Goal: Task Accomplishment & Management: Complete application form

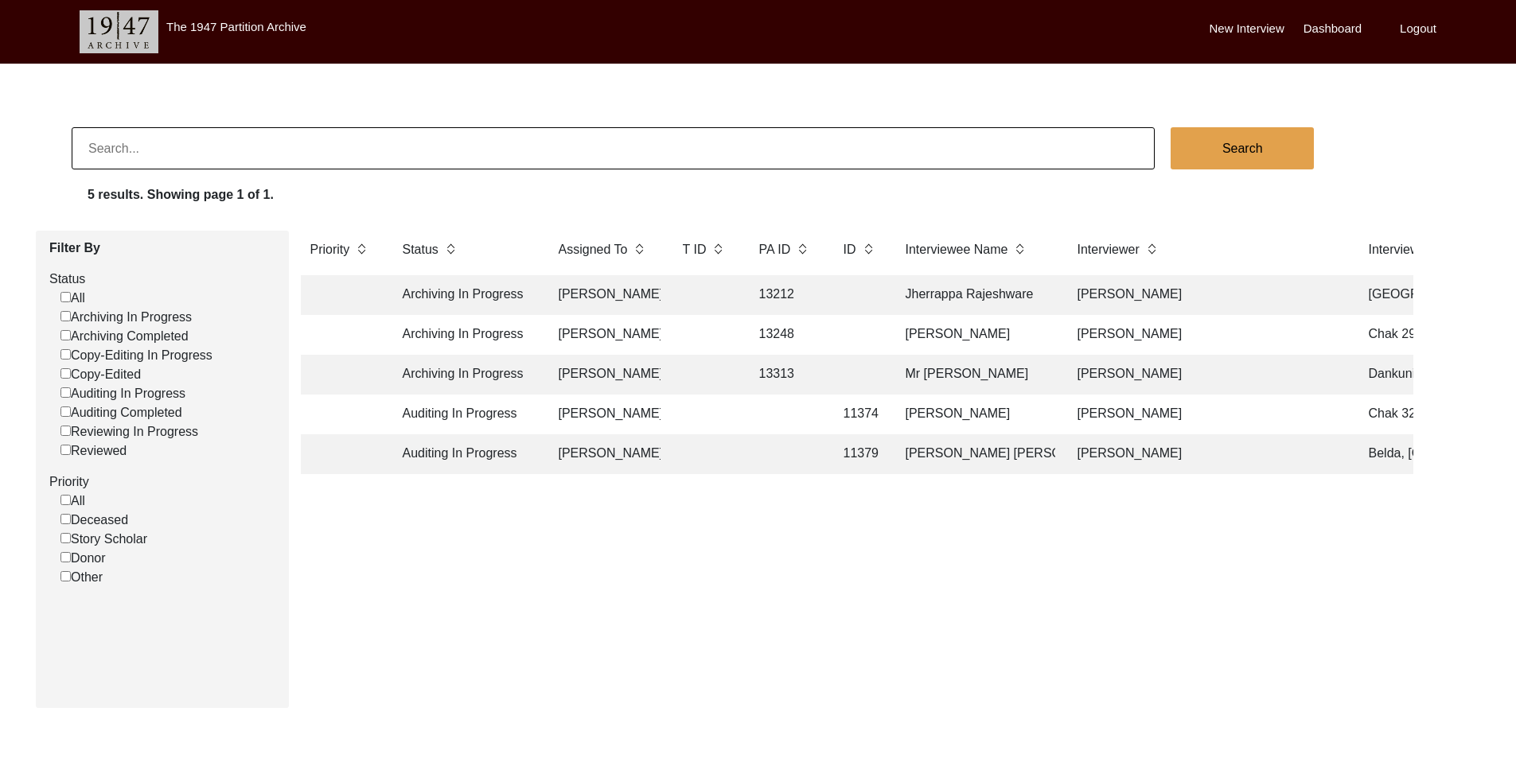
click at [560, 330] on td "[PERSON_NAME]" at bounding box center [604, 335] width 111 height 40
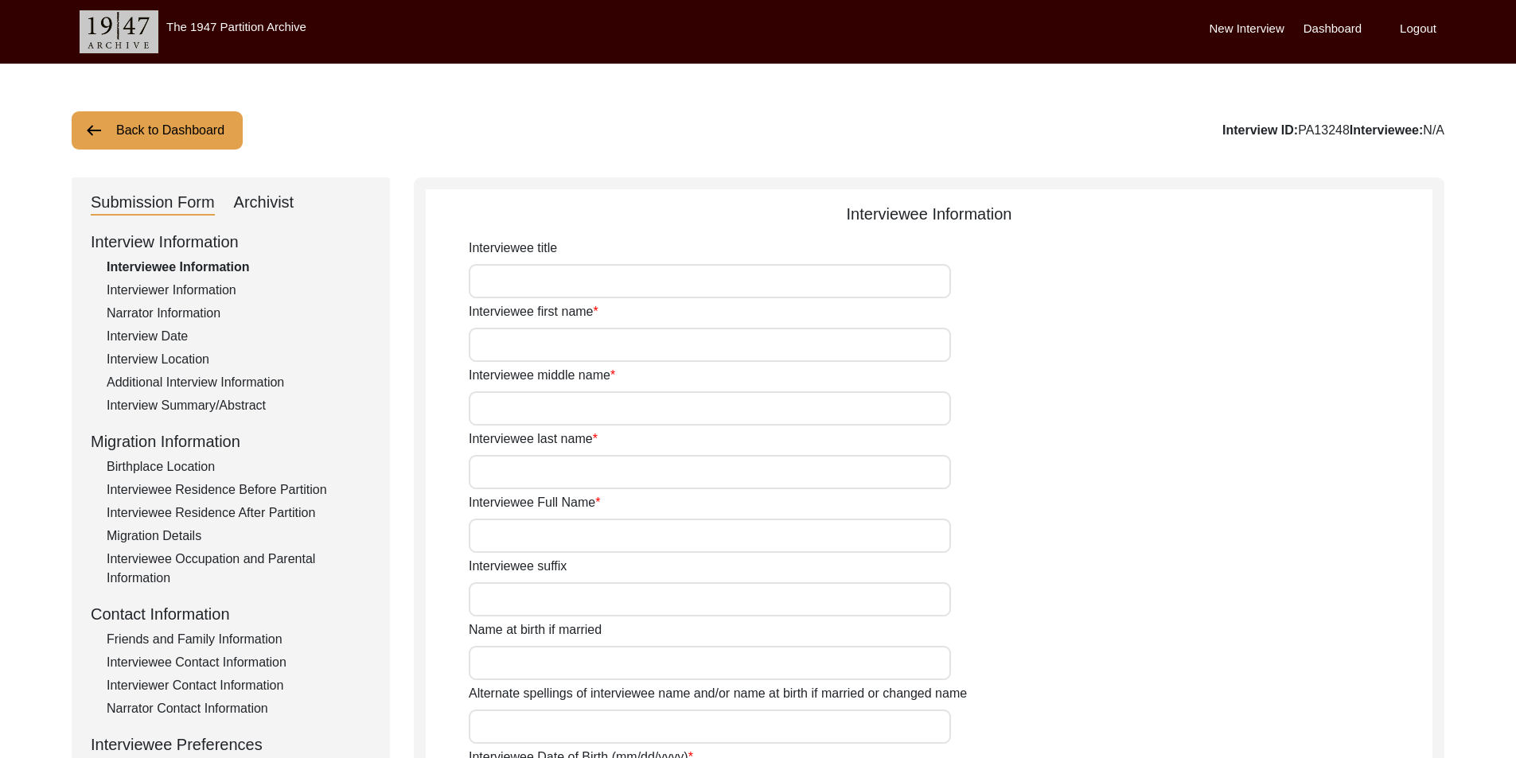
type input "Mr."
type input "[PERSON_NAME]"
type input "Rajput"
type input "[PERSON_NAME]"
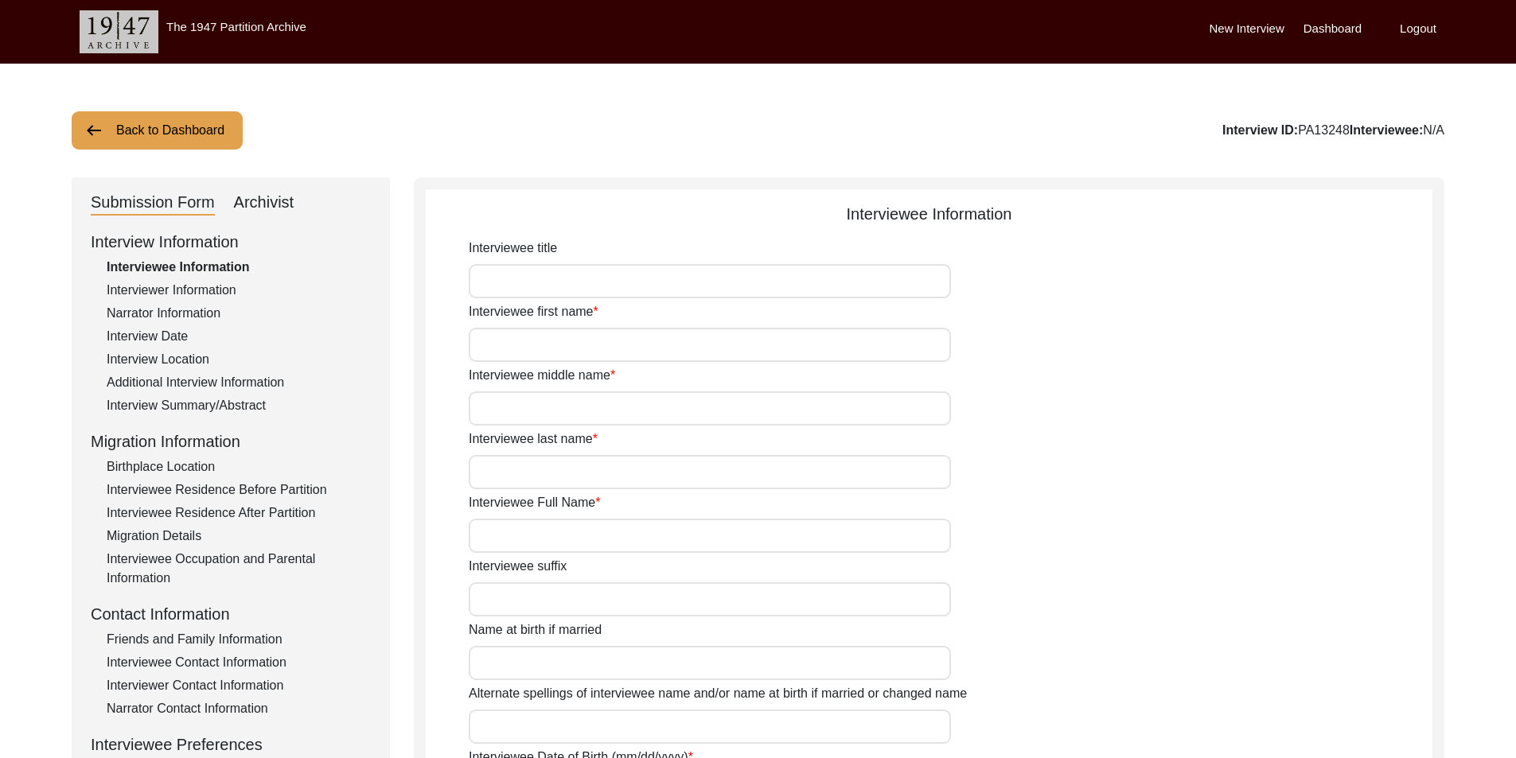
type input "N/A"
type input "NaseerAhmed"
type input "[PERSON_NAME]"
type input "1937"
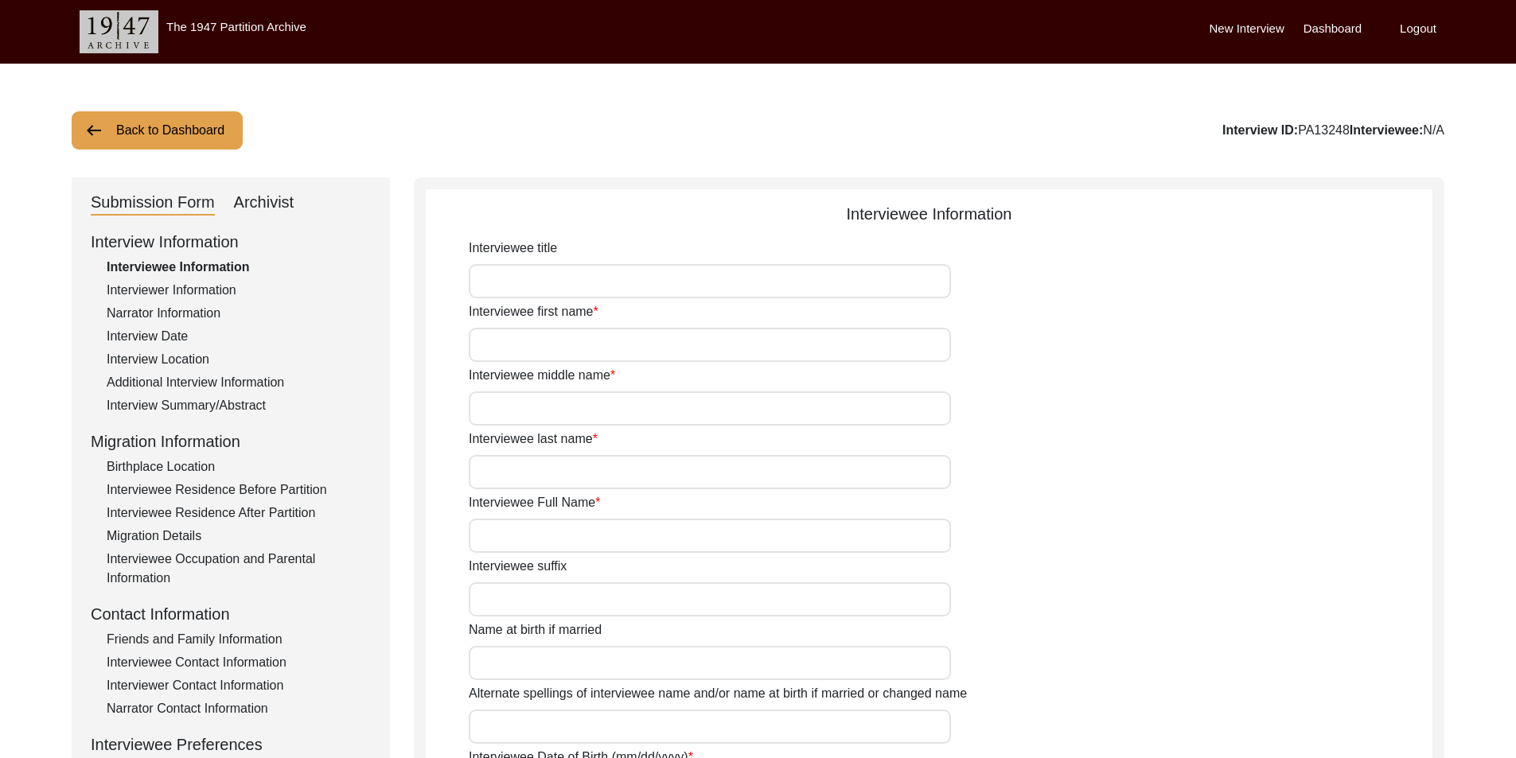
type input "88"
type input "[DEMOGRAPHIC_DATA]"
type input "N/A"
type textarea "N/A"
type input "Punjabi"
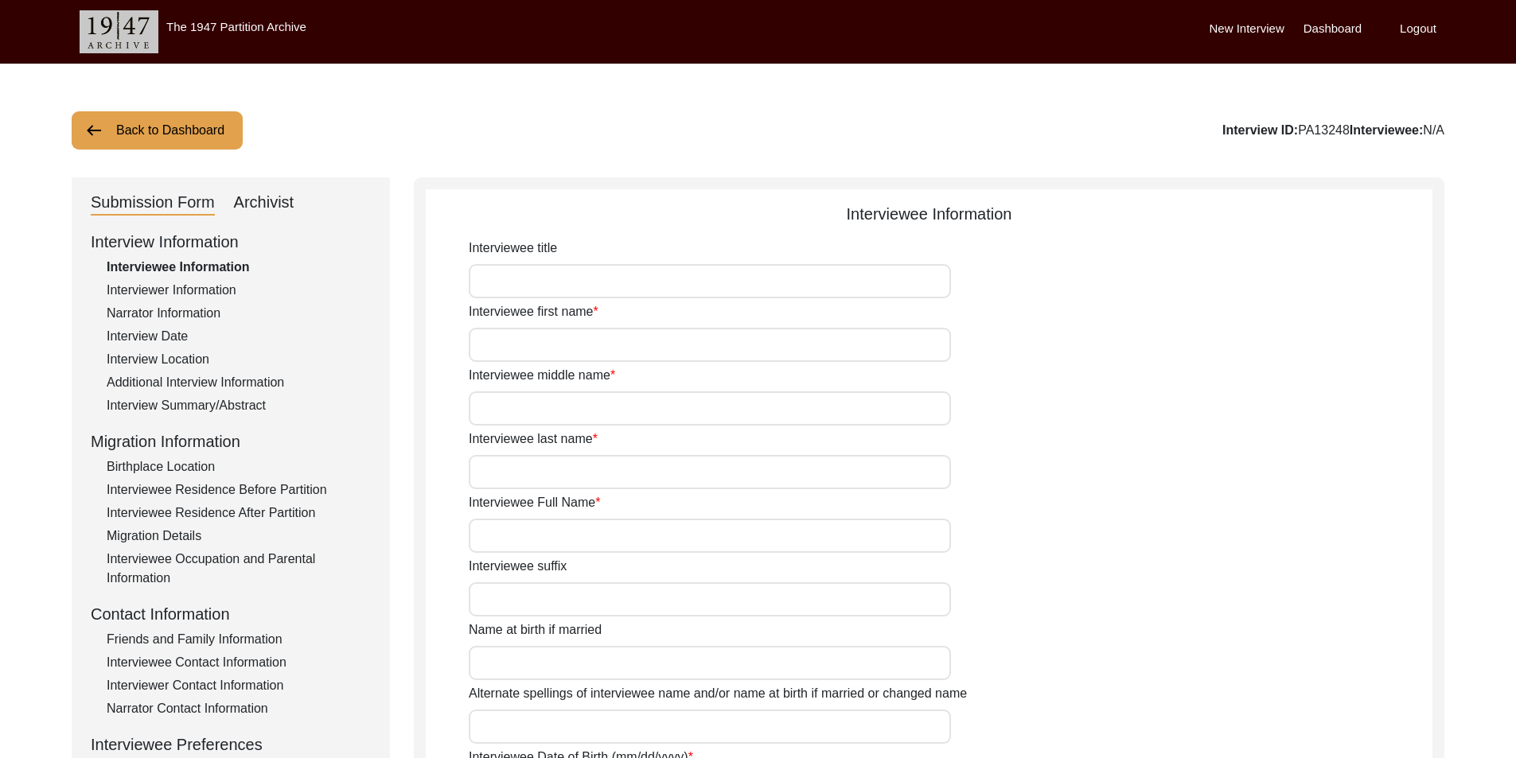
type input "Malwai"
type input "[DEMOGRAPHIC_DATA]"
type input "Rajput Toor"
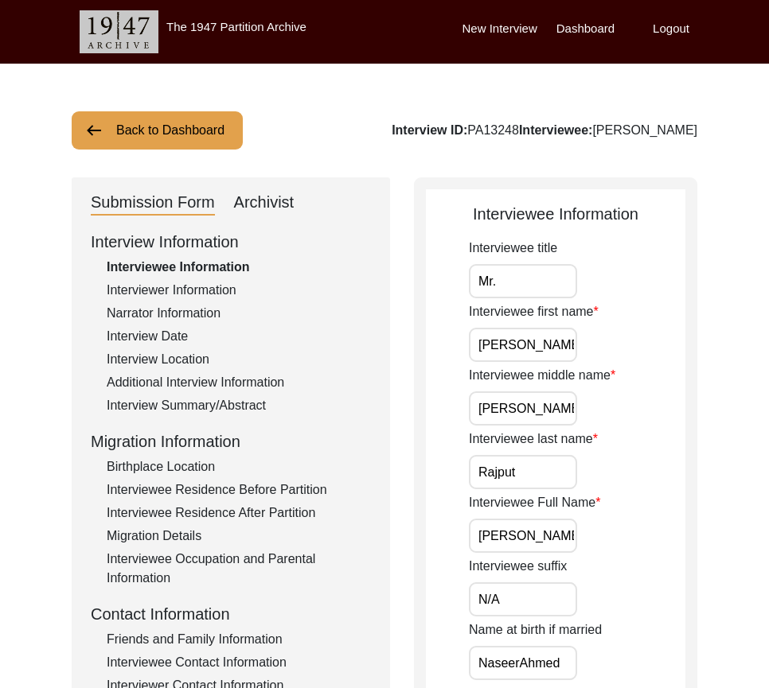
click at [539, 282] on input "Mr." at bounding box center [523, 281] width 108 height 34
click at [547, 352] on input "[PERSON_NAME]" at bounding box center [523, 345] width 108 height 34
click at [548, 394] on input "[PERSON_NAME]" at bounding box center [523, 408] width 108 height 34
click at [554, 449] on div "Interviewee last name [PERSON_NAME]" at bounding box center [577, 460] width 216 height 60
click at [551, 461] on input "Rajput" at bounding box center [523, 472] width 108 height 34
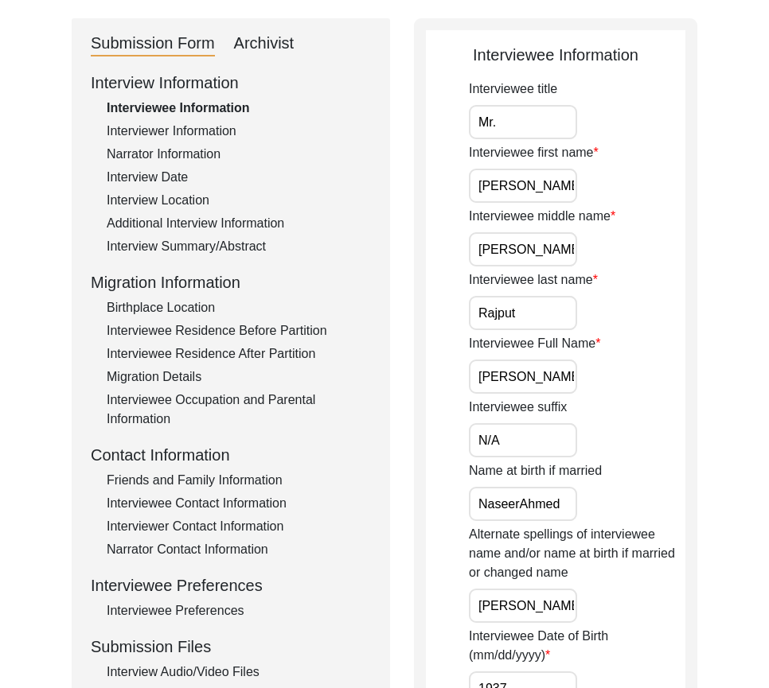
scroll to position [0, 29]
drag, startPoint x: 477, startPoint y: 368, endPoint x: 664, endPoint y: 375, distance: 187.9
click at [664, 375] on div "Interviewee Full Name [PERSON_NAME]" at bounding box center [577, 364] width 216 height 60
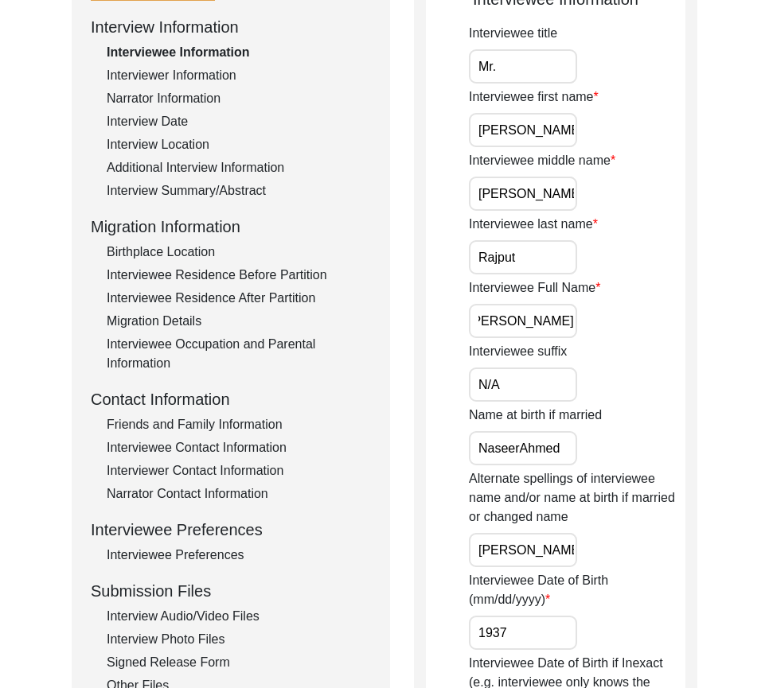
scroll to position [239, 0]
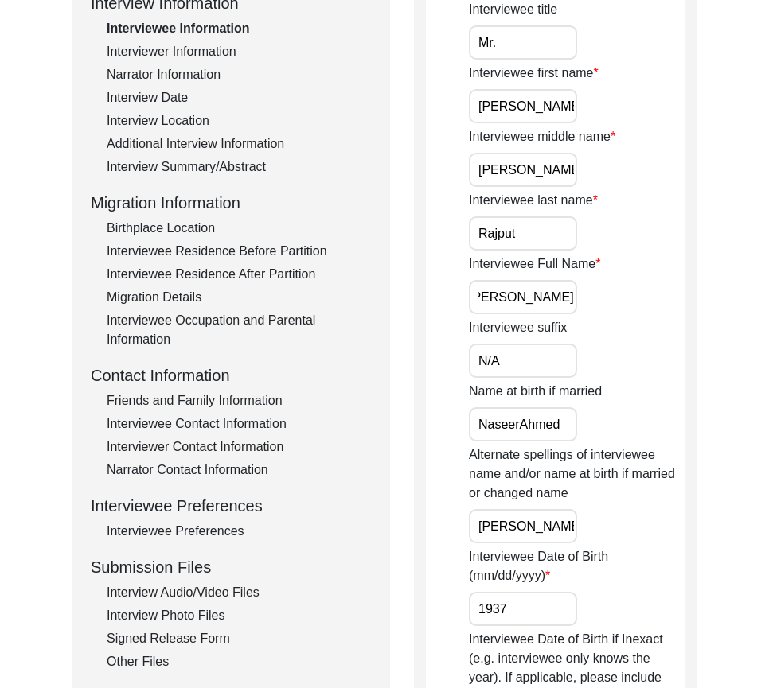
click at [545, 358] on input "N/A" at bounding box center [523, 361] width 108 height 34
click at [520, 421] on input "NaseerAhmed" at bounding box center [523, 424] width 108 height 34
click at [520, 422] on input "NaseerAhmed" at bounding box center [523, 424] width 108 height 34
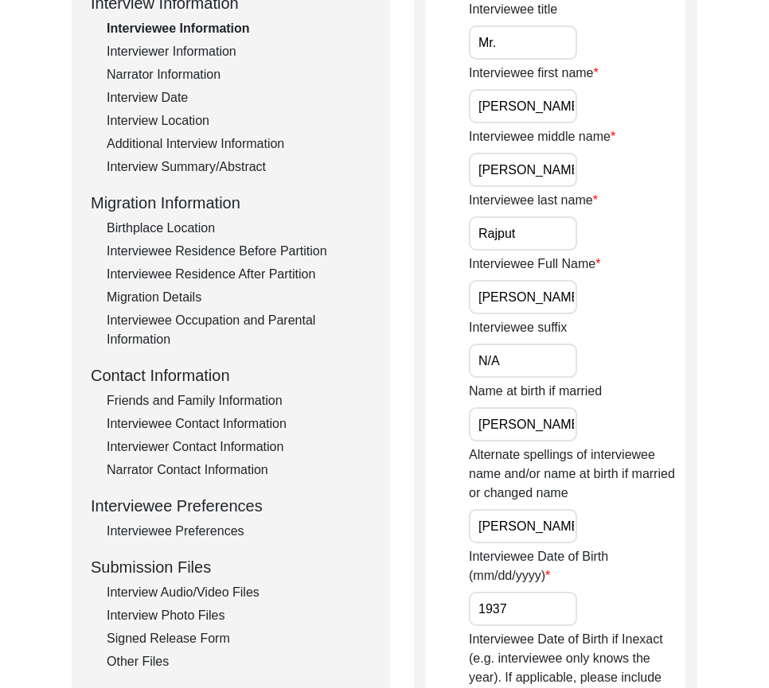
drag, startPoint x: 475, startPoint y: 423, endPoint x: 625, endPoint y: 446, distance: 152.0
click at [631, 431] on div "Name at birth if married [PERSON_NAME]" at bounding box center [577, 412] width 216 height 60
type input "[PERSON_NAME]"
click at [568, 504] on div "Alternate spellings of interviewee name and/or name at birth if married or chan…" at bounding box center [577, 495] width 216 height 98
click at [568, 512] on input "[PERSON_NAME]" at bounding box center [523, 526] width 108 height 34
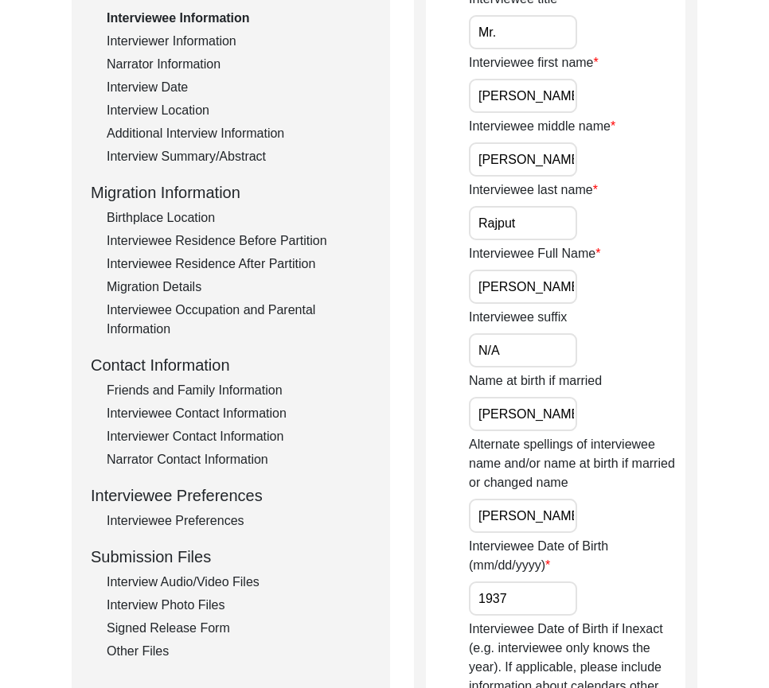
scroll to position [398, 0]
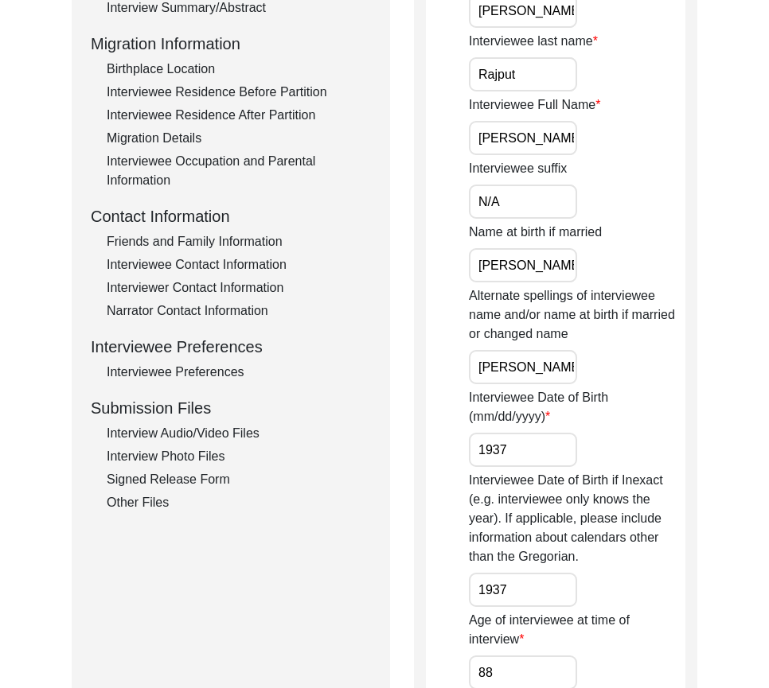
click at [523, 454] on input "1937" at bounding box center [523, 450] width 108 height 34
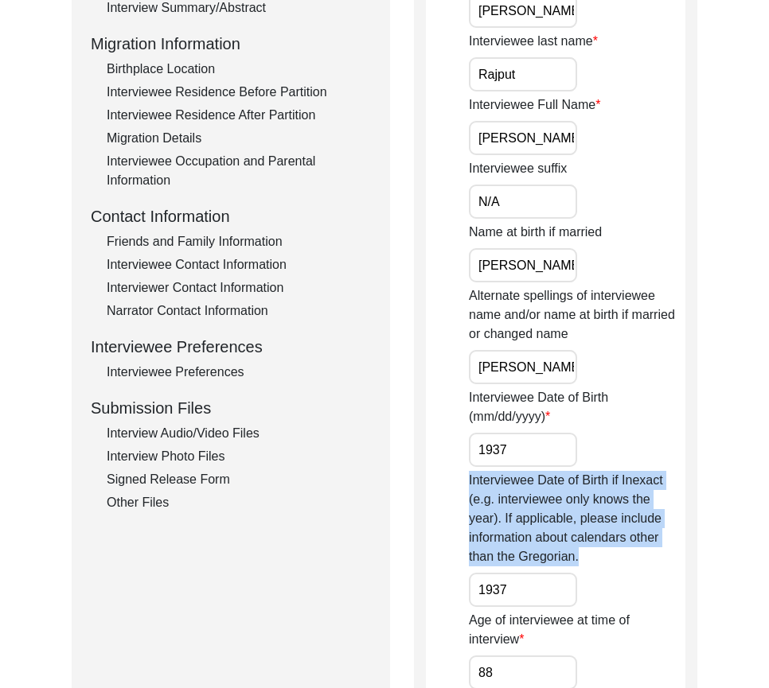
click at [537, 573] on div "Interviewee Date of Birth if Inexact (e.g. interviewee only knows the year). If…" at bounding box center [577, 539] width 216 height 136
click at [537, 573] on input "1937" at bounding box center [523, 590] width 108 height 34
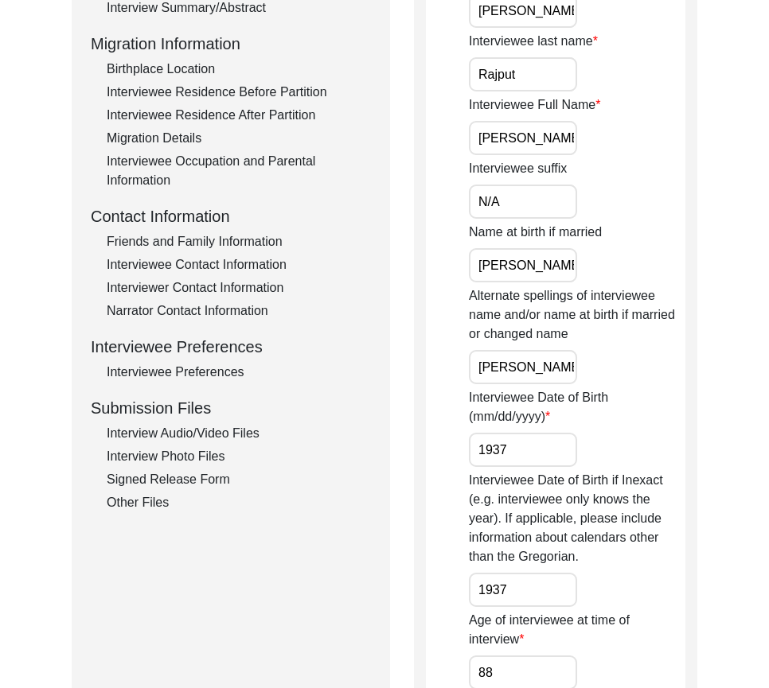
click at [537, 575] on input "1937" at bounding box center [523, 590] width 108 height 34
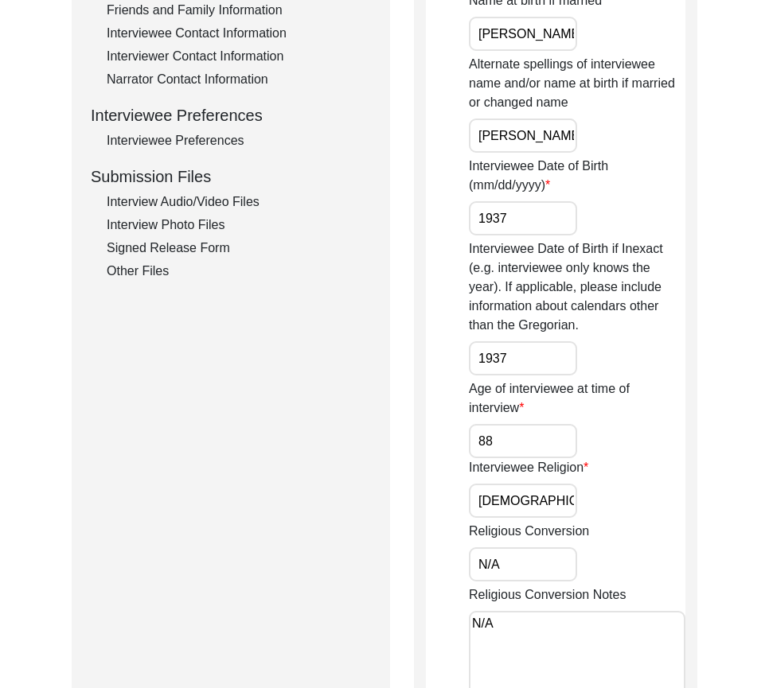
scroll to position [796, 0]
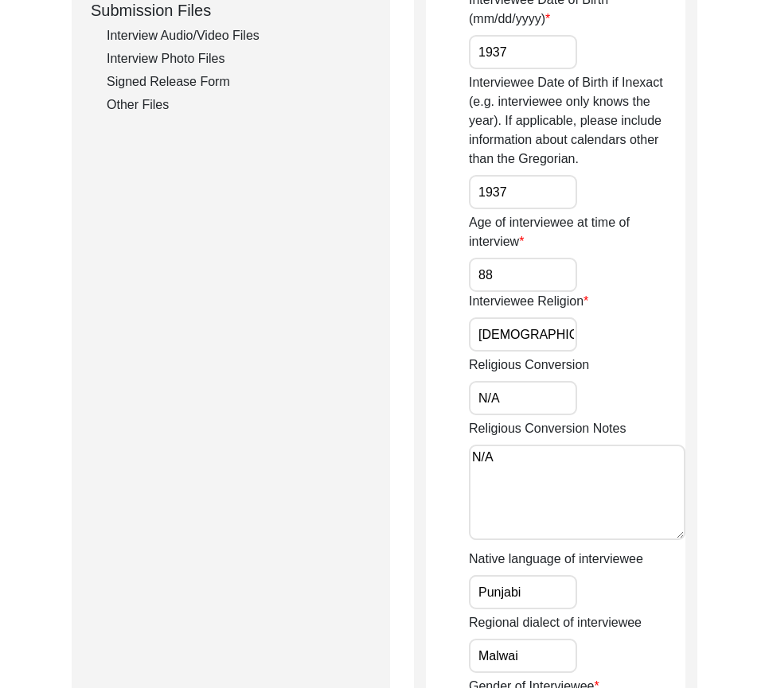
click at [524, 270] on input "88" at bounding box center [523, 275] width 108 height 34
click at [532, 339] on input "[DEMOGRAPHIC_DATA]" at bounding box center [523, 334] width 108 height 34
click at [530, 388] on input "N/A" at bounding box center [523, 398] width 108 height 34
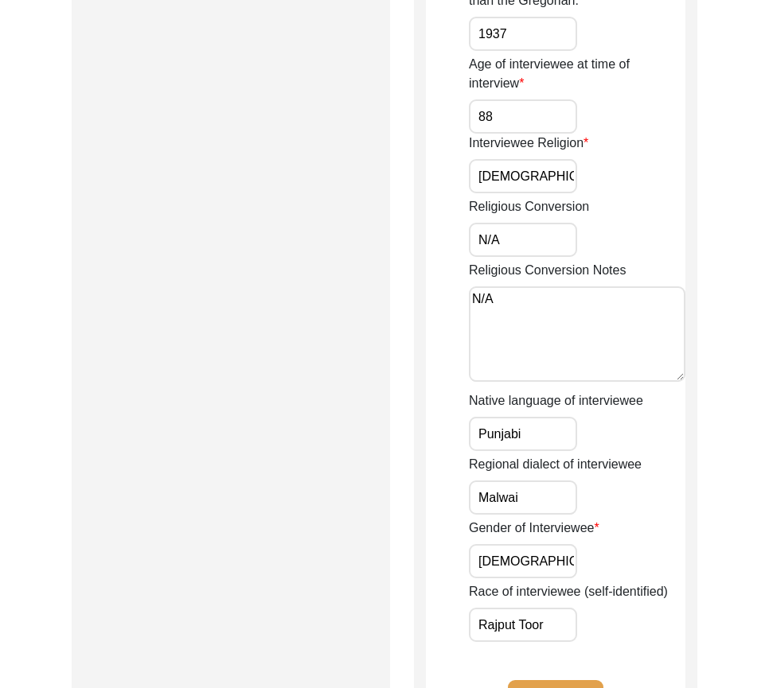
scroll to position [955, 0]
click at [519, 301] on textarea "N/A" at bounding box center [577, 333] width 216 height 95
click at [543, 457] on label "Regional dialect of interviewee" at bounding box center [555, 463] width 173 height 19
click at [543, 480] on input "Malwai" at bounding box center [523, 497] width 108 height 34
click at [540, 435] on input "Punjabi" at bounding box center [523, 433] width 108 height 34
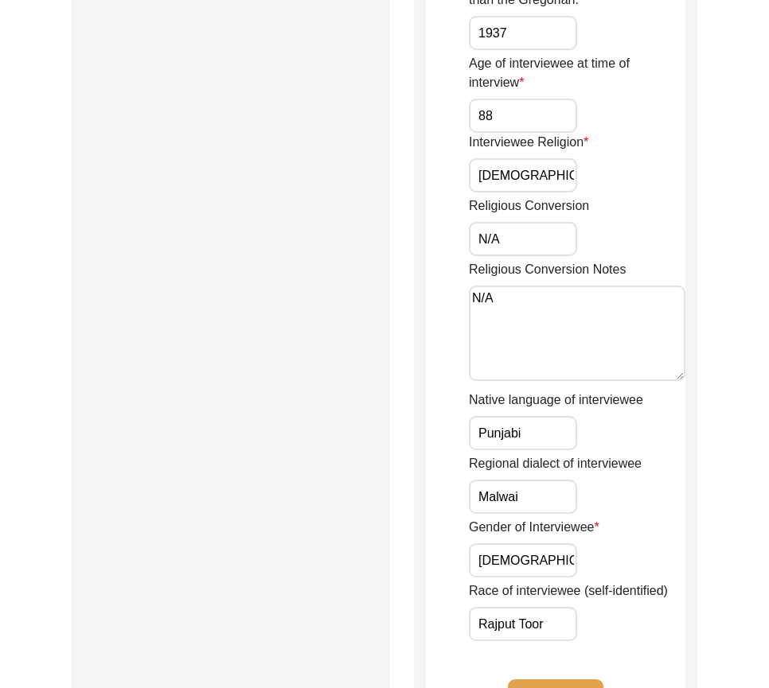
click at [528, 518] on label "Gender of Interviewee" at bounding box center [534, 527] width 130 height 19
click at [528, 543] on input "[DEMOGRAPHIC_DATA]" at bounding box center [523, 560] width 108 height 34
drag, startPoint x: 526, startPoint y: 509, endPoint x: 526, endPoint y: 523, distance: 13.5
click at [526, 510] on input "Malwai" at bounding box center [523, 497] width 108 height 34
click at [526, 565] on input "[DEMOGRAPHIC_DATA]" at bounding box center [523, 560] width 108 height 34
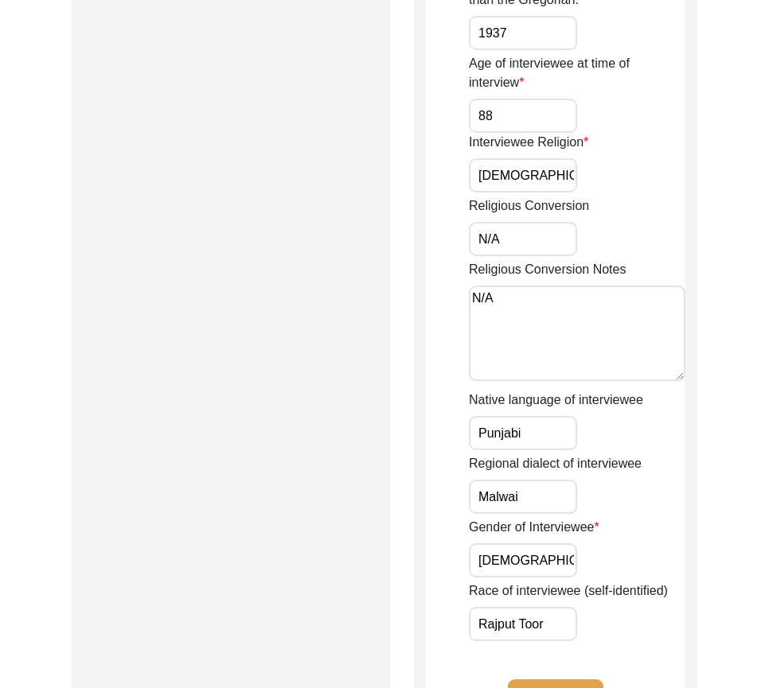
click at [549, 625] on input "Rajput Toor" at bounding box center [523, 624] width 108 height 34
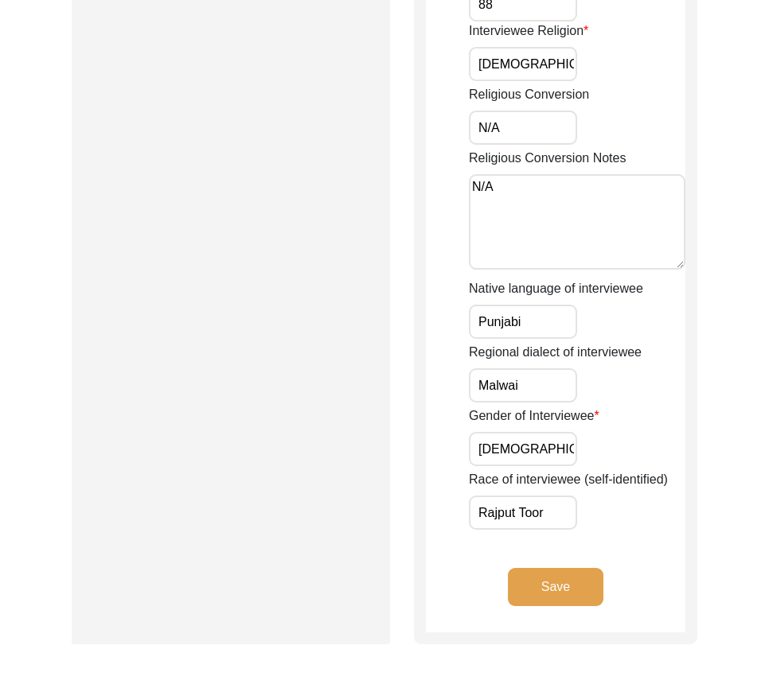
scroll to position [1250, 0]
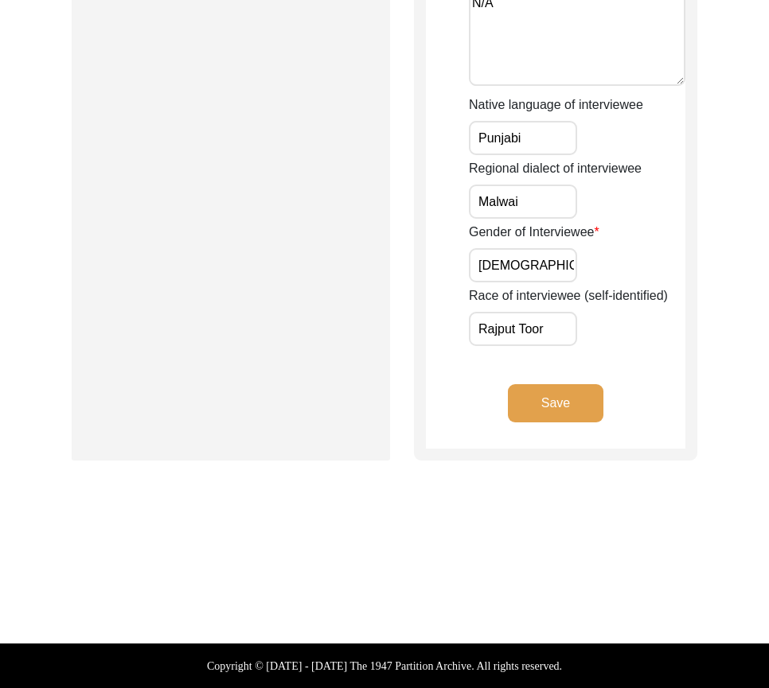
click at [578, 387] on button "Save" at bounding box center [555, 403] width 95 height 38
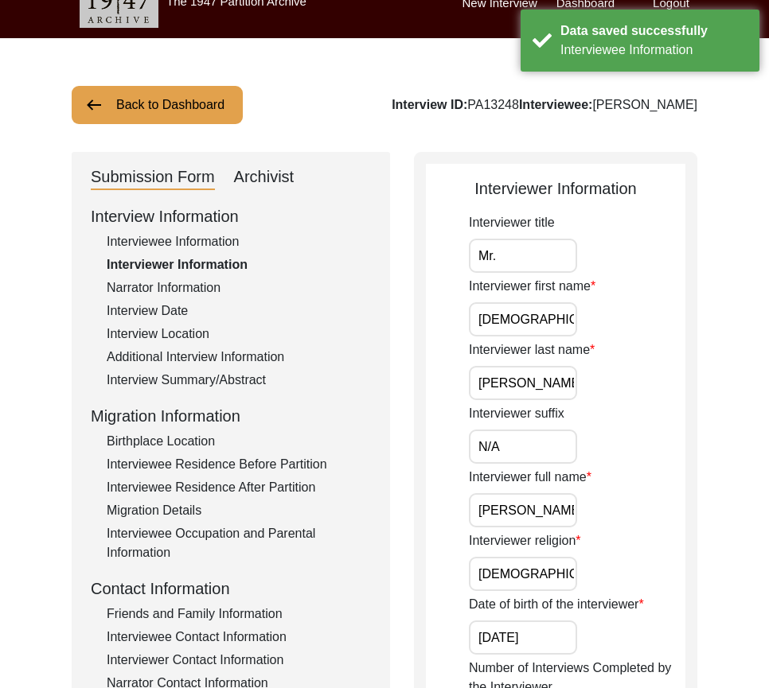
scroll to position [0, 0]
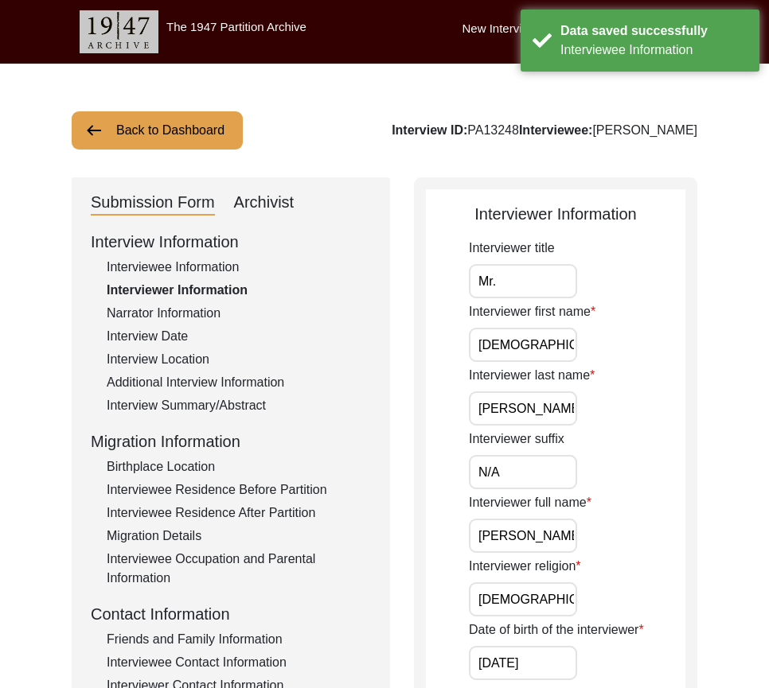
click at [528, 274] on input "Mr." at bounding box center [523, 281] width 108 height 34
click at [555, 333] on input "[DEMOGRAPHIC_DATA]" at bounding box center [523, 345] width 108 height 34
click at [554, 403] on input "[PERSON_NAME]" at bounding box center [523, 408] width 108 height 34
click at [530, 473] on input "N/A" at bounding box center [523, 472] width 108 height 34
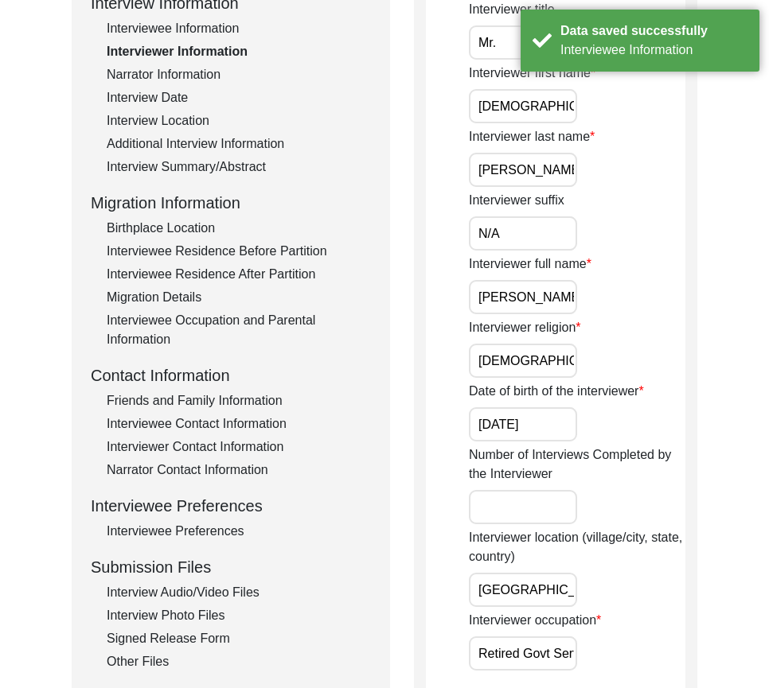
scroll to position [0, 17]
drag, startPoint x: 469, startPoint y: 297, endPoint x: 632, endPoint y: 309, distance: 163.5
click at [632, 309] on div "Interviewer full name [PERSON_NAME]" at bounding box center [577, 285] width 216 height 60
click at [549, 352] on input "[DEMOGRAPHIC_DATA]" at bounding box center [523, 361] width 108 height 34
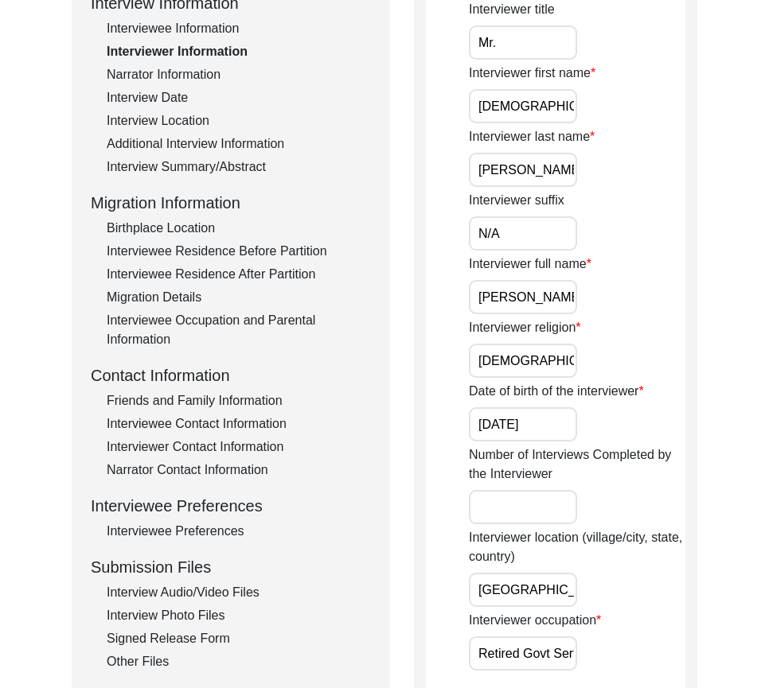
click at [563, 425] on input "[DATE]" at bounding box center [523, 424] width 108 height 34
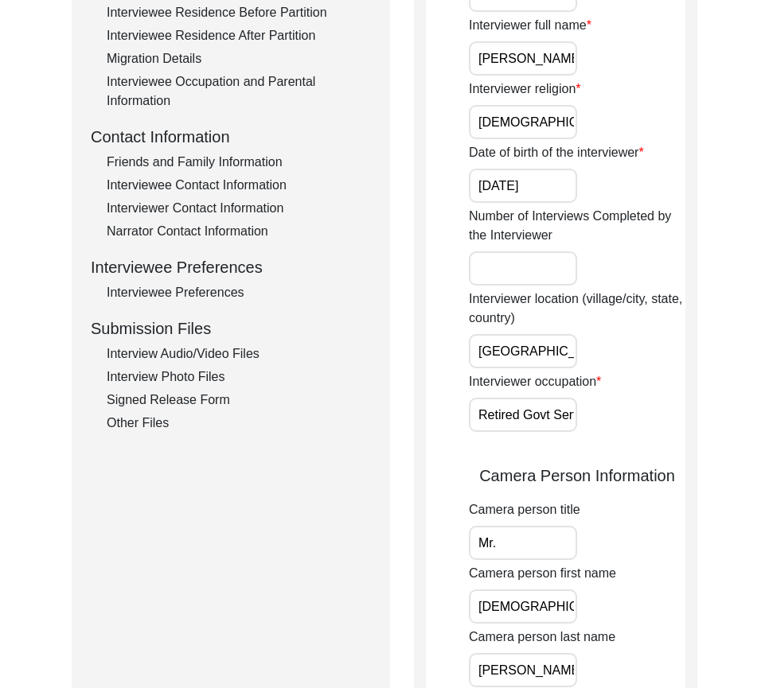
scroll to position [0, 51]
drag, startPoint x: 473, startPoint y: 345, endPoint x: 693, endPoint y: 356, distance: 219.9
click at [693, 356] on div "Interviewer Information Interviewer title Mr. Interviewer first name [PERSON_NA…" at bounding box center [555, 582] width 283 height 1764
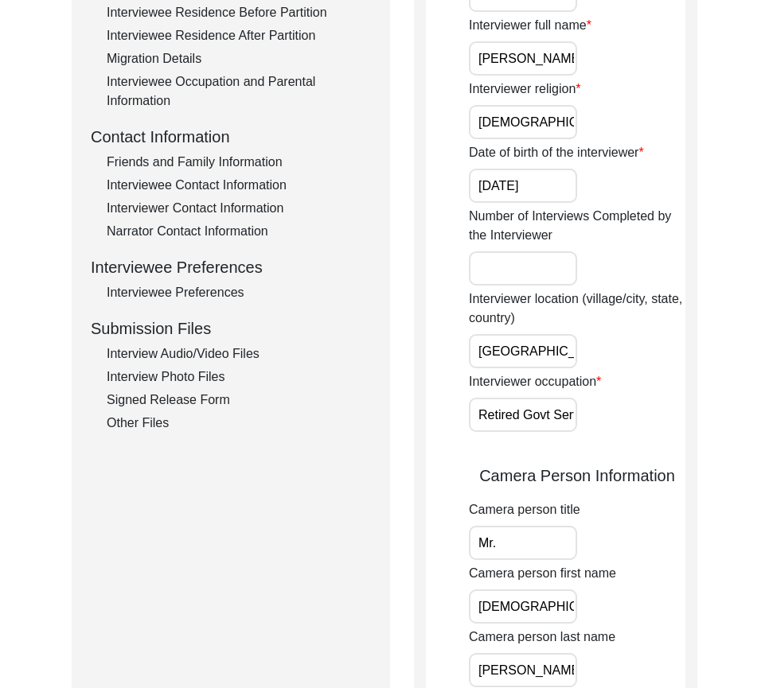
click at [523, 354] on input "[GEOGRAPHIC_DATA], [GEOGRAPHIC_DATA], [GEOGRAPHIC_DATA]" at bounding box center [523, 351] width 108 height 34
click at [523, 337] on input "[GEOGRAPHIC_DATA], [GEOGRAPHIC_DATA], [GEOGRAPHIC_DATA]" at bounding box center [523, 351] width 108 height 34
type input "[GEOGRAPHIC_DATA], [GEOGRAPHIC_DATA], [GEOGRAPHIC_DATA]"
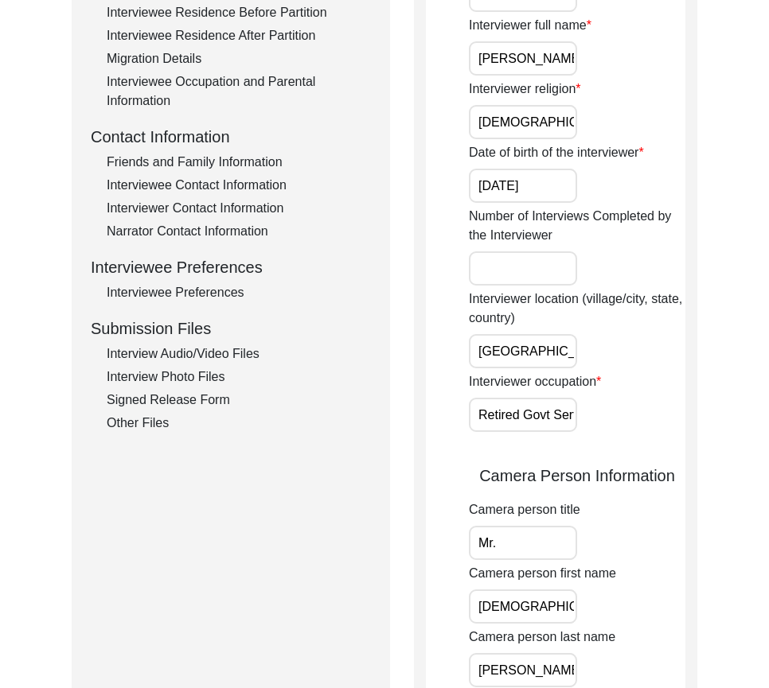
click at [619, 365] on div "Interviewer location (village/city, state, country) [GEOGRAPHIC_DATA], [GEOGRAP…" at bounding box center [577, 329] width 216 height 79
drag, startPoint x: 484, startPoint y: 416, endPoint x: 688, endPoint y: 418, distance: 204.5
click at [688, 418] on div "Interviewer Information Interviewer title Mr. Interviewer first name [PERSON_NA…" at bounding box center [555, 582] width 283 height 1764
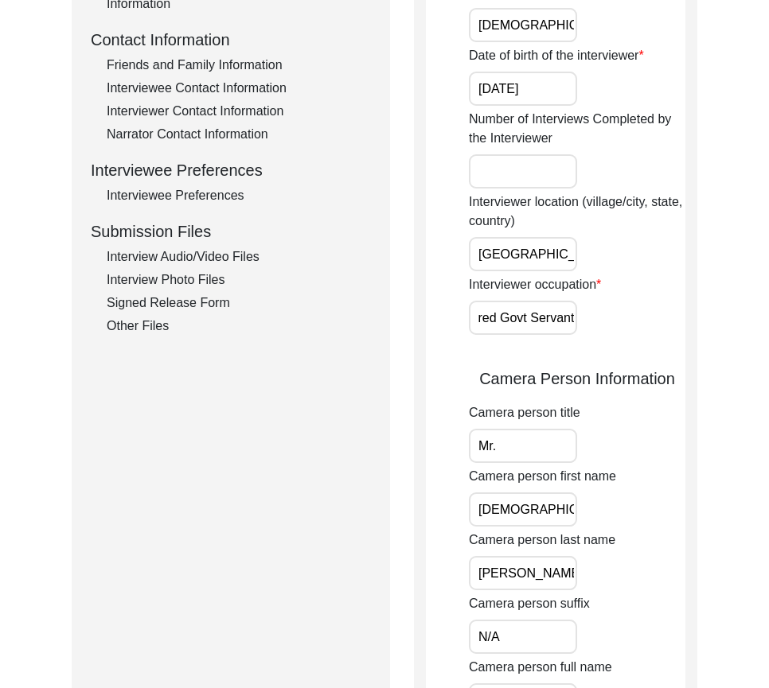
scroll to position [796, 0]
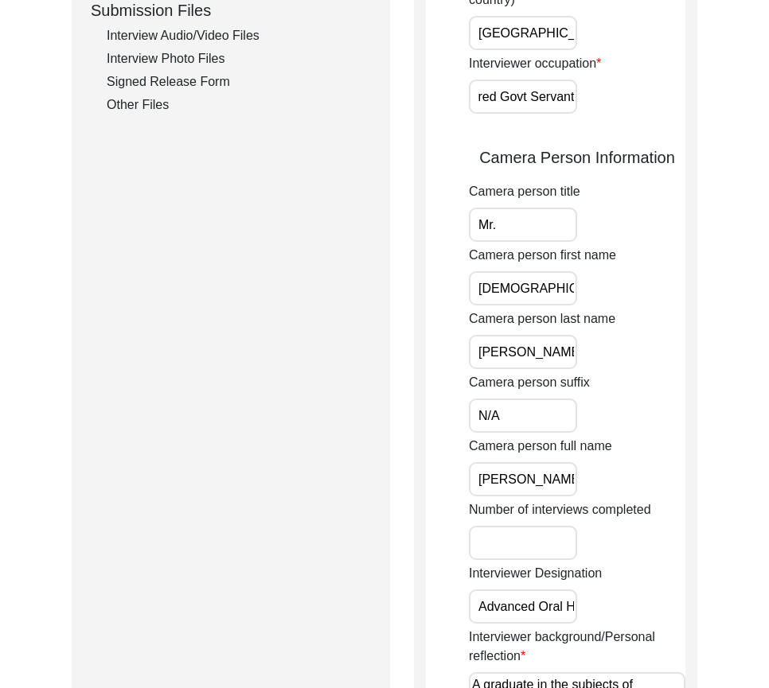
click at [519, 238] on input "Mr." at bounding box center [523, 225] width 108 height 34
click at [554, 281] on input "[DEMOGRAPHIC_DATA]" at bounding box center [523, 288] width 108 height 34
click at [562, 331] on div "Camera person last name [PERSON_NAME]" at bounding box center [577, 339] width 216 height 60
click at [562, 352] on input "[PERSON_NAME]" at bounding box center [523, 352] width 108 height 34
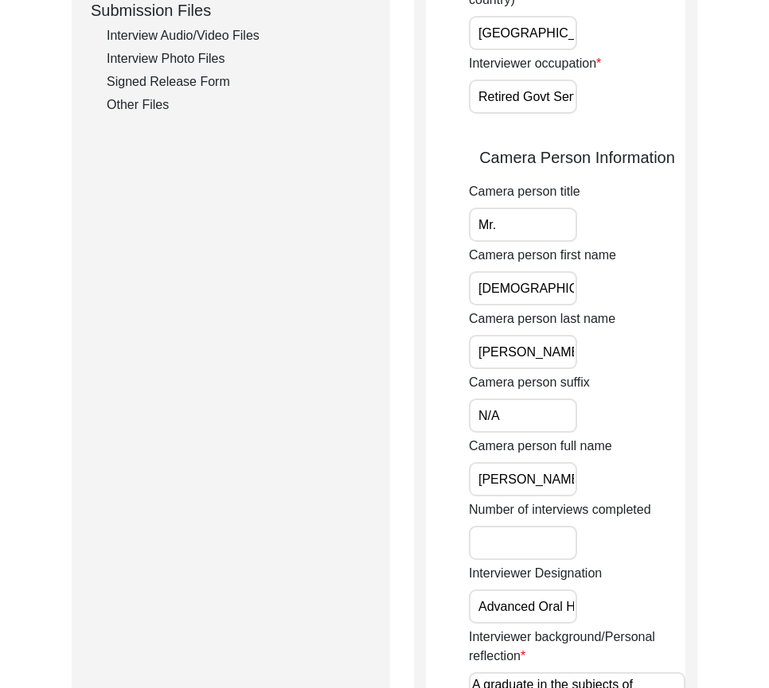
click at [539, 422] on input "N/A" at bounding box center [523, 416] width 108 height 34
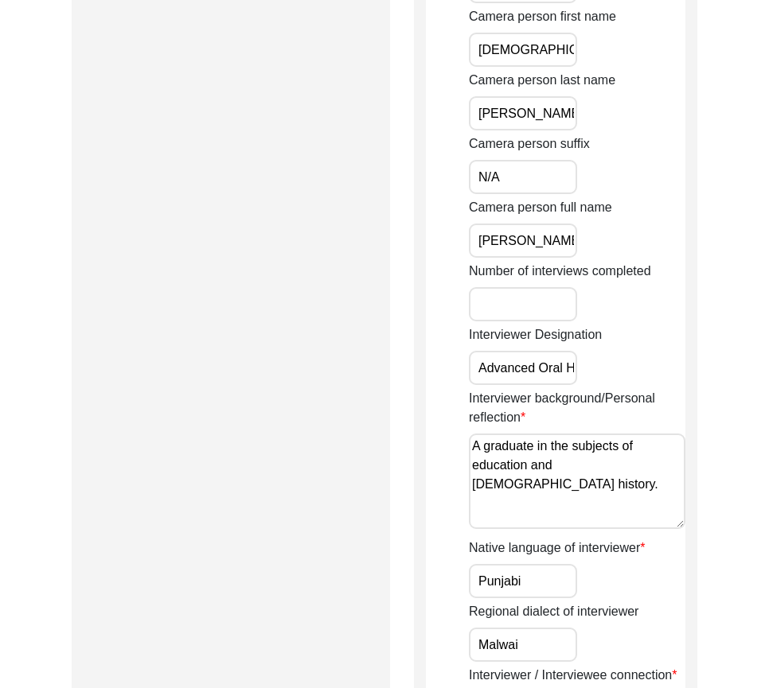
scroll to position [0, 17]
drag, startPoint x: 478, startPoint y: 254, endPoint x: 601, endPoint y: 276, distance: 124.5
click at [613, 255] on div "Camera person full name [PERSON_NAME]" at bounding box center [577, 228] width 216 height 60
drag, startPoint x: 485, startPoint y: 360, endPoint x: 618, endPoint y: 419, distance: 145.3
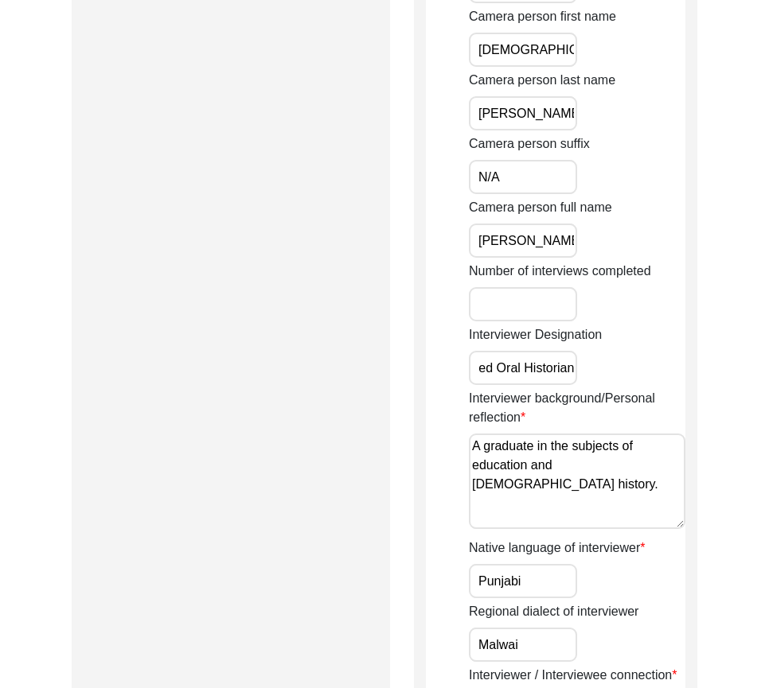
click at [714, 376] on div "Back to Dashboard Interview ID: PA13248 Interviewee: [PERSON_NAME] Submission F…" at bounding box center [384, 27] width 769 height 1997
click at [477, 450] on textarea "A graduate in the subjects of education and [DEMOGRAPHIC_DATA] history." at bounding box center [577, 481] width 216 height 95
drag, startPoint x: 649, startPoint y: 469, endPoint x: 379, endPoint y: 413, distance: 275.6
click at [383, 414] on div "Submission Form Archivist Interview Information Interviewee Information Intervi…" at bounding box center [384, 25] width 625 height 1764
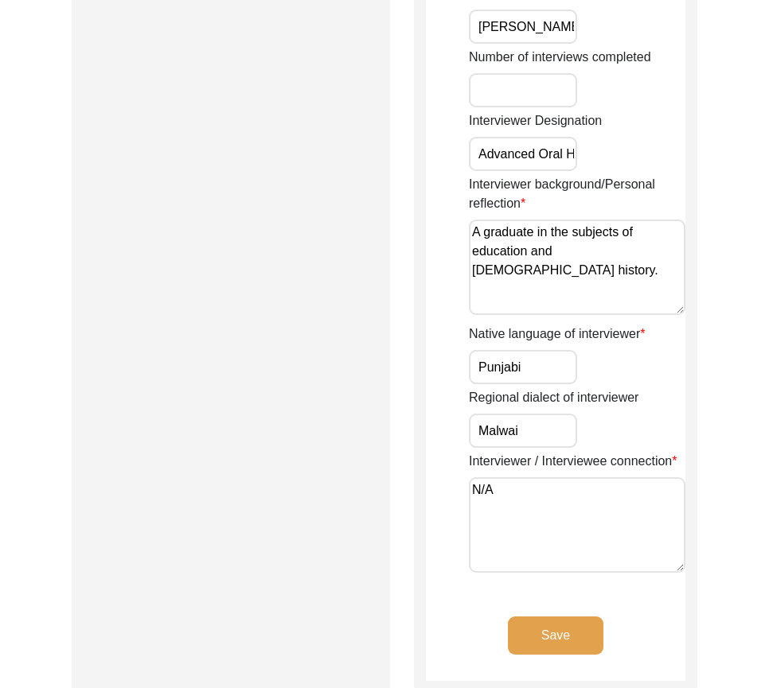
scroll to position [1273, 0]
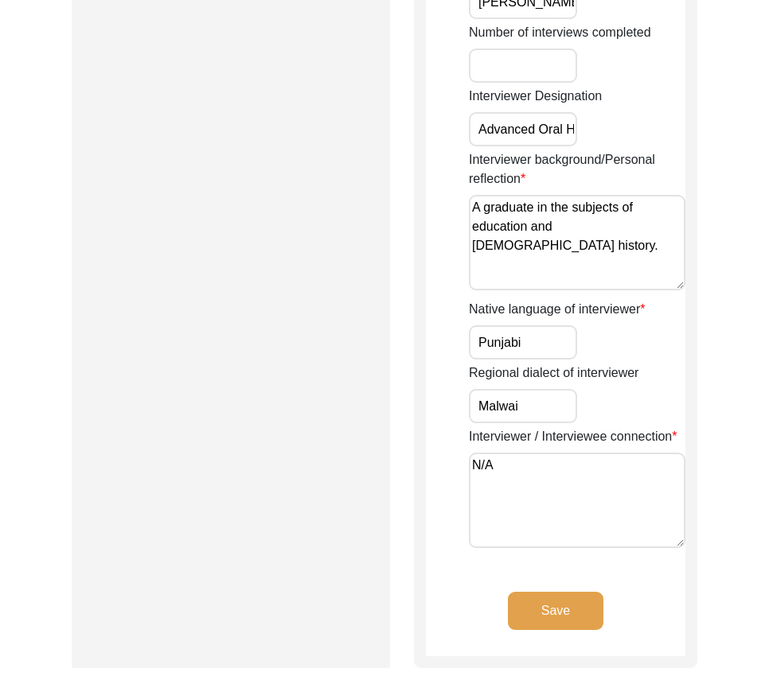
type textarea "A graduate in the subjects of education and [DEMOGRAPHIC_DATA] history."
click at [544, 341] on input "Punjabi" at bounding box center [523, 342] width 108 height 34
click at [512, 403] on input "Malwai" at bounding box center [523, 406] width 108 height 34
click at [521, 417] on input "Malwai" at bounding box center [523, 406] width 108 height 34
click at [513, 467] on textarea "N/A" at bounding box center [577, 500] width 216 height 95
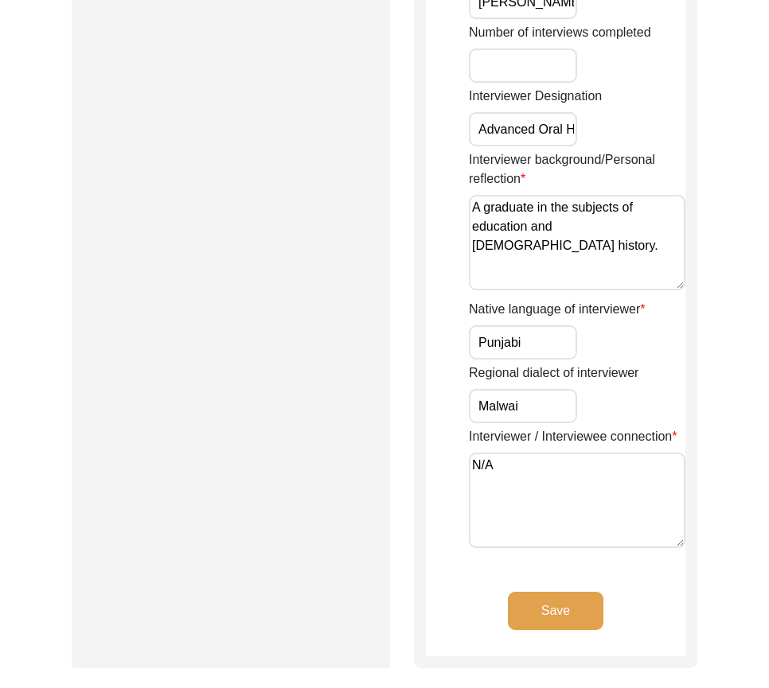
click at [557, 604] on button "Save" at bounding box center [555, 611] width 95 height 38
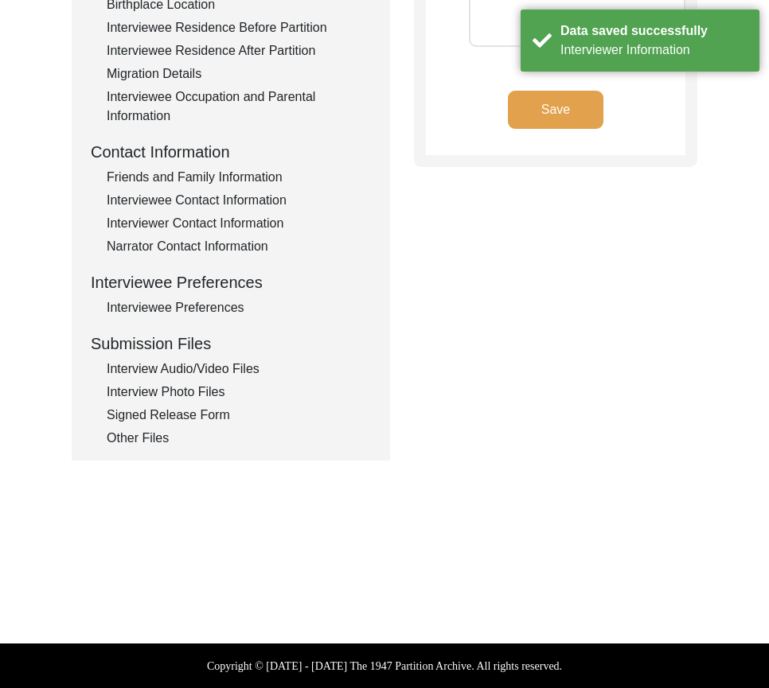
type textarea "N/A"
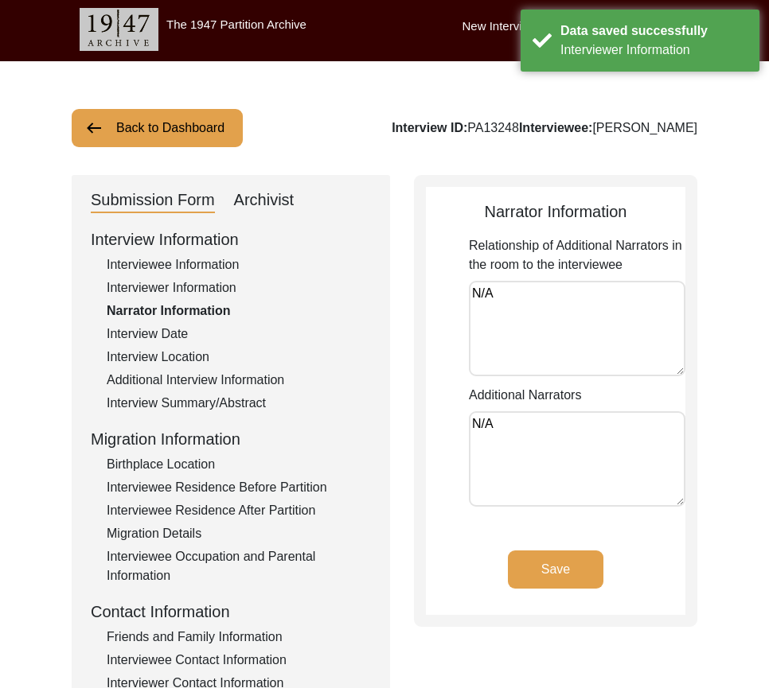
scroll to position [0, 0]
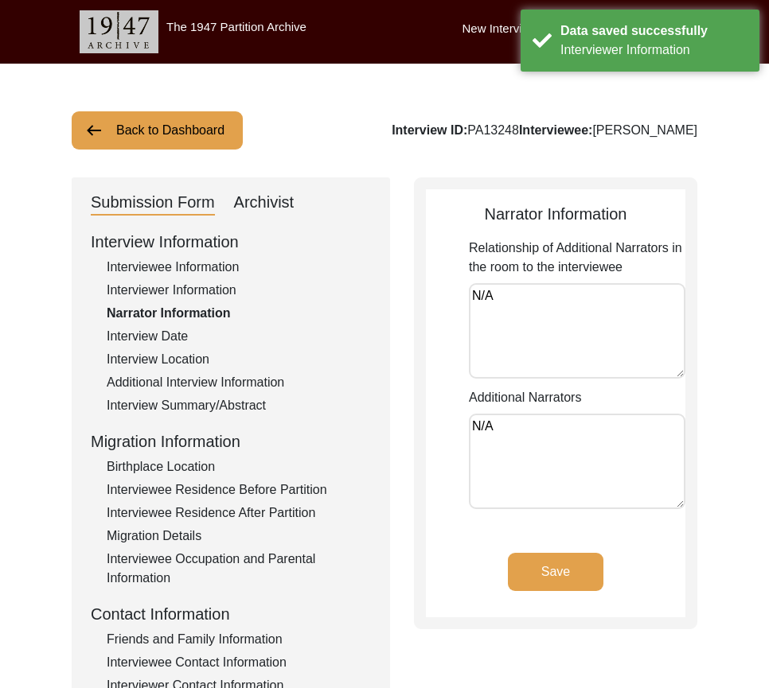
click at [540, 336] on textarea "N/A" at bounding box center [577, 330] width 216 height 95
click at [531, 442] on textarea "N/A" at bounding box center [577, 461] width 216 height 95
click at [554, 547] on app-narrator-information "Narrator Information Relationship of Additional Narrators in the room to the in…" at bounding box center [555, 409] width 259 height 415
click at [174, 329] on div "Interview Date" at bounding box center [239, 336] width 264 height 19
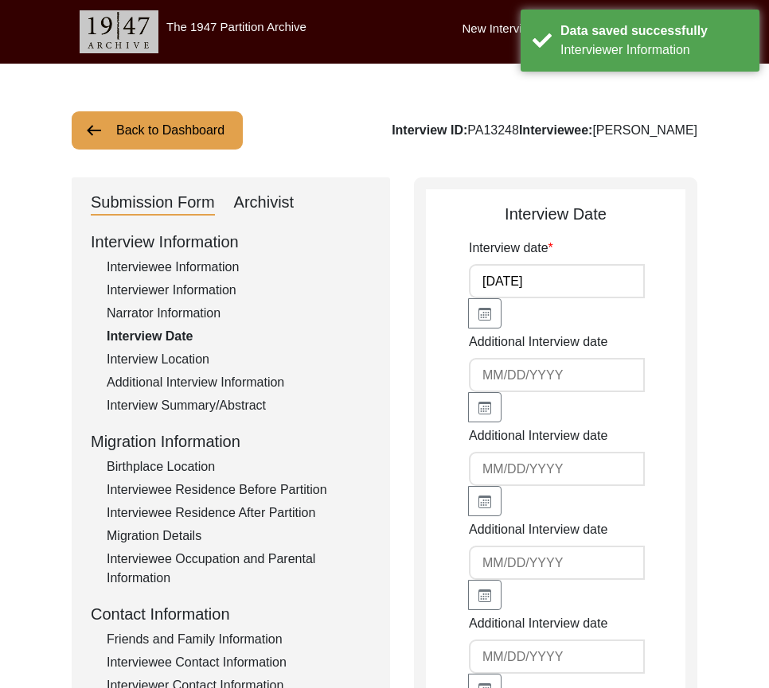
click at [558, 307] on div "[DATE]" at bounding box center [523, 296] width 108 height 64
click at [555, 293] on input "[DATE]" at bounding box center [557, 281] width 176 height 34
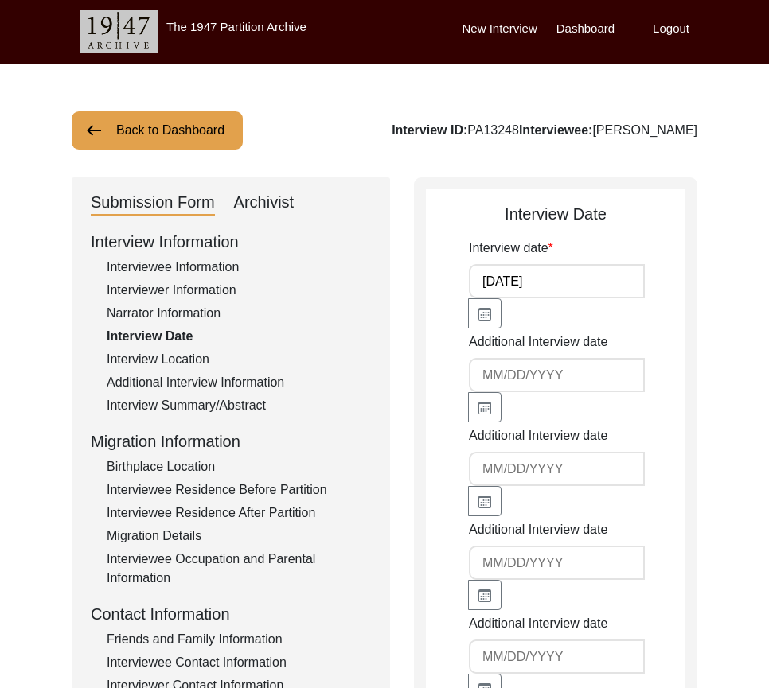
click at [196, 361] on div "Interview Location" at bounding box center [239, 359] width 264 height 19
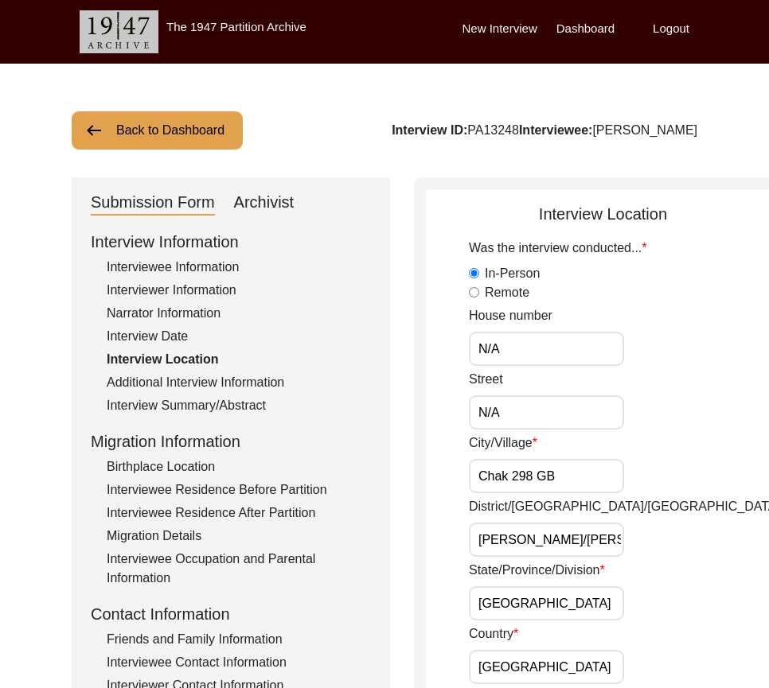
click at [543, 332] on input "N/A" at bounding box center [546, 349] width 155 height 34
click at [544, 337] on input "N/A" at bounding box center [546, 349] width 155 height 34
click at [543, 393] on div "Street N/A" at bounding box center [624, 400] width 311 height 60
click at [543, 406] on input "N/A" at bounding box center [546, 412] width 155 height 34
click at [511, 335] on input "N/A" at bounding box center [546, 349] width 155 height 34
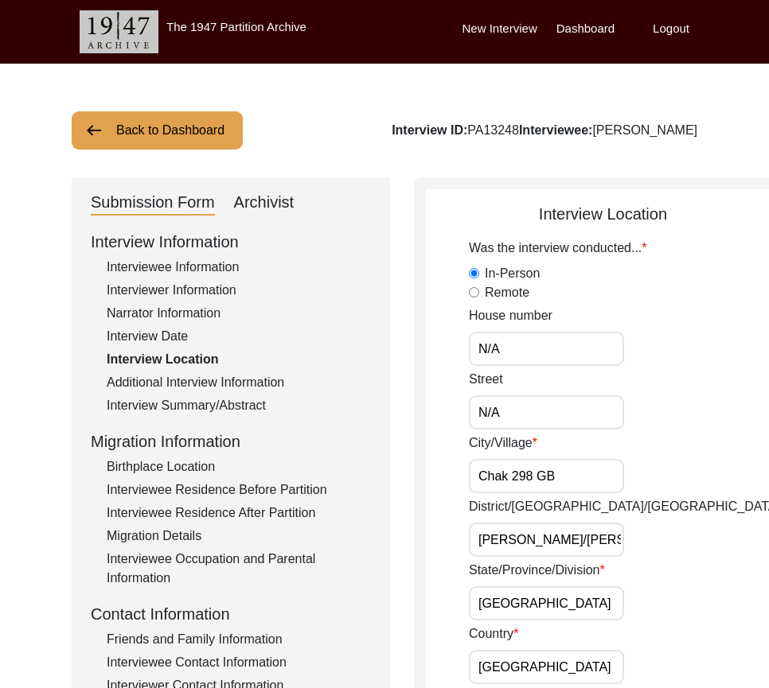
click at [528, 391] on div "Street N/A" at bounding box center [624, 400] width 311 height 60
click at [564, 473] on input "Chak 298 GB" at bounding box center [546, 476] width 155 height 34
click at [482, 536] on input "[PERSON_NAME]/[PERSON_NAME]" at bounding box center [546, 540] width 155 height 34
click at [569, 479] on input "Chak 298 GB" at bounding box center [546, 476] width 155 height 34
type input "Chak 298 GB"
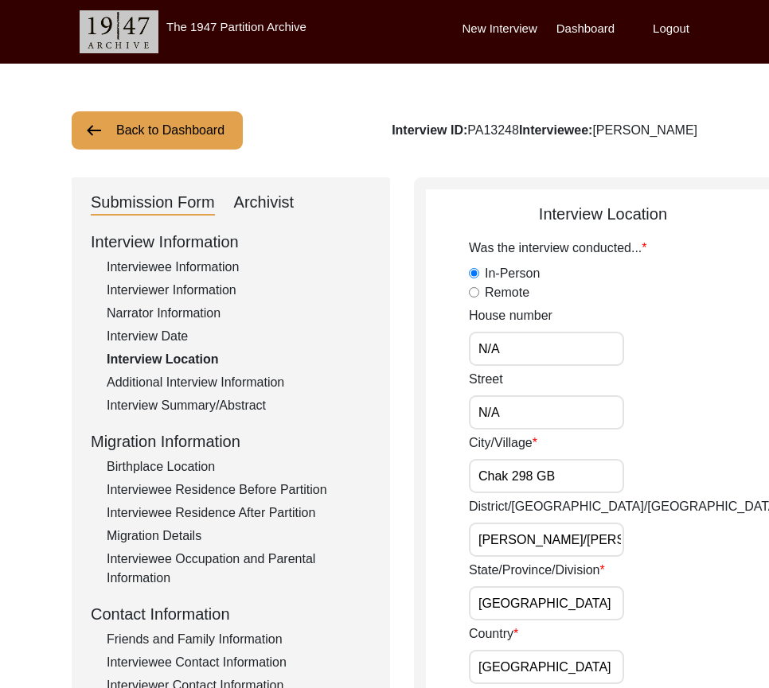
click at [572, 344] on input "N/A" at bounding box center [546, 349] width 155 height 34
click at [550, 394] on div "Street N/A" at bounding box center [624, 400] width 311 height 60
click at [551, 408] on input "N/A" at bounding box center [546, 412] width 155 height 34
click at [565, 474] on input "Chak 298 GB" at bounding box center [546, 476] width 155 height 34
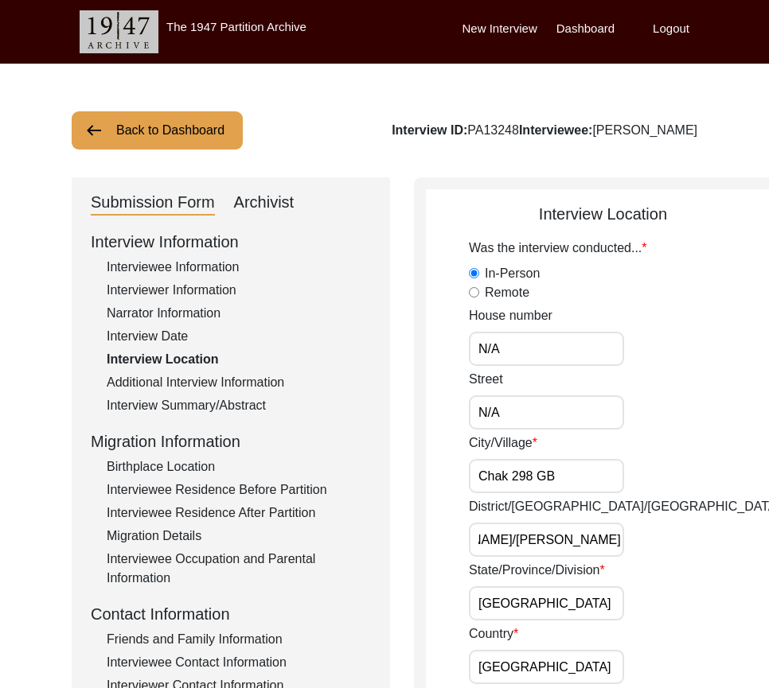
drag, startPoint x: 482, startPoint y: 540, endPoint x: 673, endPoint y: 528, distance: 191.3
click at [673, 528] on div "District/[GEOGRAPHIC_DATA]/[PERSON_NAME] Tek [PERSON_NAME]/Toba Tek Singh" at bounding box center [624, 527] width 311 height 60
click at [559, 605] on input "[GEOGRAPHIC_DATA]" at bounding box center [546, 603] width 155 height 34
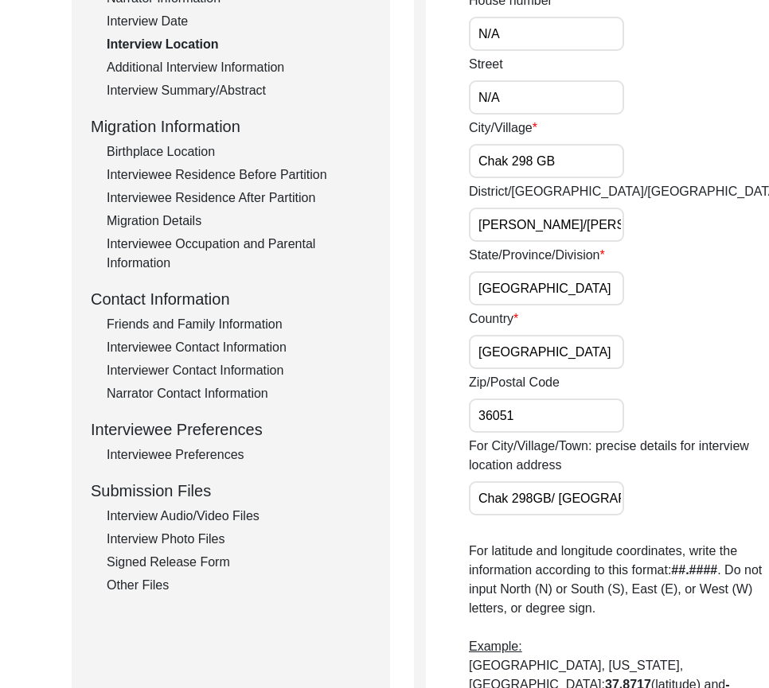
scroll to position [318, 0]
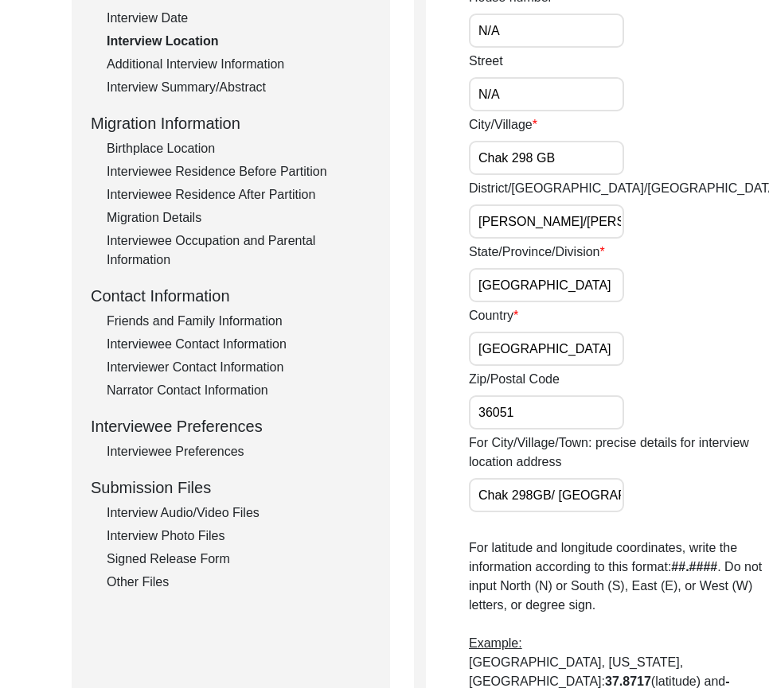
click at [572, 353] on input "[GEOGRAPHIC_DATA]" at bounding box center [546, 349] width 155 height 34
click at [557, 393] on div "Zip/Postal Code 36051" at bounding box center [624, 400] width 311 height 60
click at [556, 400] on input "36051" at bounding box center [546, 412] width 155 height 34
drag, startPoint x: 486, startPoint y: 485, endPoint x: 665, endPoint y: 485, distance: 179.0
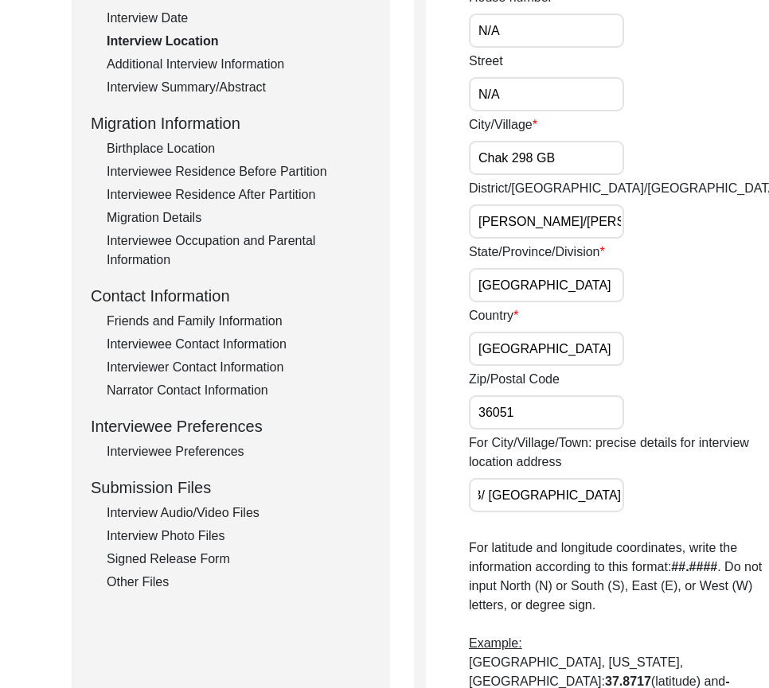
click at [665, 485] on div "For City/Village/Town: precise details for interview location address Chak 298G…" at bounding box center [624, 473] width 311 height 79
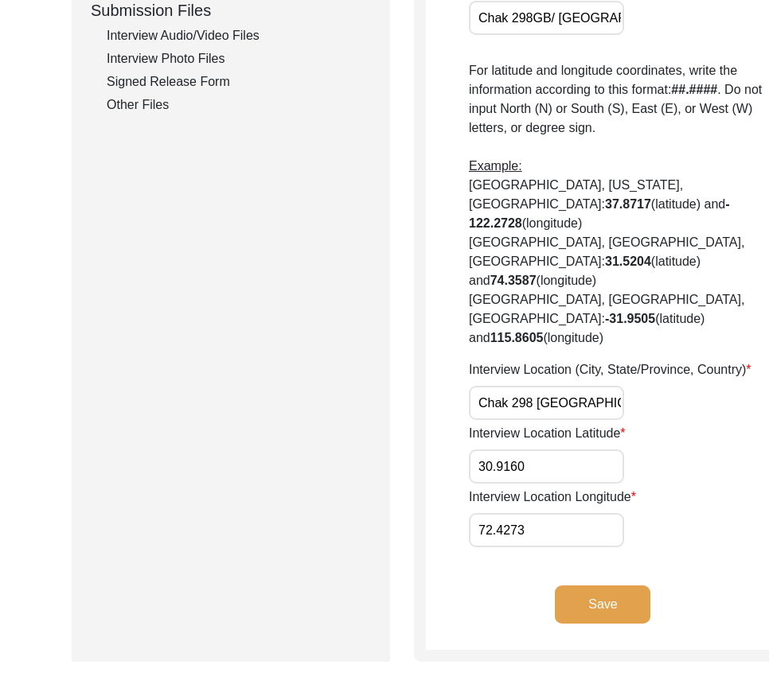
scroll to position [0, 84]
drag, startPoint x: 496, startPoint y: 426, endPoint x: 616, endPoint y: 427, distance: 119.3
click at [616, 420] on div "Interview Location (City, State/Province, Country) Chak 298 [GEOGRAPHIC_DATA], …" at bounding box center [624, 390] width 311 height 60
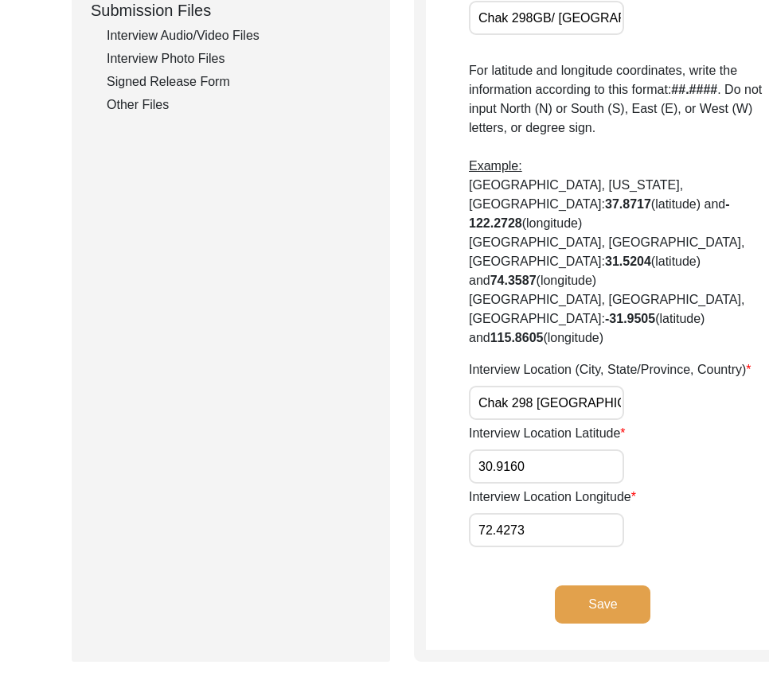
click at [405, 376] on div "Submission Form Archivist Interview Information Interviewee Information Intervi…" at bounding box center [384, 22] width 625 height 1280
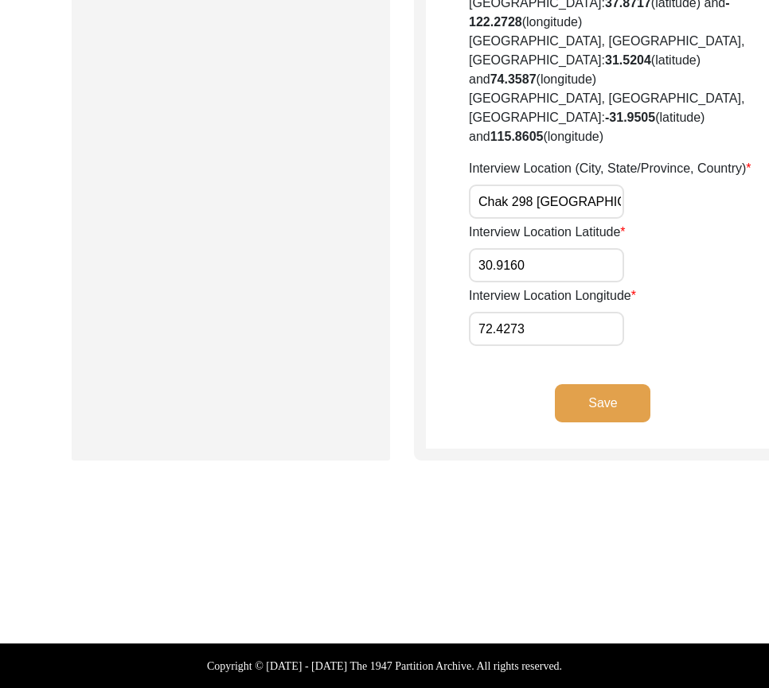
click at [559, 413] on button "Save" at bounding box center [602, 403] width 95 height 38
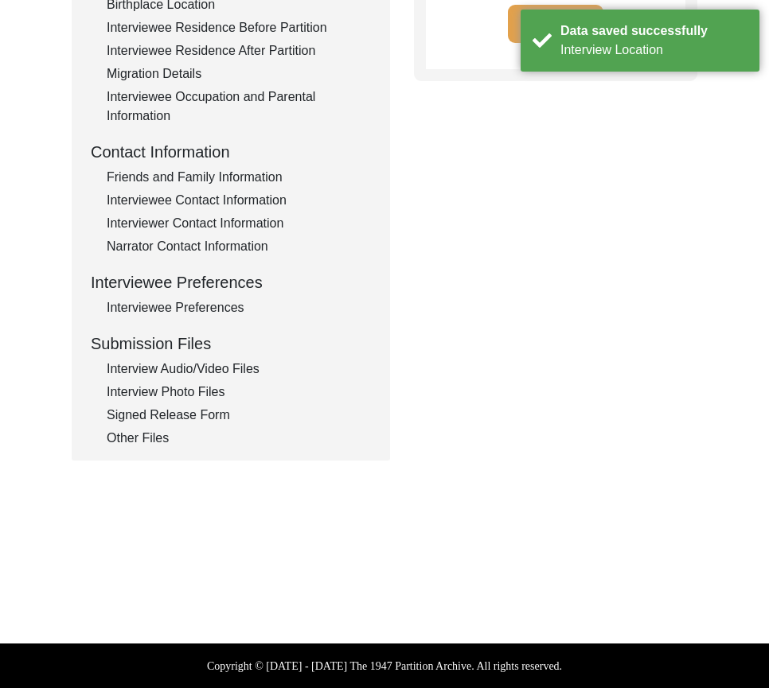
type input "Punjabi"
type textarea "N/A"
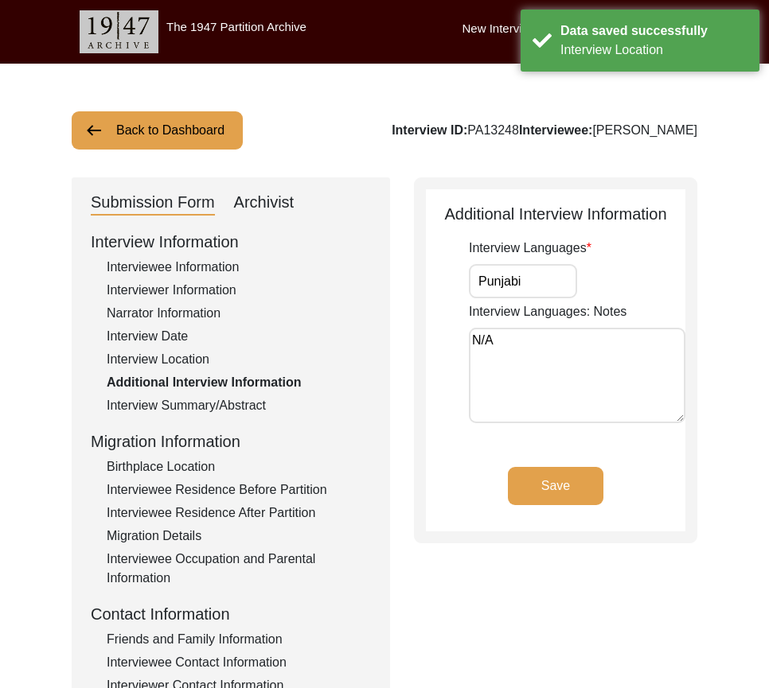
drag, startPoint x: 543, startPoint y: 290, endPoint x: 439, endPoint y: 287, distance: 104.2
click at [438, 285] on app-additional-information "Additional Interview Information Interview Languages Punjabi Interview Language…" at bounding box center [555, 366] width 259 height 329
click at [508, 339] on textarea "N/A" at bounding box center [577, 375] width 216 height 95
click at [540, 465] on app-additional-information "Additional Interview Information Interview Languages Punjabi Interview Language…" at bounding box center [555, 366] width 259 height 329
click at [542, 479] on button "Save" at bounding box center [555, 486] width 95 height 38
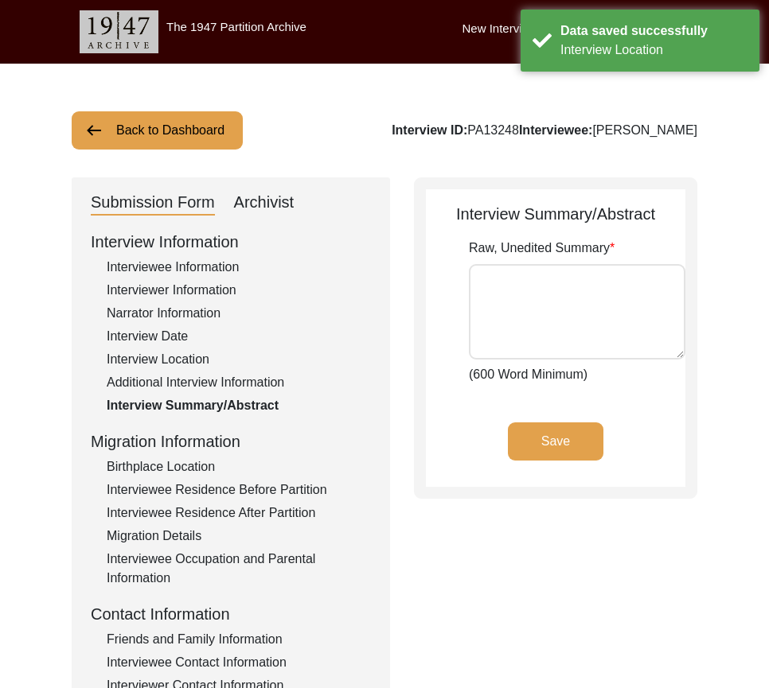
type textarea "Loremi Dolor Sitame Consecte Adipisc Elitse Doeiu Tem in Utlab Etdo, mag aliq e…"
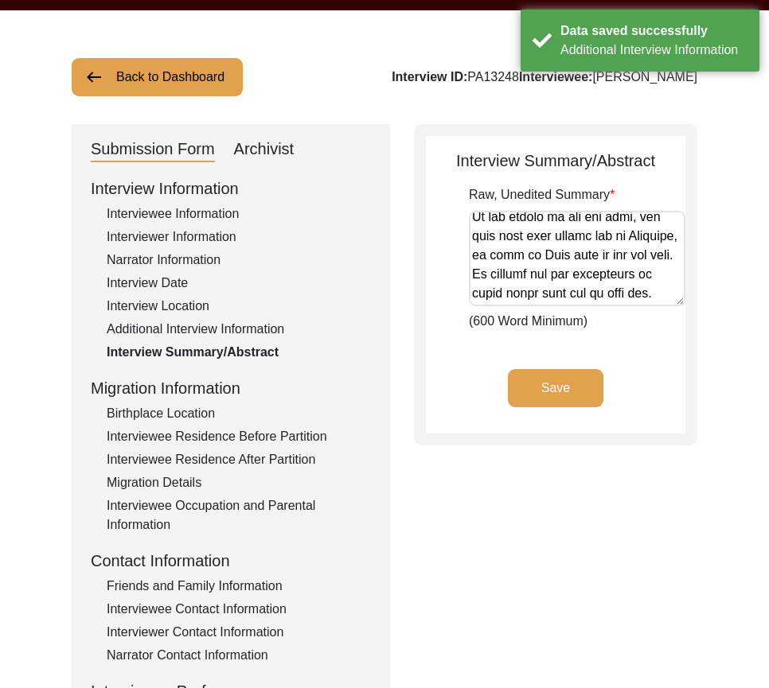
scroll to position [80, 0]
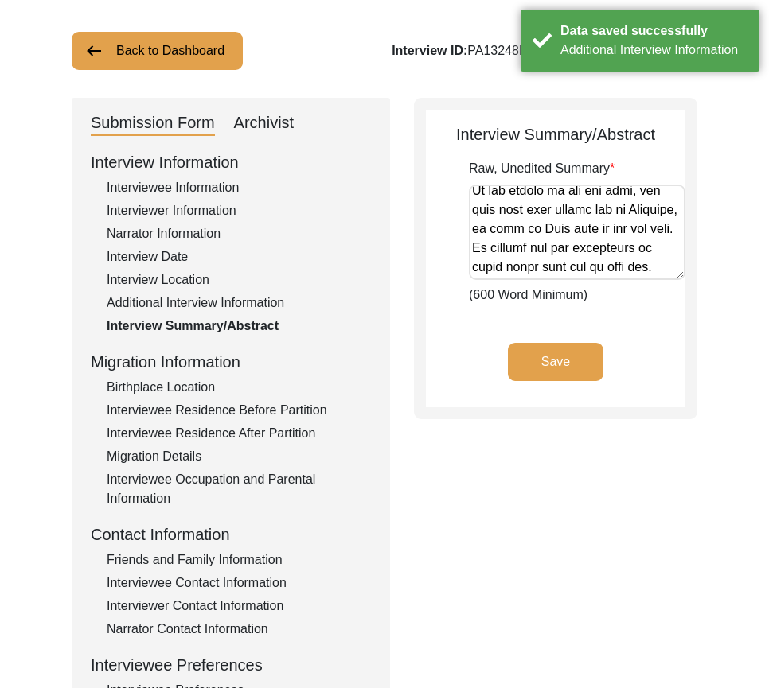
click at [208, 387] on div "Birthplace Location" at bounding box center [239, 387] width 264 height 19
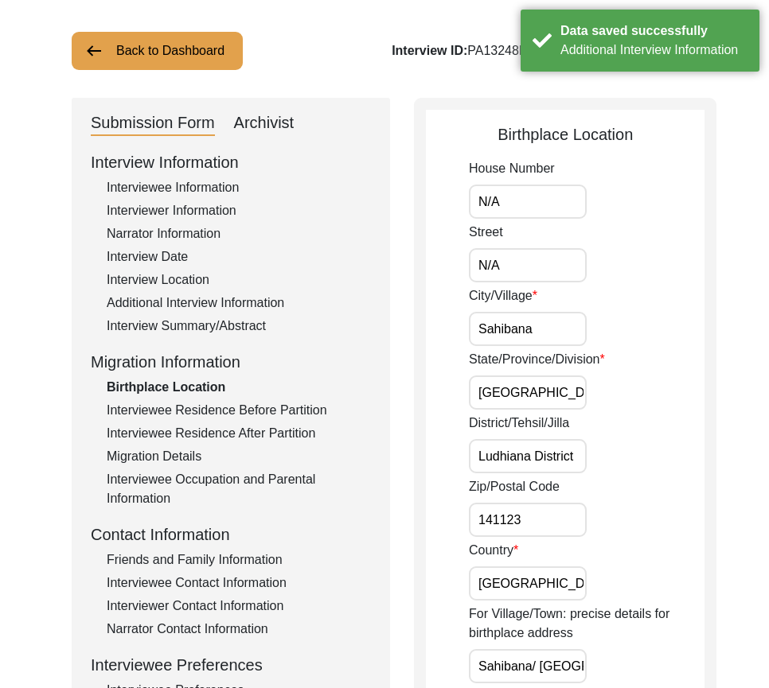
click at [525, 204] on input "N/A" at bounding box center [528, 202] width 118 height 34
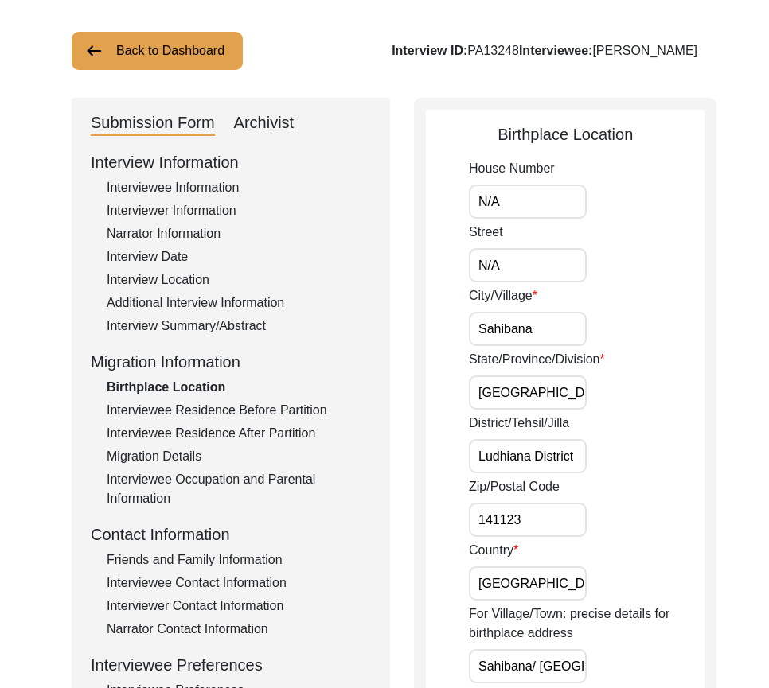
click at [526, 273] on input "N/A" at bounding box center [528, 265] width 118 height 34
click at [555, 331] on input "Sahibana" at bounding box center [528, 329] width 118 height 34
click at [642, 329] on div "City/[GEOGRAPHIC_DATA]" at bounding box center [586, 316] width 235 height 60
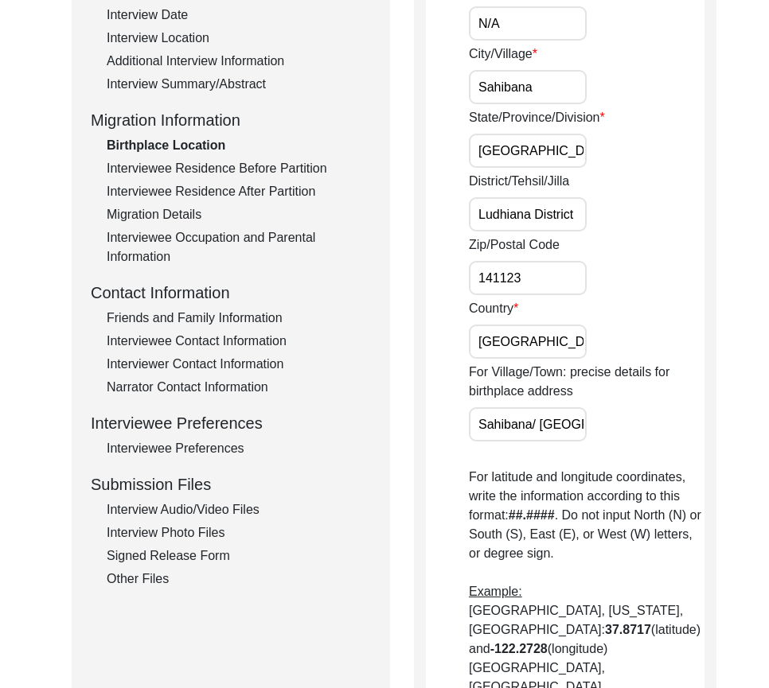
scroll to position [159, 0]
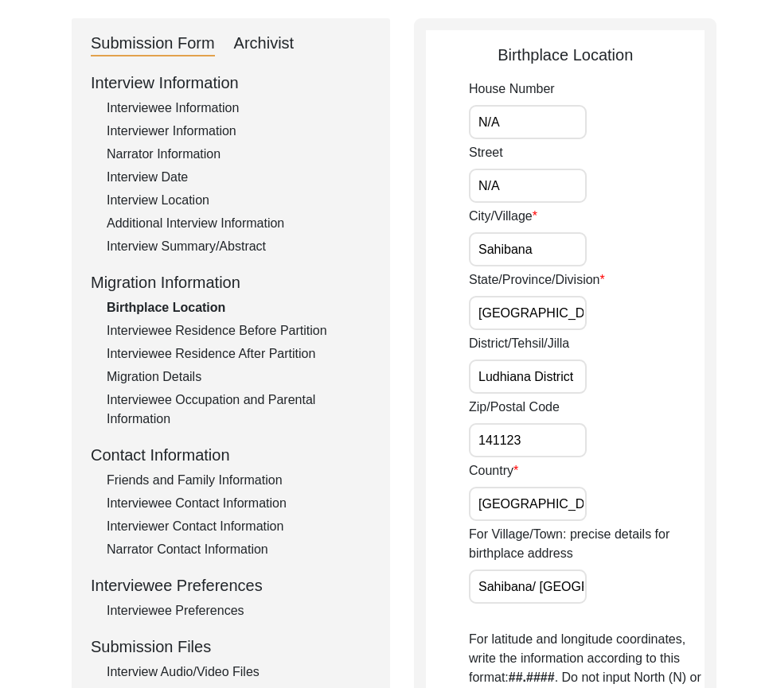
click at [530, 326] on input "[GEOGRAPHIC_DATA]" at bounding box center [528, 313] width 118 height 34
click at [557, 194] on input "N/A" at bounding box center [528, 186] width 118 height 34
click at [535, 110] on input "N/A" at bounding box center [528, 122] width 118 height 34
click at [562, 258] on input "Sahibana" at bounding box center [528, 249] width 118 height 34
click at [546, 309] on input "[GEOGRAPHIC_DATA]" at bounding box center [528, 313] width 118 height 34
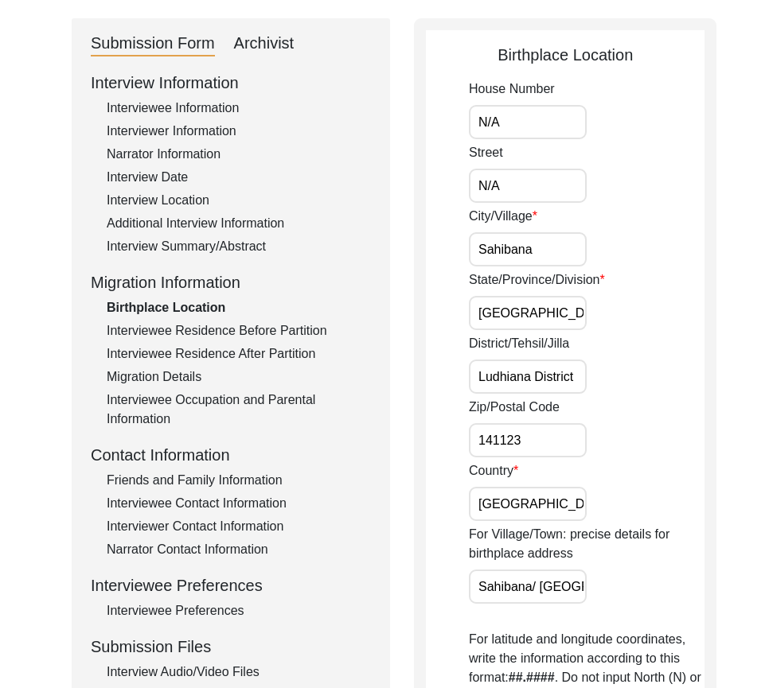
drag, startPoint x: 489, startPoint y: 374, endPoint x: 684, endPoint y: 406, distance: 197.5
click at [691, 404] on div "Birthplace Location House Number N/A Street N/A City/Village [GEOGRAPHIC_DATA]/…" at bounding box center [565, 662] width 302 height 1289
click at [551, 455] on input "141123" at bounding box center [528, 440] width 118 height 34
drag, startPoint x: 530, startPoint y: 377, endPoint x: 638, endPoint y: 376, distance: 108.2
click at [638, 376] on div "District/Tehsil/Jilla [GEOGRAPHIC_DATA]" at bounding box center [586, 364] width 235 height 60
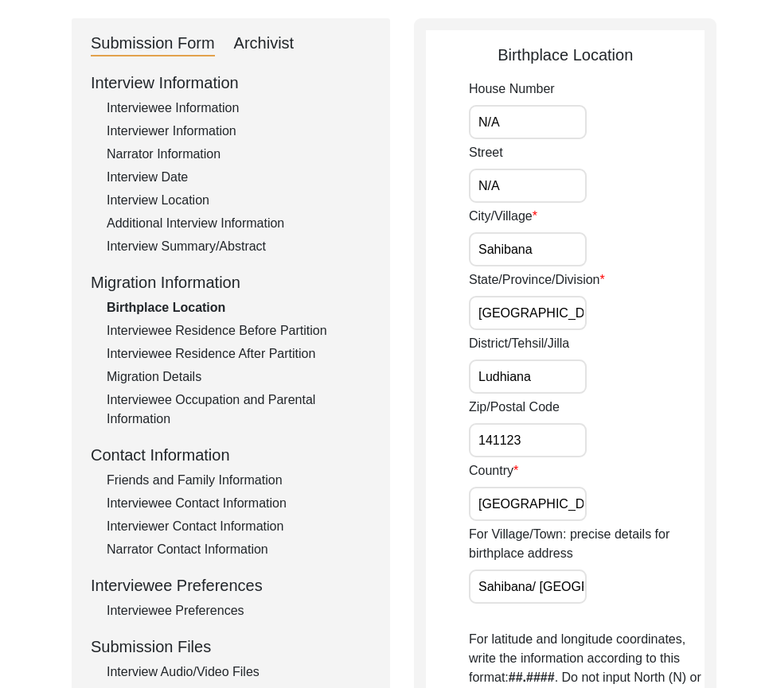
type input "Ludhiana"
click at [639, 376] on div "District/Tehsil/[PERSON_NAME]" at bounding box center [586, 364] width 235 height 60
click at [559, 372] on input "Ludhiana" at bounding box center [528, 377] width 118 height 34
click at [390, 395] on div "Submission Form Archivist Interview Information Interviewee Information Intervi…" at bounding box center [384, 662] width 625 height 1289
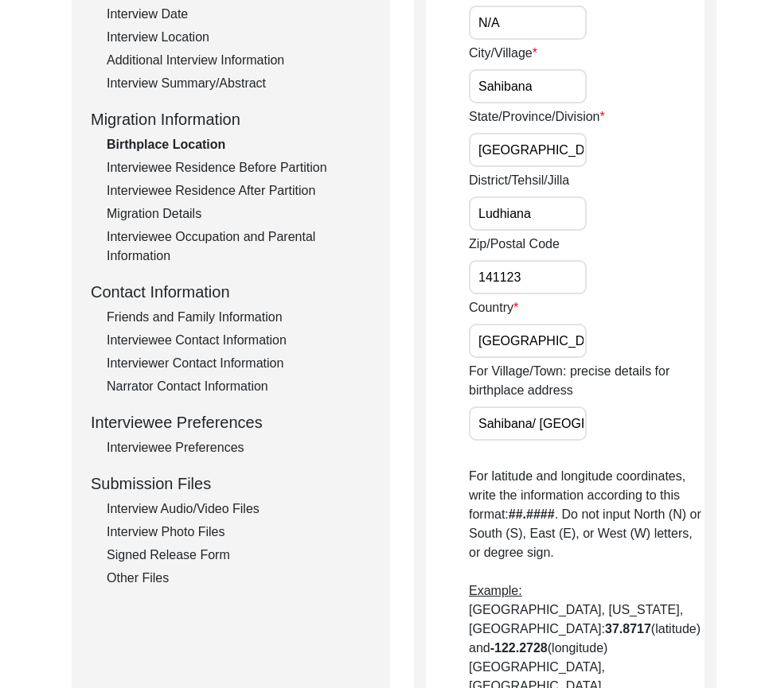
scroll to position [239, 0]
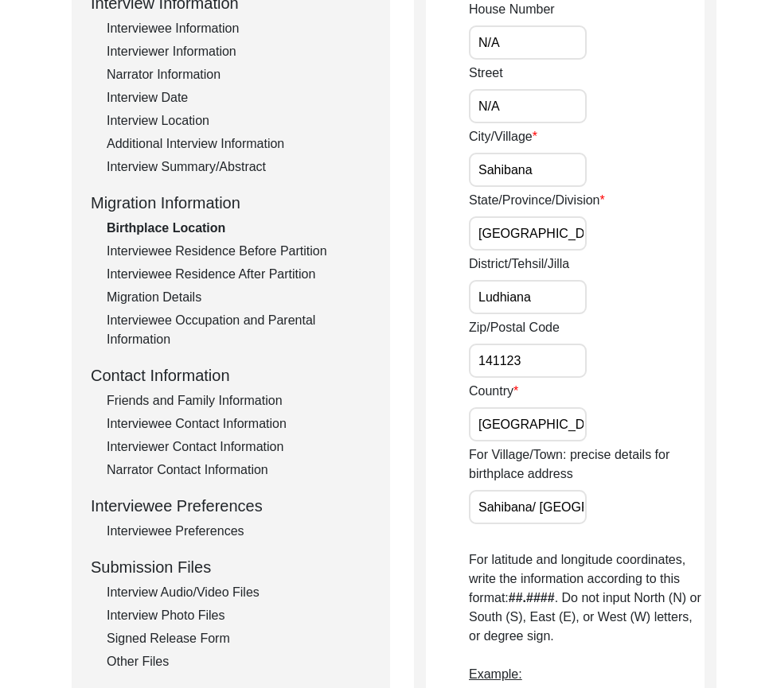
click at [555, 179] on input "Sahibana" at bounding box center [528, 170] width 118 height 34
click at [555, 234] on input "[GEOGRAPHIC_DATA]" at bounding box center [528, 233] width 118 height 34
click at [557, 295] on input "Ludhiana" at bounding box center [528, 297] width 118 height 34
click at [485, 349] on input "141123" at bounding box center [528, 361] width 118 height 34
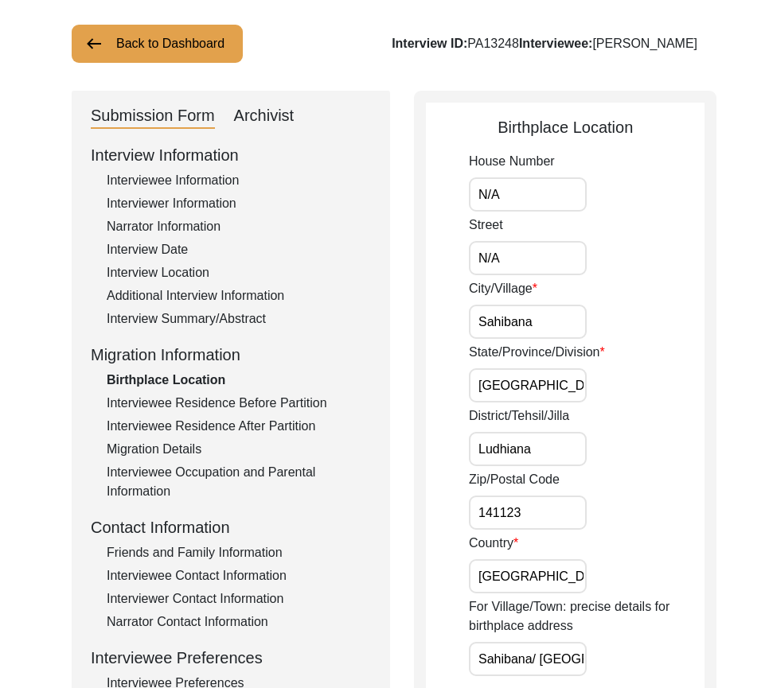
scroll to position [0, 0]
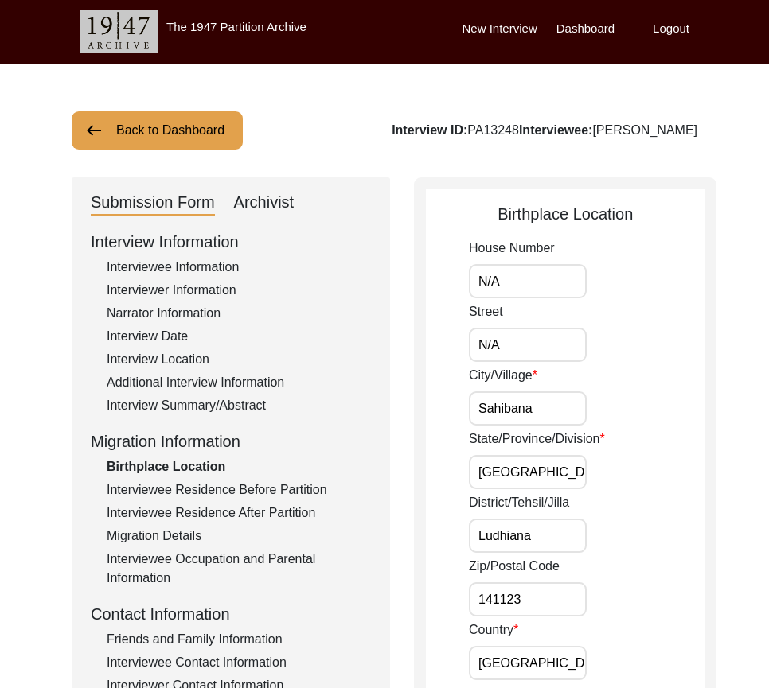
click at [255, 202] on div "Archivist" at bounding box center [264, 202] width 60 height 25
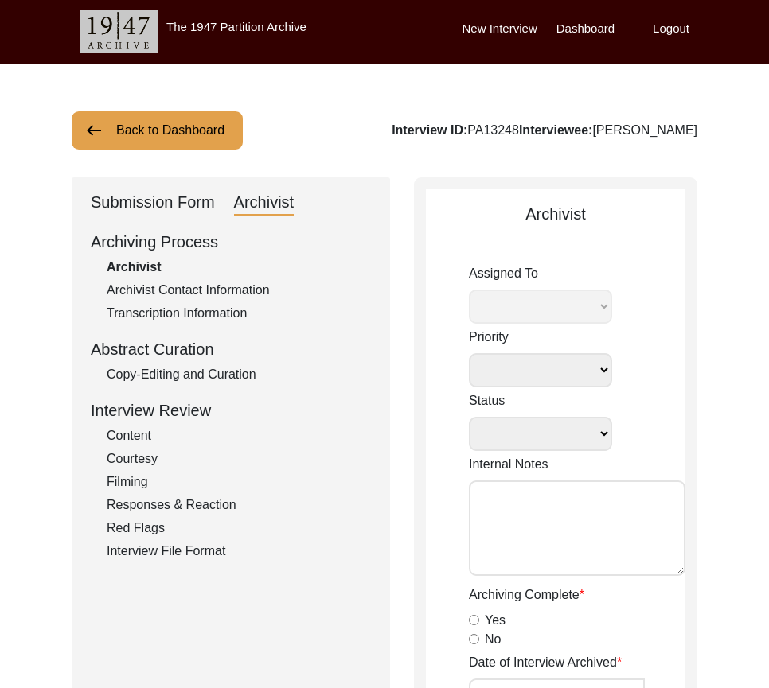
select select
select select "Archiving In Progress"
type textarea "[DATE] [GEOGRAPHIC_DATA]: Ressigning to [PERSON_NAME] to archive. Due [DATE]. W…"
radio input "true"
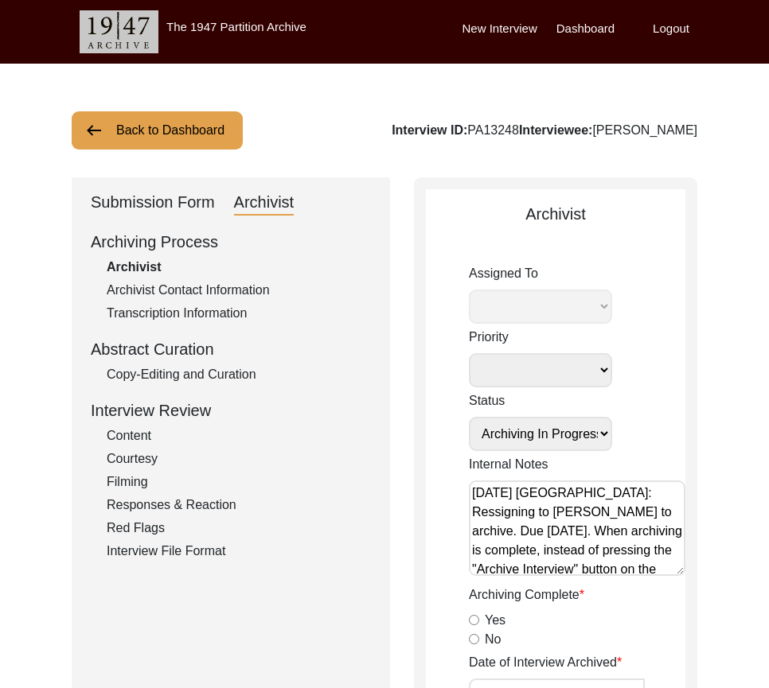
select select "442"
click at [147, 204] on div "Submission Form" at bounding box center [153, 202] width 124 height 25
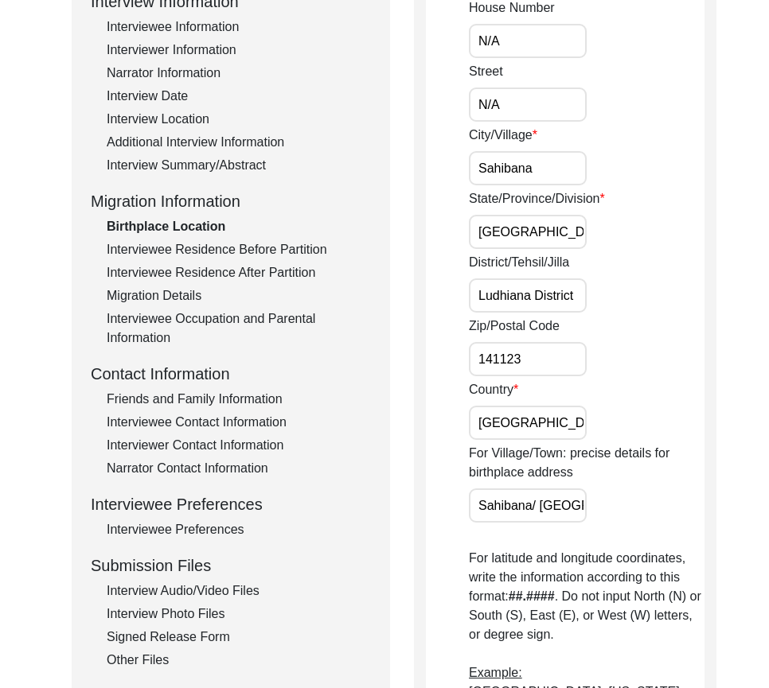
scroll to position [239, 0]
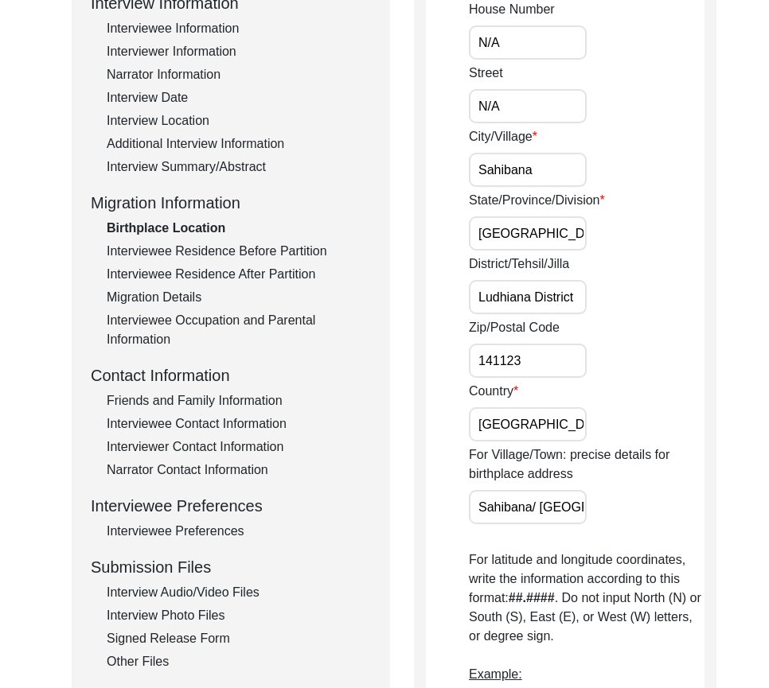
drag, startPoint x: 528, startPoint y: 297, endPoint x: 641, endPoint y: 301, distance: 113.0
click at [641, 301] on div "District/Tehsil/Jilla [GEOGRAPHIC_DATA]" at bounding box center [586, 285] width 235 height 60
drag, startPoint x: 531, startPoint y: 295, endPoint x: 629, endPoint y: 296, distance: 98.7
click at [629, 296] on div "District/Tehsil/Jilla [GEOGRAPHIC_DATA]" at bounding box center [586, 285] width 235 height 60
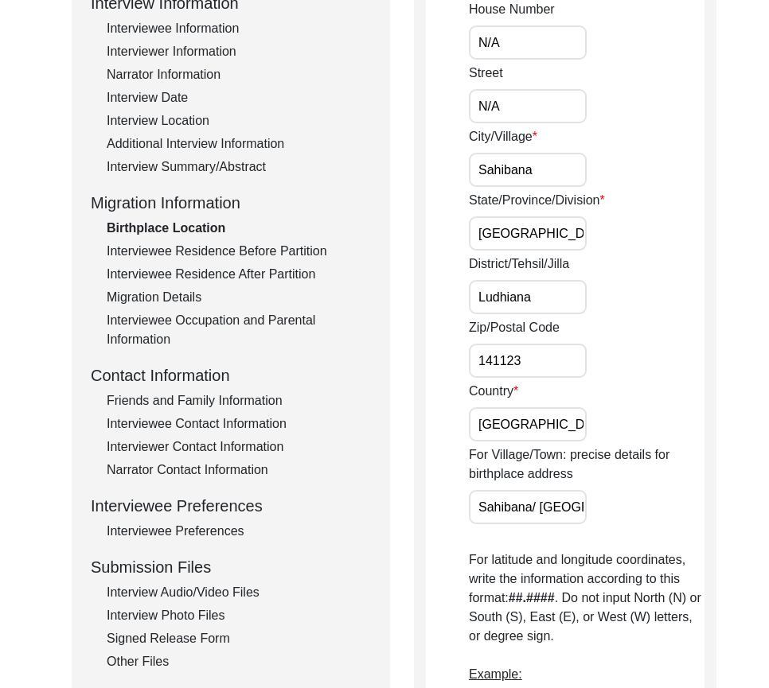
type input "Ludhiana"
click at [629, 296] on div "District/Tehsil/[PERSON_NAME]" at bounding box center [586, 285] width 235 height 60
click at [536, 372] on input "141123" at bounding box center [528, 361] width 118 height 34
click at [529, 422] on input "[GEOGRAPHIC_DATA]" at bounding box center [528, 424] width 118 height 34
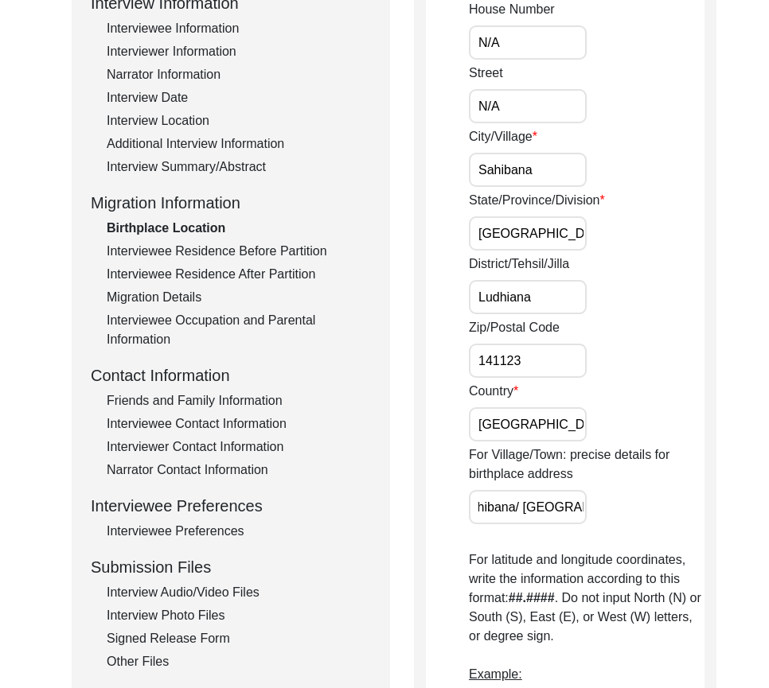
drag, startPoint x: 478, startPoint y: 499, endPoint x: 650, endPoint y: 500, distance: 171.8
click at [650, 500] on div "For Village/Town: precise details for birthplace address Sahibana/ [GEOGRAPHIC_…" at bounding box center [586, 485] width 235 height 79
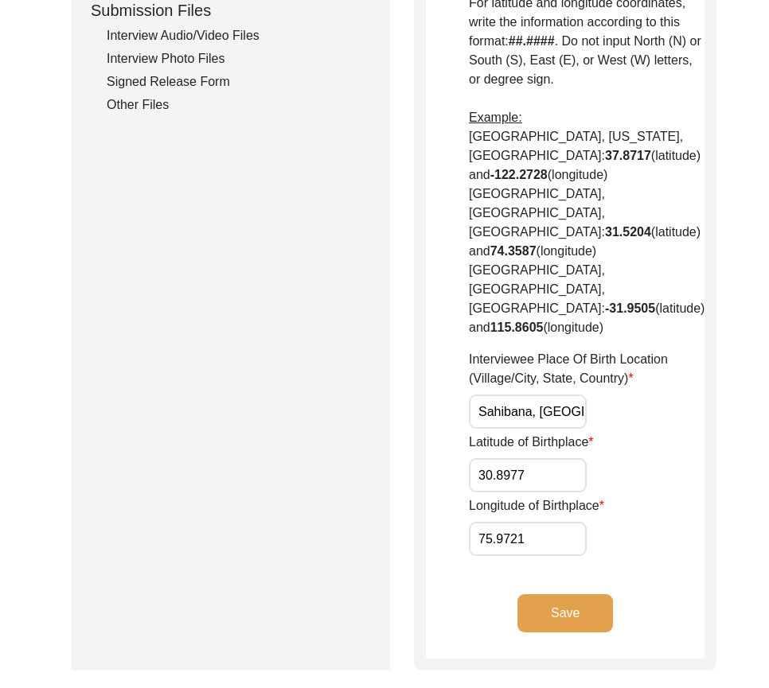
scroll to position [0, 142]
drag, startPoint x: 514, startPoint y: 352, endPoint x: 664, endPoint y: 352, distance: 149.6
click at [664, 352] on div "Interviewee Place Of Birth Location (Village/City, State, Country) [GEOGRAPHIC_…" at bounding box center [586, 389] width 235 height 79
click at [612, 438] on div "House Number N/A Street N/A City/Village [GEOGRAPHIC_DATA]/Province/Division [G…" at bounding box center [586, -1] width 235 height 1113
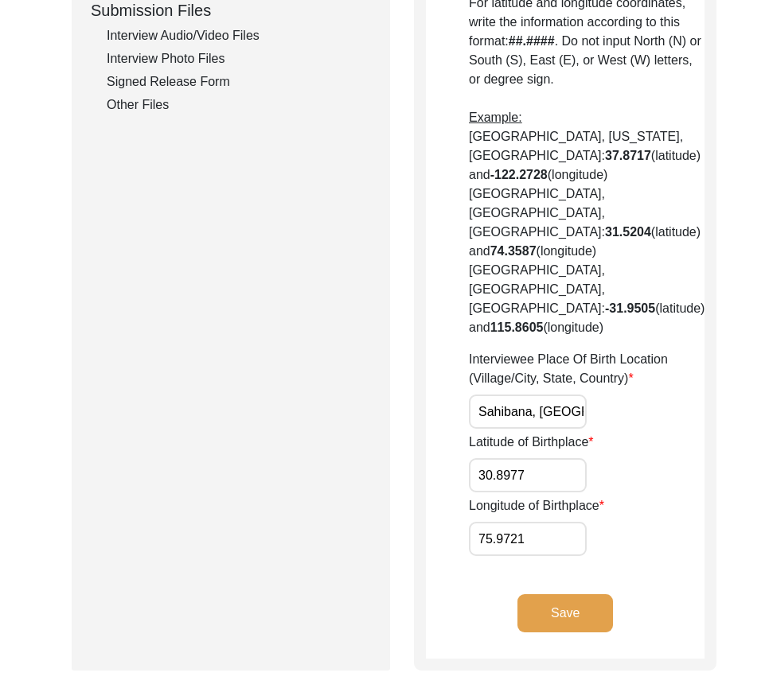
click at [539, 458] on input "30.8977" at bounding box center [528, 475] width 118 height 34
click at [540, 522] on input "75.9721" at bounding box center [528, 539] width 118 height 34
click at [542, 594] on button "Save" at bounding box center [564, 613] width 95 height 38
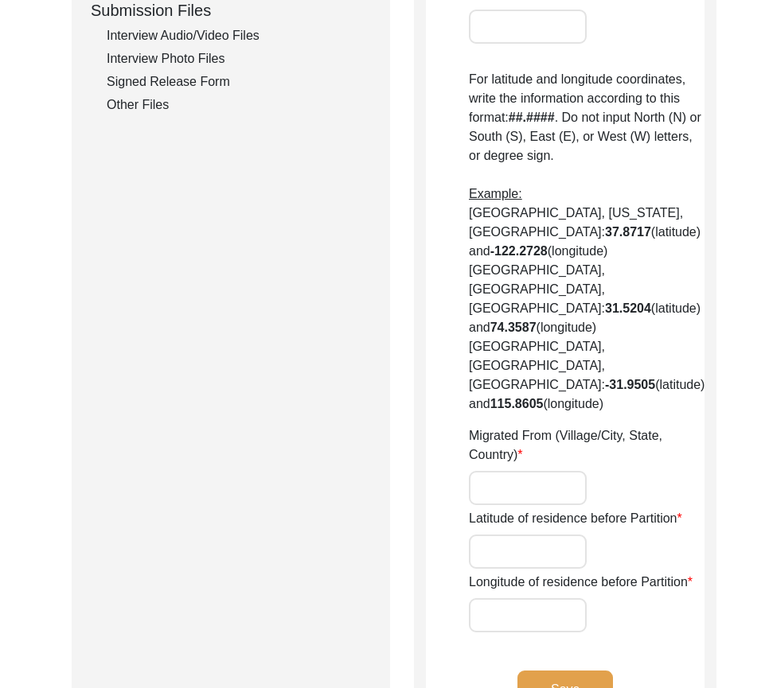
type input "N/A"
type input "Sahibana"
type input "[GEOGRAPHIC_DATA]"
type input "Ludhiana District"
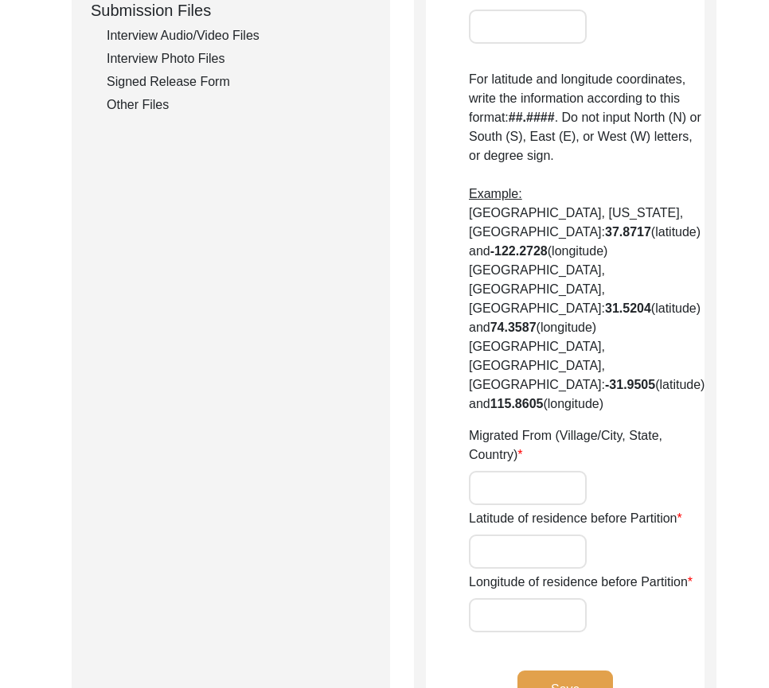
type input "141123"
type input "[GEOGRAPHIC_DATA]"
type input "Sahibana/ [GEOGRAPHIC_DATA]"
type input "Sahibana, [GEOGRAPHIC_DATA], [GEOGRAPHIC_DATA], [GEOGRAPHIC_DATA]"
type input "30.8977"
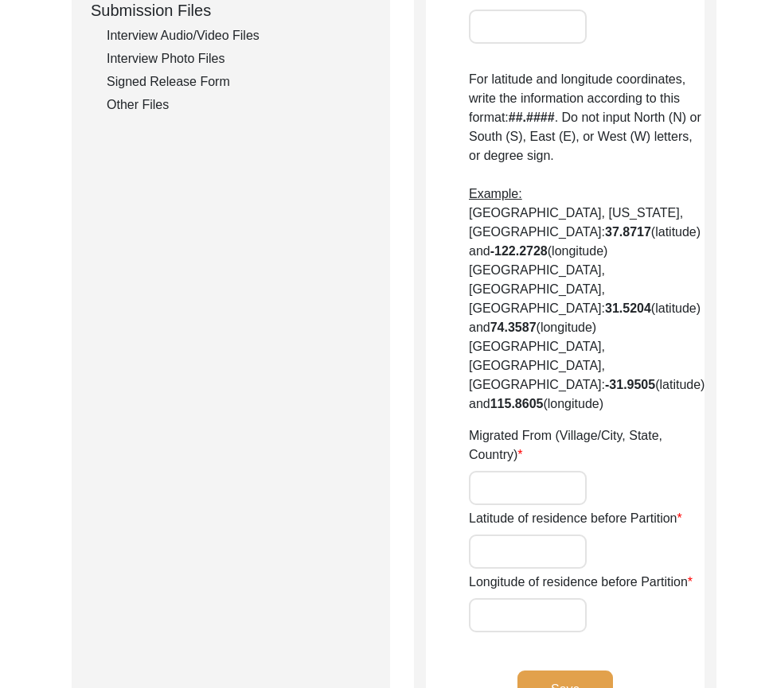
type input "75.9721"
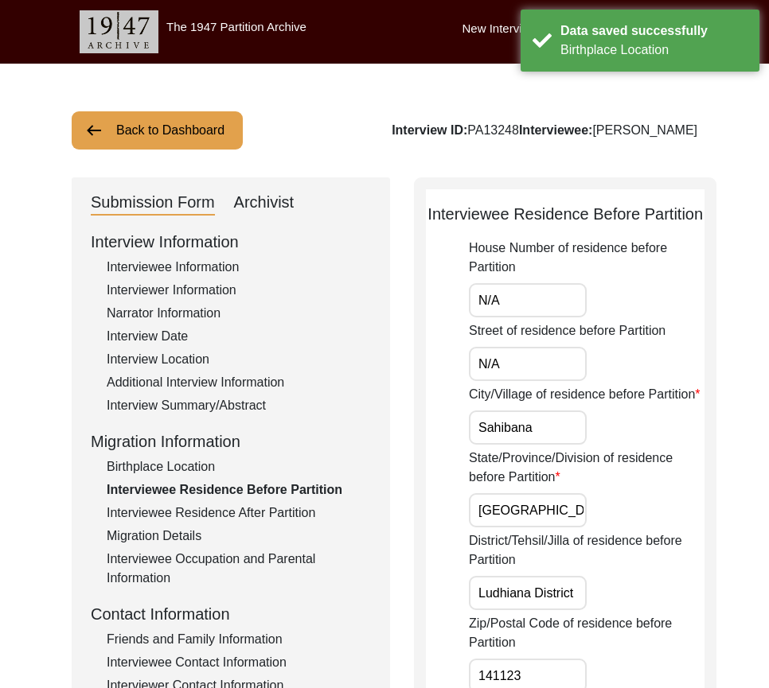
click at [532, 313] on input "N/A" at bounding box center [528, 300] width 118 height 34
click at [541, 380] on input "N/A" at bounding box center [528, 364] width 118 height 34
click at [544, 445] on div "City/Village of residence before Partition Sahibana" at bounding box center [586, 415] width 235 height 60
click at [547, 445] on input "Sahibana" at bounding box center [528, 428] width 118 height 34
click at [547, 527] on input "[GEOGRAPHIC_DATA]" at bounding box center [528, 510] width 118 height 34
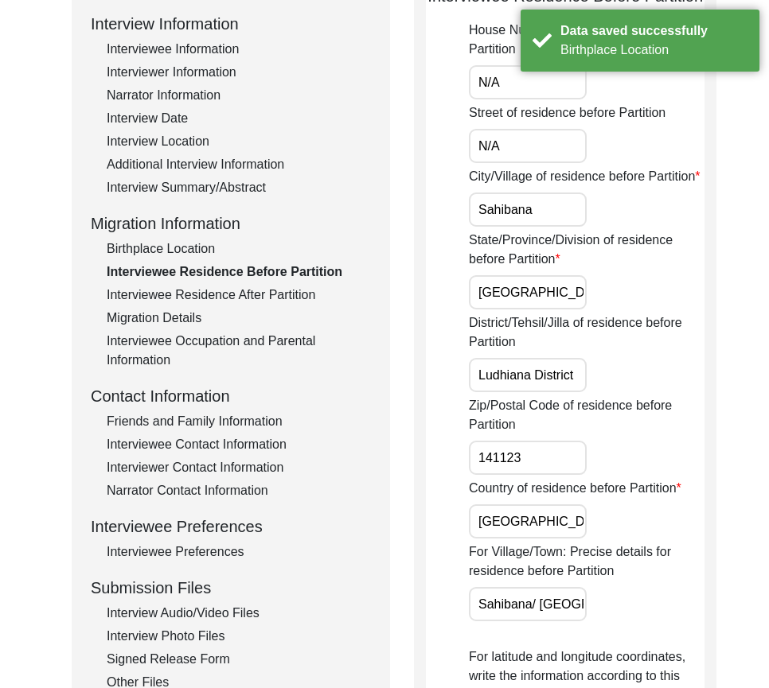
scroll to position [239, 0]
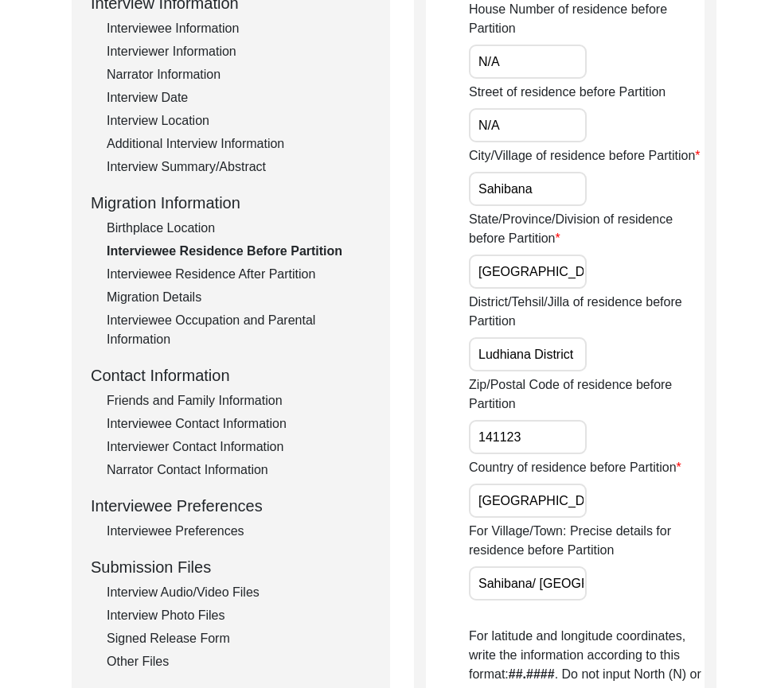
drag, startPoint x: 533, startPoint y: 400, endPoint x: 617, endPoint y: 396, distance: 83.6
click at [612, 372] on div "District/[GEOGRAPHIC_DATA]/Jilla of residence before Partition [GEOGRAPHIC_DATA]" at bounding box center [586, 332] width 235 height 79
type input "Ludhiana"
click at [617, 372] on div "District/Tehsil/Jilla of residence before Partition Ludhiana" at bounding box center [586, 332] width 235 height 79
click at [551, 372] on input "Ludhiana" at bounding box center [528, 354] width 118 height 34
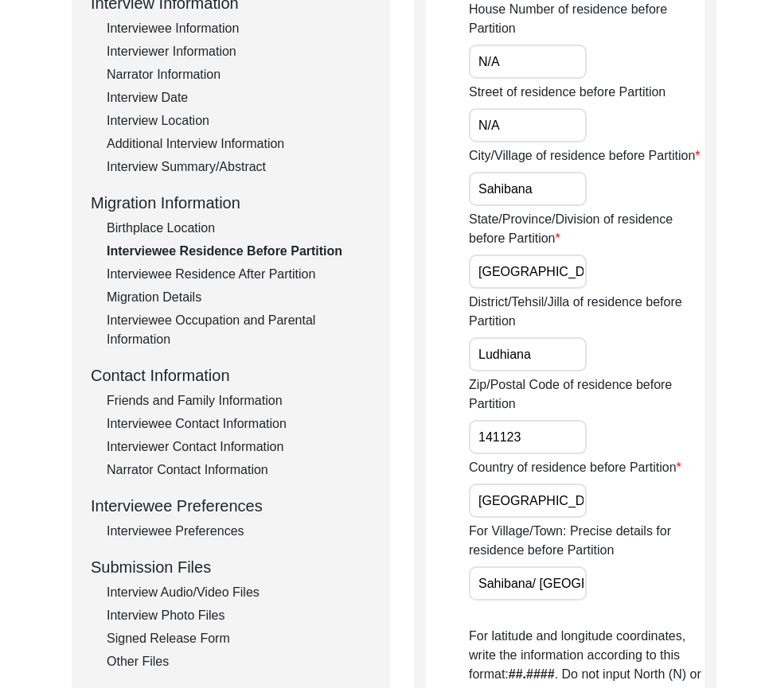
click at [454, 468] on app-residence-before-partition "Interviewee Residence Before Partition House Number of residence before Partiti…" at bounding box center [565, 627] width 278 height 1329
click at [532, 454] on input "141123" at bounding box center [528, 437] width 118 height 34
click at [514, 518] on input "[GEOGRAPHIC_DATA]" at bounding box center [528, 501] width 118 height 34
drag, startPoint x: 472, startPoint y: 633, endPoint x: 671, endPoint y: 637, distance: 198.9
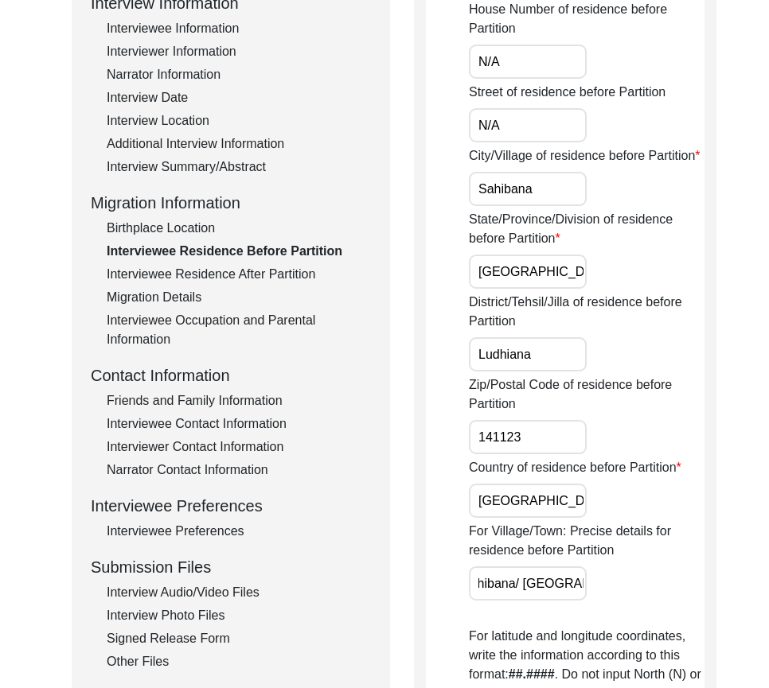
click at [671, 601] on div "For Village/Town: Precise details for residence before Partition Sahibana/ [GEO…" at bounding box center [586, 561] width 235 height 79
click at [645, 601] on div "For Village/Town: Precise details for residence before Partition Sahibana/ [GEO…" at bounding box center [586, 561] width 235 height 79
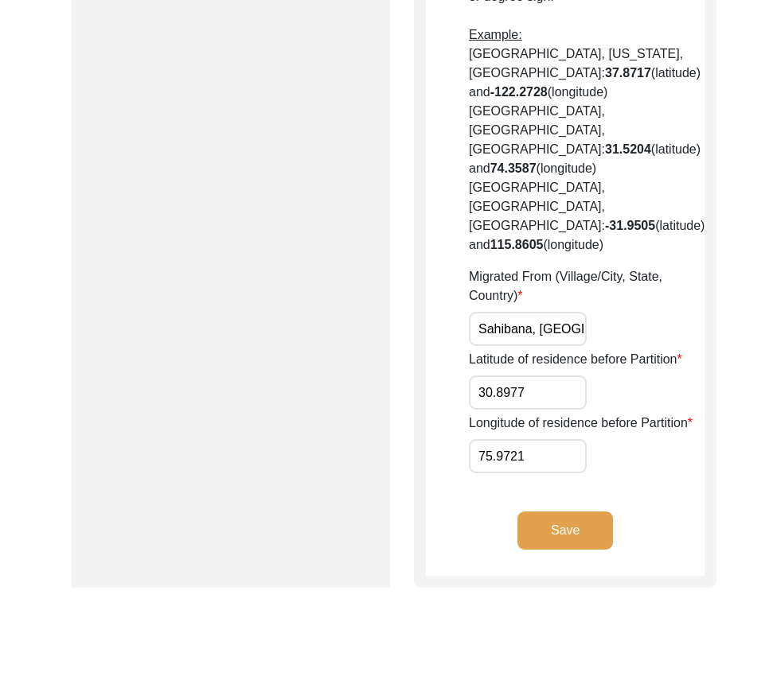
scroll to position [0, 142]
drag, startPoint x: 474, startPoint y: 306, endPoint x: 656, endPoint y: 310, distance: 182.2
click at [656, 310] on div "Migrated From (Village/City, State, Country) [GEOGRAPHIC_DATA], [GEOGRAPHIC_DAT…" at bounding box center [586, 306] width 235 height 79
click at [652, 359] on div "Latitude of residence before Partition 30.8977" at bounding box center [586, 380] width 235 height 60
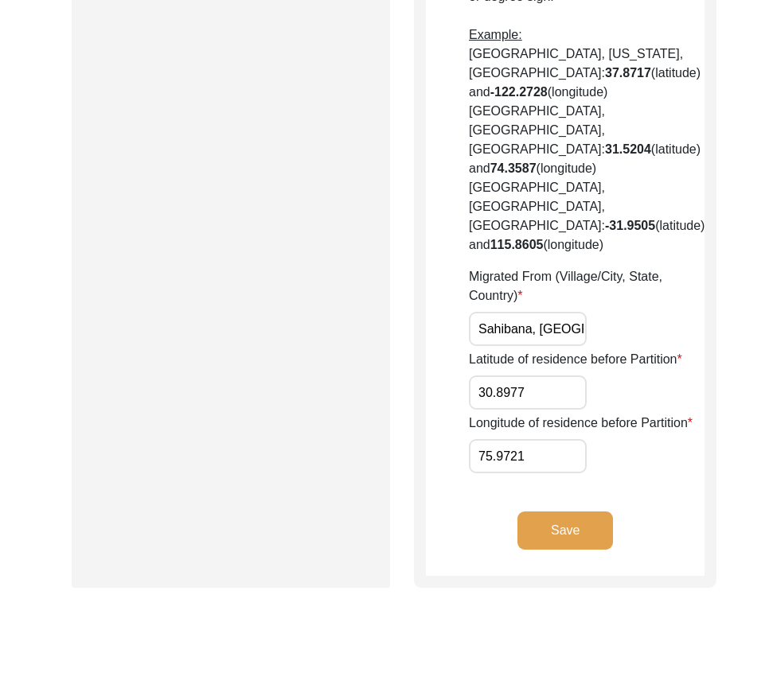
click at [566, 540] on button "Save" at bounding box center [564, 531] width 95 height 38
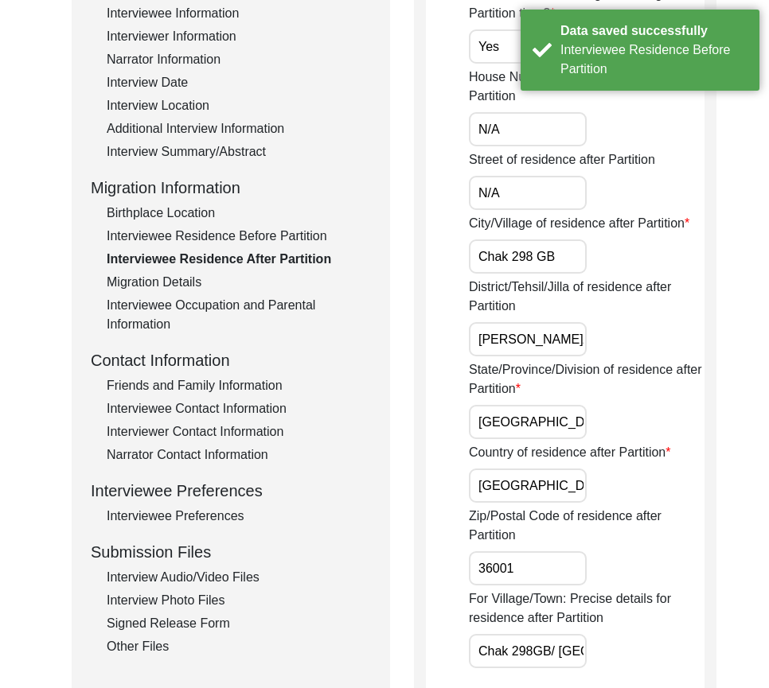
scroll to position [239, 0]
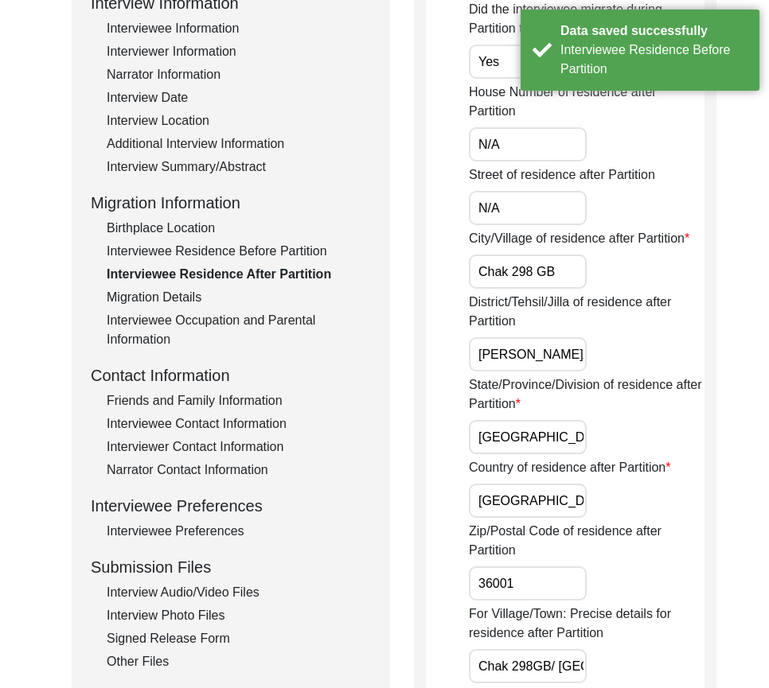
click at [561, 289] on input "Chak 298 GB" at bounding box center [528, 272] width 118 height 34
drag, startPoint x: 508, startPoint y: 387, endPoint x: 673, endPoint y: 415, distance: 167.2
click at [673, 415] on div "Did the interviewee migrate during Partition time? Yes House Number of residenc…" at bounding box center [586, 626] width 235 height 1253
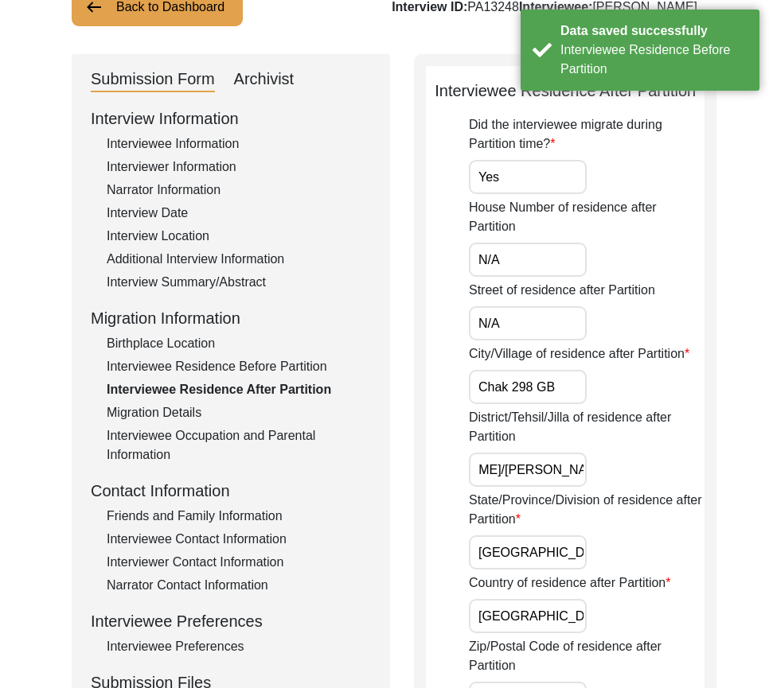
scroll to position [0, 0]
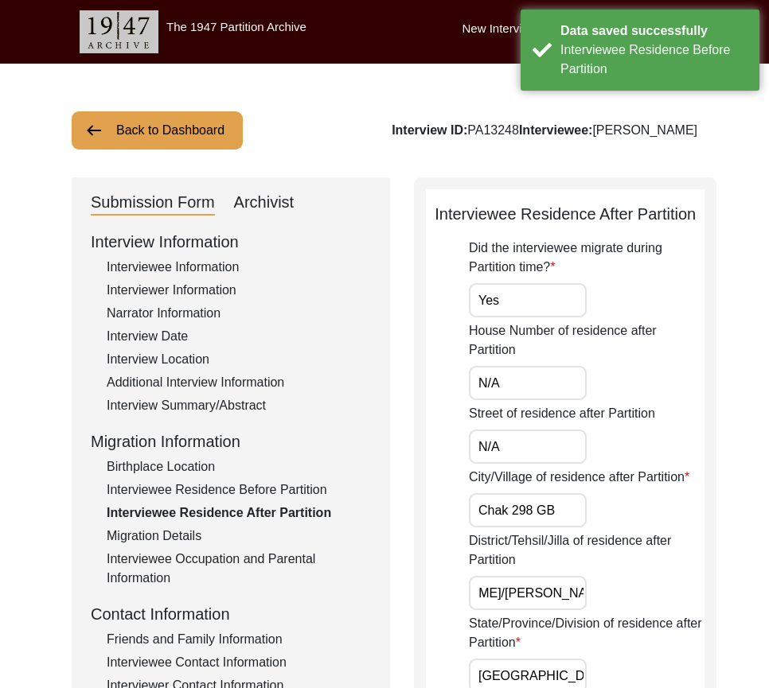
click at [534, 464] on input "N/A" at bounding box center [528, 447] width 118 height 34
drag, startPoint x: 533, startPoint y: 415, endPoint x: 532, endPoint y: 383, distance: 32.6
click at [533, 400] on input "N/A" at bounding box center [528, 383] width 118 height 34
click at [533, 317] on input "Yes" at bounding box center [528, 300] width 118 height 34
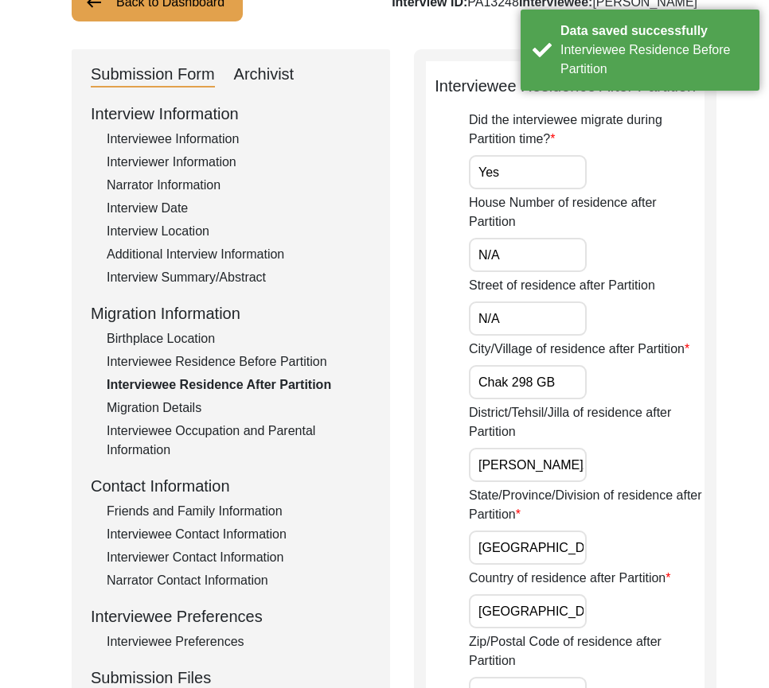
scroll to position [398, 0]
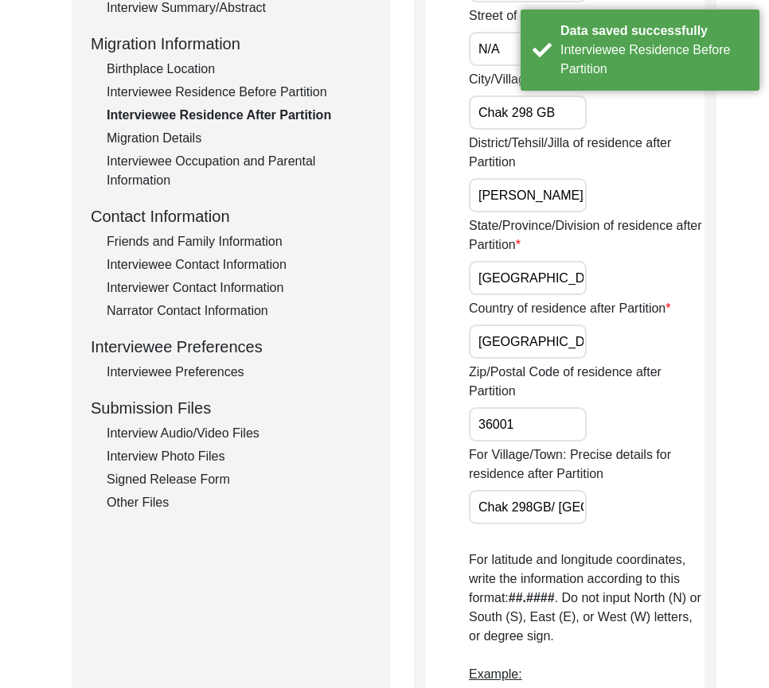
drag, startPoint x: 505, startPoint y: 315, endPoint x: 564, endPoint y: 329, distance: 60.6
click at [558, 295] on input "[GEOGRAPHIC_DATA]" at bounding box center [528, 278] width 118 height 34
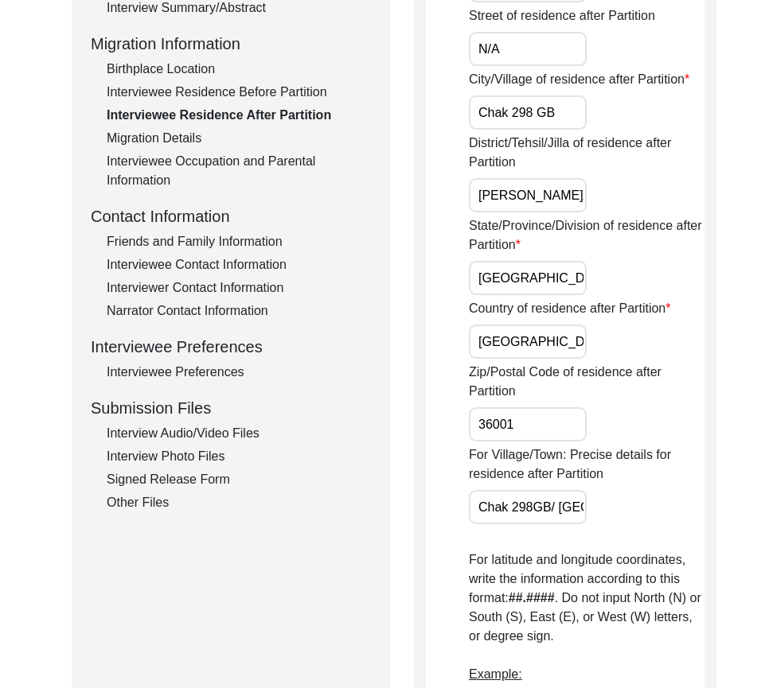
click at [568, 359] on input "[GEOGRAPHIC_DATA]" at bounding box center [528, 342] width 118 height 34
click at [544, 442] on input "36001" at bounding box center [528, 424] width 118 height 34
drag, startPoint x: 489, startPoint y: 543, endPoint x: 656, endPoint y: 542, distance: 167.1
click at [656, 524] on div "For Village/Town: Precise details for residence after Partition Chak 298GB/ [GE…" at bounding box center [586, 485] width 235 height 79
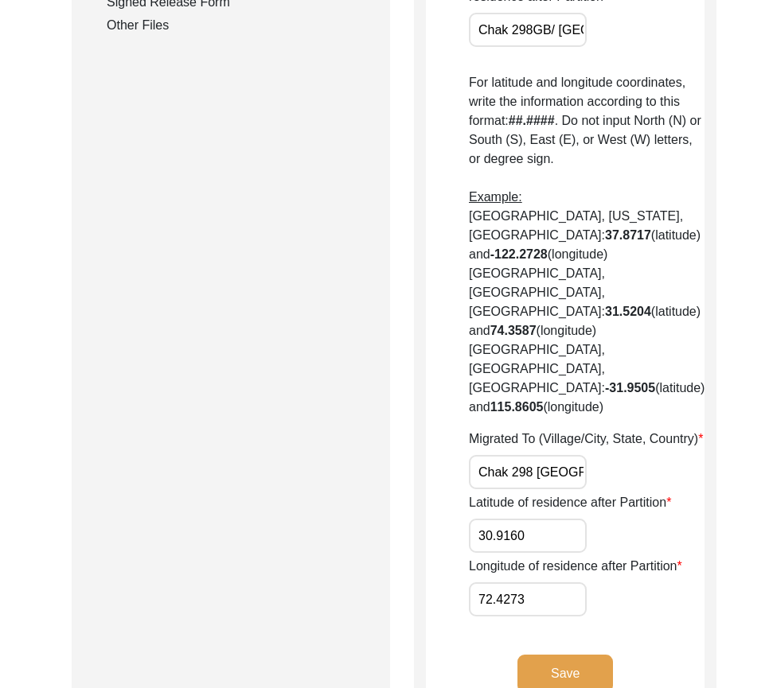
scroll to position [0, 84]
drag, startPoint x: 472, startPoint y: 467, endPoint x: 613, endPoint y: 476, distance: 141.1
click at [613, 476] on div "Migrated To (Village/City, State, Country) Chak 298 [GEOGRAPHIC_DATA], [GEOGRAP…" at bounding box center [586, 460] width 235 height 60
click at [613, 477] on div "Migrated To (Village/City, State, Country) Chak 298 [GEOGRAPHIC_DATA], [GEOGRAP…" at bounding box center [586, 460] width 235 height 60
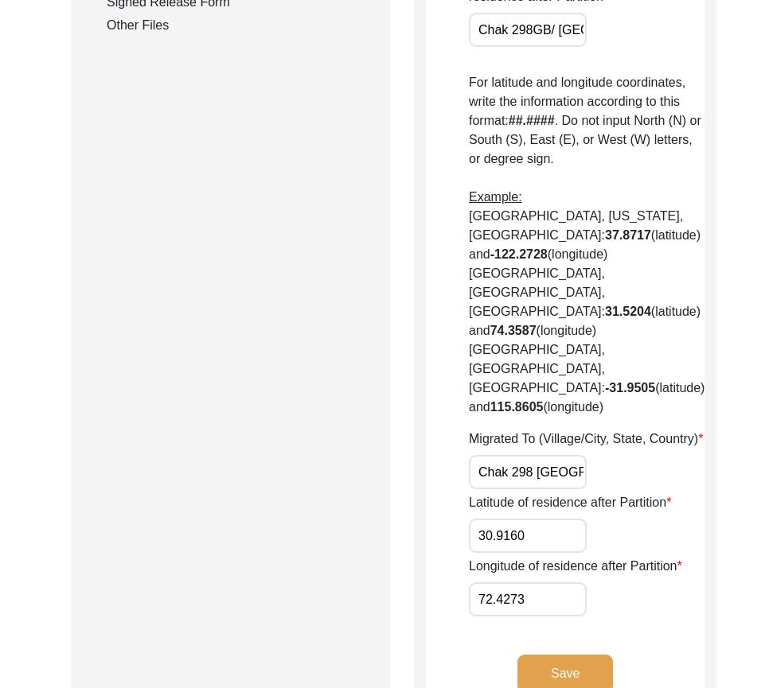
click at [548, 545] on input "30.9160" at bounding box center [528, 536] width 118 height 34
click at [535, 594] on input "72.4273" at bounding box center [528, 599] width 118 height 34
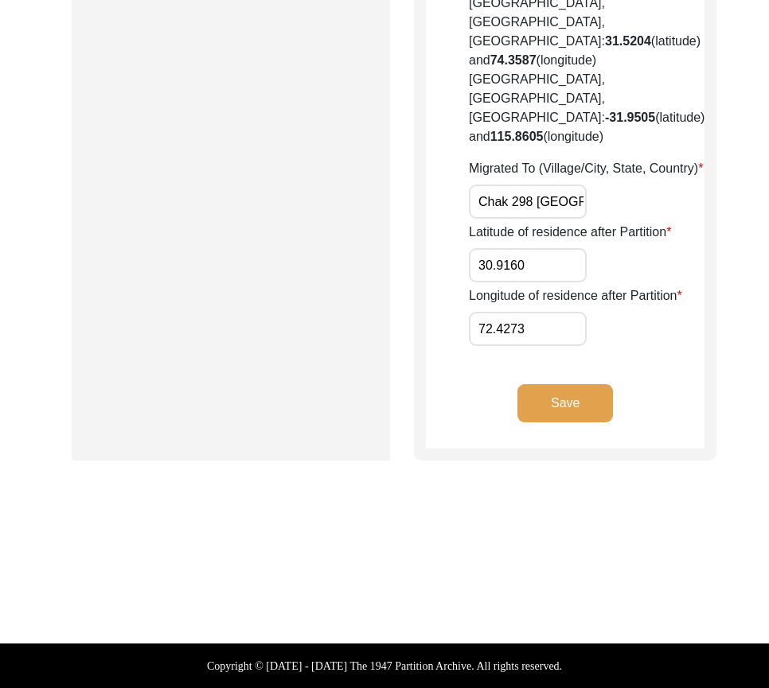
click at [552, 426] on div "Save" at bounding box center [565, 416] width 278 height 64
click at [563, 392] on button "Save" at bounding box center [564, 403] width 95 height 38
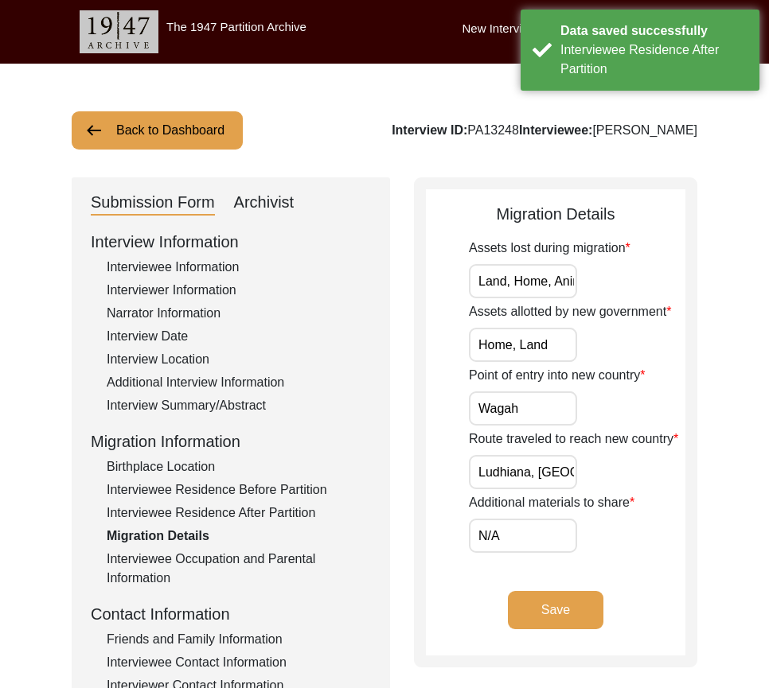
scroll to position [0, 25]
drag, startPoint x: 499, startPoint y: 273, endPoint x: 718, endPoint y: 278, distance: 219.7
click at [718, 278] on div "Back to Dashboard Interview ID: PA13248 Interviewee: [PERSON_NAME] Submission F…" at bounding box center [384, 553] width 769 height 979
click at [551, 339] on input "Home, Land" at bounding box center [523, 345] width 108 height 34
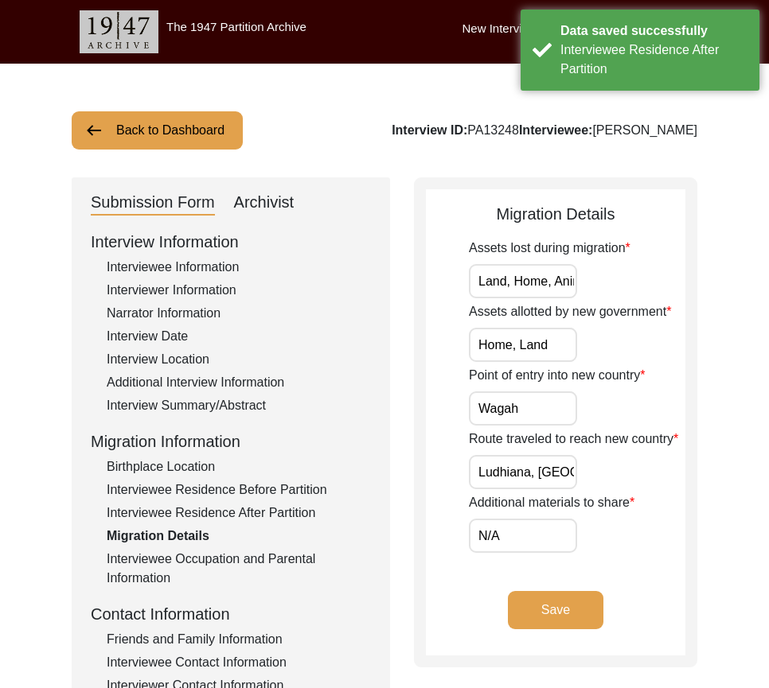
click at [552, 404] on input "Wagah" at bounding box center [523, 408] width 108 height 34
drag, startPoint x: 512, startPoint y: 457, endPoint x: 666, endPoint y: 481, distance: 156.1
click at [668, 477] on div "Route traveled to reach new country [GEOGRAPHIC_DATA], [GEOGRAPHIC_DATA], [GEOG…" at bounding box center [577, 460] width 216 height 60
click at [533, 537] on input "N/A" at bounding box center [523, 536] width 108 height 34
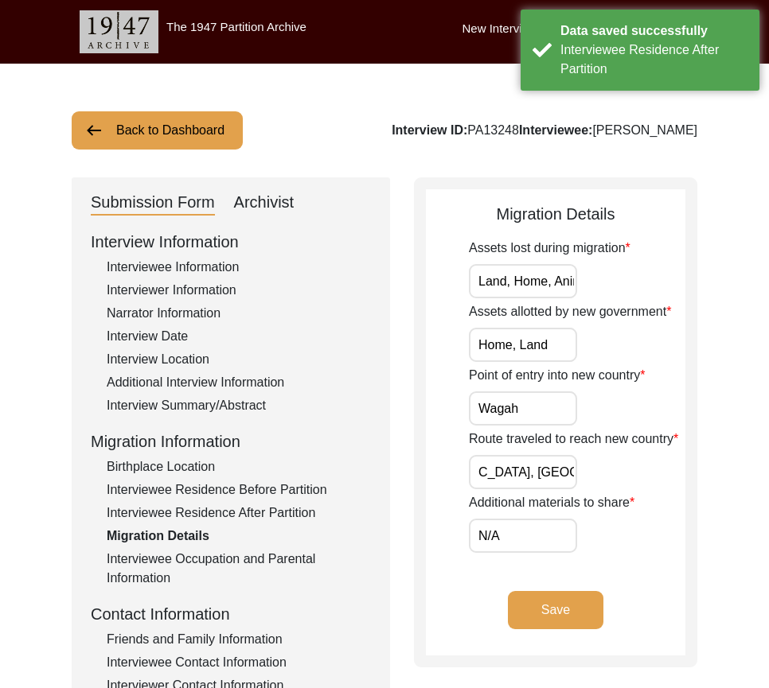
scroll to position [0, 0]
click at [395, 543] on div "Submission Form Archivist Interview Information Interviewee Information Intervi…" at bounding box center [384, 549] width 625 height 745
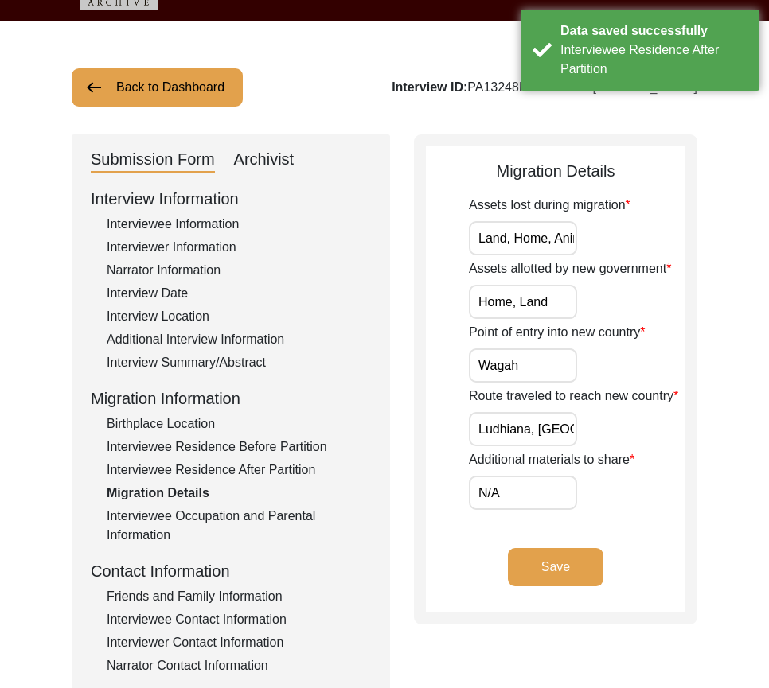
scroll to position [80, 0]
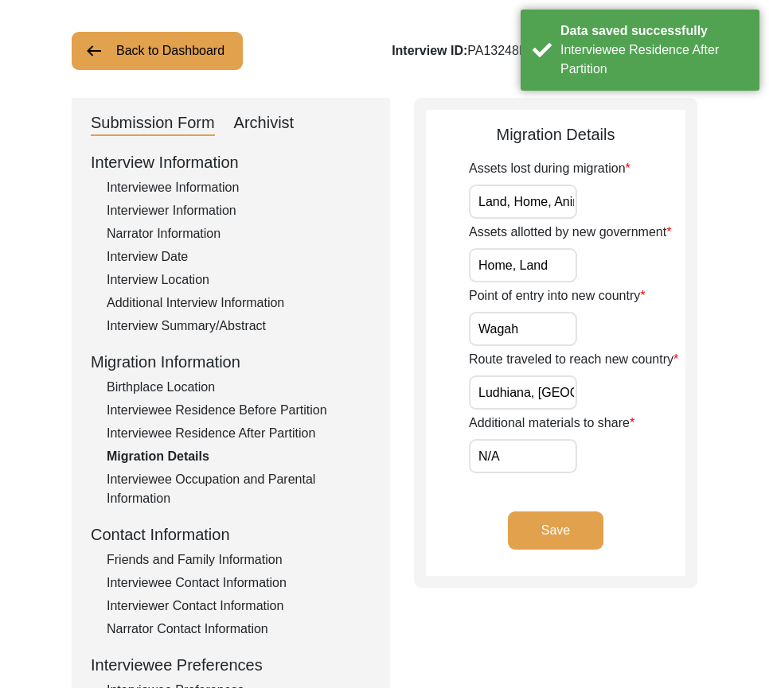
drag, startPoint x: 285, startPoint y: 552, endPoint x: 282, endPoint y: 543, distance: 9.1
click at [284, 552] on div "Friends and Family Information" at bounding box center [239, 560] width 264 height 19
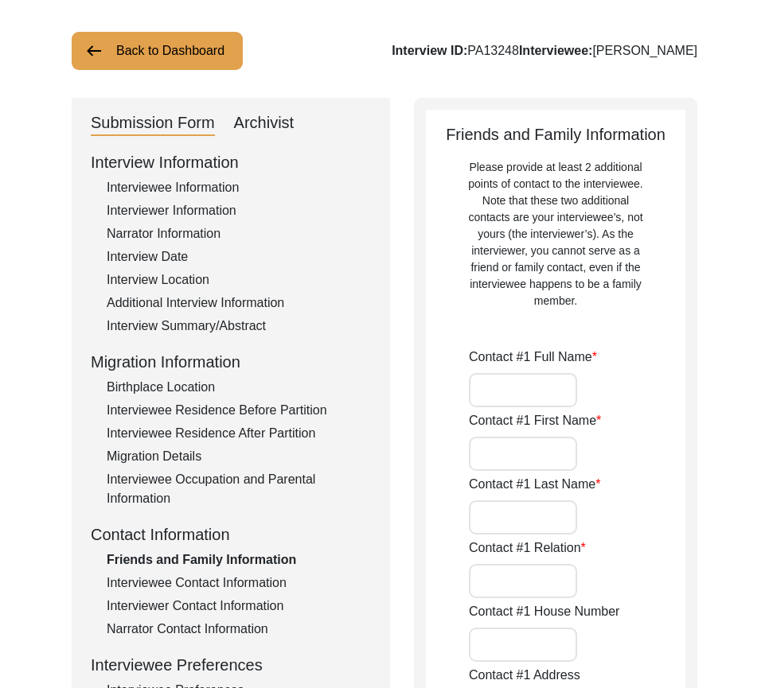
type input "[PERSON_NAME]"
type input "[DEMOGRAPHIC_DATA]"
type input "Munir"
type input "Family Friend"
type input "N/A"
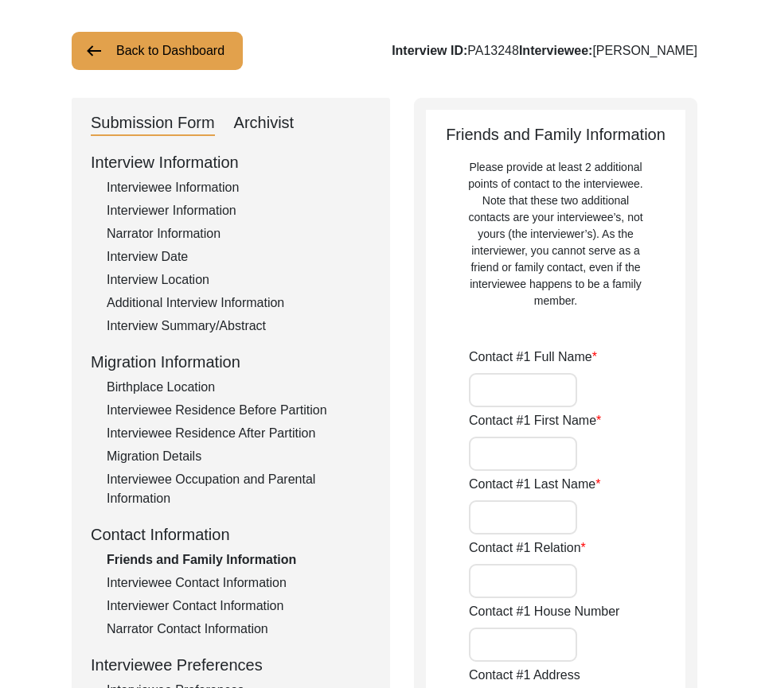
type input "Chak 298 GB"
type input "N/A"
type input "Chak 298 GB"
type input "[PERSON_NAME]/[PERSON_NAME]"
type input "[GEOGRAPHIC_DATA]"
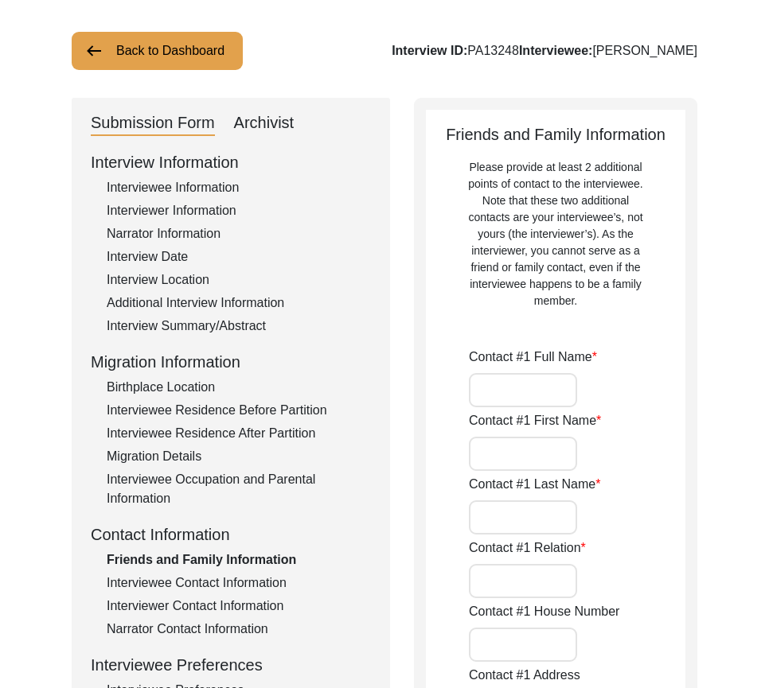
type input "36051"
type input "[GEOGRAPHIC_DATA]"
type input "Chak 298GB"
type input "[PHONE_NUMBER]"
type input "N/A"
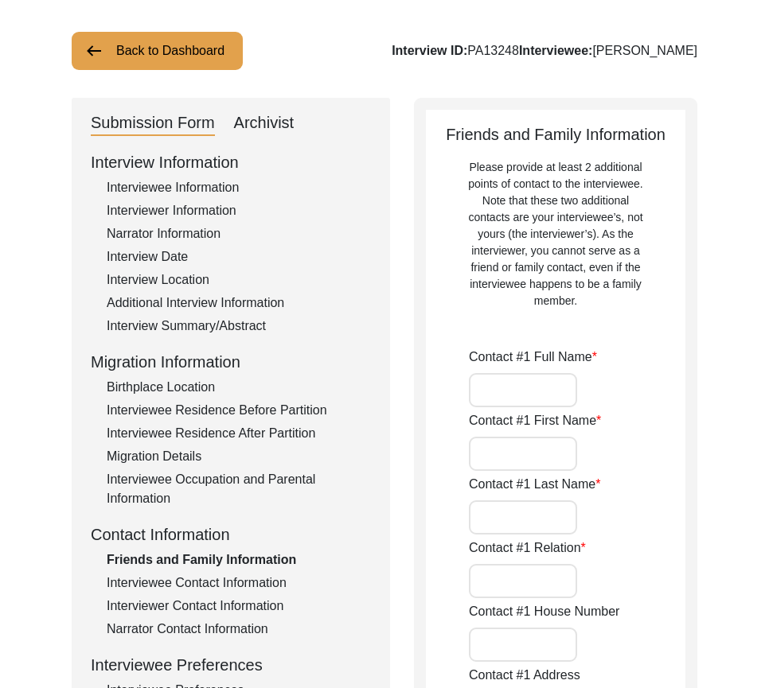
type input "N/A"
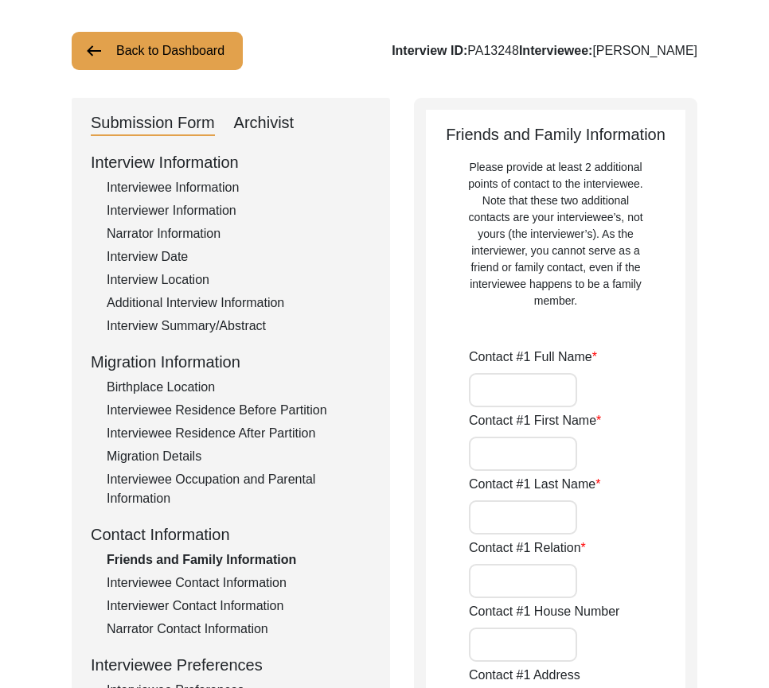
type input "[PERSON_NAME]"
type input "[DEMOGRAPHIC_DATA]"
type input "[PERSON_NAME]"
type input "Introducer"
type input "N/A"
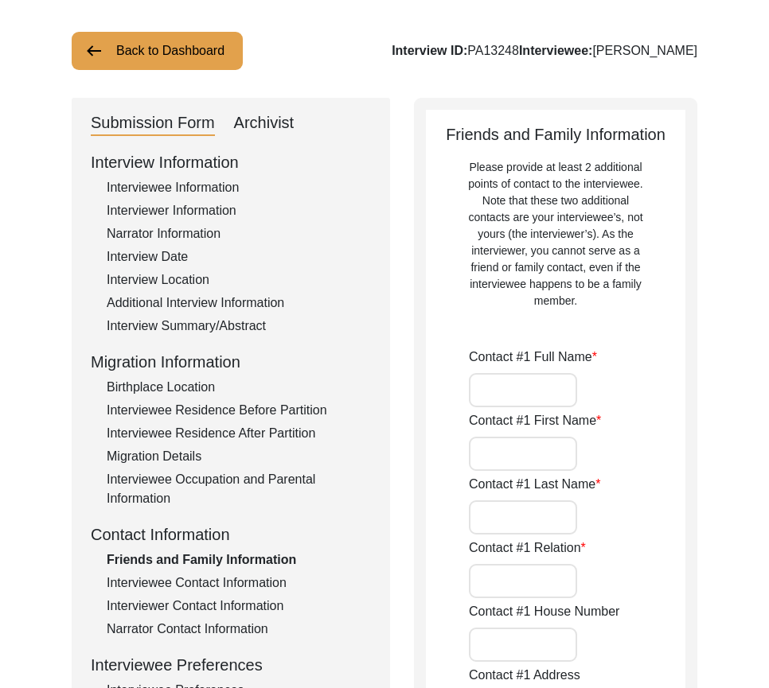
type input "Chak 304Gb"
type input "N/A"
type input "Chak 304 GB"
type input "[PERSON_NAME]/[PERSON_NAME]"
type input "[GEOGRAPHIC_DATA]"
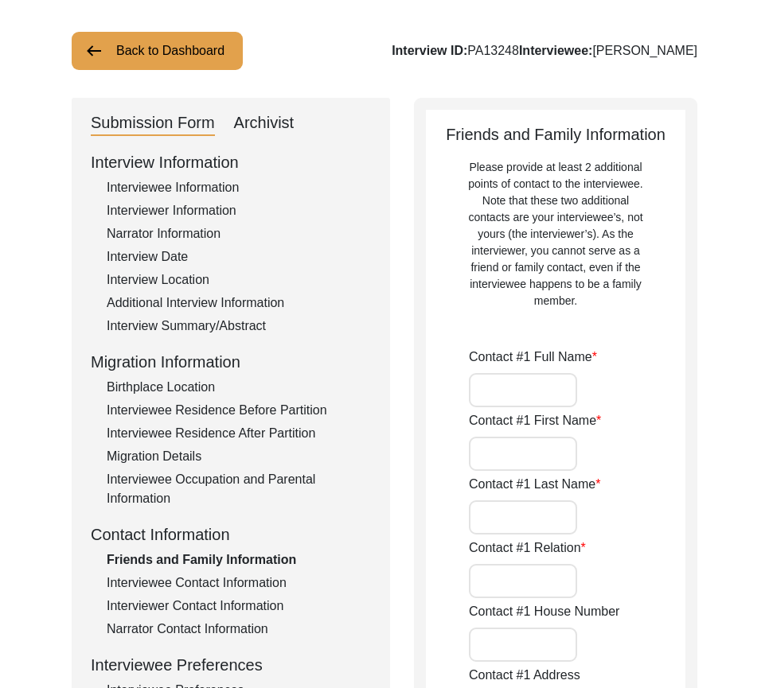
type input "36001"
type input "[GEOGRAPHIC_DATA]"
type input "Chak 304GB"
type input "[PHONE_NUMBER]"
type input "N/A"
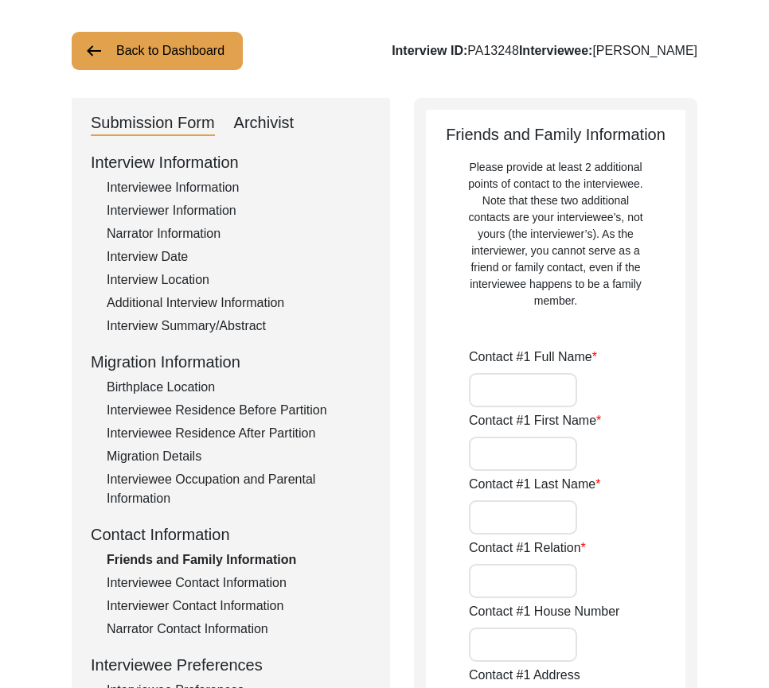
type input "N/A"
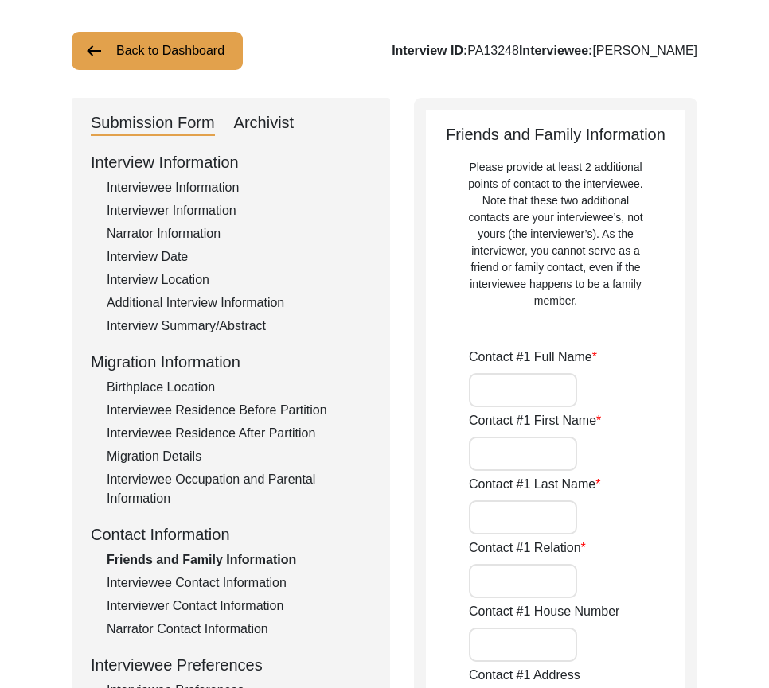
type input "N/A"
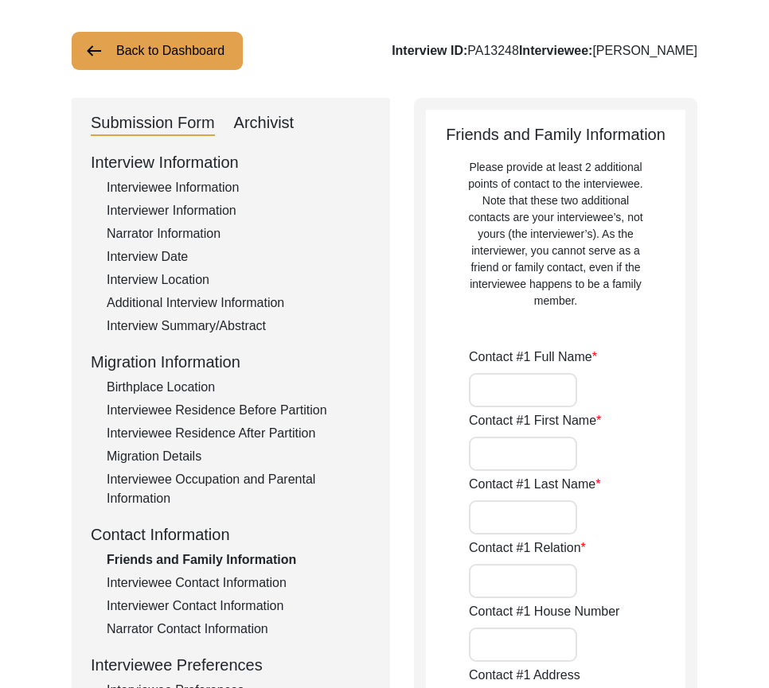
type input "N/A"
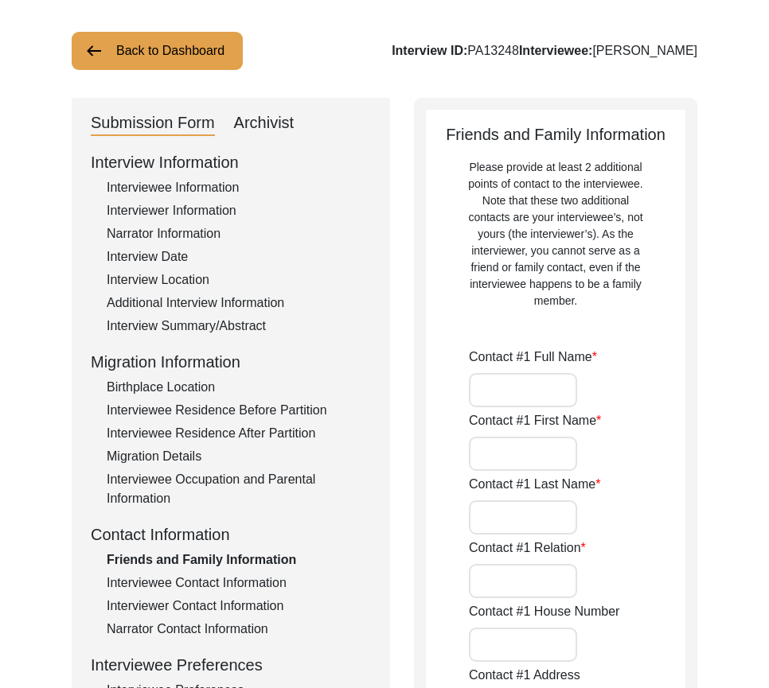
type input "N/A"
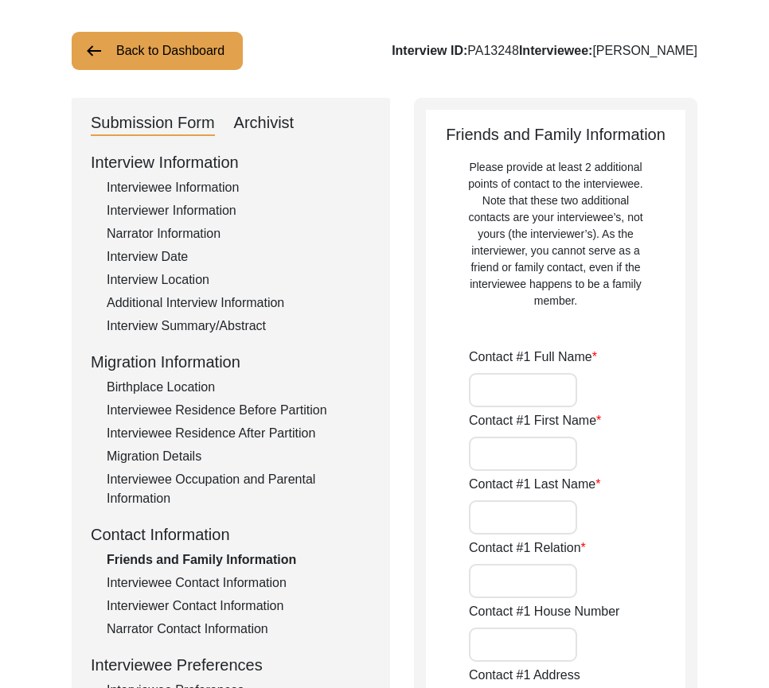
type input "N/A"
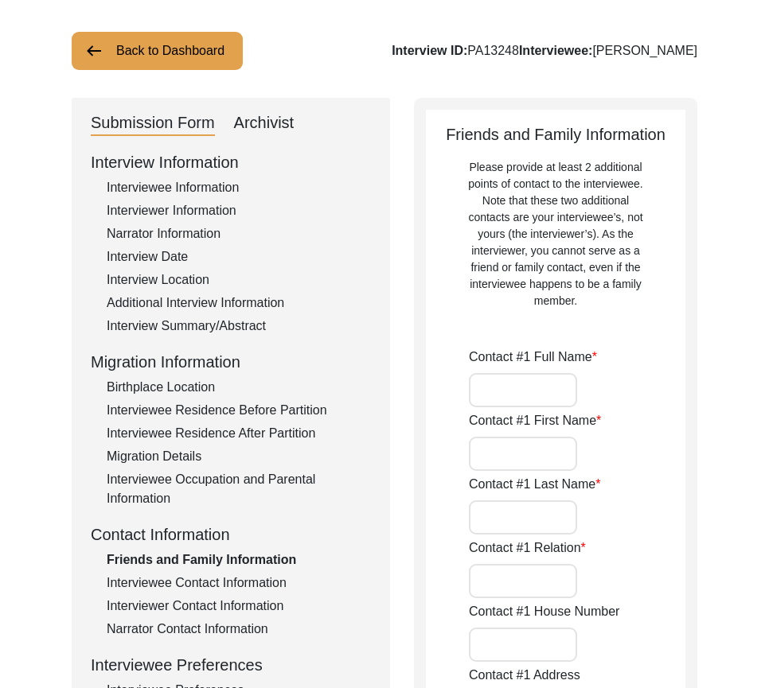
type input "N/A"
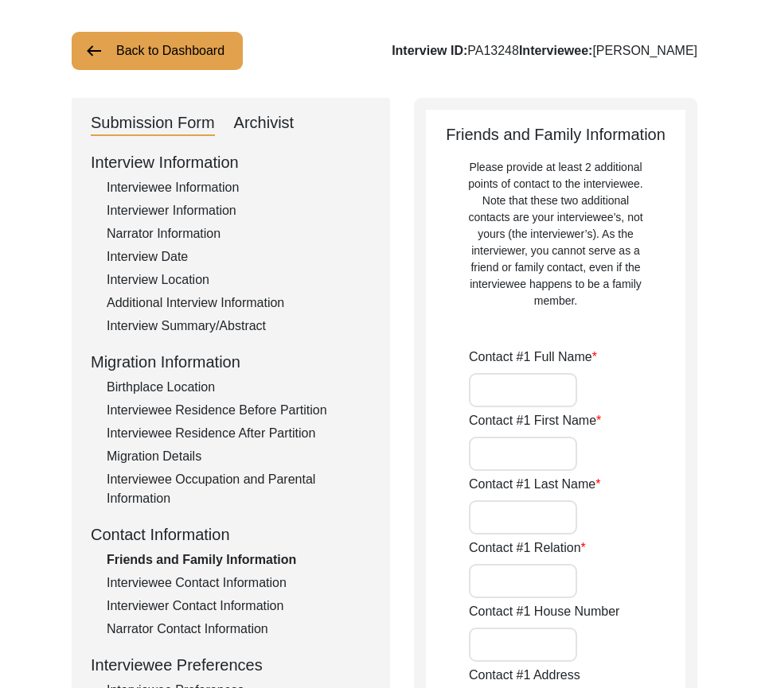
type input "N/A"
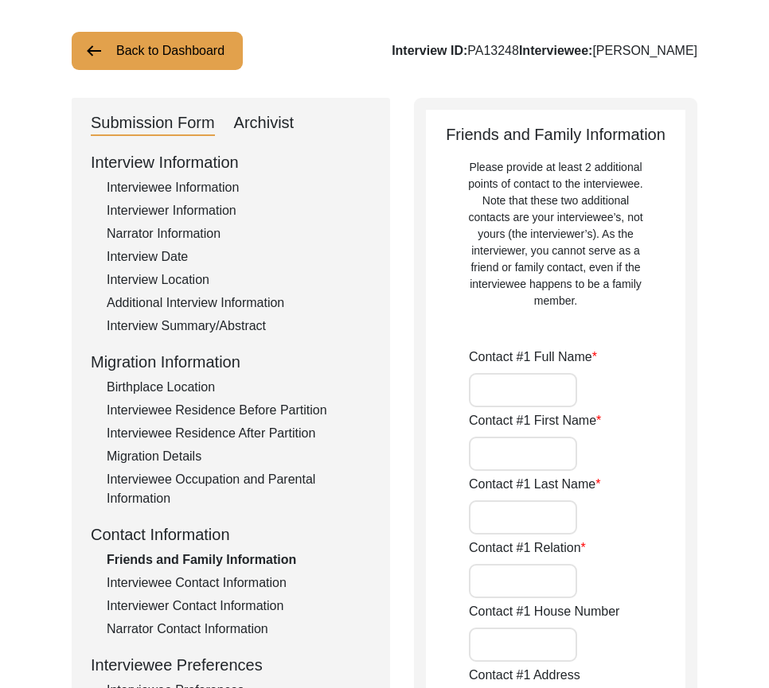
type input "N/A"
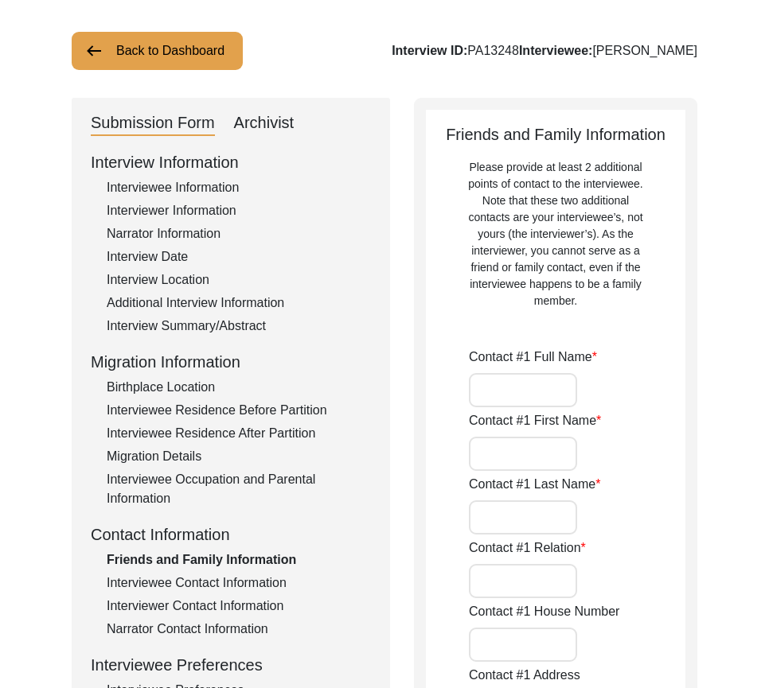
type input "N/A"
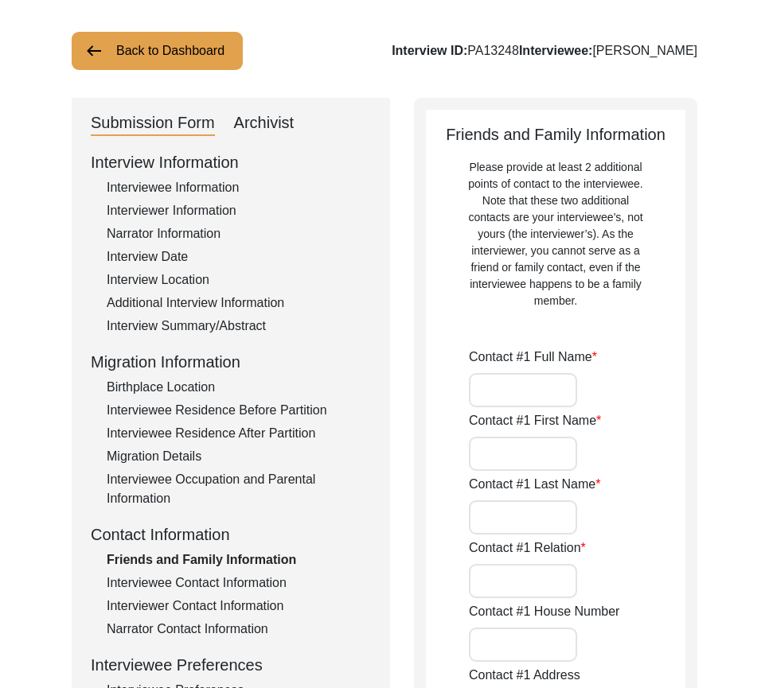
type input "N/A"
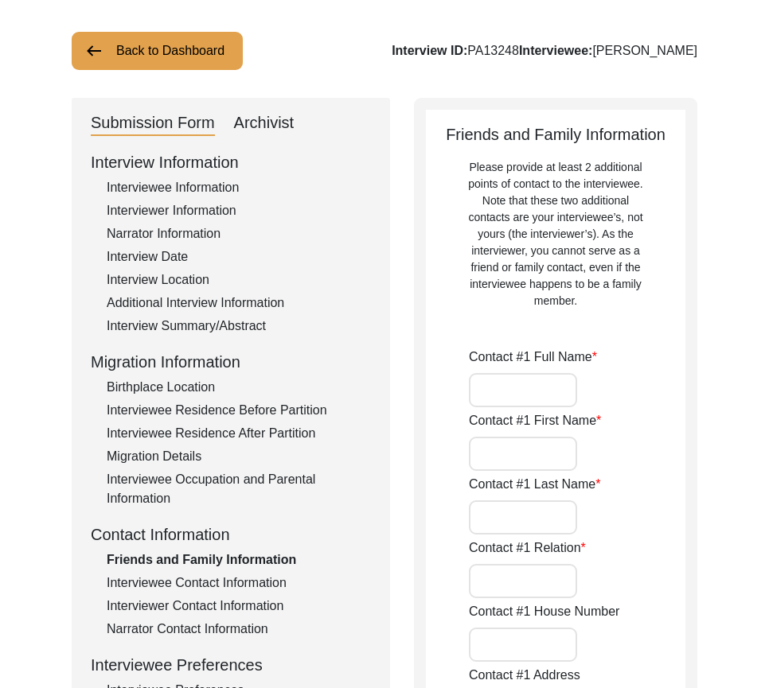
type input "N/A"
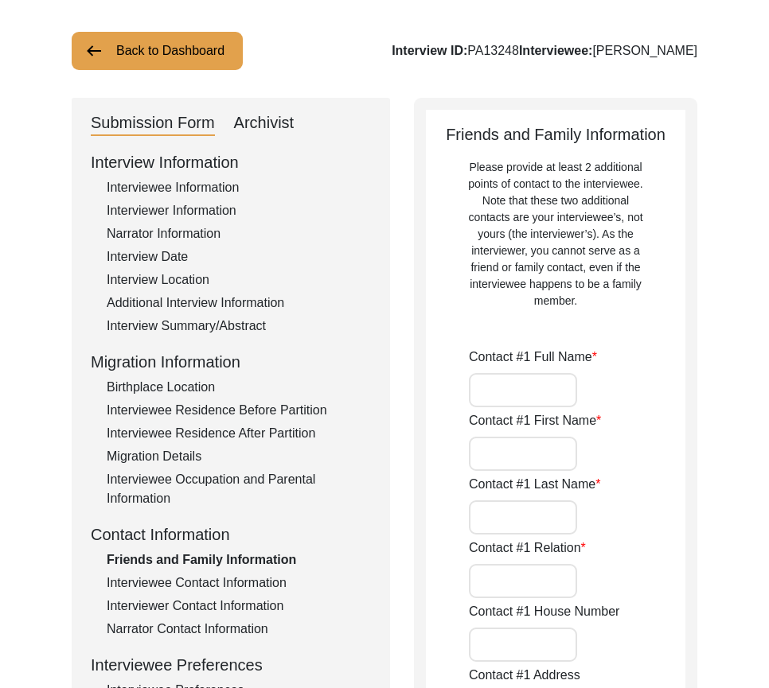
type input "N/A"
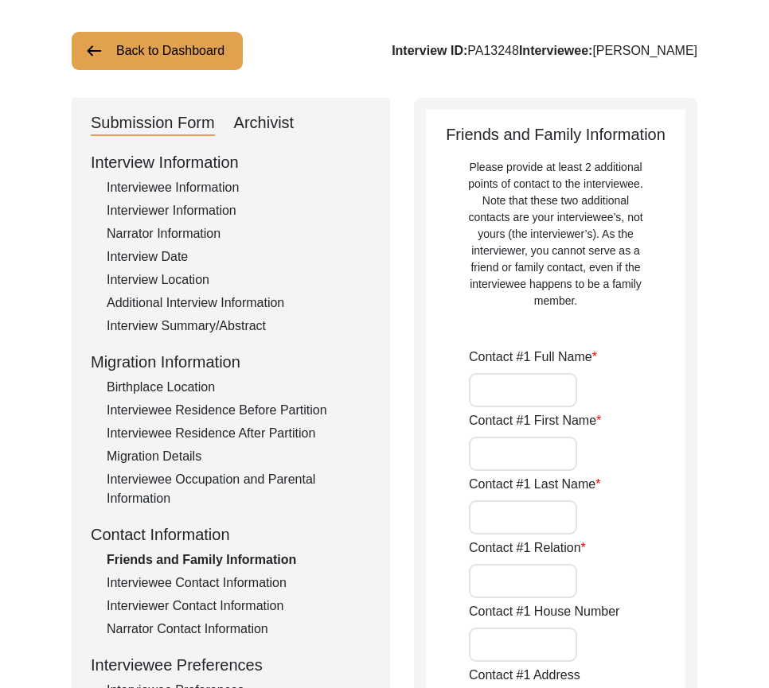
type input "N/A"
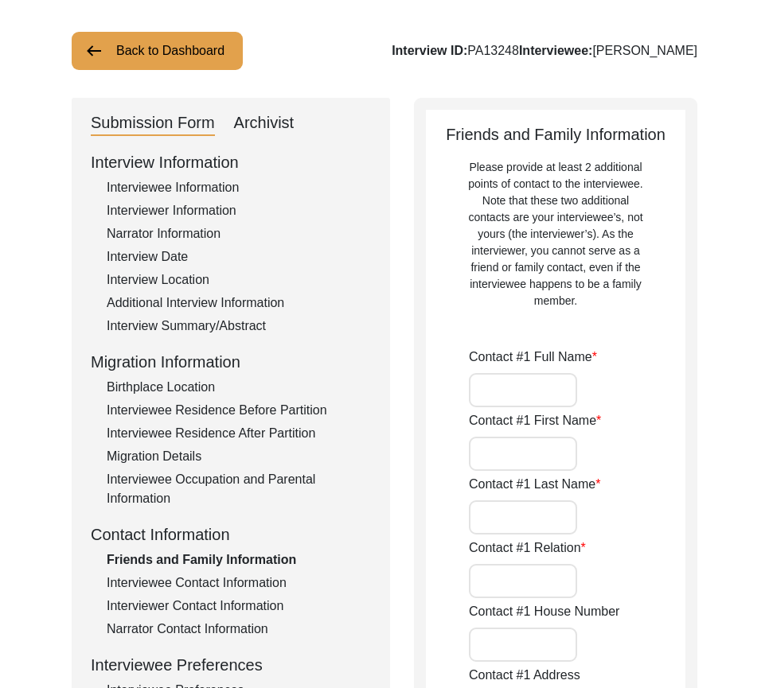
type input "N/A"
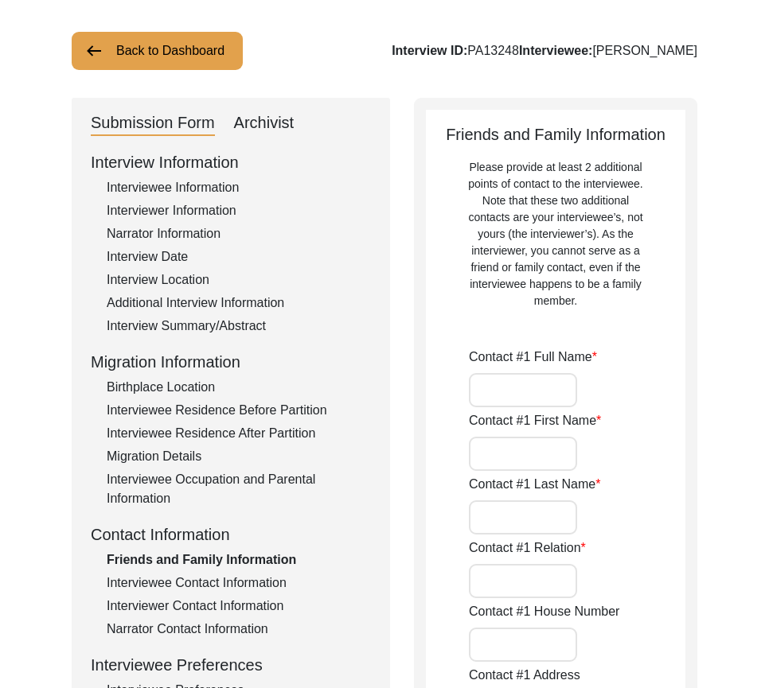
type input "N/A"
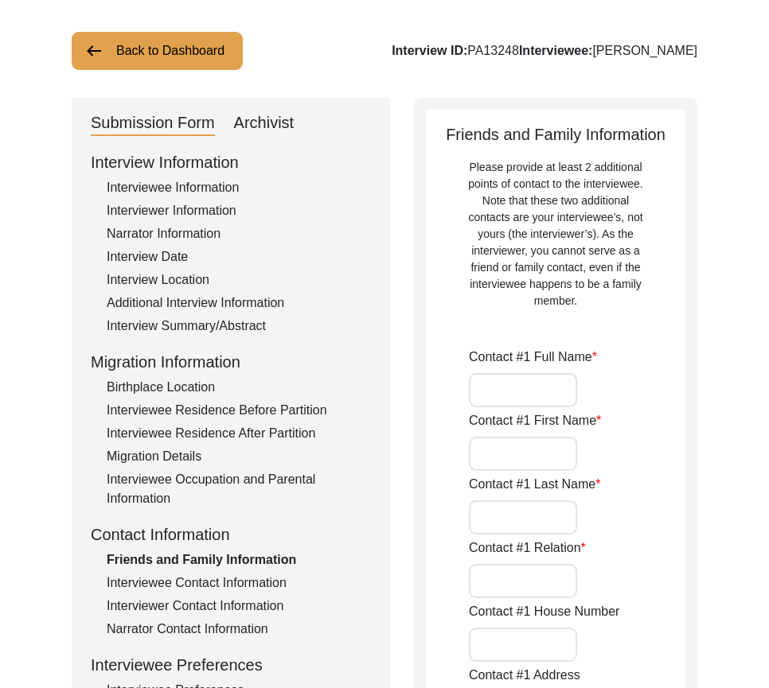
type input "N/A"
click at [264, 473] on div "Interviewee Occupation and Parental Information" at bounding box center [239, 489] width 264 height 38
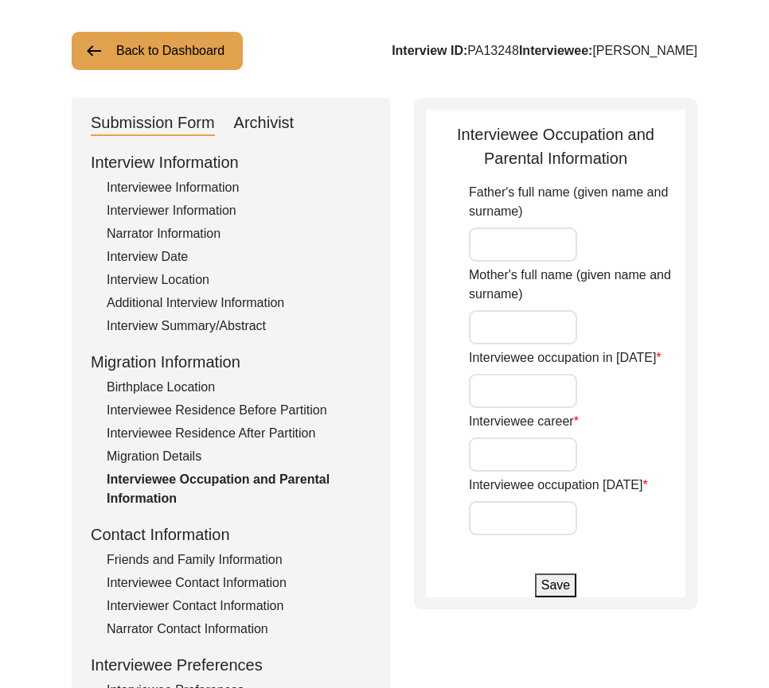
type input "Nikka"
type input "[PERSON_NAME]"
type input "Student"
type input "Milkman"
type input "Retired"
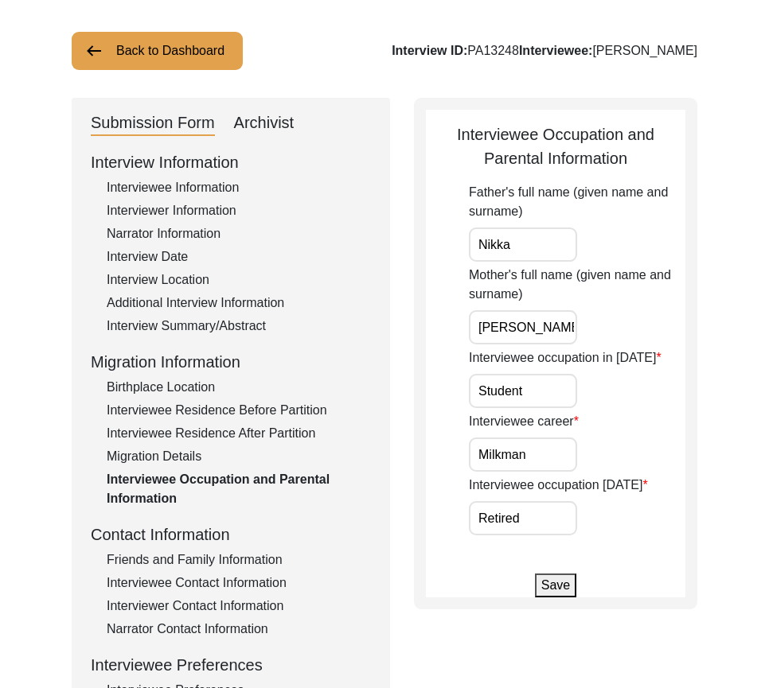
click at [521, 259] on input "Nikka" at bounding box center [523, 245] width 108 height 34
click at [539, 332] on input "[PERSON_NAME]" at bounding box center [523, 327] width 108 height 34
click at [543, 393] on input "Student" at bounding box center [523, 391] width 108 height 34
click at [456, 456] on app-parental-information "Interviewee Occupation and Parental Information Father's full name (given name …" at bounding box center [555, 360] width 259 height 475
click at [546, 458] on input "Milkman" at bounding box center [523, 455] width 108 height 34
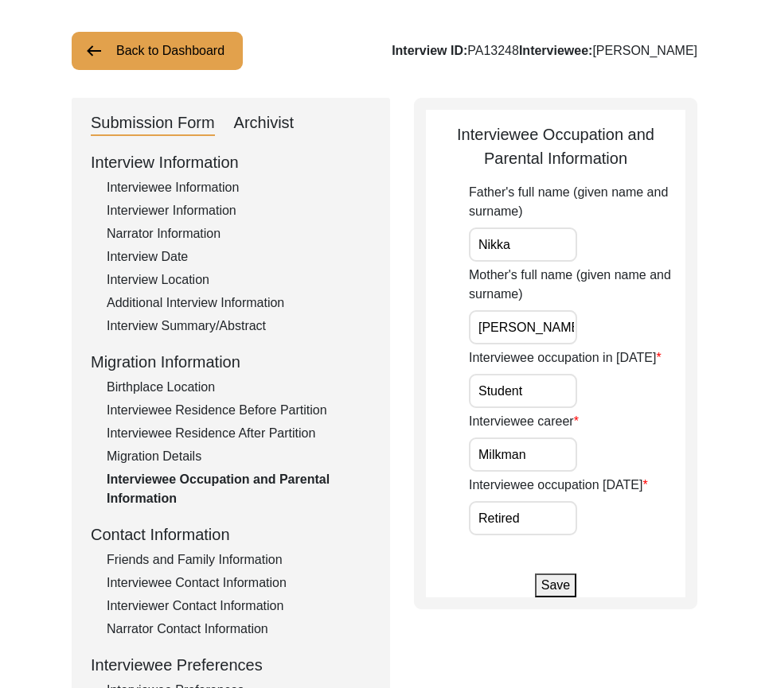
click at [534, 509] on input "Retired" at bounding box center [523, 518] width 108 height 34
click at [226, 548] on div "Interview Information Interviewee Information Interviewer Information Narrator …" at bounding box center [231, 490] width 280 height 680
click at [225, 553] on div "Friends and Family Information" at bounding box center [239, 560] width 264 height 19
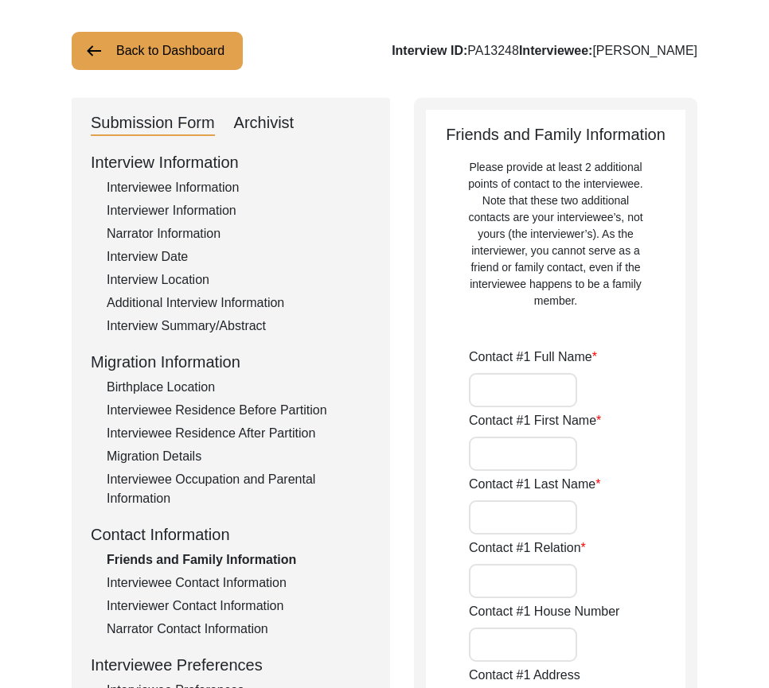
type input "[PERSON_NAME]"
type input "[DEMOGRAPHIC_DATA]"
type input "Munir"
type input "Family Friend"
type input "N/A"
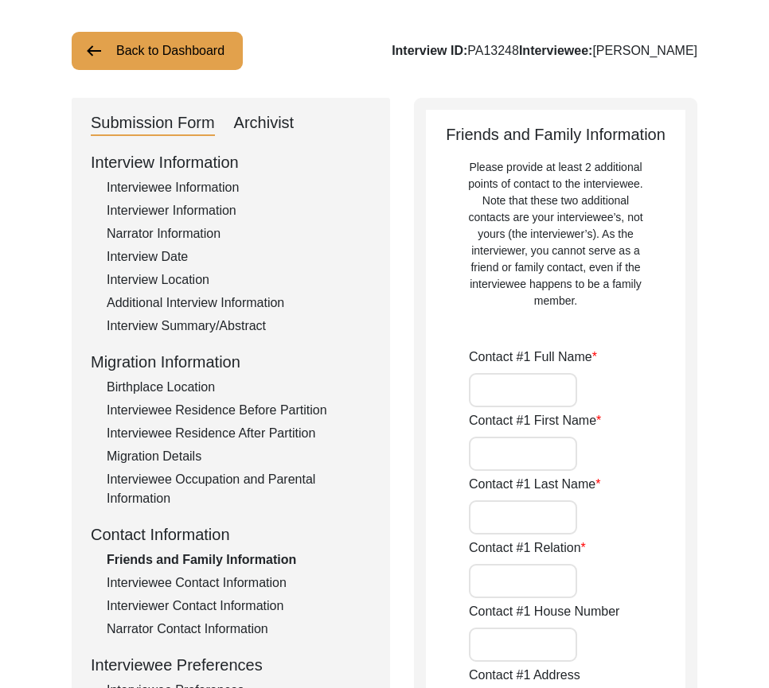
type input "Chak 298 GB"
type input "N/A"
type input "Chak 298 GB"
type input "[PERSON_NAME]/[PERSON_NAME]"
type input "[GEOGRAPHIC_DATA]"
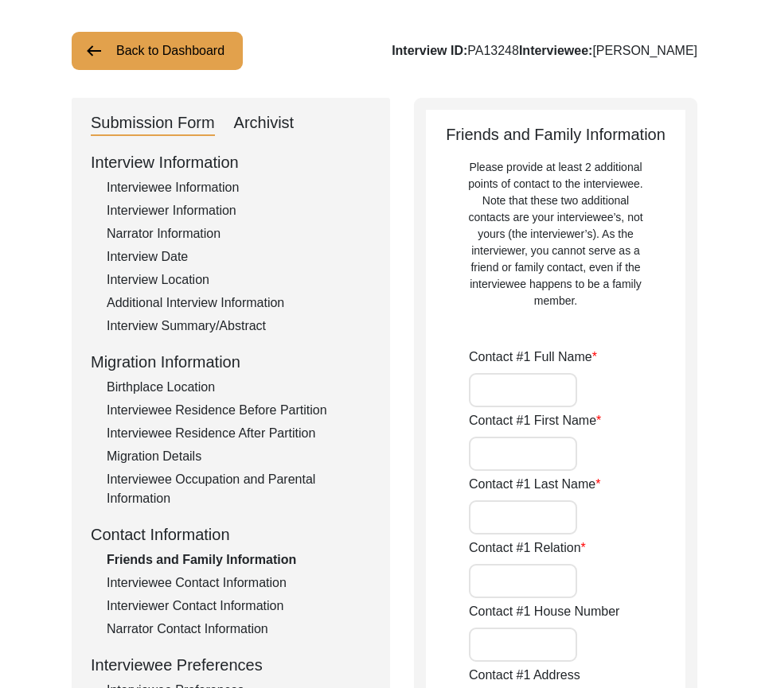
type input "36051"
type input "[GEOGRAPHIC_DATA]"
type input "Chak 298GB"
type input "[PHONE_NUMBER]"
type input "N/A"
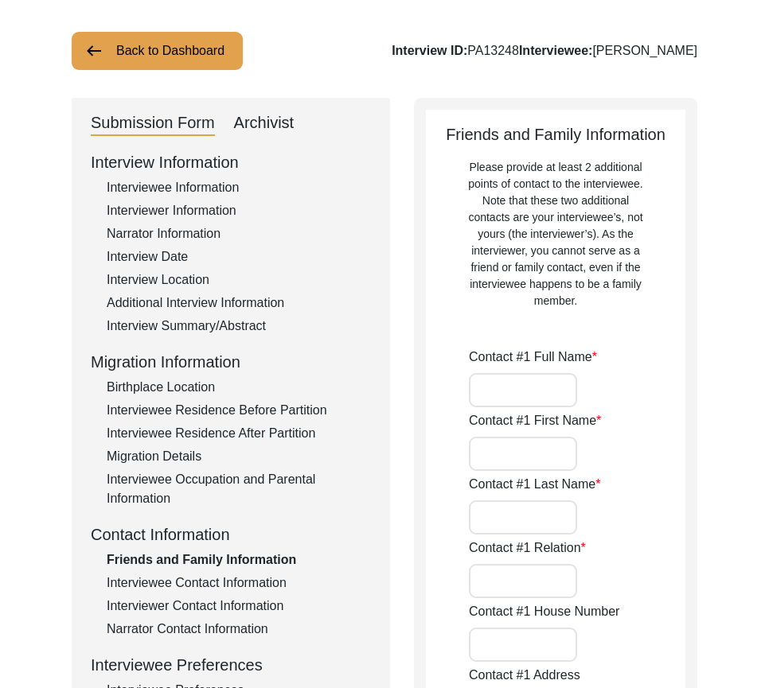
type input "N/A"
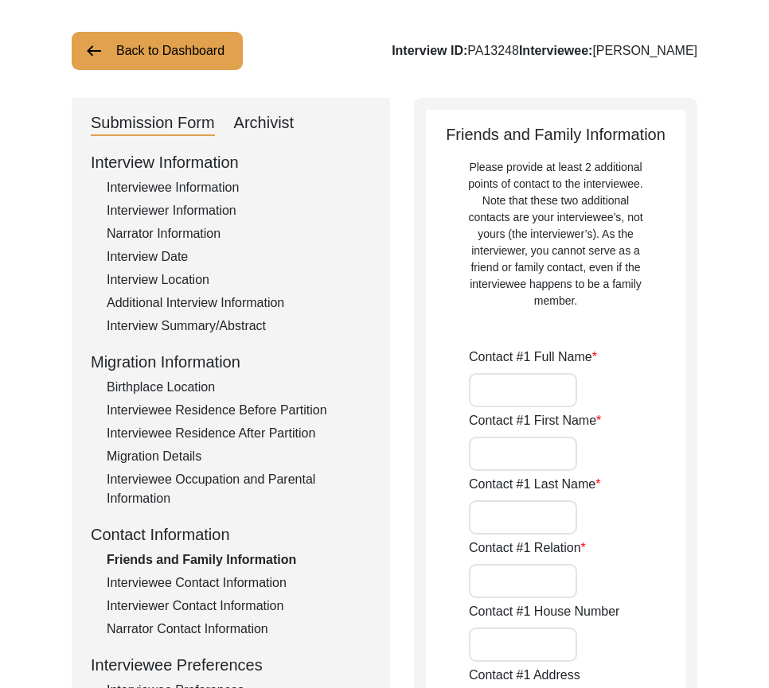
type input "[PERSON_NAME]"
type input "[DEMOGRAPHIC_DATA]"
type input "[PERSON_NAME]"
type input "Introducer"
type input "N/A"
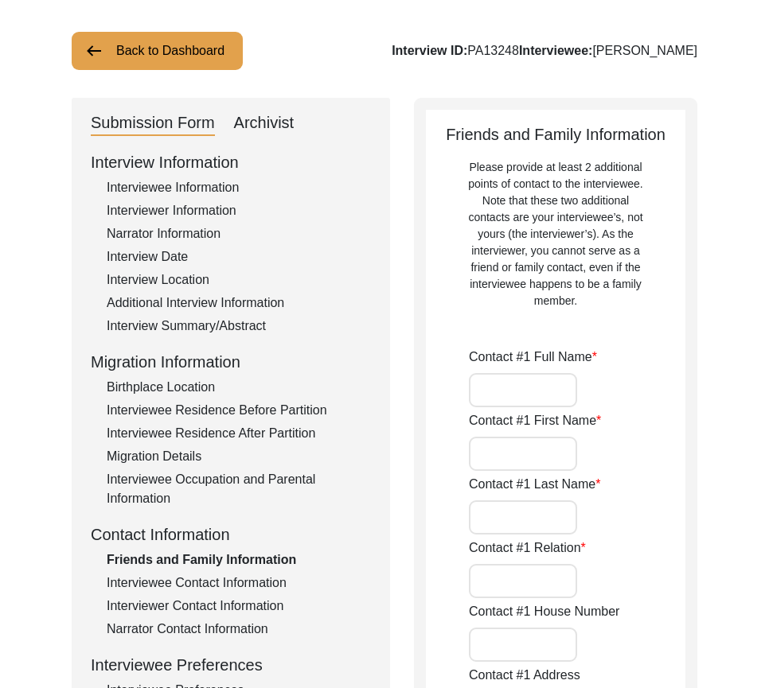
type input "Chak 304Gb"
type input "N/A"
type input "Chak 304 GB"
type input "[PERSON_NAME]/[PERSON_NAME]"
type input "[GEOGRAPHIC_DATA]"
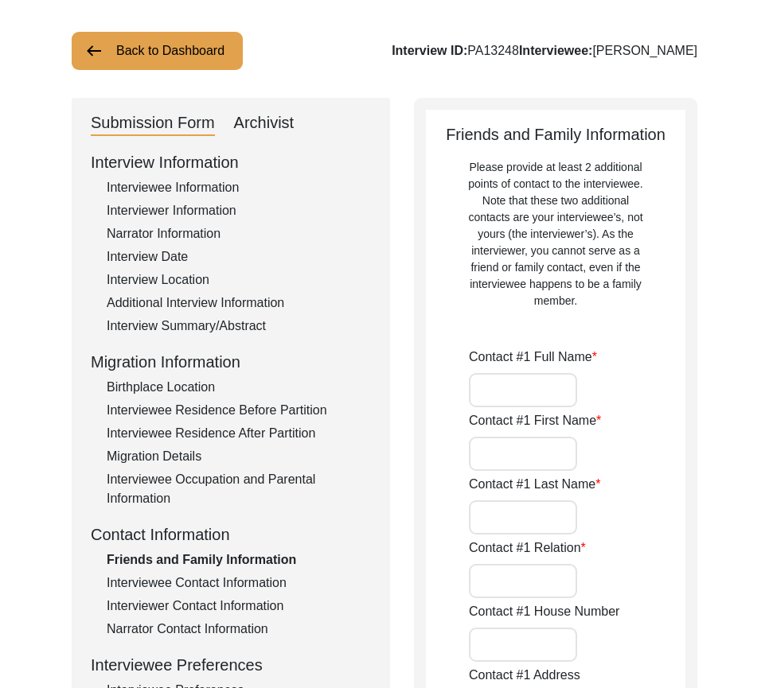
type input "36001"
type input "[GEOGRAPHIC_DATA]"
type input "Chak 304GB"
type input "[PHONE_NUMBER]"
type input "N/A"
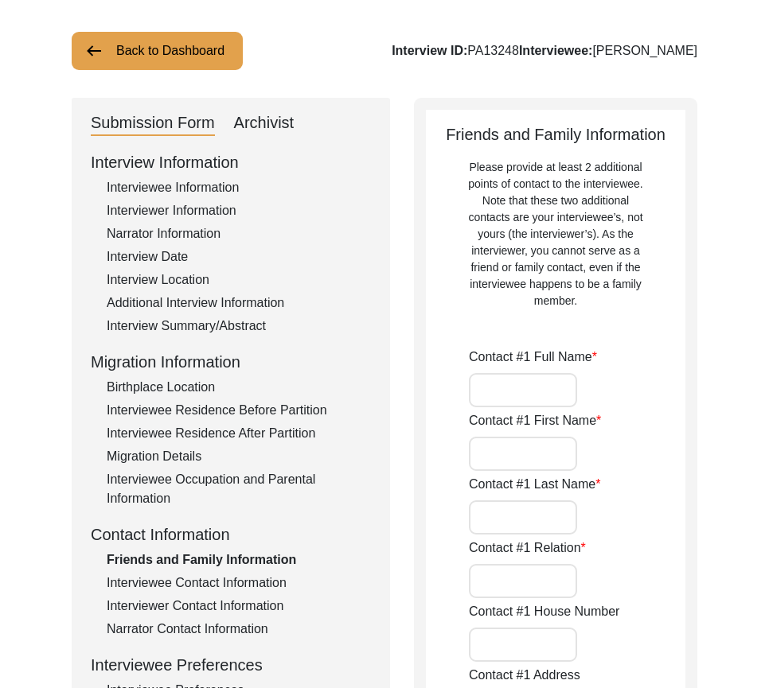
type input "N/A"
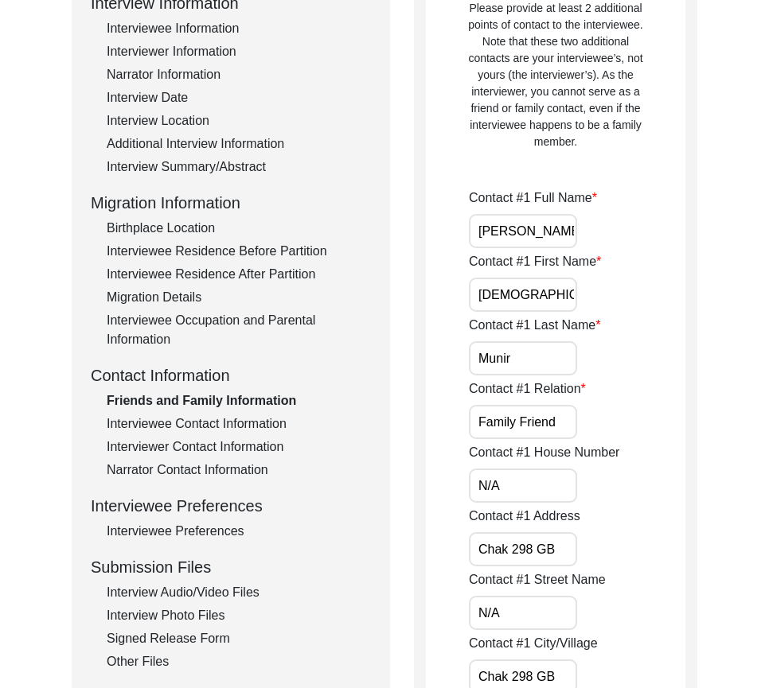
scroll to position [0, 7]
drag, startPoint x: 475, startPoint y: 230, endPoint x: 611, endPoint y: 270, distance: 141.7
click at [644, 246] on div "Contact #1 Full Name [PERSON_NAME]" at bounding box center [577, 219] width 216 height 60
drag, startPoint x: 565, startPoint y: 291, endPoint x: 561, endPoint y: 314, distance: 23.4
click at [564, 291] on input "[DEMOGRAPHIC_DATA]" at bounding box center [523, 295] width 108 height 34
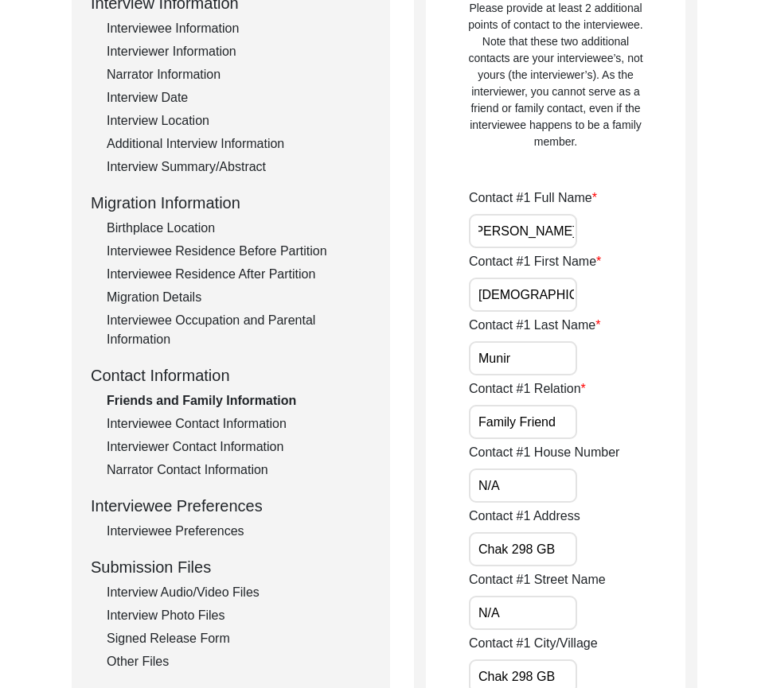
scroll to position [0, 0]
click at [551, 358] on input "Munir" at bounding box center [523, 358] width 108 height 34
drag, startPoint x: 560, startPoint y: 415, endPoint x: 557, endPoint y: 431, distance: 17.0
click at [560, 415] on input "Family Friend" at bounding box center [523, 422] width 108 height 34
click at [472, 456] on label "Contact #1 House Number" at bounding box center [544, 452] width 150 height 19
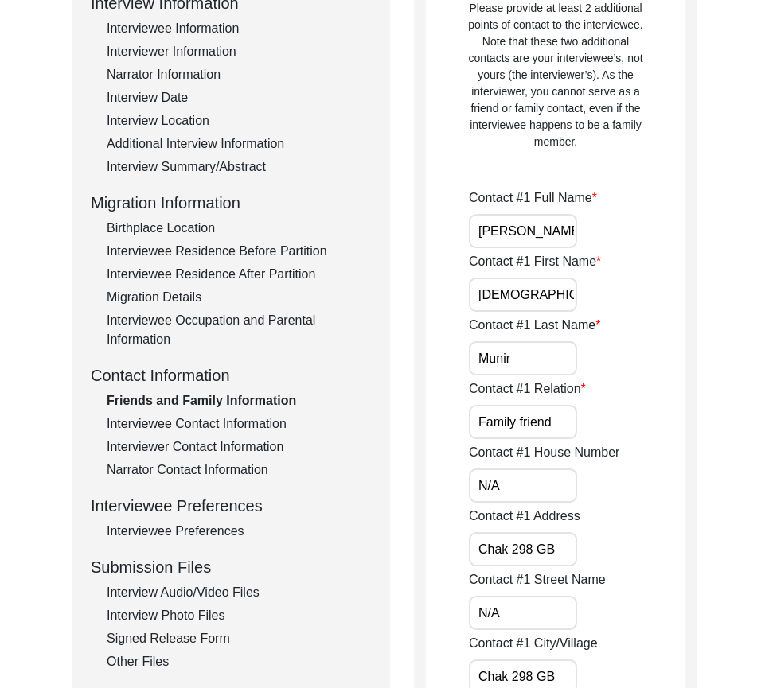
click at [472, 469] on input "N/A" at bounding box center [523, 486] width 108 height 34
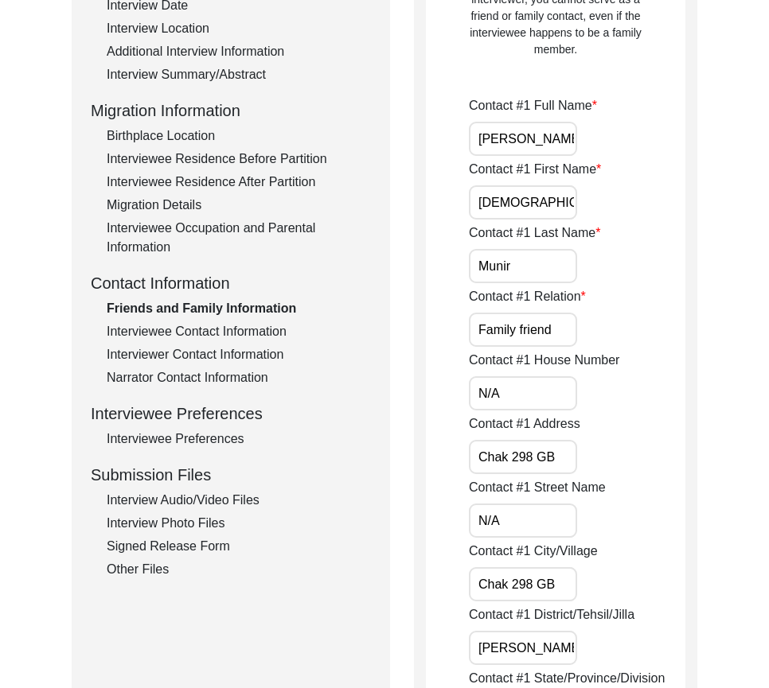
scroll to position [477, 0]
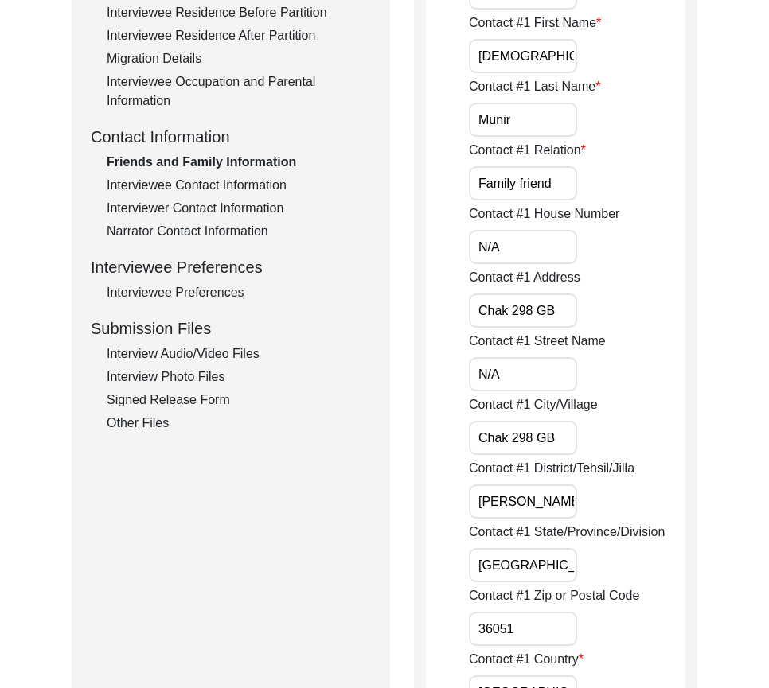
click at [574, 293] on div "Contact #1 Address Chak 298 GB" at bounding box center [577, 298] width 216 height 60
click at [561, 313] on input "Chak 298 GB" at bounding box center [523, 311] width 108 height 34
click at [527, 370] on input "N/A" at bounding box center [523, 374] width 108 height 34
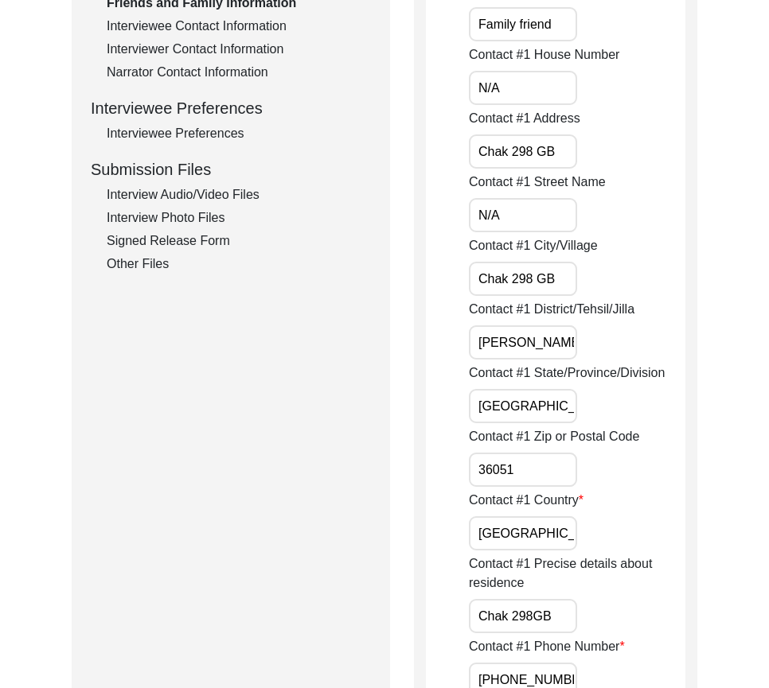
drag, startPoint x: 562, startPoint y: 278, endPoint x: 554, endPoint y: 280, distance: 8.9
click at [554, 280] on input "Chak 298 GB" at bounding box center [523, 279] width 108 height 34
drag, startPoint x: 481, startPoint y: 341, endPoint x: 682, endPoint y: 361, distance: 201.5
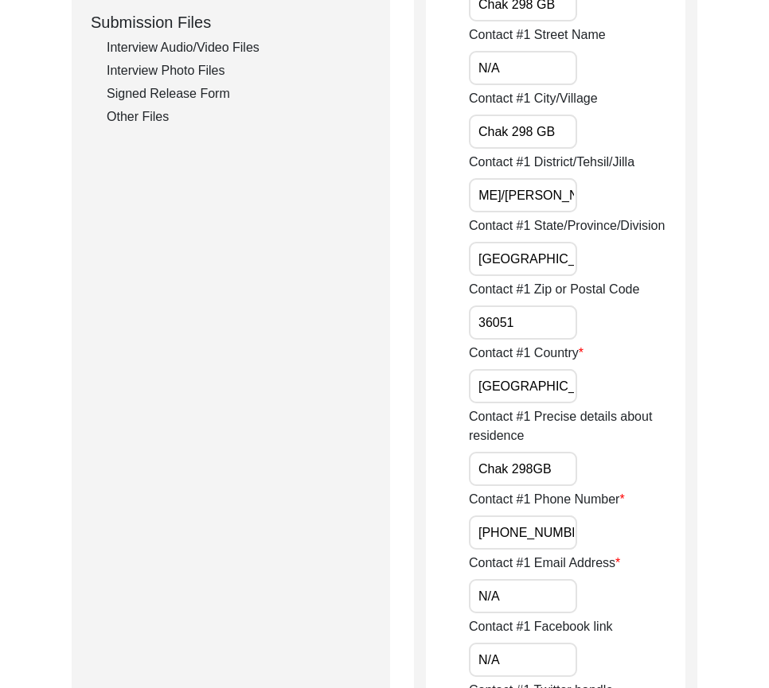
scroll to position [0, 0]
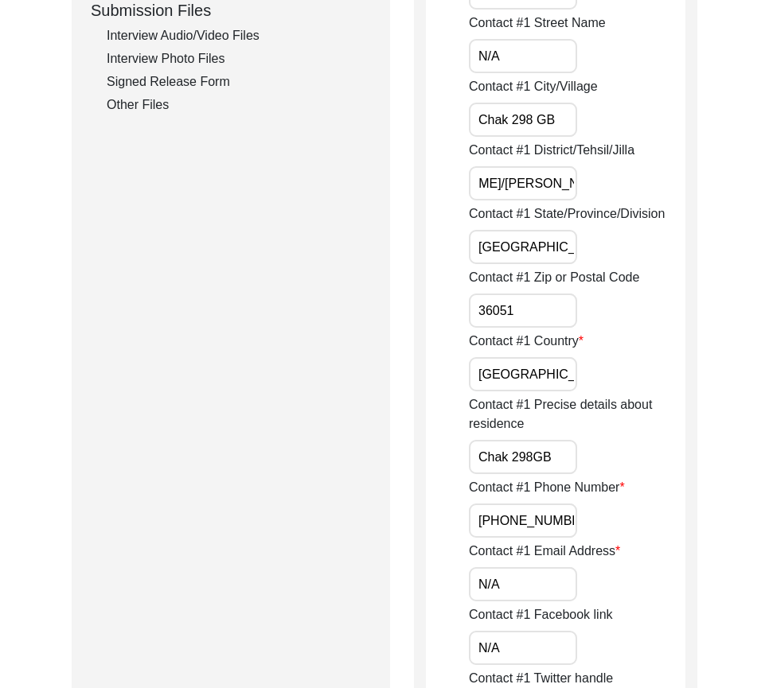
click at [543, 270] on label "Contact #1 Zip or Postal Code" at bounding box center [554, 277] width 170 height 19
click at [543, 294] on input "36051" at bounding box center [523, 311] width 108 height 34
click at [540, 253] on input "[GEOGRAPHIC_DATA]" at bounding box center [523, 247] width 108 height 34
click at [535, 306] on input "36051" at bounding box center [523, 311] width 108 height 34
click at [554, 372] on input "[GEOGRAPHIC_DATA]" at bounding box center [523, 374] width 108 height 34
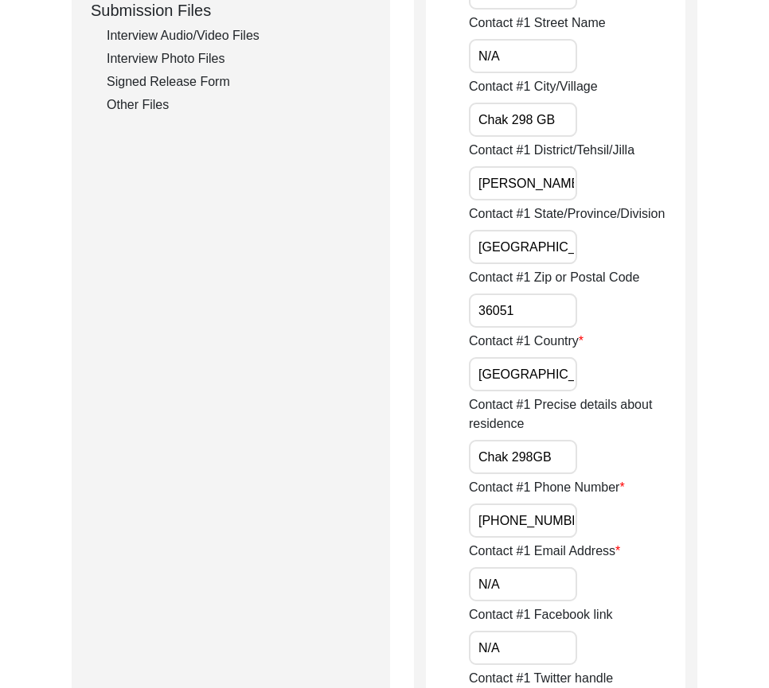
click at [546, 461] on input "Chak 298GB" at bounding box center [523, 457] width 108 height 34
drag, startPoint x: 487, startPoint y: 519, endPoint x: 651, endPoint y: 488, distance: 166.8
click at [645, 520] on div "Contact #1 Phone Number [PHONE_NUMBER]" at bounding box center [577, 508] width 216 height 60
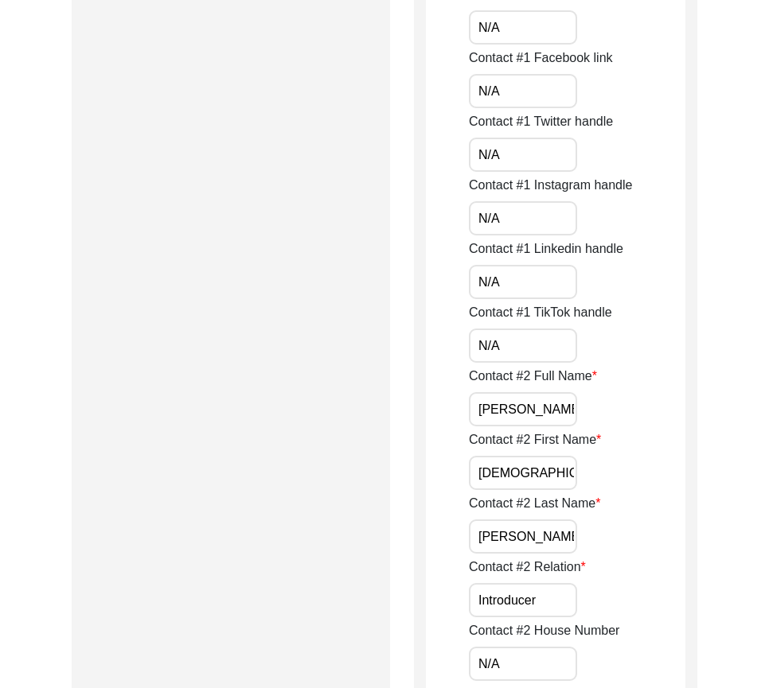
click at [532, 29] on input "N/A" at bounding box center [523, 27] width 108 height 34
drag, startPoint x: 493, startPoint y: 85, endPoint x: 499, endPoint y: 97, distance: 13.2
click at [493, 85] on input "N/A" at bounding box center [523, 91] width 108 height 34
click at [501, 97] on input "N/A" at bounding box center [523, 91] width 108 height 34
click at [495, 160] on input "N/A" at bounding box center [523, 155] width 108 height 34
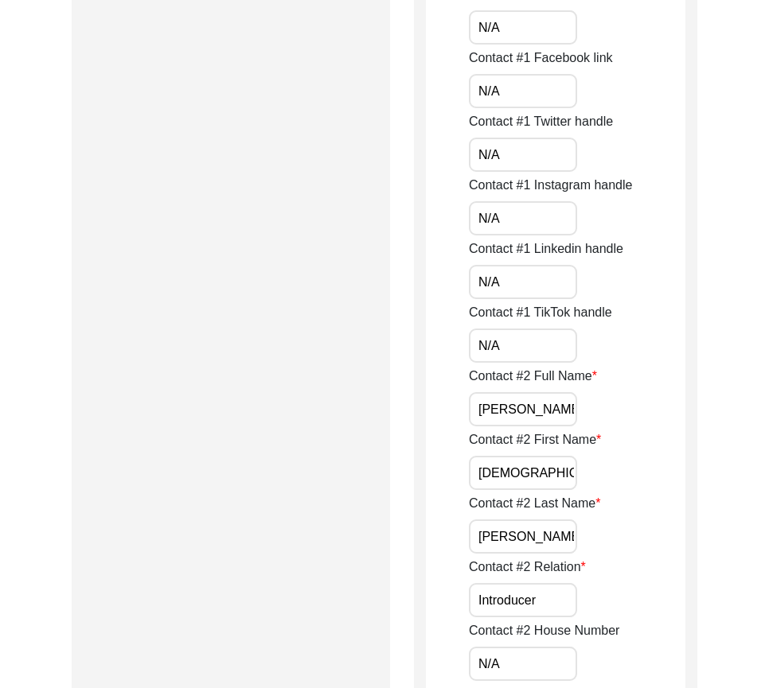
drag, startPoint x: 501, startPoint y: 218, endPoint x: 508, endPoint y: 179, distance: 39.5
click at [501, 218] on input "N/A" at bounding box center [523, 218] width 108 height 34
click at [514, 159] on input "N/A" at bounding box center [523, 155] width 108 height 34
drag, startPoint x: 500, startPoint y: 281, endPoint x: 501, endPoint y: 309, distance: 27.9
click at [500, 281] on input "N/A" at bounding box center [523, 282] width 108 height 34
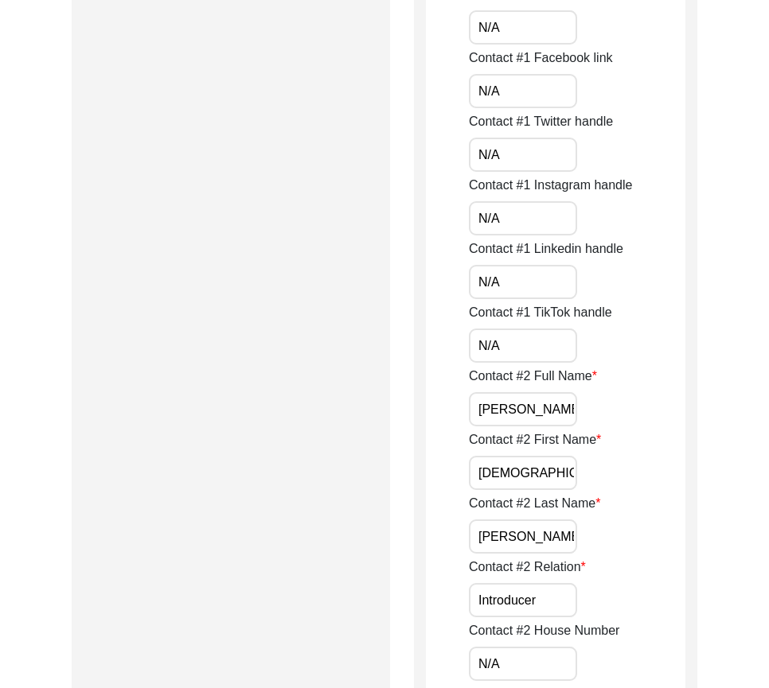
drag, startPoint x: 497, startPoint y: 341, endPoint x: 493, endPoint y: 348, distance: 8.2
click at [497, 341] on input "N/A" at bounding box center [523, 346] width 108 height 34
drag, startPoint x: 469, startPoint y: 410, endPoint x: 625, endPoint y: 426, distance: 156.7
click at [628, 425] on div "Contact #2 Full Name [PERSON_NAME]" at bounding box center [577, 397] width 216 height 60
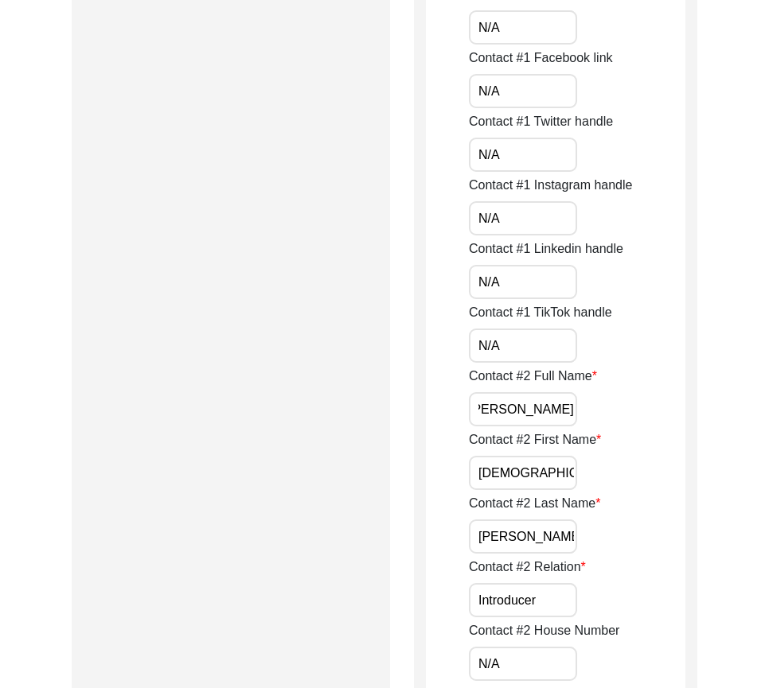
click at [570, 464] on input "[DEMOGRAPHIC_DATA]" at bounding box center [523, 473] width 108 height 34
click at [657, 450] on div "Contact #2 First Name [PERSON_NAME]" at bounding box center [577, 460] width 216 height 60
click at [552, 479] on input "[DEMOGRAPHIC_DATA]" at bounding box center [523, 473] width 108 height 34
click at [523, 544] on input "[PERSON_NAME]" at bounding box center [523, 537] width 108 height 34
click at [559, 609] on input "Introducer" at bounding box center [523, 600] width 108 height 34
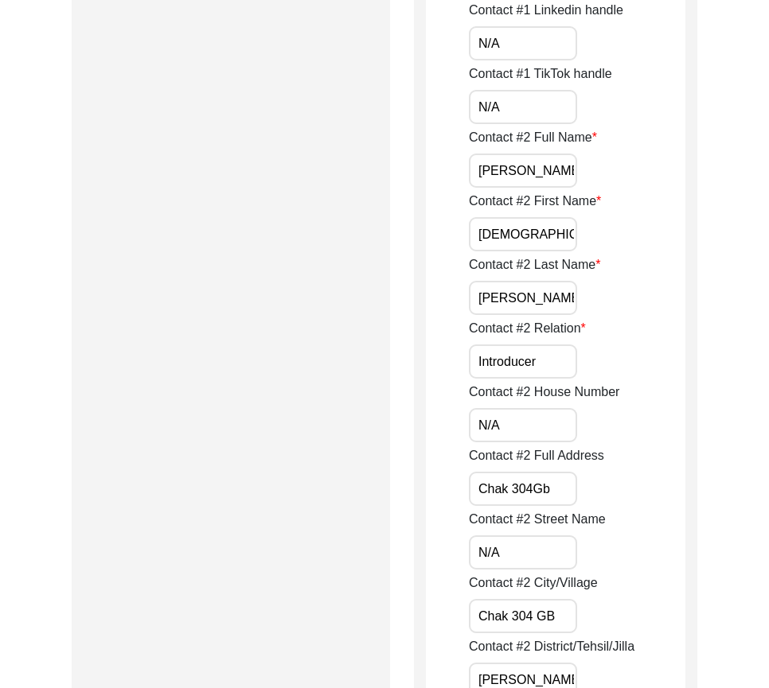
click at [534, 422] on input "N/A" at bounding box center [523, 425] width 108 height 34
click at [564, 482] on input "Chak 304Gb" at bounding box center [523, 489] width 108 height 34
click at [531, 547] on input "N/A" at bounding box center [523, 552] width 108 height 34
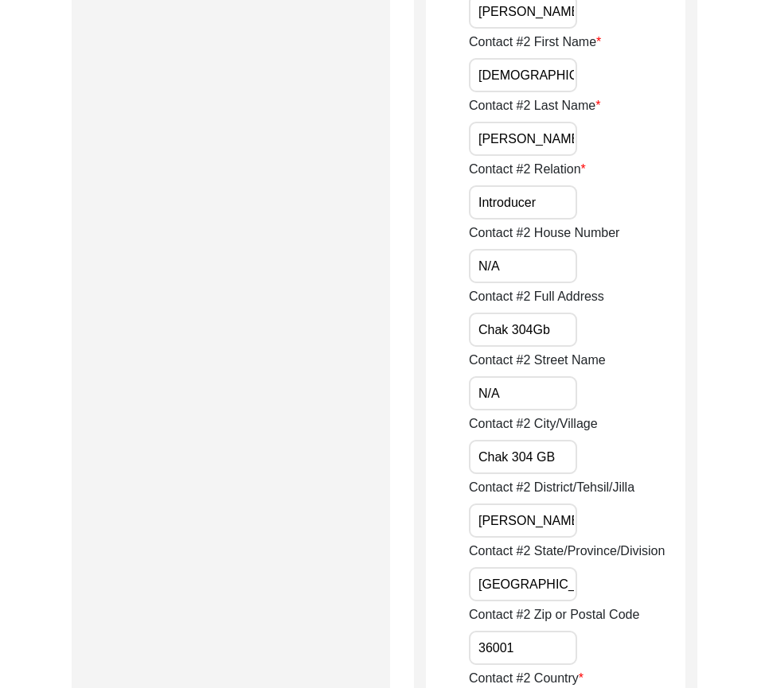
drag, startPoint x: 556, startPoint y: 458, endPoint x: 535, endPoint y: 458, distance: 20.7
click at [535, 458] on input "Chak 304 GB" at bounding box center [523, 457] width 108 height 34
drag, startPoint x: 549, startPoint y: 320, endPoint x: 535, endPoint y: 322, distance: 13.7
click at [535, 322] on input "Chak 304Gb" at bounding box center [523, 330] width 108 height 34
paste input "B"
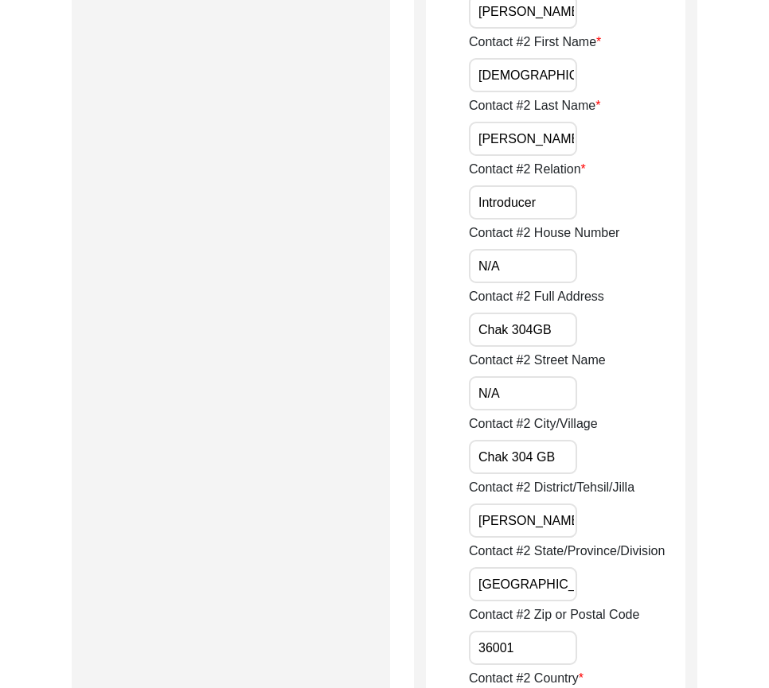
click at [534, 327] on input "Chak 304GB" at bounding box center [523, 330] width 108 height 34
click at [548, 334] on input "Chak 304 GB" at bounding box center [523, 330] width 108 height 34
click at [558, 335] on input "Chak 304 GB" at bounding box center [523, 330] width 108 height 34
click at [566, 443] on input "Chak 304 GB" at bounding box center [523, 457] width 108 height 34
click at [566, 451] on input "Chak 304 GB" at bounding box center [523, 457] width 108 height 34
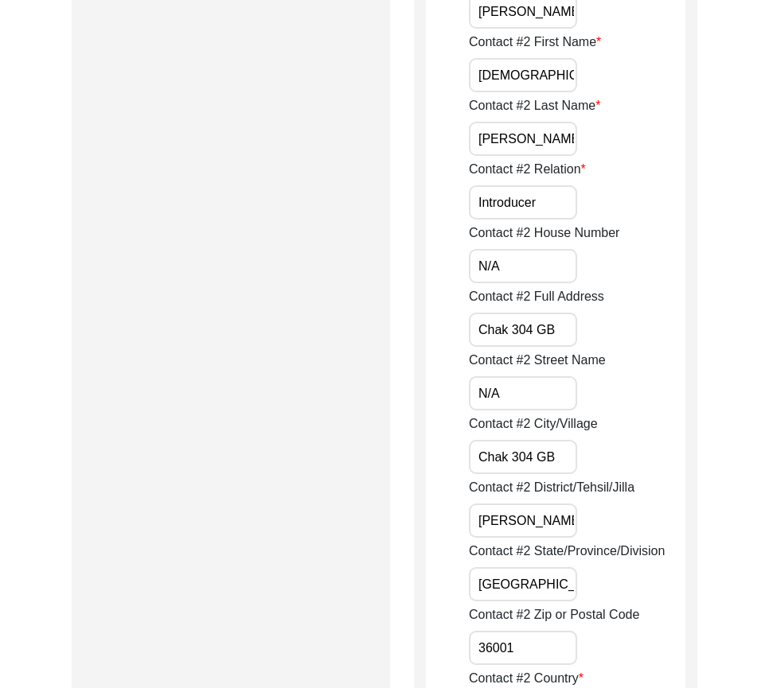
scroll to position [0, 82]
drag, startPoint x: 498, startPoint y: 511, endPoint x: 655, endPoint y: 541, distance: 159.6
click at [563, 580] on input "[GEOGRAPHIC_DATA]" at bounding box center [523, 584] width 108 height 34
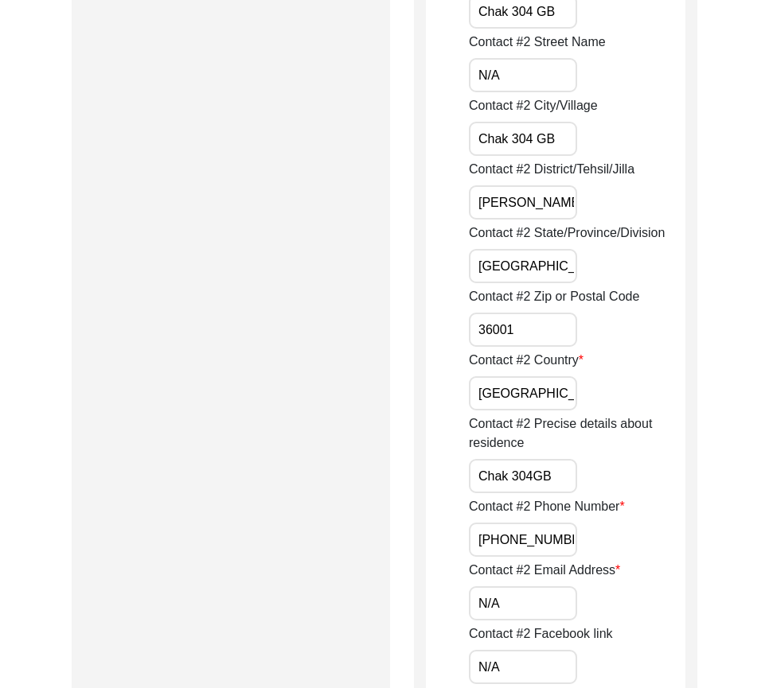
click at [542, 393] on input "[GEOGRAPHIC_DATA]" at bounding box center [523, 393] width 108 height 34
click at [537, 352] on label "Contact #2 Country" at bounding box center [526, 360] width 115 height 19
click at [537, 376] on input "[GEOGRAPHIC_DATA]" at bounding box center [523, 393] width 108 height 34
click at [535, 341] on input "36001" at bounding box center [523, 330] width 108 height 34
click at [564, 473] on input "Chak 304GB" at bounding box center [523, 476] width 108 height 34
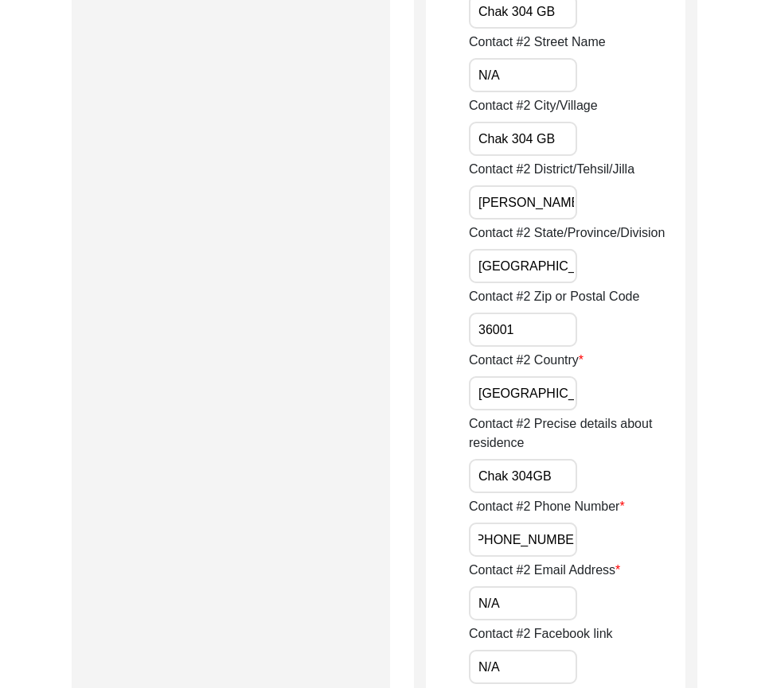
drag, startPoint x: 469, startPoint y: 534, endPoint x: 644, endPoint y: 555, distance: 176.2
click at [645, 552] on div "Contact #2 Phone Number [PHONE_NUMBER]" at bounding box center [577, 527] width 216 height 60
click at [559, 590] on input "N/A" at bounding box center [523, 603] width 108 height 34
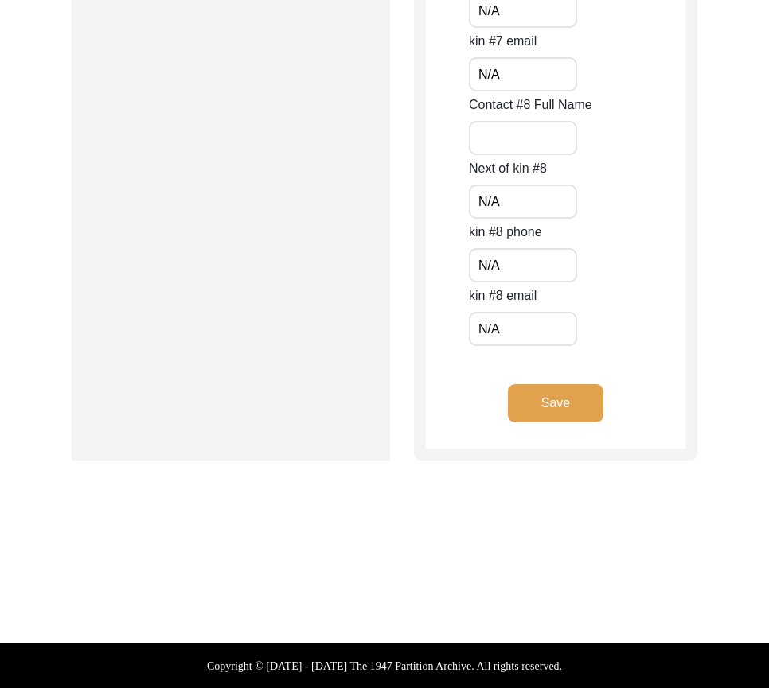
click at [526, 412] on button "Save" at bounding box center [555, 403] width 95 height 38
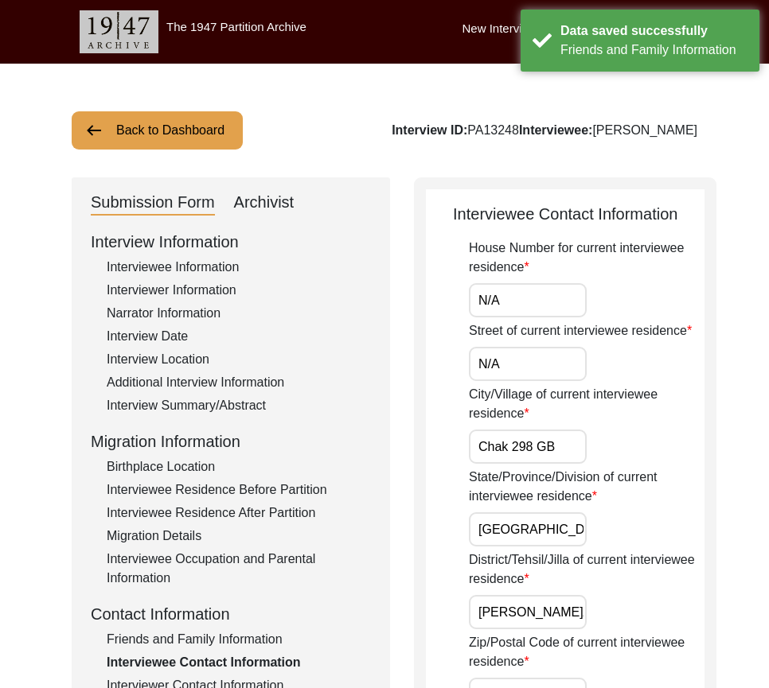
click at [523, 291] on input "N/A" at bounding box center [528, 300] width 118 height 34
click at [500, 381] on input "N/A" at bounding box center [528, 364] width 118 height 34
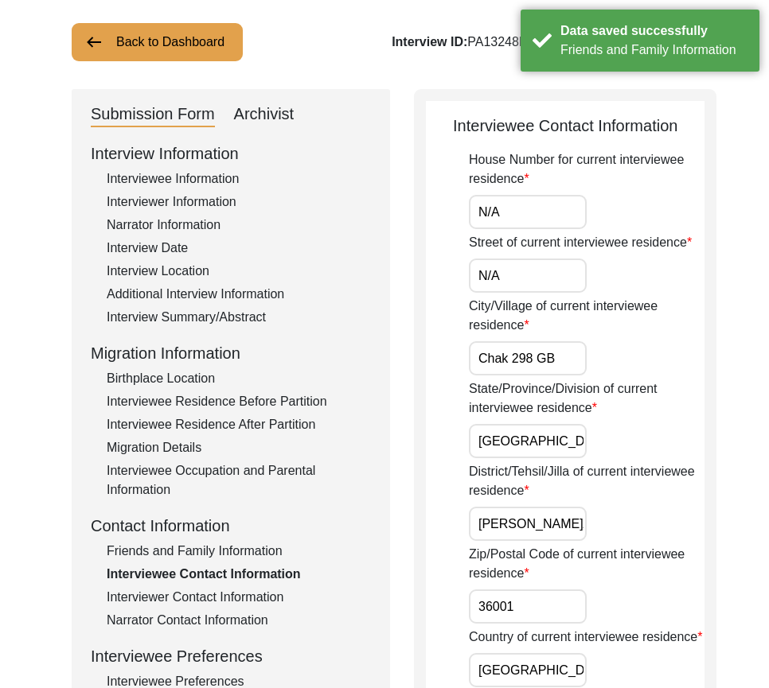
scroll to position [159, 0]
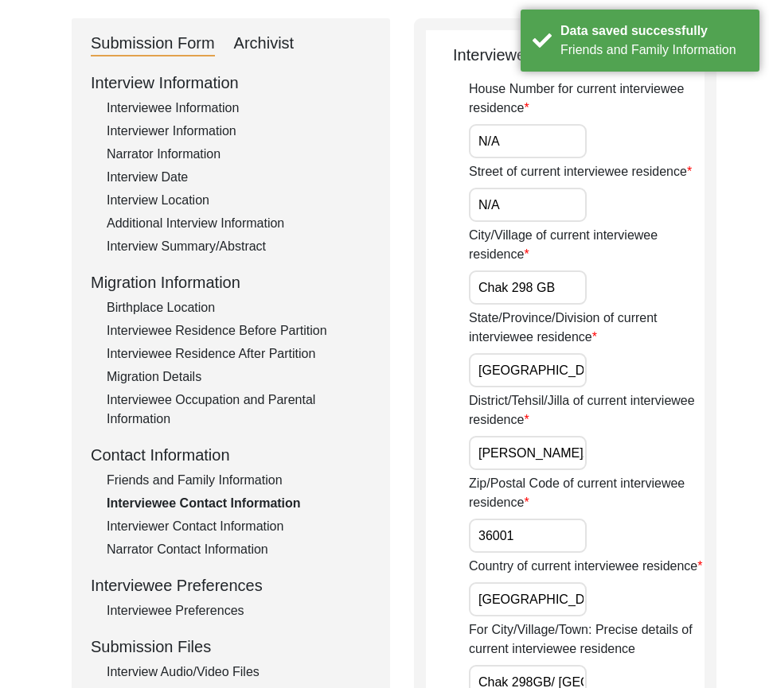
drag, startPoint x: 477, startPoint y: 308, endPoint x: 598, endPoint y: 350, distance: 128.8
click at [566, 387] on input "[GEOGRAPHIC_DATA]" at bounding box center [528, 370] width 118 height 34
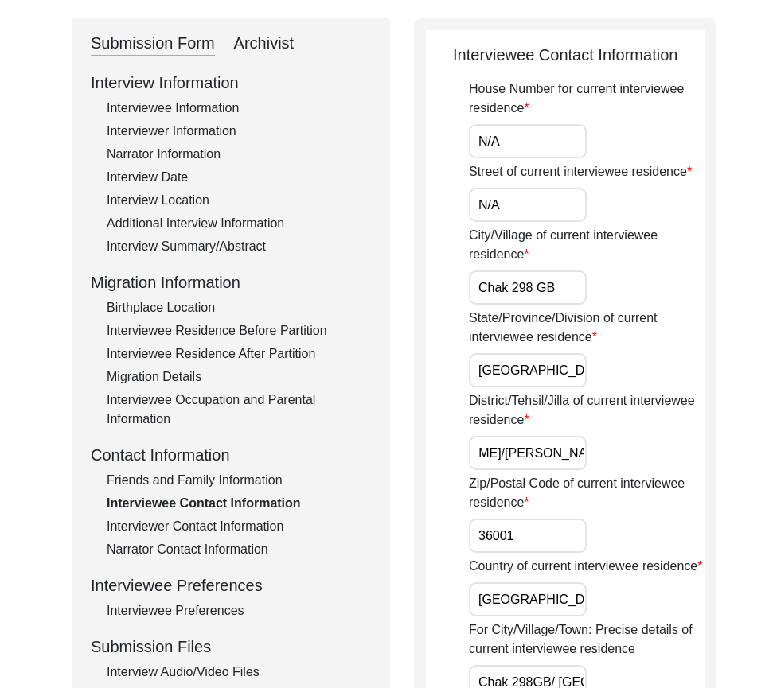
drag, startPoint x: 475, startPoint y: 460, endPoint x: 579, endPoint y: 530, distance: 125.6
click at [670, 470] on div "District/Tehsil/Jilla of current interviewee residence [PERSON_NAME]/[PERSON_NA…" at bounding box center [586, 430] width 235 height 79
click at [559, 541] on input "36001" at bounding box center [528, 536] width 118 height 34
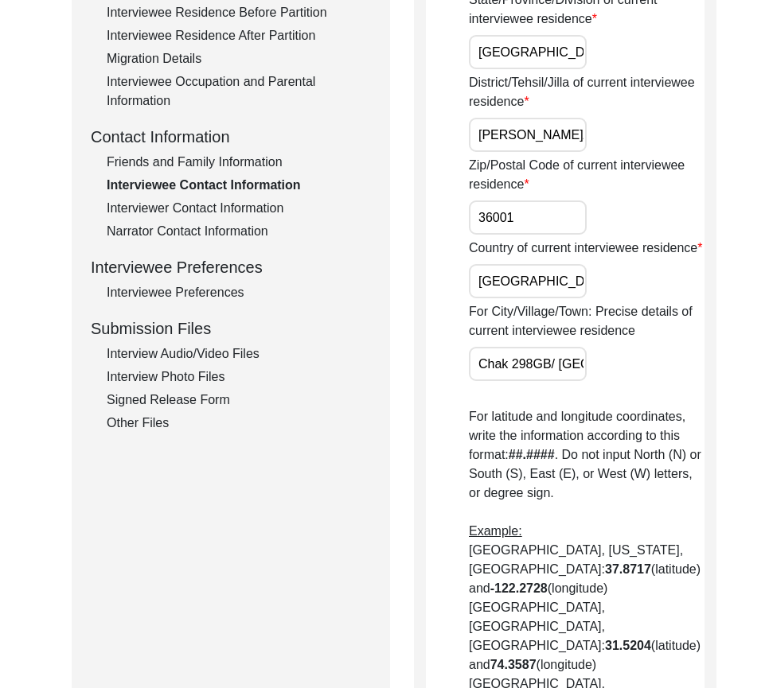
click at [547, 298] on input "[GEOGRAPHIC_DATA]" at bounding box center [528, 281] width 118 height 34
drag, startPoint x: 481, startPoint y: 407, endPoint x: 649, endPoint y: 418, distance: 169.1
click at [648, 381] on div "For City/Village/Town: Precise details of current interviewee residence Chak 29…" at bounding box center [586, 341] width 235 height 79
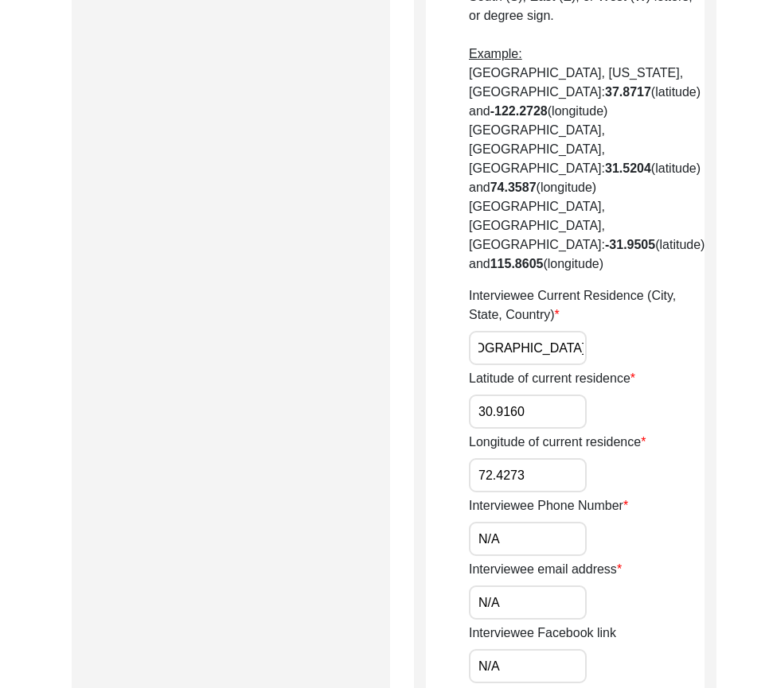
drag, startPoint x: 520, startPoint y: 331, endPoint x: 630, endPoint y: 332, distance: 110.6
click at [630, 332] on div "Interviewee Current Residence (City, State, Country) Chak 298 [GEOGRAPHIC_DATA]…" at bounding box center [586, 325] width 235 height 79
click at [553, 395] on input "30.9160" at bounding box center [528, 412] width 118 height 34
click at [551, 458] on input "72.4273" at bounding box center [528, 475] width 118 height 34
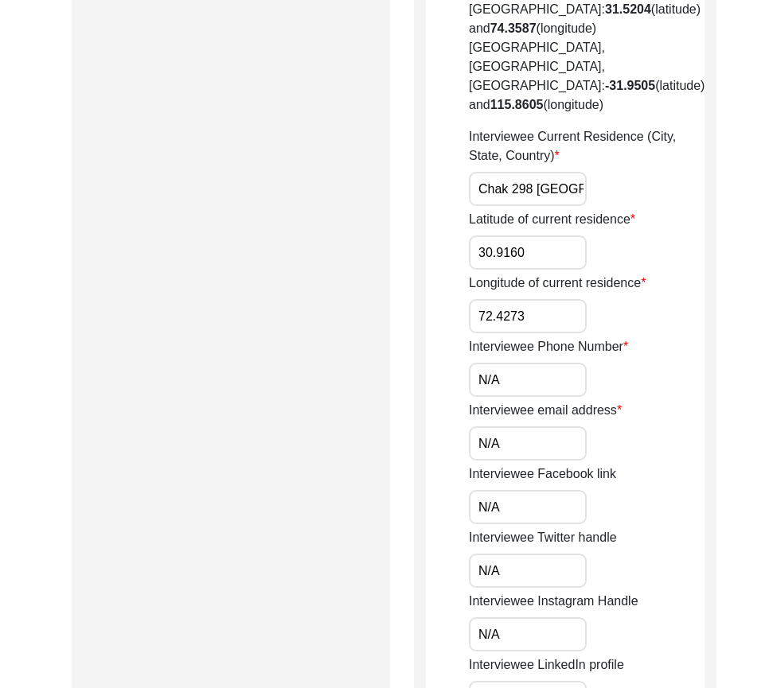
drag, startPoint x: 538, startPoint y: 359, endPoint x: 537, endPoint y: 376, distance: 16.7
click at [538, 363] on input "N/A" at bounding box center [528, 380] width 118 height 34
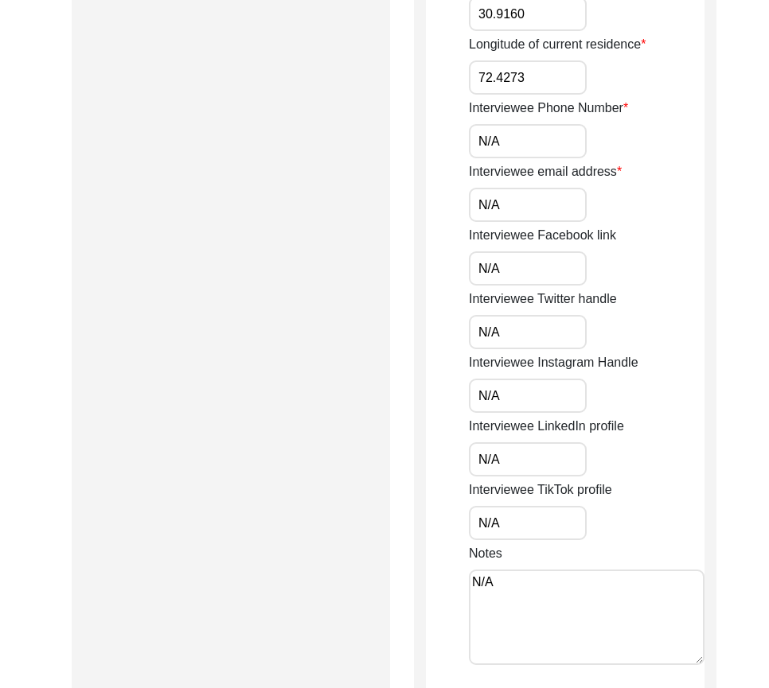
click at [521, 188] on input "N/A" at bounding box center [528, 205] width 118 height 34
click at [502, 251] on input "N/A" at bounding box center [528, 268] width 118 height 34
click at [497, 315] on input "N/A" at bounding box center [528, 332] width 118 height 34
click at [506, 379] on input "N/A" at bounding box center [528, 396] width 118 height 34
click at [508, 418] on div "Interviewee LinkedIn profile N/A" at bounding box center [586, 447] width 235 height 60
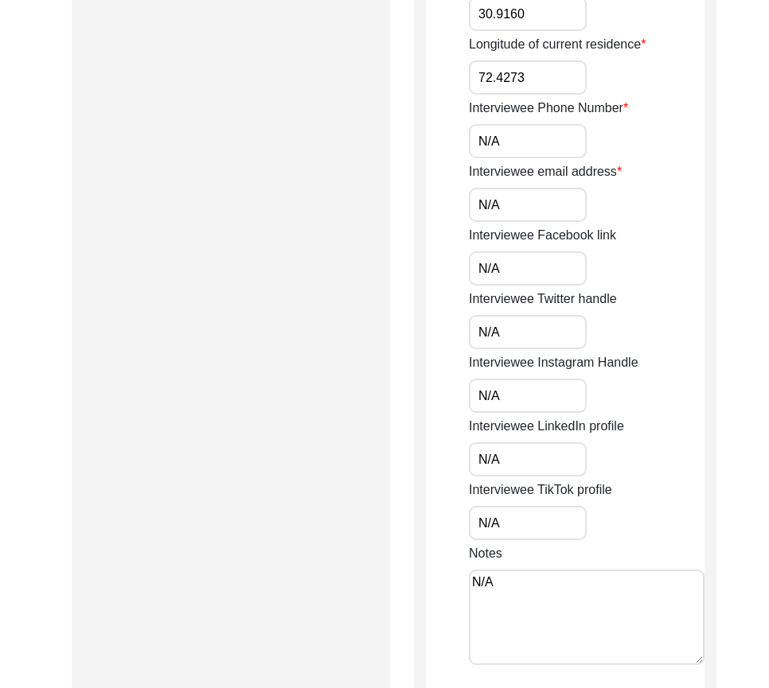
click at [506, 442] on input "N/A" at bounding box center [528, 459] width 118 height 34
click at [524, 544] on div "Notes N/A" at bounding box center [586, 607] width 235 height 126
click at [520, 509] on input "N/A" at bounding box center [528, 523] width 118 height 34
drag, startPoint x: 511, startPoint y: 580, endPoint x: 502, endPoint y: 570, distance: 13.5
click at [510, 581] on textarea "N/A" at bounding box center [586, 617] width 235 height 95
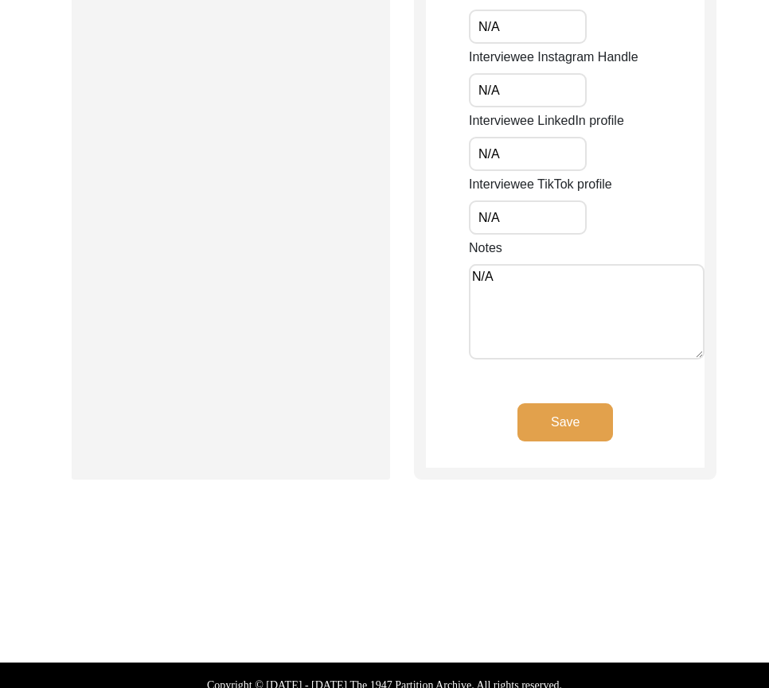
click at [546, 407] on button "Save" at bounding box center [564, 422] width 95 height 38
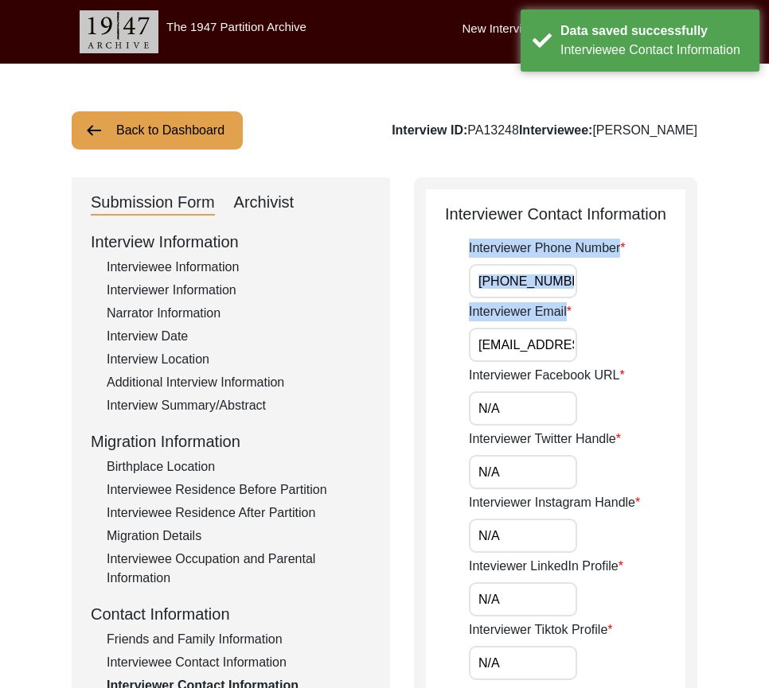
drag, startPoint x: 467, startPoint y: 279, endPoint x: 610, endPoint y: 298, distance: 144.4
click at [527, 305] on label "Interviewer Email" at bounding box center [520, 311] width 103 height 19
click at [527, 328] on input "[EMAIL_ADDRESS][DOMAIN_NAME]" at bounding box center [523, 345] width 108 height 34
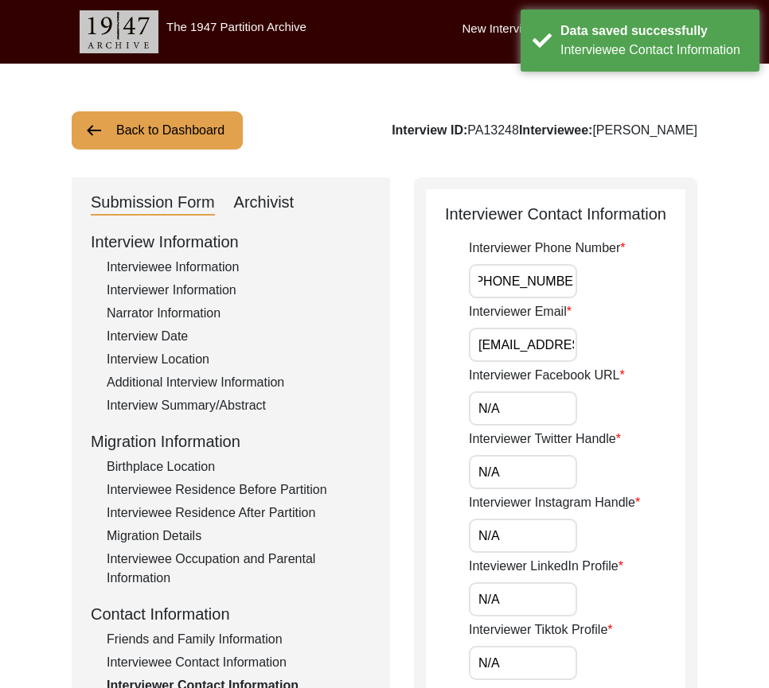
drag, startPoint x: 482, startPoint y: 280, endPoint x: 639, endPoint y: 287, distance: 156.9
click at [639, 287] on div "Interviewer Phone Number [PHONE_NUMBER]" at bounding box center [577, 269] width 216 height 60
drag, startPoint x: 555, startPoint y: 326, endPoint x: 527, endPoint y: 341, distance: 32.4
click at [567, 330] on div "Interviewer Email [EMAIL_ADDRESS][DOMAIN_NAME]" at bounding box center [577, 332] width 216 height 60
click at [484, 349] on input "[EMAIL_ADDRESS][DOMAIN_NAME]" at bounding box center [523, 345] width 108 height 34
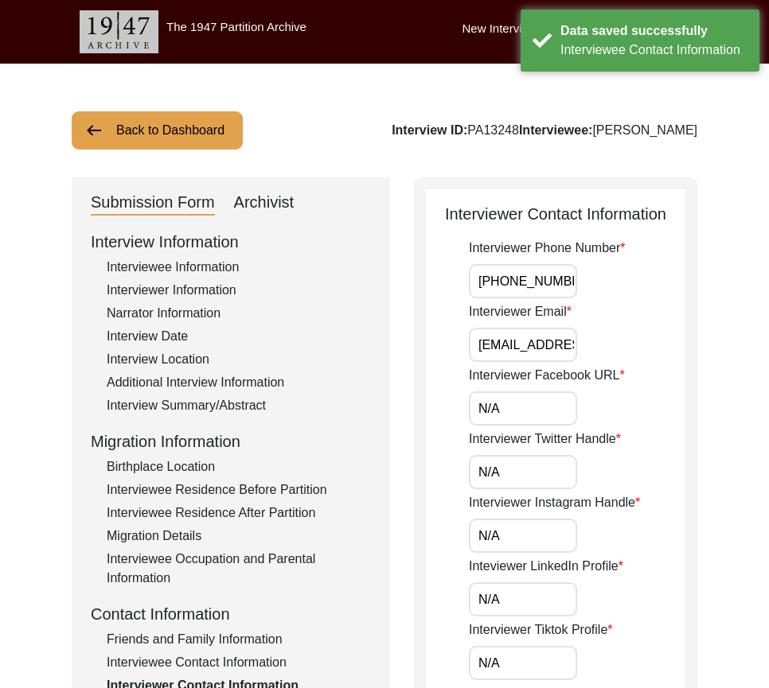
drag, startPoint x: 483, startPoint y: 369, endPoint x: 485, endPoint y: 381, distance: 12.0
click at [485, 381] on label "Interviewer Facebook URL" at bounding box center [547, 375] width 156 height 19
click at [485, 391] on input "N/A" at bounding box center [523, 408] width 108 height 34
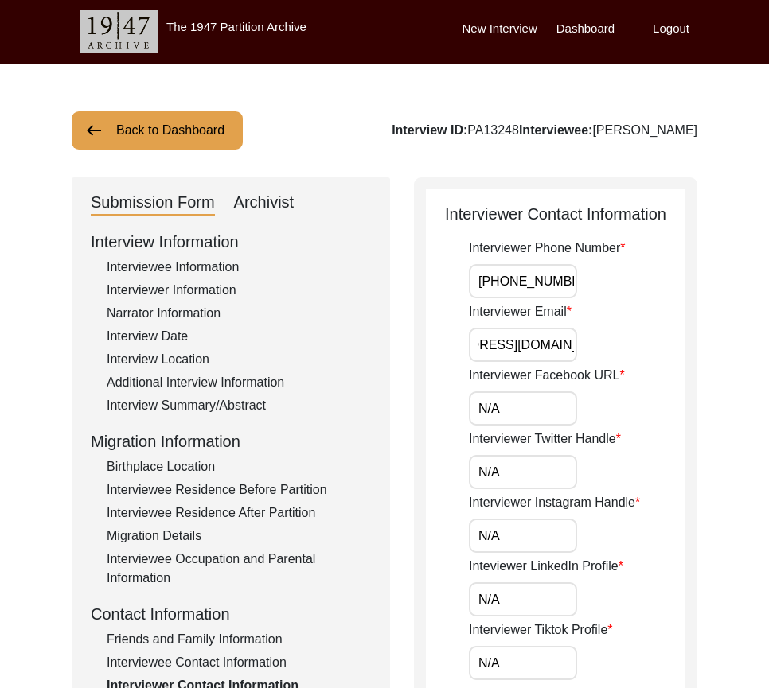
drag, startPoint x: 477, startPoint y: 344, endPoint x: 635, endPoint y: 385, distance: 162.9
click at [679, 353] on div "Interviewer Email [EMAIL_ADDRESS][DOMAIN_NAME]" at bounding box center [577, 332] width 216 height 60
click at [572, 396] on div "Interviewer Facebook URL N/A" at bounding box center [577, 396] width 216 height 60
click at [530, 417] on input "N/A" at bounding box center [523, 408] width 108 height 34
click at [469, 470] on input "N/A" at bounding box center [523, 472] width 108 height 34
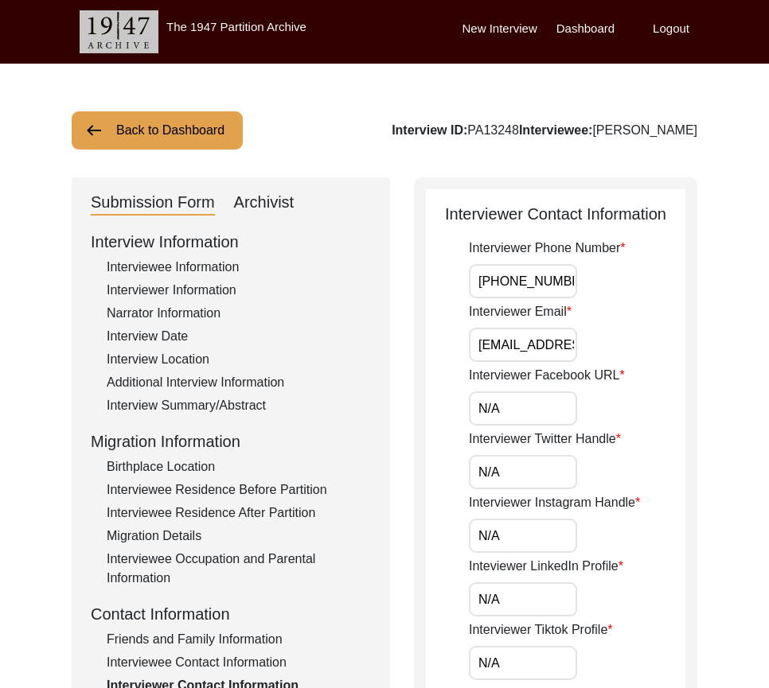
click at [516, 473] on input "N/A" at bounding box center [523, 472] width 108 height 34
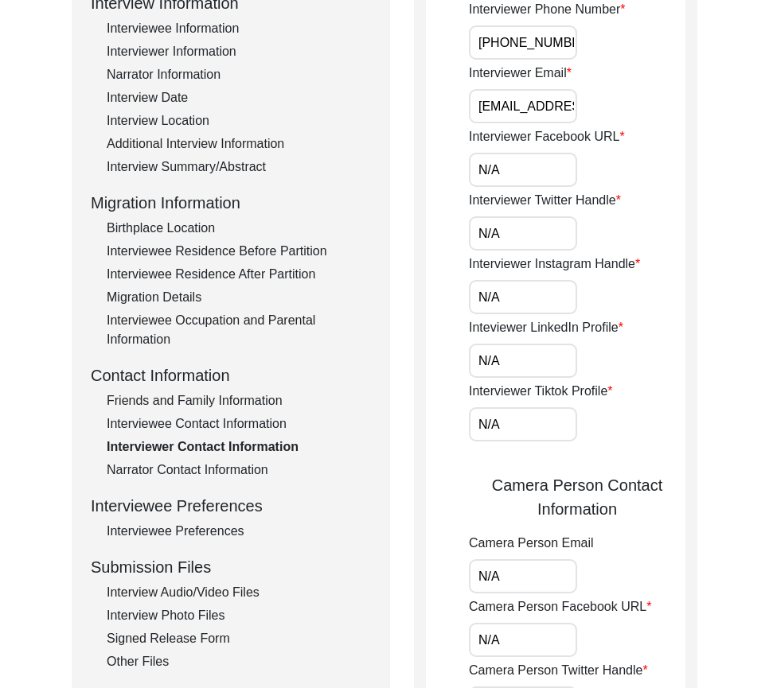
click at [528, 294] on input "N/A" at bounding box center [523, 297] width 108 height 34
drag, startPoint x: 453, startPoint y: 349, endPoint x: 500, endPoint y: 361, distance: 47.7
click at [453, 349] on app-interviewer-contact-information "Interviewer Contact Information Interviewer Phone Number [PHONE_NUMBER] Intervi…" at bounding box center [555, 520] width 259 height 1115
click at [507, 362] on input "N/A" at bounding box center [523, 361] width 108 height 34
click at [475, 423] on input "N/A" at bounding box center [523, 424] width 108 height 34
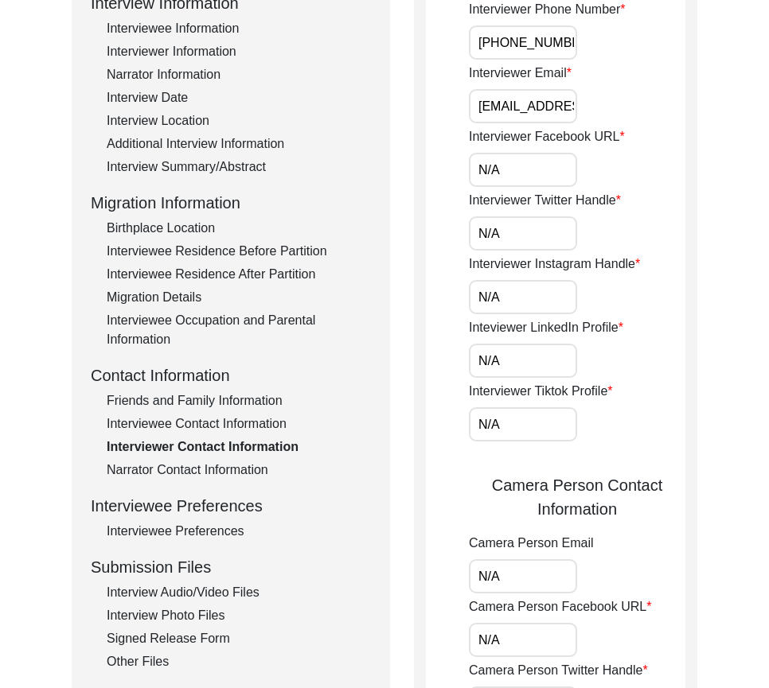
click at [502, 424] on input "N/A" at bounding box center [523, 424] width 108 height 34
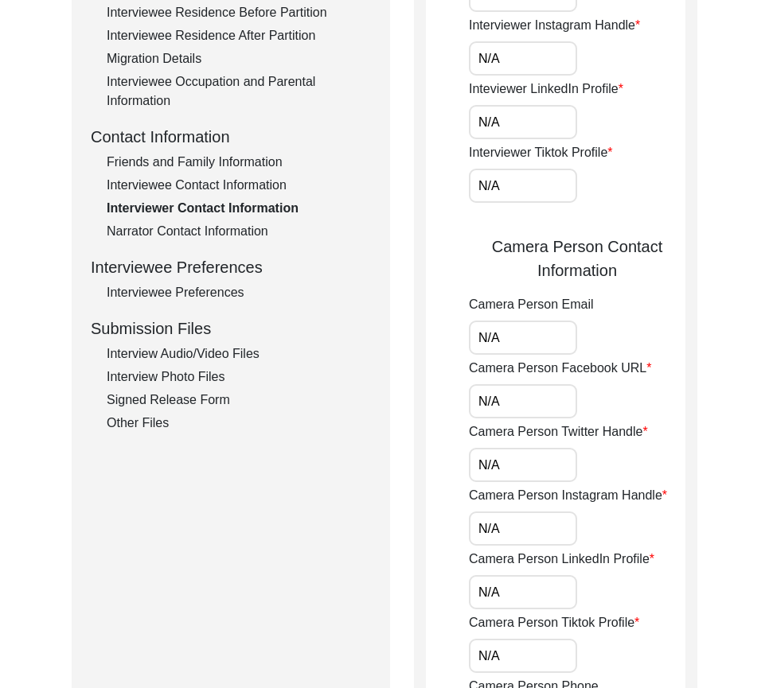
click at [500, 335] on input "N/A" at bounding box center [523, 338] width 108 height 34
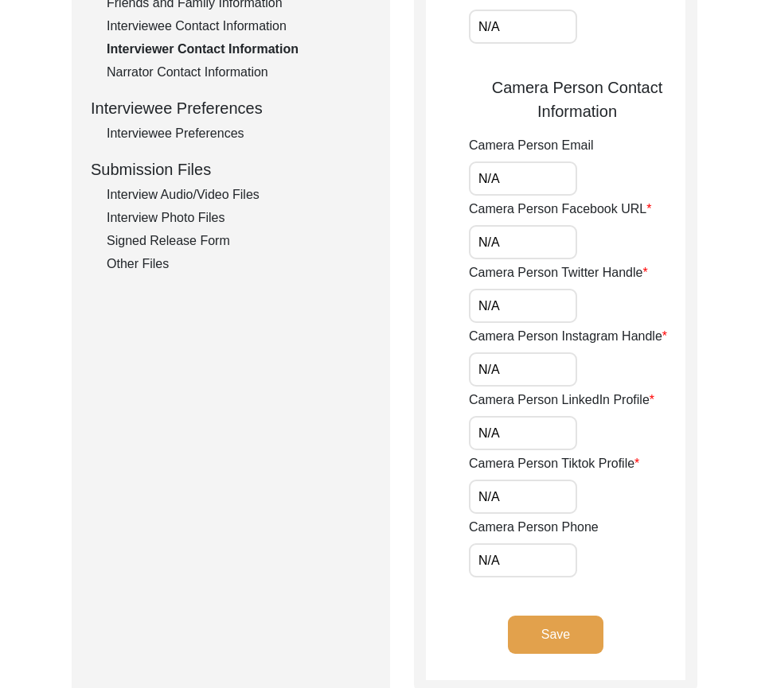
click at [514, 249] on input "N/A" at bounding box center [523, 242] width 108 height 34
click at [500, 294] on input "N/A" at bounding box center [523, 306] width 108 height 34
click at [495, 367] on input "N/A" at bounding box center [523, 369] width 108 height 34
click at [504, 371] on input "N/A" at bounding box center [523, 369] width 108 height 34
click at [497, 426] on input "N/A" at bounding box center [523, 433] width 108 height 34
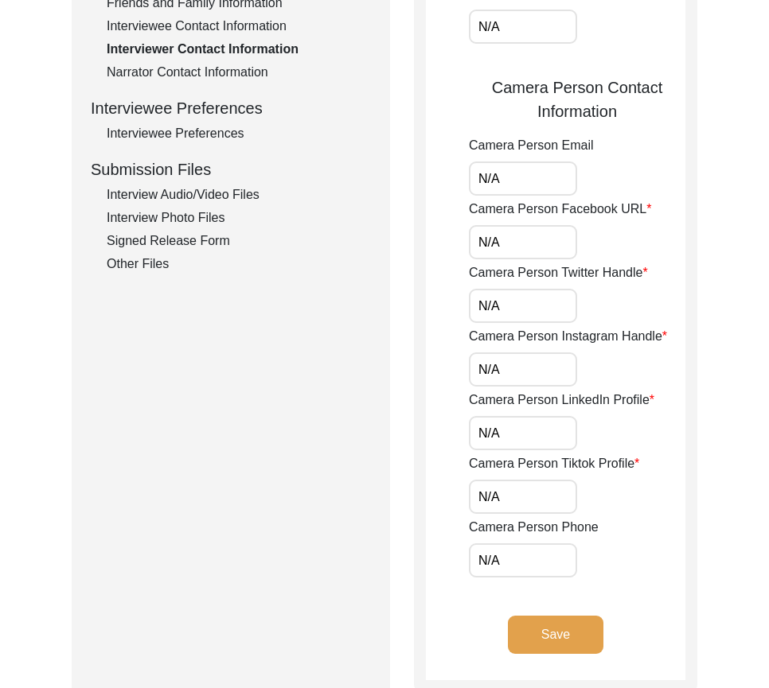
click at [497, 495] on input "N/A" at bounding box center [523, 497] width 108 height 34
click at [497, 557] on input "N/A" at bounding box center [523, 560] width 108 height 34
click at [376, 517] on div "Submission Form Archivist Interview Information Interviewee Information Intervi…" at bounding box center [231, 116] width 318 height 1151
click at [520, 640] on button "Save" at bounding box center [555, 635] width 95 height 38
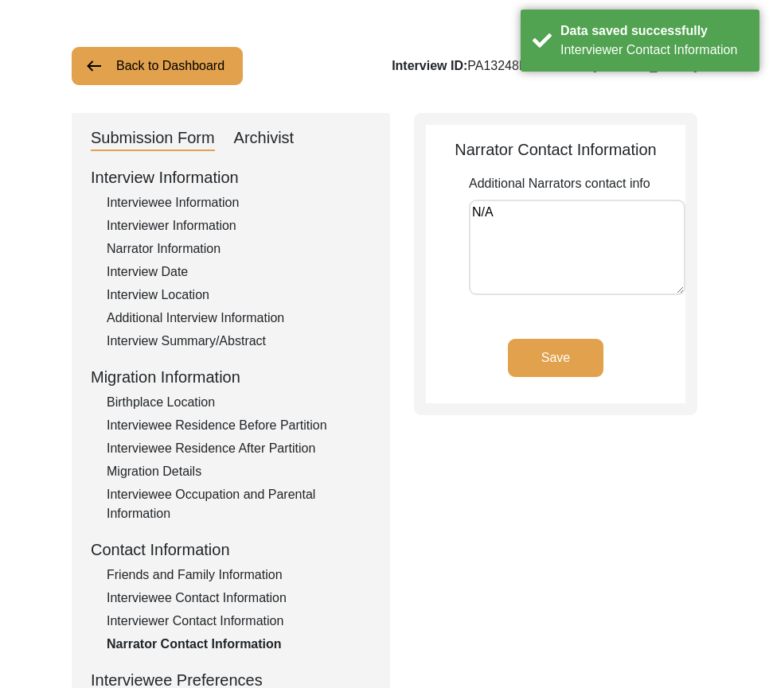
click at [527, 229] on textarea "N/A" at bounding box center [577, 247] width 216 height 95
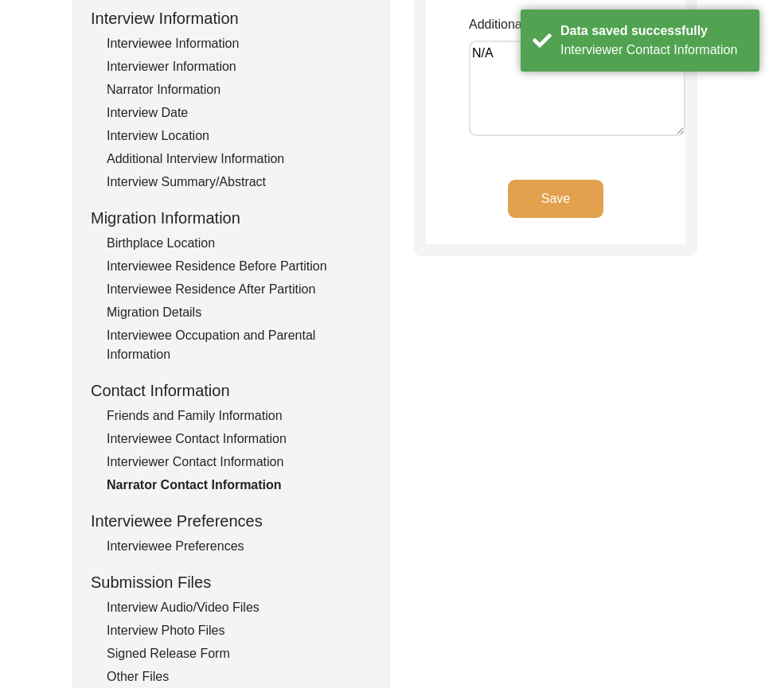
click at [200, 554] on div "Interviewee Preferences" at bounding box center [239, 546] width 264 height 19
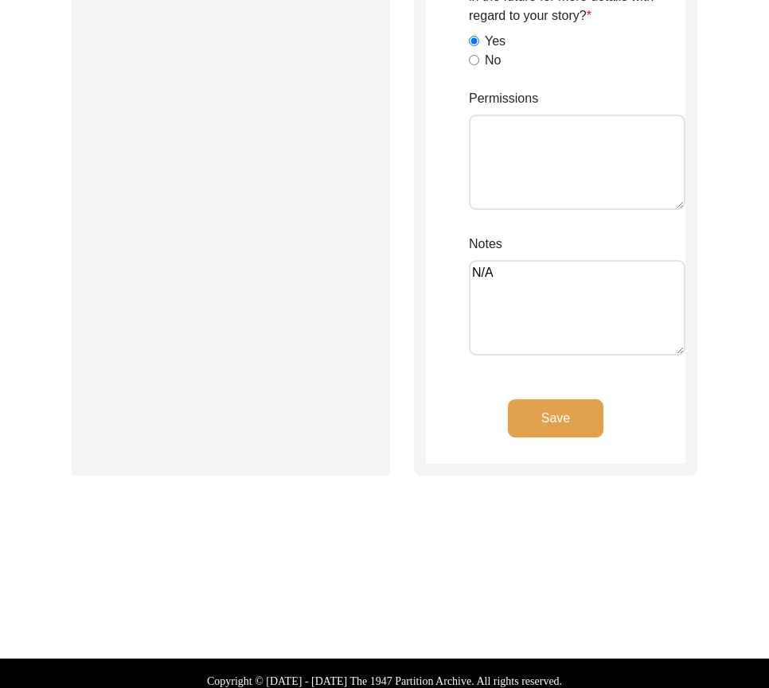
click at [524, 435] on button "Save" at bounding box center [555, 418] width 95 height 38
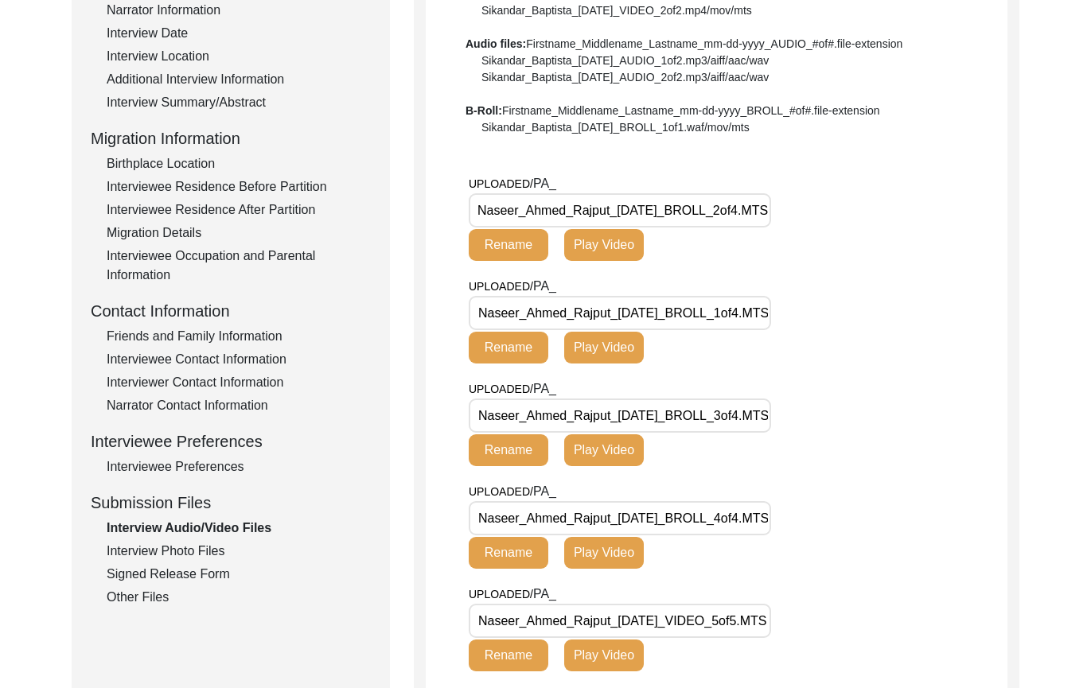
drag, startPoint x: 480, startPoint y: 211, endPoint x: 884, endPoint y: 213, distance: 404.2
click at [884, 213] on div "UPLOADED/ PA_ Naseer_Ahmed_Rajput_[DATE]_BROLL_2of4.MTS Rename Play Video" at bounding box center [738, 225] width 539 height 103
drag, startPoint x: 496, startPoint y: 311, endPoint x: 839, endPoint y: 309, distance: 342.1
click at [839, 309] on div "UPLOADED/ PA_ Naseer_Ahmed_Rajput_[DATE]_BROLL_1of4.MTS Rename Play Video" at bounding box center [657, 320] width 377 height 87
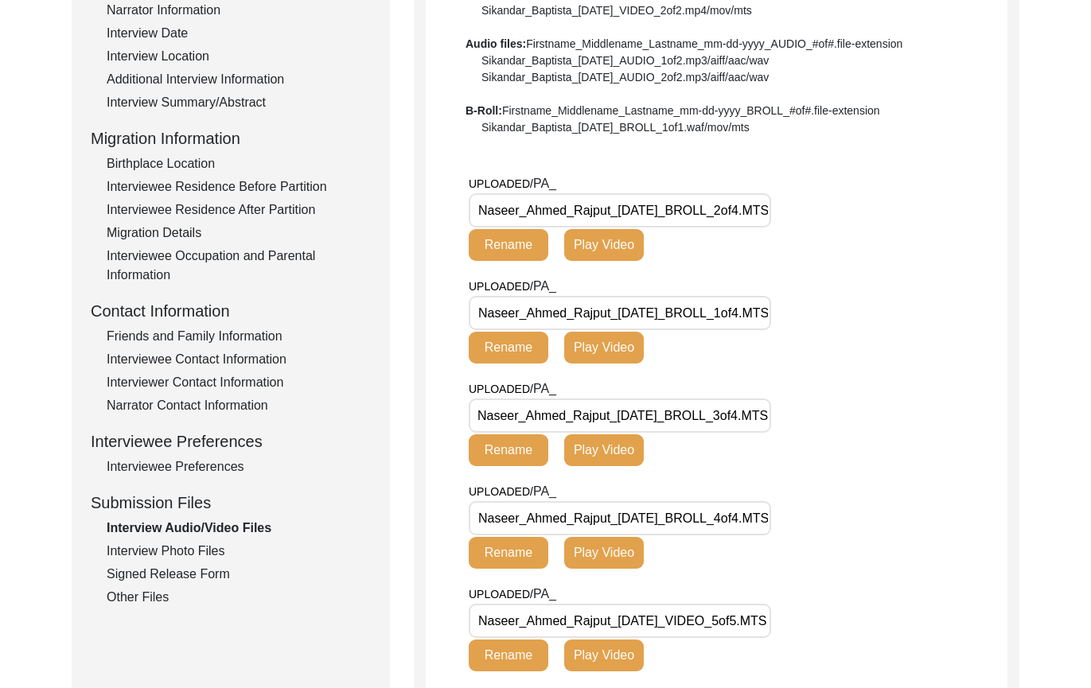
drag, startPoint x: 504, startPoint y: 405, endPoint x: 826, endPoint y: 405, distance: 321.4
click at [826, 405] on div "UPLOADED/ PA_ Naseer_Ahmed_Rajput_[DATE]_BROLL_3of4.MTS Rename Play Video" at bounding box center [657, 422] width 377 height 87
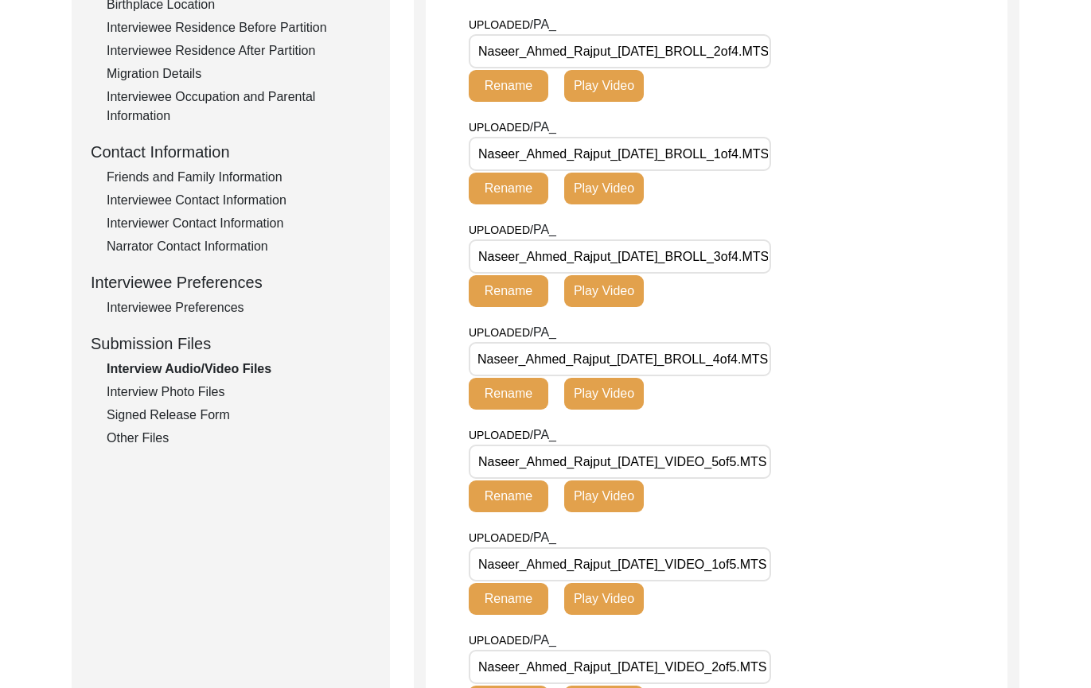
drag, startPoint x: 660, startPoint y: 345, endPoint x: 784, endPoint y: 416, distance: 142.9
click at [879, 356] on div "UPLOADED/ PA_ Naseer_Ahmed_Rajput_[DATE]_BROLL_4of4.MTS Rename Play Video" at bounding box center [738, 374] width 539 height 103
drag, startPoint x: 694, startPoint y: 447, endPoint x: 874, endPoint y: 447, distance: 179.8
click at [874, 447] on div "UPLOADED/ PA_ Naseer_Ahmed_Rajput_[DATE]_VIDEO_5of5.MTS Rename Play Video" at bounding box center [738, 477] width 539 height 103
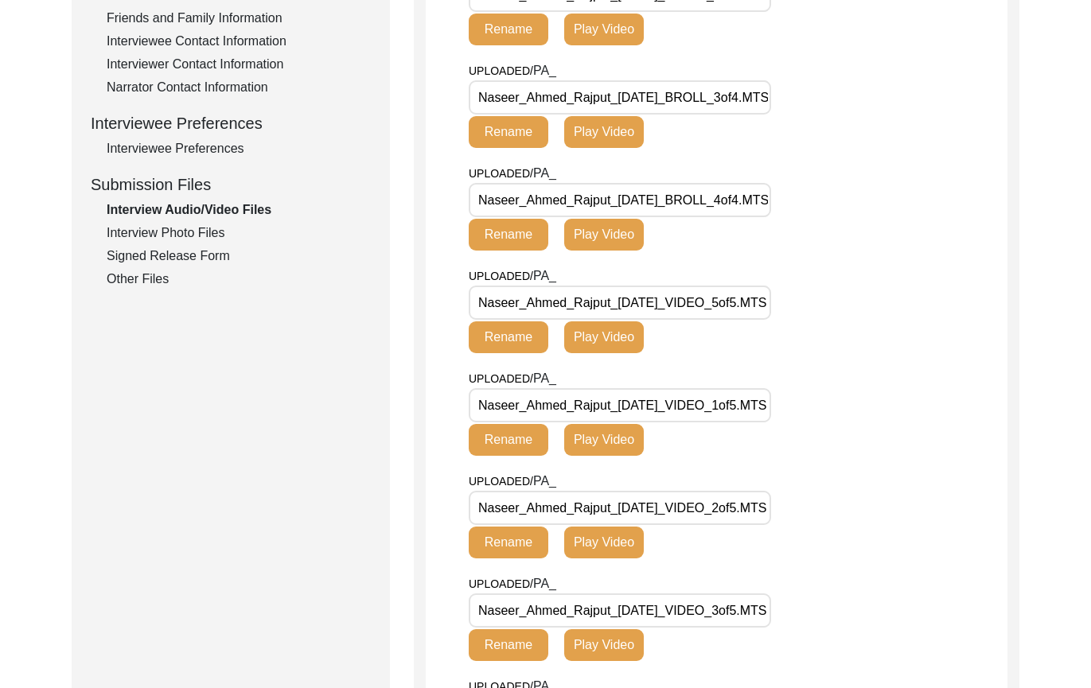
click at [874, 447] on div "UPLOADED/ PA_ Naseer_Ahmed_Rajput_[DATE]_VIDEO_1of5.MTS Rename Play Video" at bounding box center [738, 420] width 539 height 103
drag, startPoint x: 661, startPoint y: 401, endPoint x: 854, endPoint y: 405, distance: 192.6
click at [854, 405] on div "UPLOADED/ PA_ Naseer_Ahmed_Rajput_[DATE]_VIDEO_1of5.MTS Rename Play Video" at bounding box center [738, 420] width 539 height 103
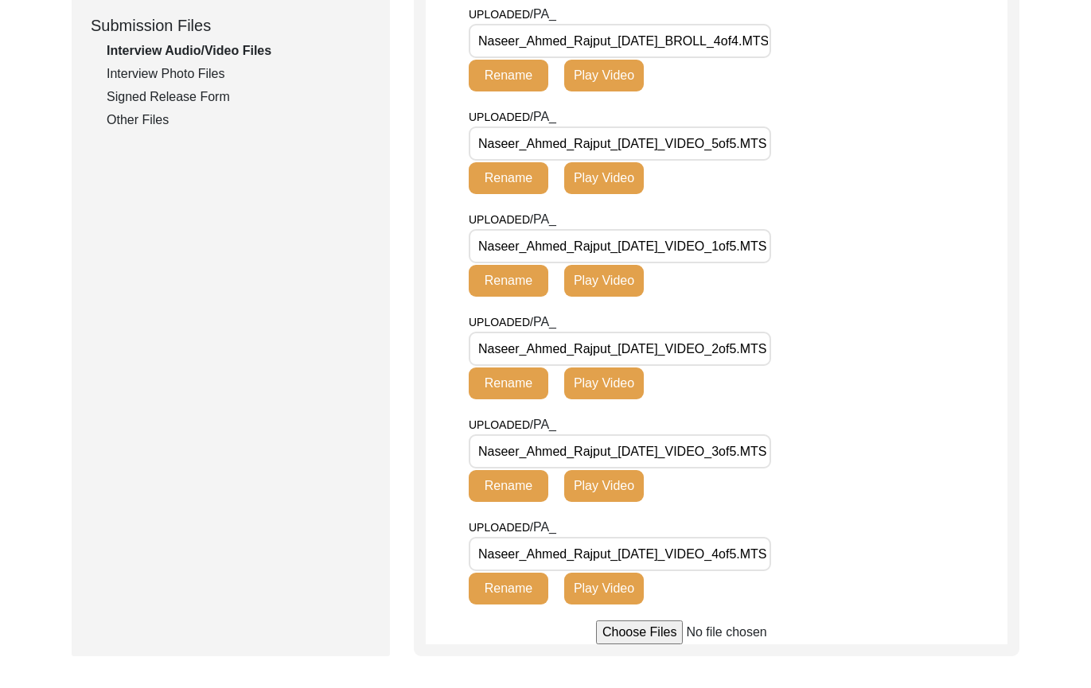
drag, startPoint x: 703, startPoint y: 368, endPoint x: 716, endPoint y: 370, distance: 13.6
click at [716, 370] on div "UPLOADED/ PA_ Naseer_Ahmed_Rajput_[DATE]_VIDEO_2of5.MTS Rename Play Video" at bounding box center [657, 356] width 377 height 87
drag, startPoint x: 710, startPoint y: 359, endPoint x: 832, endPoint y: 379, distance: 124.1
click at [832, 379] on div "UPLOADED/ PA_ Naseer_Ahmed_Rajput_[DATE]_VIDEO_2of5.MTS Rename Play Video" at bounding box center [657, 356] width 377 height 87
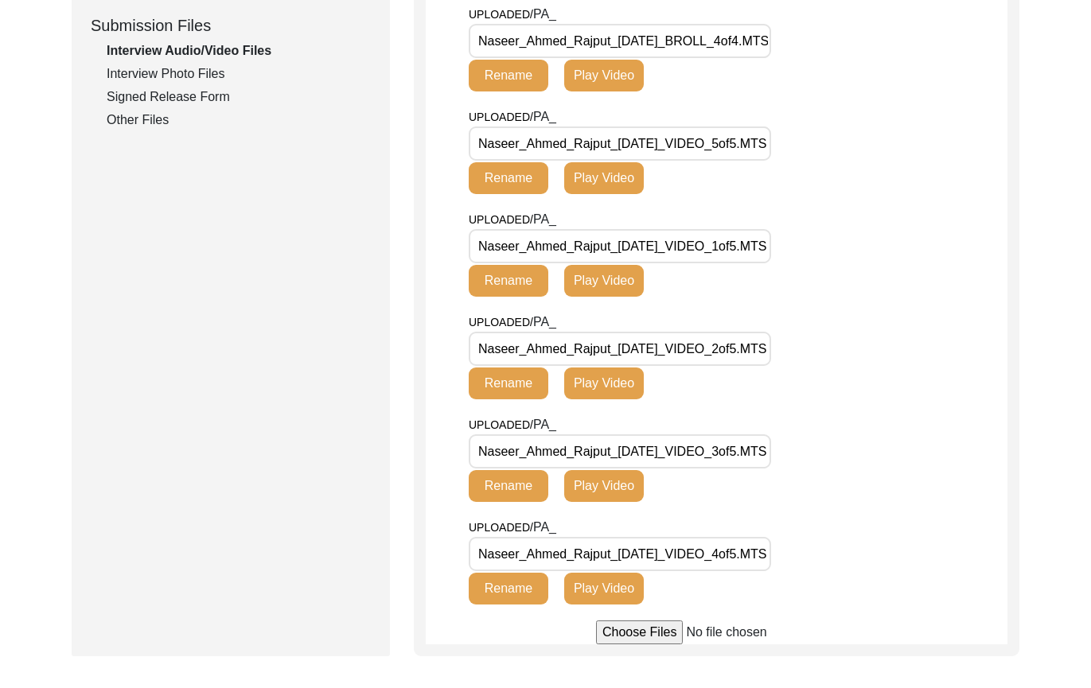
drag, startPoint x: 664, startPoint y: 448, endPoint x: 875, endPoint y: 465, distance: 212.3
click at [875, 465] on div "UPLOADED/ PA_ Naseer_Ahmed_Rajput_[DATE]_VIDEO_3of5.MTS Rename Play Video" at bounding box center [738, 466] width 539 height 103
drag, startPoint x: 713, startPoint y: 539, endPoint x: 843, endPoint y: 547, distance: 130.0
click at [843, 547] on div "UPLOADED/ PA_ Naseer_Ahmed_Rajput_[DATE]_VIDEO_4of5.MTS Rename Play Video" at bounding box center [657, 561] width 377 height 87
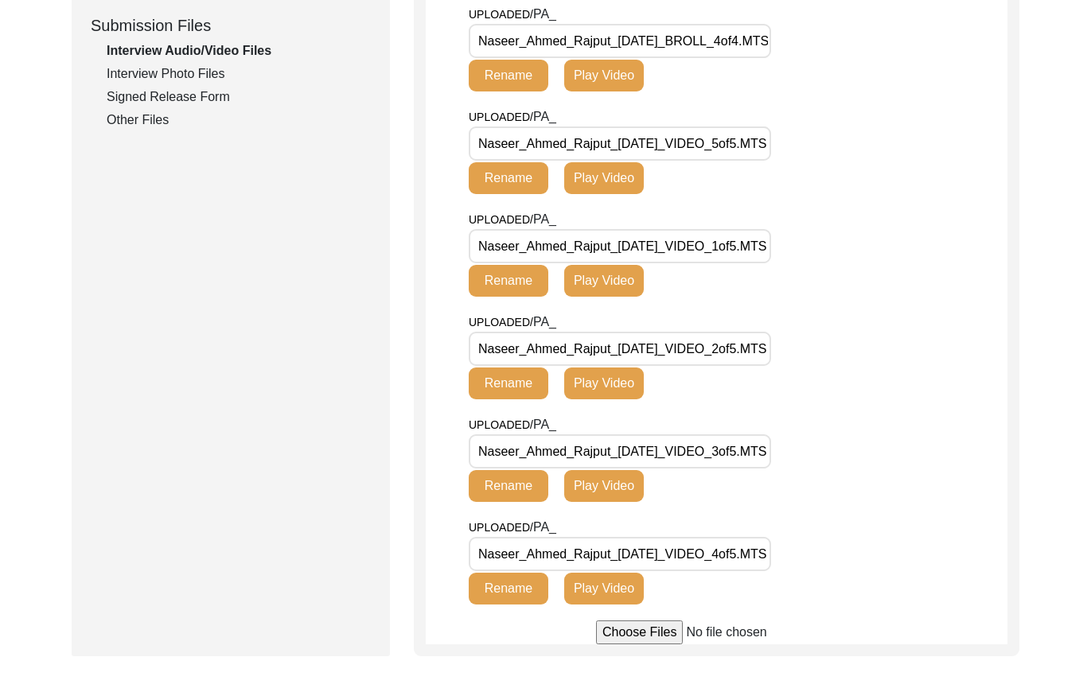
click at [843, 547] on div "UPLOADED/ PA_ Naseer_Ahmed_Rajput_[DATE]_VIDEO_4of5.MTS Rename Play Video" at bounding box center [657, 561] width 377 height 87
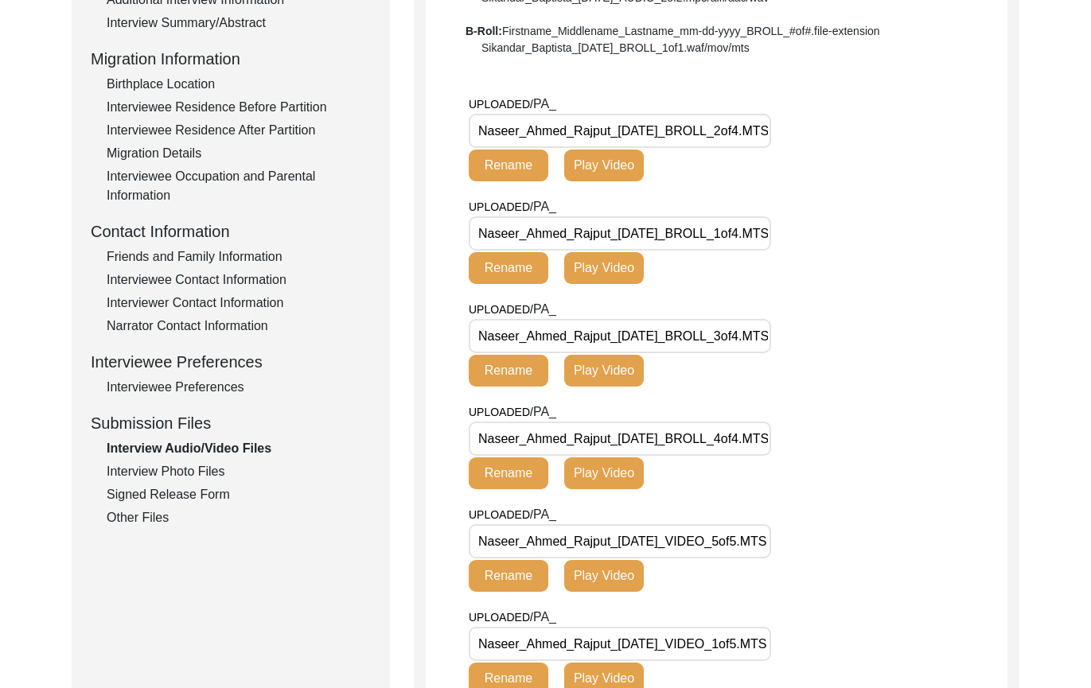
click at [200, 475] on div "Interview Photo Files" at bounding box center [239, 471] width 264 height 19
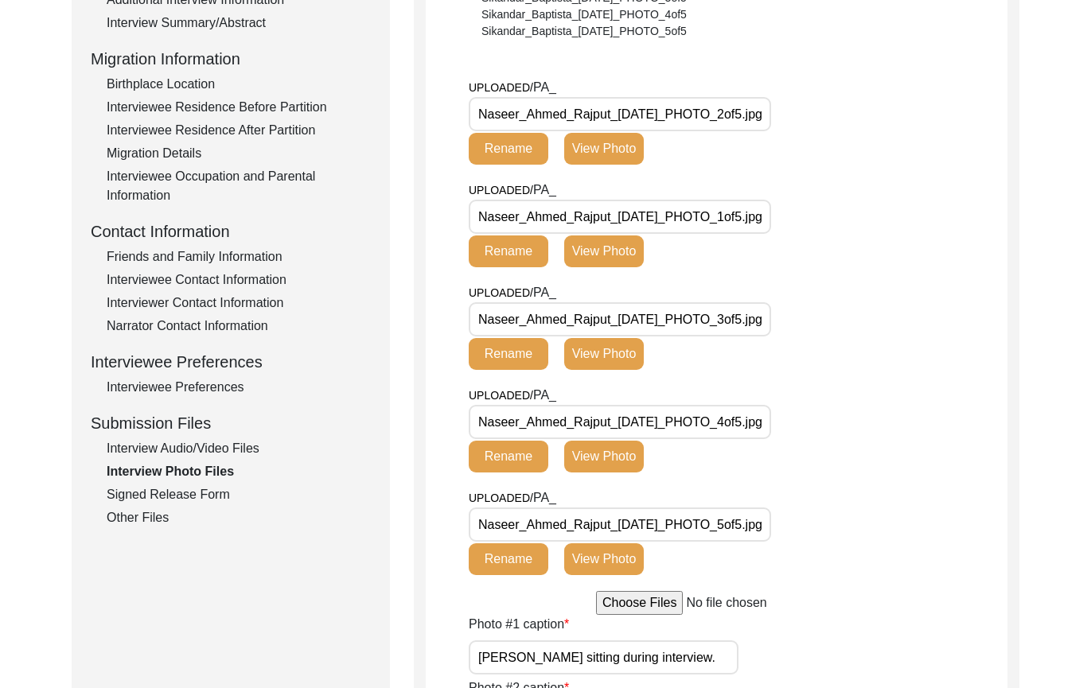
click at [195, 489] on div "Signed Release Form" at bounding box center [239, 494] width 264 height 19
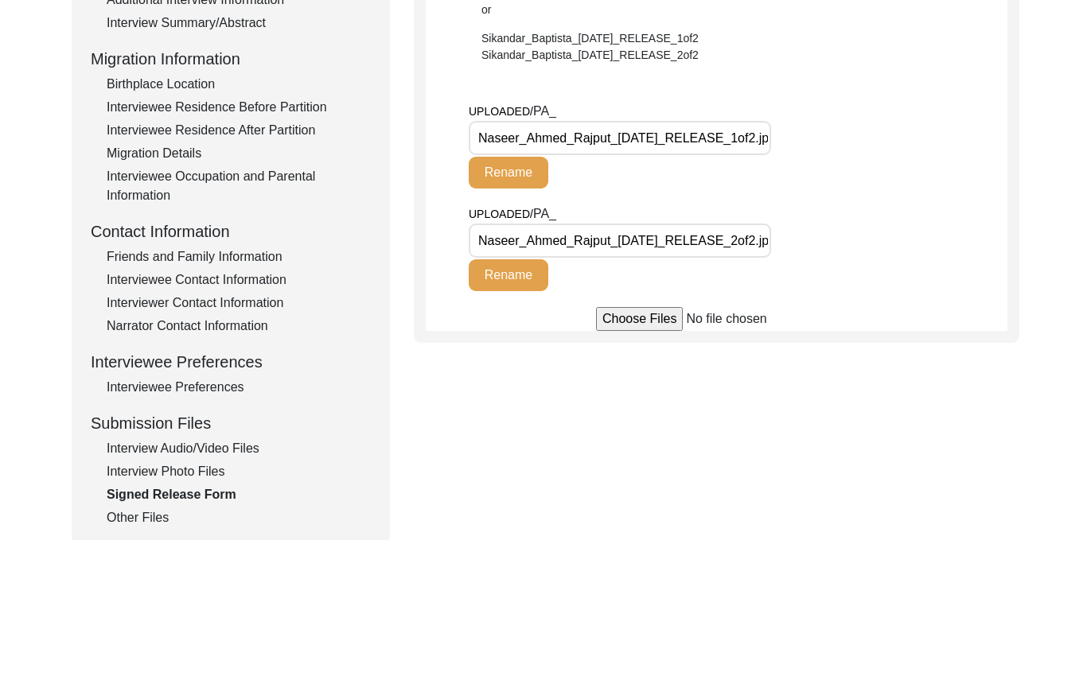
click at [137, 520] on div "Other Files" at bounding box center [239, 517] width 264 height 19
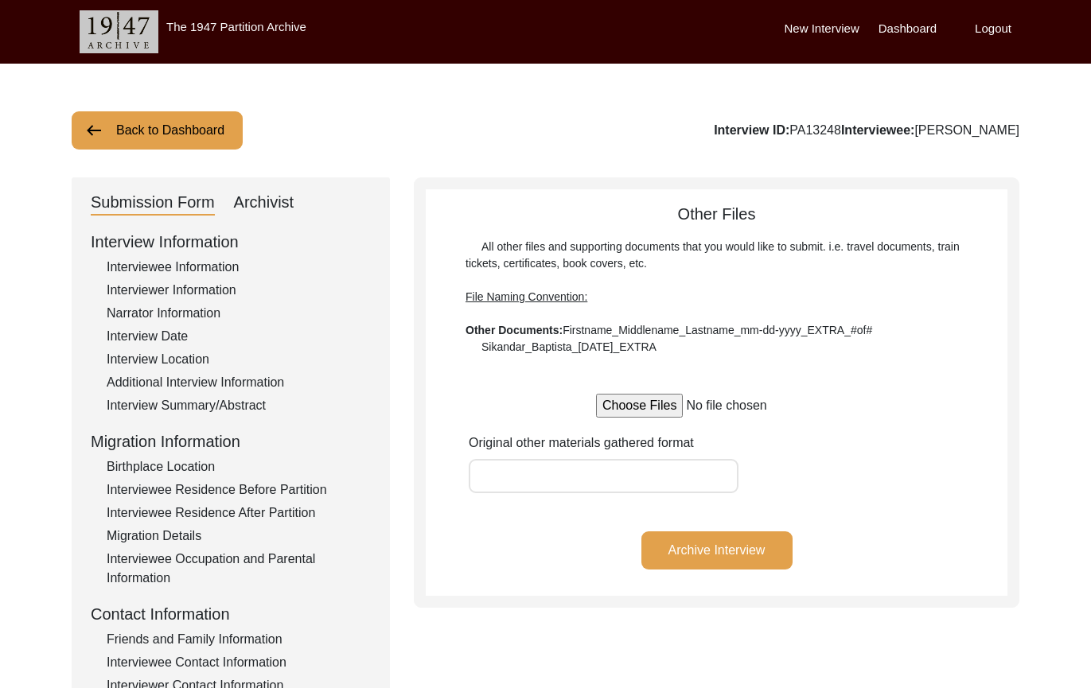
click at [254, 195] on div "Archivist" at bounding box center [264, 202] width 60 height 25
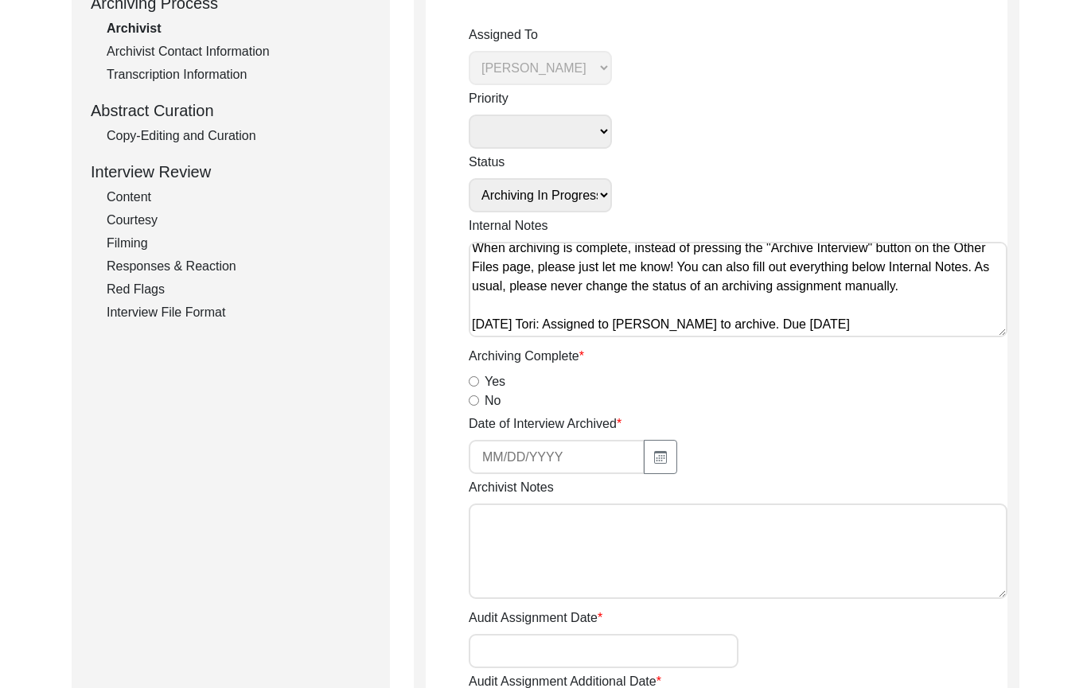
click at [473, 381] on input "Yes" at bounding box center [474, 381] width 10 height 10
click at [644, 452] on button "button" at bounding box center [660, 457] width 33 height 34
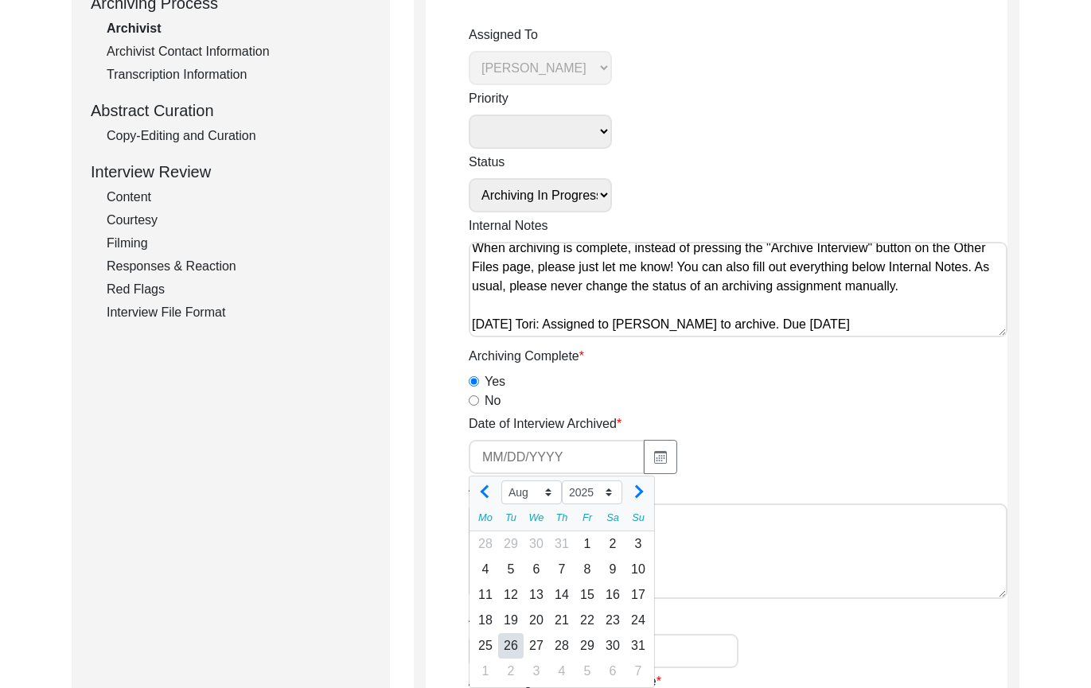
click at [510, 642] on div "26" at bounding box center [510, 645] width 25 height 25
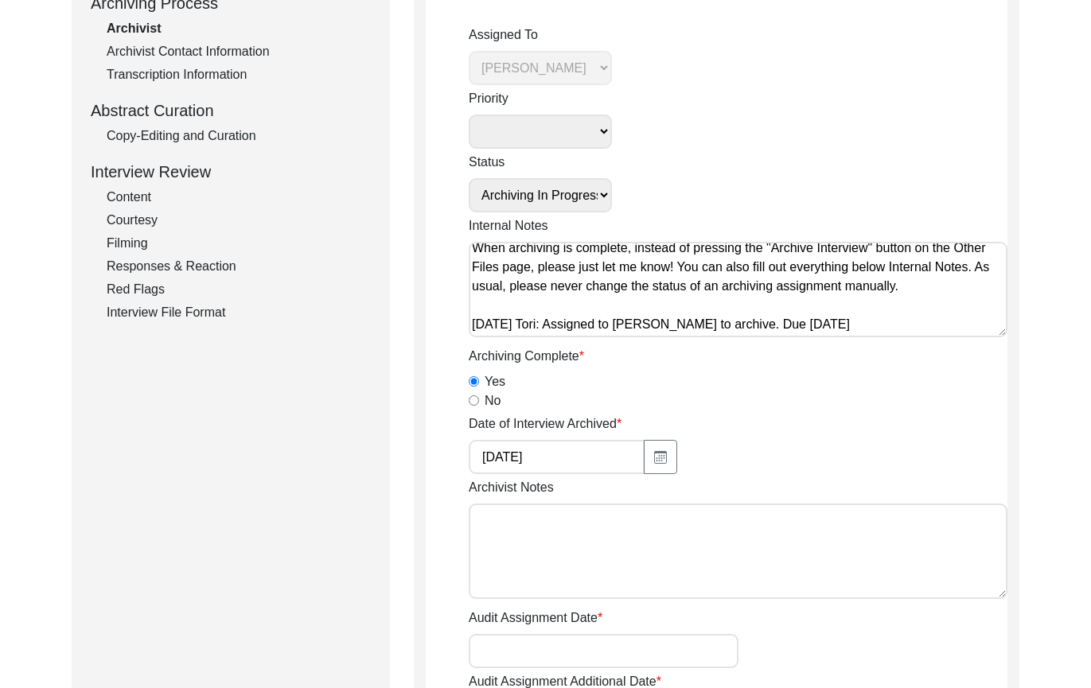
click at [557, 590] on textarea "Archivist Notes" at bounding box center [738, 551] width 539 height 95
click at [628, 597] on textarea "Archivist Notes" at bounding box center [738, 551] width 539 height 95
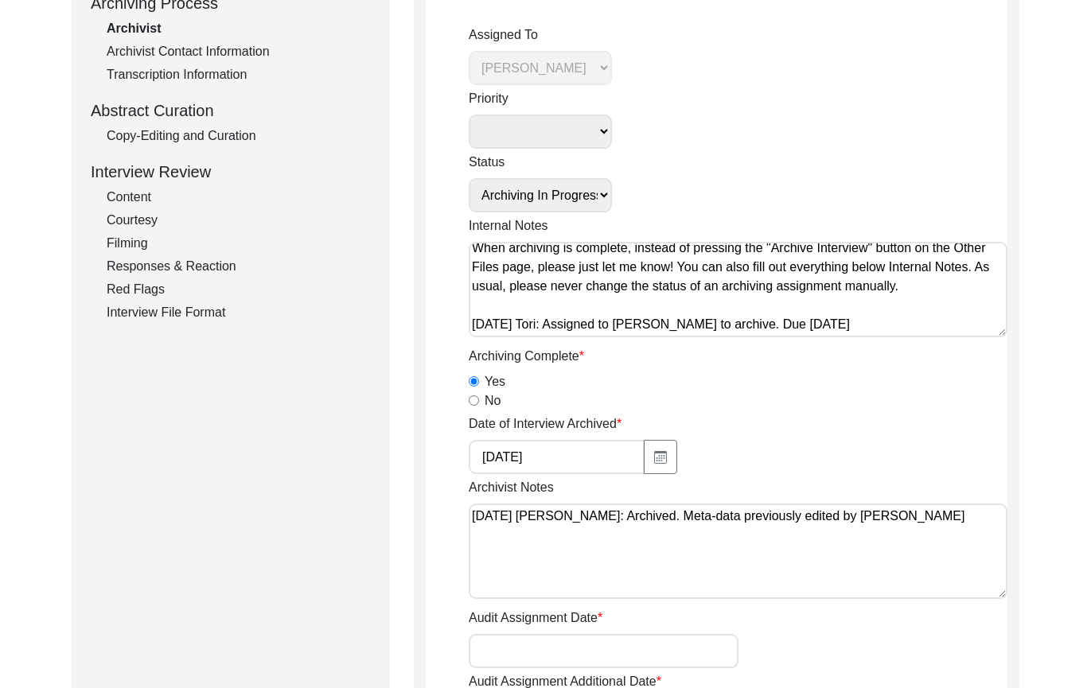
click at [913, 518] on textarea "[DATE] [PERSON_NAME]: Archived. Meta-data previously edited by [PERSON_NAME]" at bounding box center [738, 551] width 539 height 95
drag, startPoint x: 683, startPoint y: 525, endPoint x: 708, endPoint y: 531, distance: 25.3
click at [683, 525] on textarea "[DATE] [PERSON_NAME]: Archived. Meta-data previously edited by [PERSON_NAME], b…" at bounding box center [738, 551] width 539 height 95
click at [745, 536] on textarea "[DATE] [PERSON_NAME]: Archived. Meta-data previously edited by [PERSON_NAME], b…" at bounding box center [738, 551] width 539 height 95
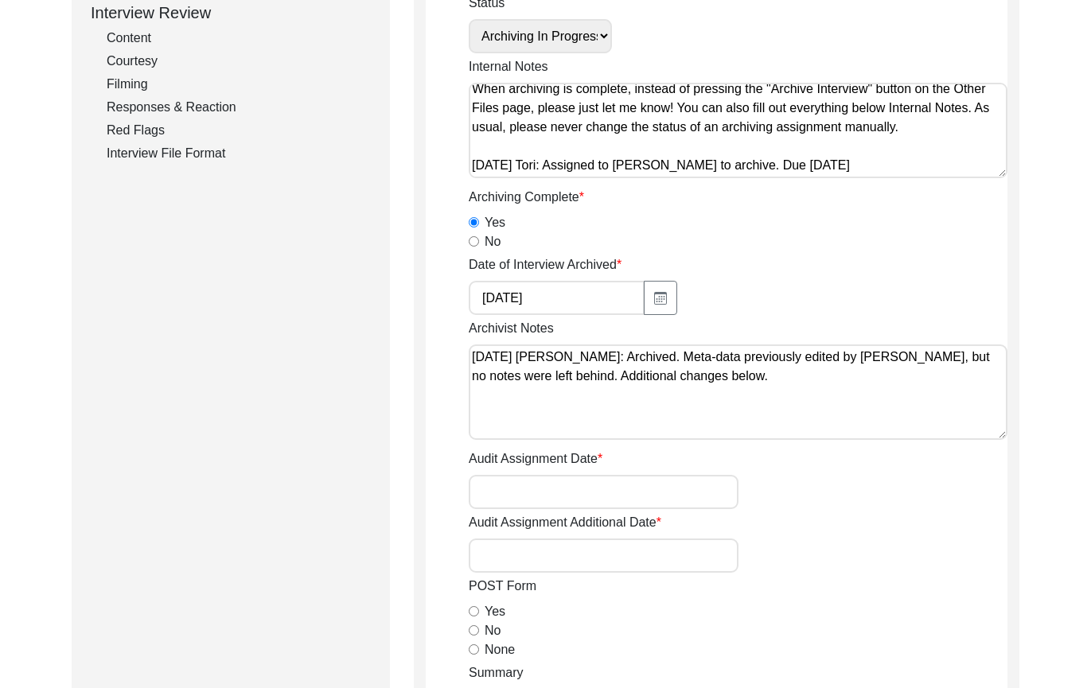
click at [742, 404] on textarea "[DATE] [PERSON_NAME]: Archived. Meta-data previously edited by [PERSON_NAME], b…" at bounding box center [738, 391] width 539 height 95
paste textarea "Deleted extra spaces Name at Birth: Placed a space between [PERSON_NAME] and [P…"
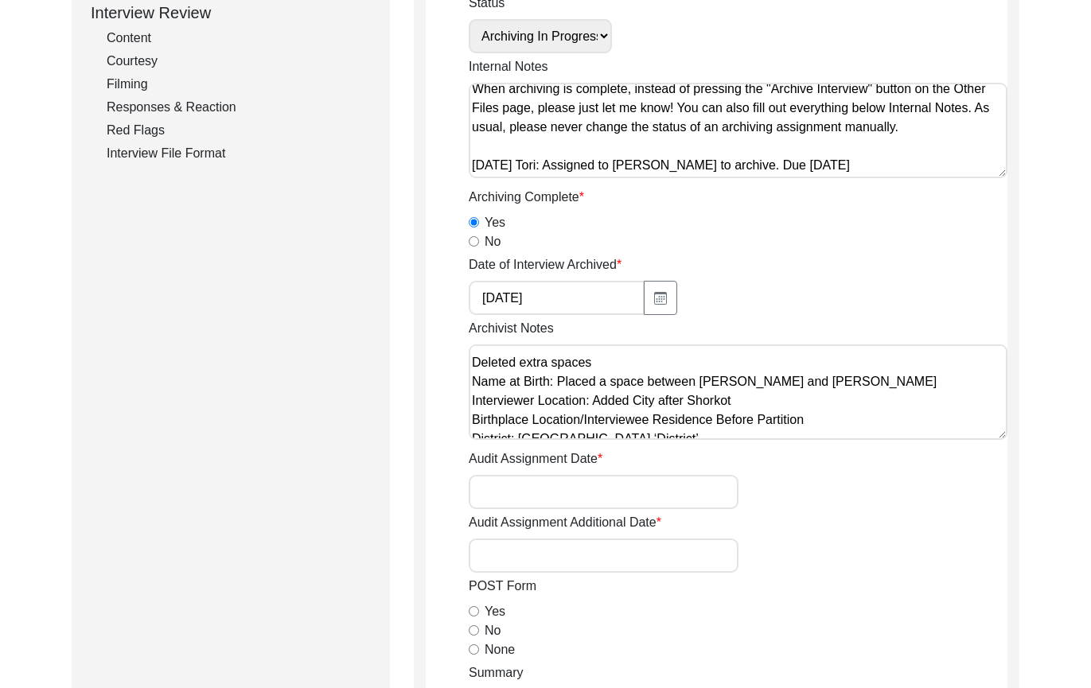
scroll to position [80, 0]
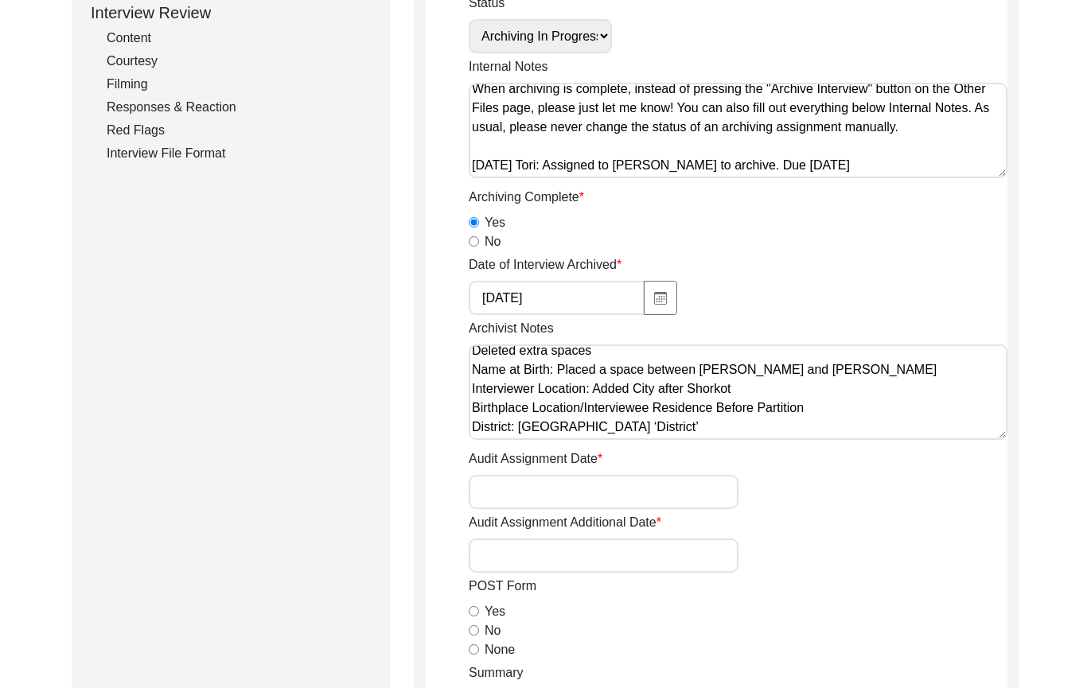
click at [736, 414] on textarea "[DATE] [PERSON_NAME]: Archived. Meta-data previously edited by [PERSON_NAME], b…" at bounding box center [738, 391] width 539 height 95
click at [736, 423] on textarea "[DATE] [PERSON_NAME]: Archived. Meta-data previously edited by [PERSON_NAME], b…" at bounding box center [738, 391] width 539 height 95
click at [738, 430] on textarea "[DATE] [PERSON_NAME]: Archived. Meta-data previously edited by [PERSON_NAME], b…" at bounding box center [738, 391] width 539 height 95
click at [469, 410] on textarea "[DATE] [PERSON_NAME]: Archived. Meta-data previously edited by [PERSON_NAME], b…" at bounding box center [738, 391] width 539 height 95
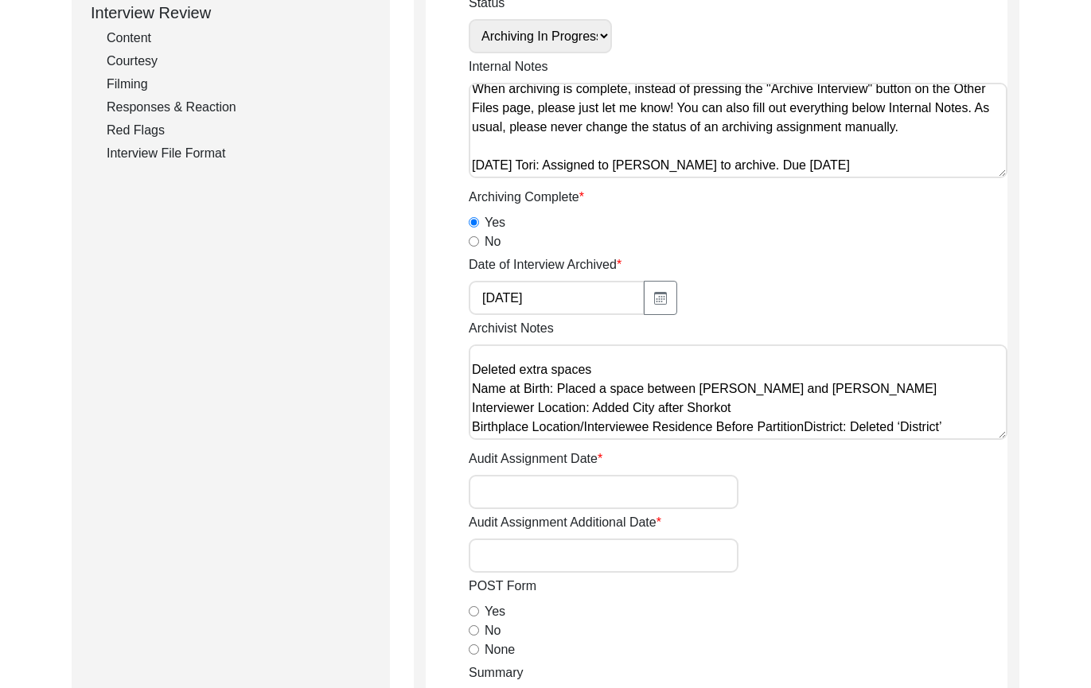
scroll to position [64, 0]
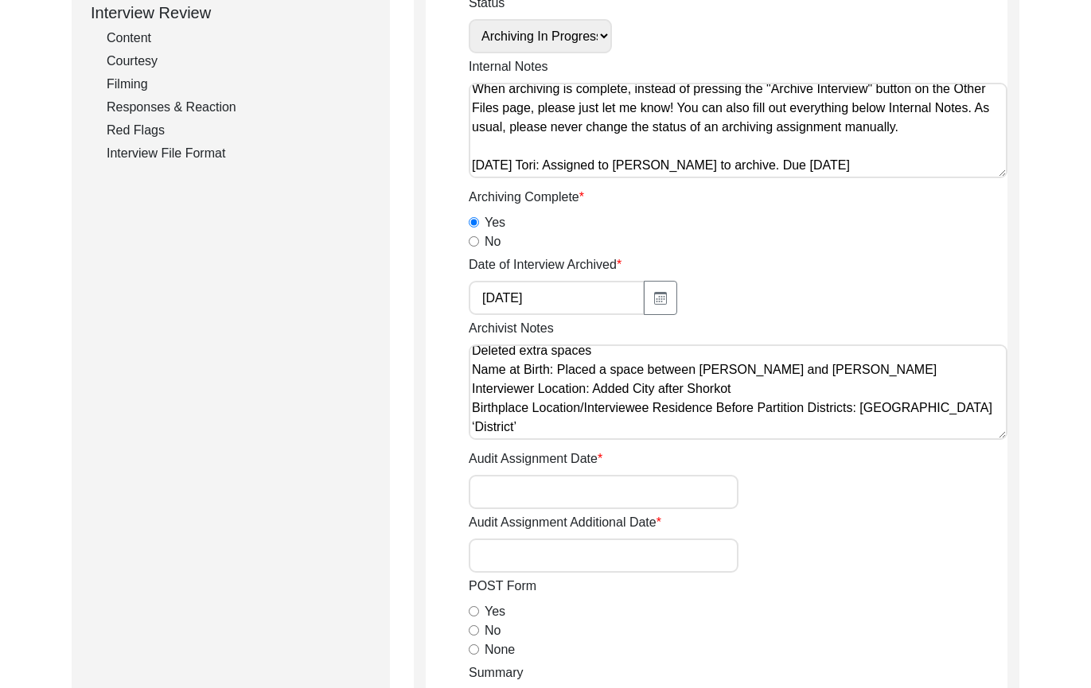
click at [562, 431] on textarea "[DATE] [PERSON_NAME]: Archived. Meta-data previously edited by [PERSON_NAME], b…" at bounding box center [738, 391] width 539 height 95
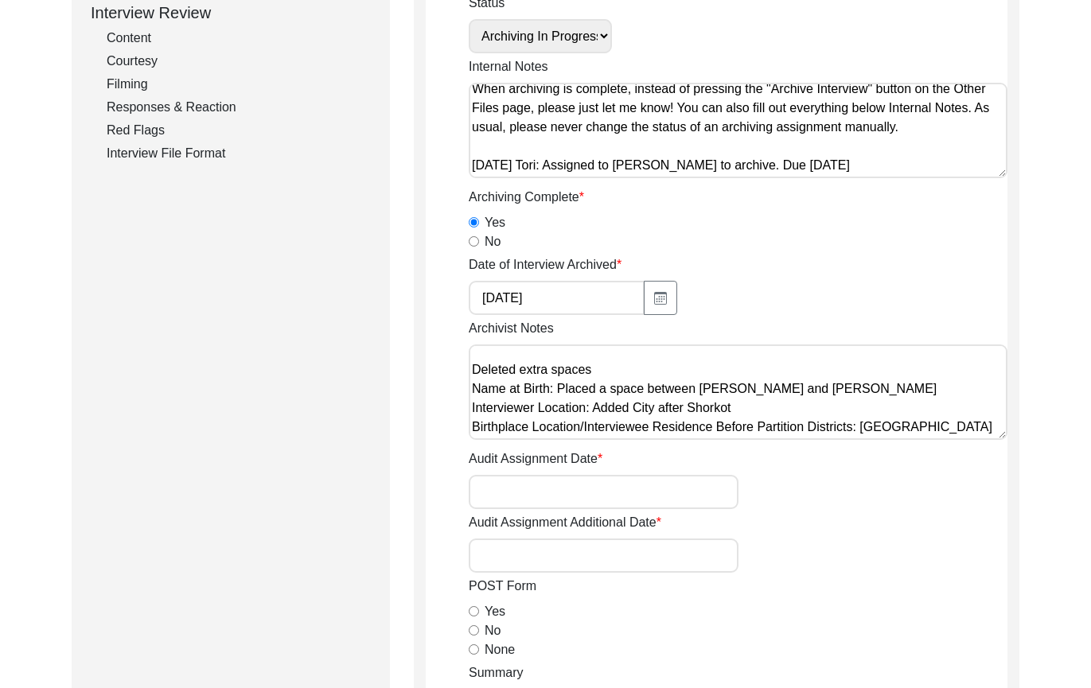
scroll to position [716, 0]
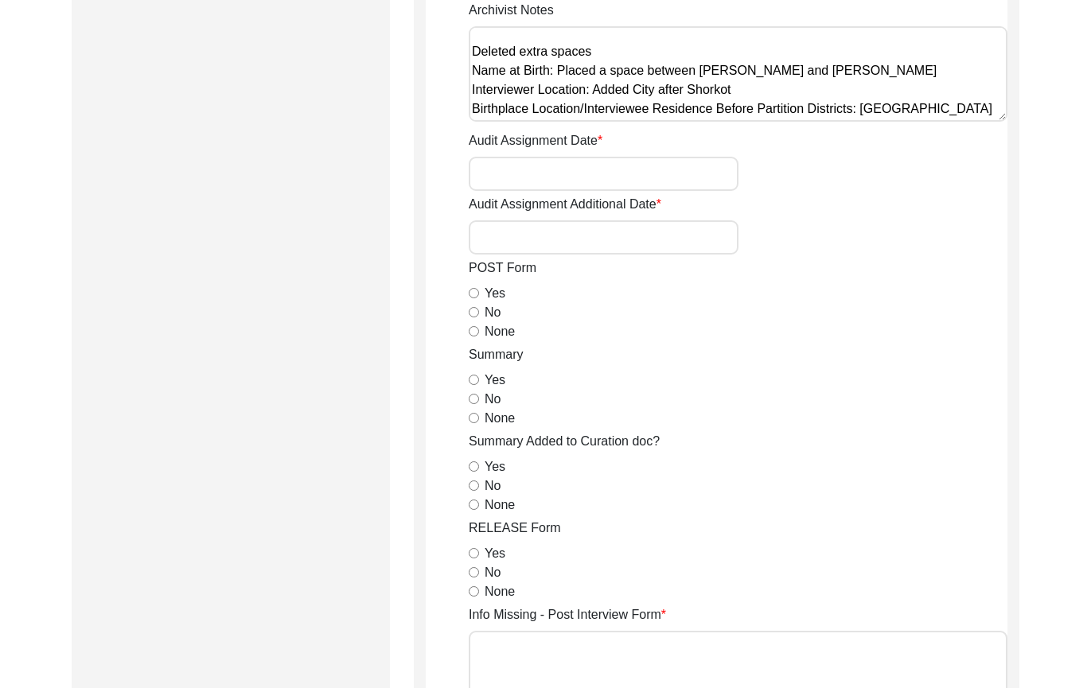
click at [471, 335] on input "None" at bounding box center [474, 331] width 10 height 10
click at [472, 378] on input "Yes" at bounding box center [474, 380] width 10 height 10
drag, startPoint x: 473, startPoint y: 500, endPoint x: 476, endPoint y: 521, distance: 20.9
click at [472, 501] on input "None" at bounding box center [474, 505] width 10 height 10
click at [477, 559] on div "Yes" at bounding box center [738, 553] width 539 height 19
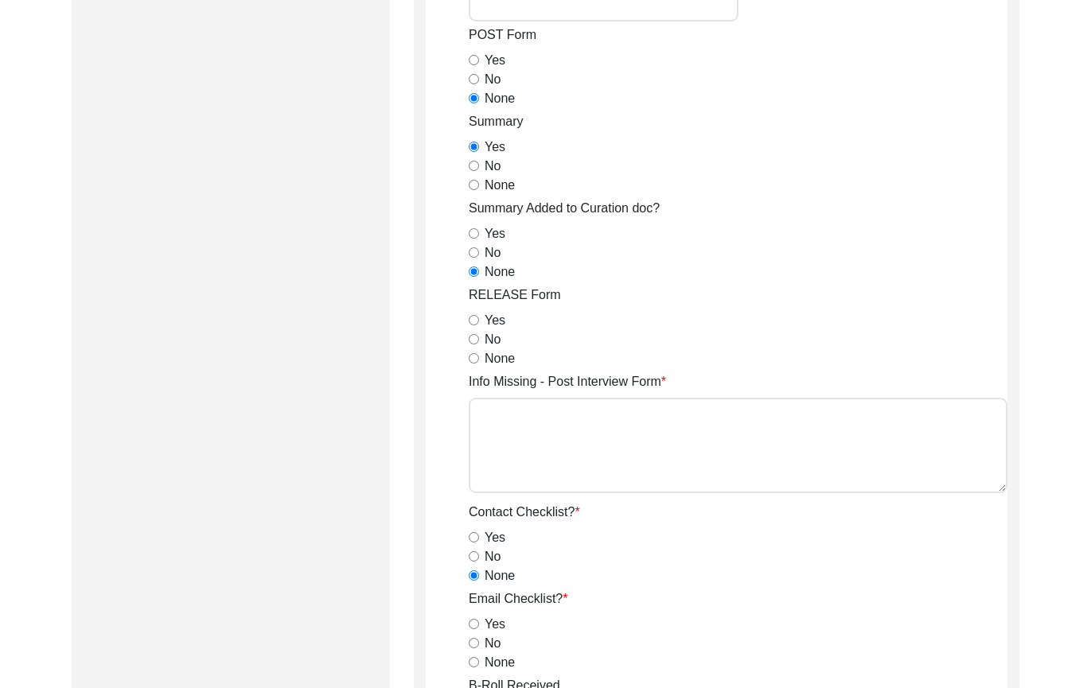
scroll to position [955, 0]
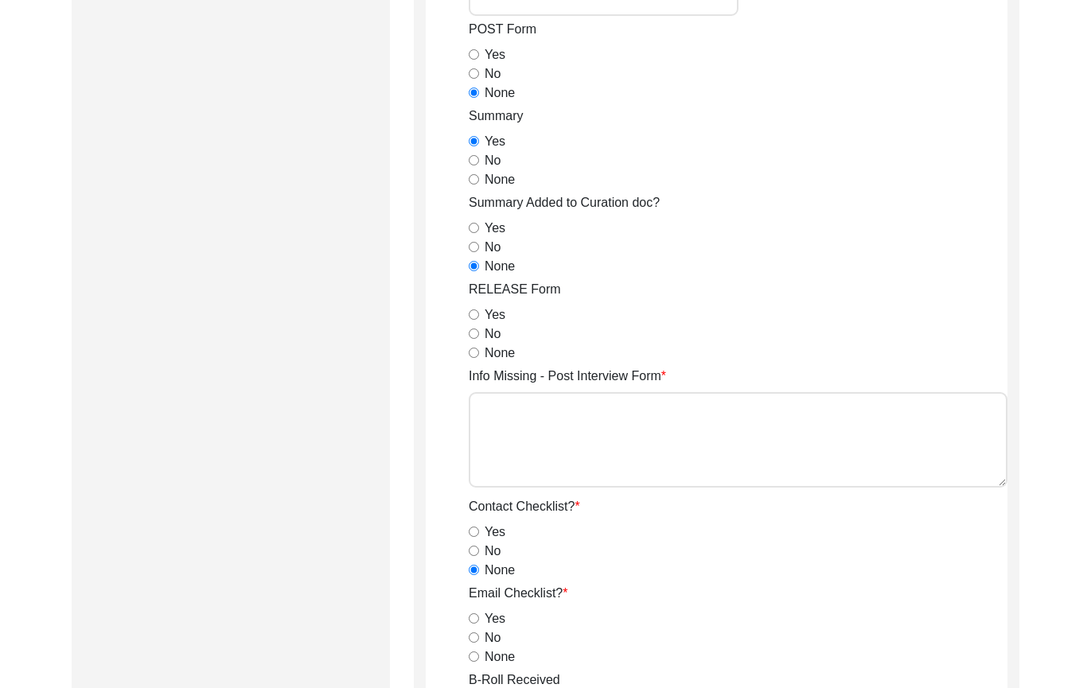
click at [477, 316] on input "Yes" at bounding box center [474, 314] width 10 height 10
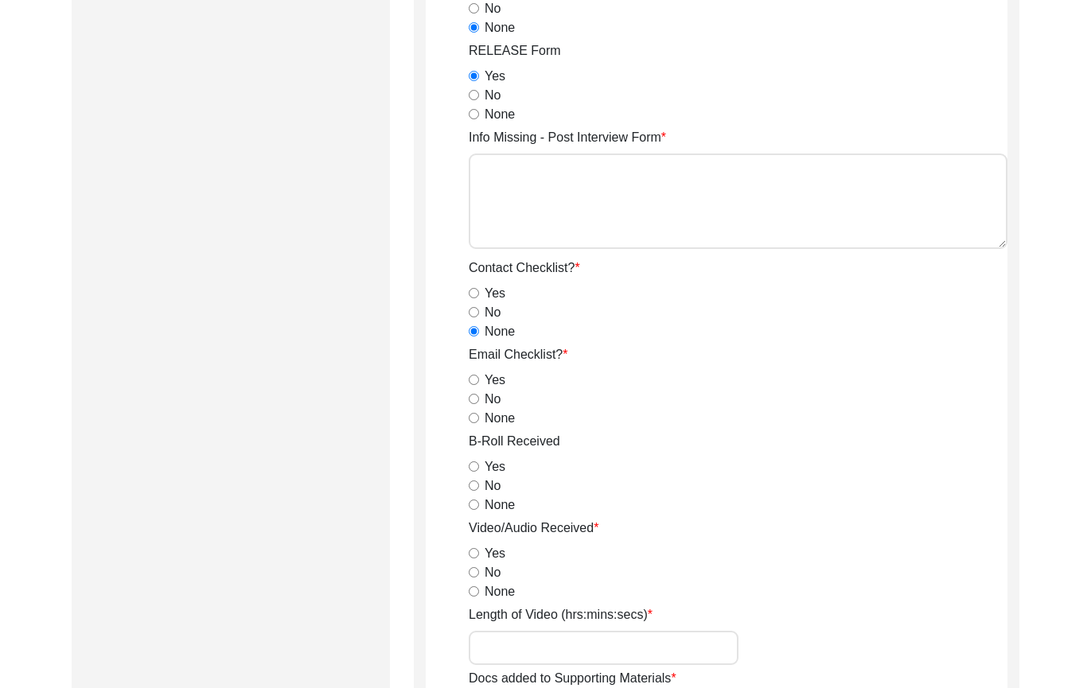
click at [475, 415] on input "None" at bounding box center [474, 418] width 10 height 10
click at [476, 470] on input "Yes" at bounding box center [474, 466] width 10 height 10
click at [473, 554] on input "Yes" at bounding box center [474, 553] width 10 height 10
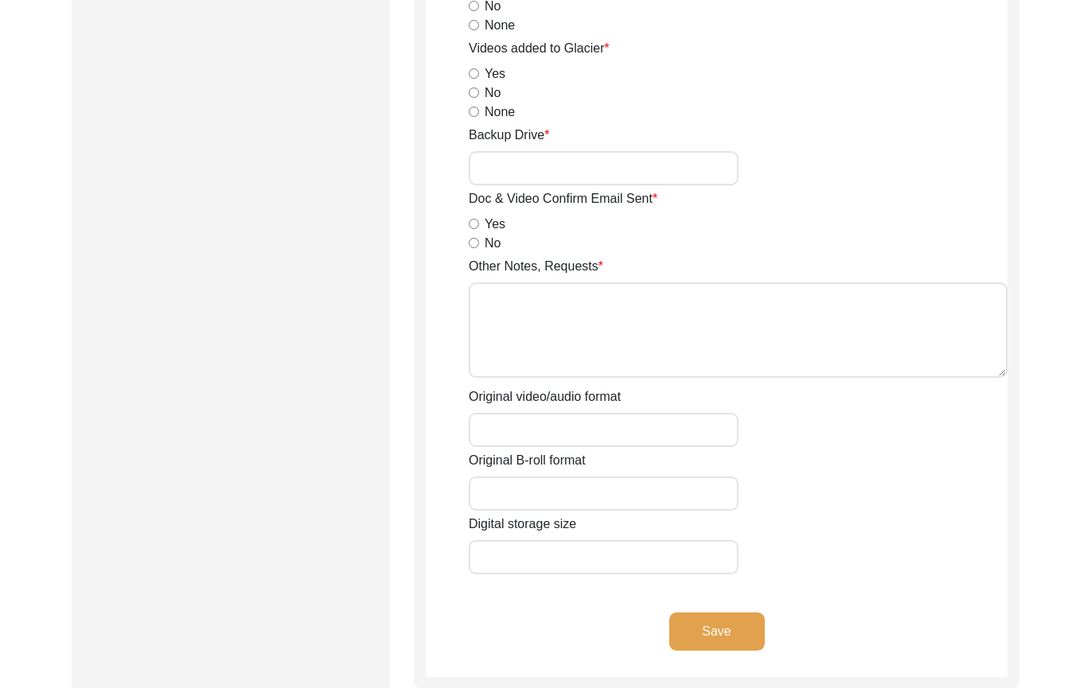
click at [726, 629] on button "Save" at bounding box center [716, 632] width 95 height 38
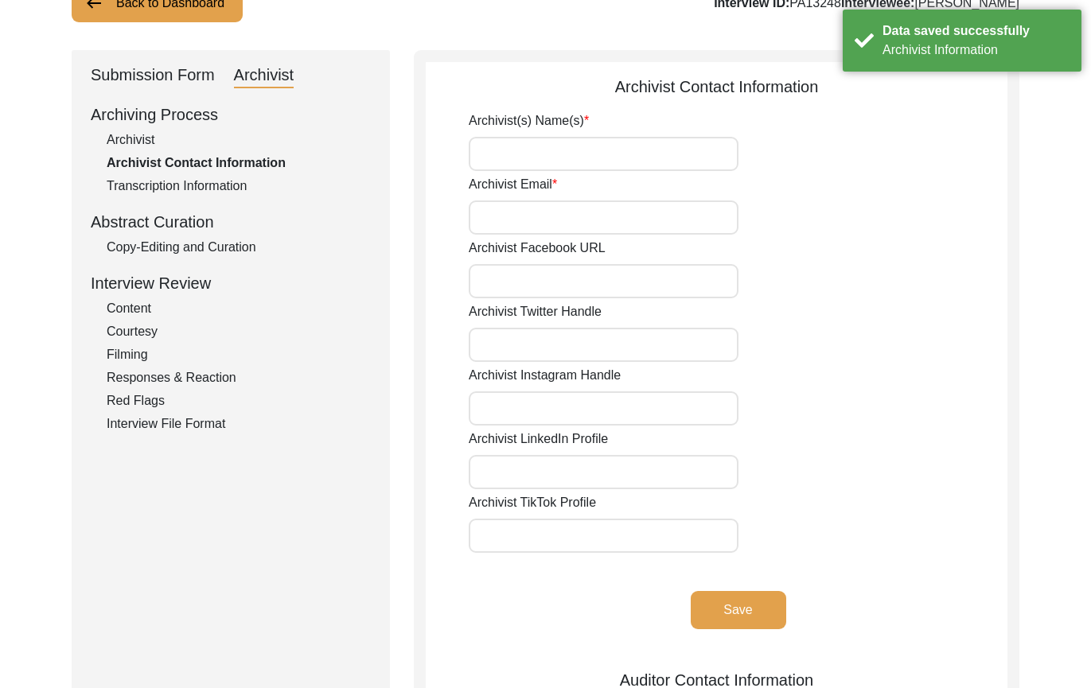
scroll to position [0, 0]
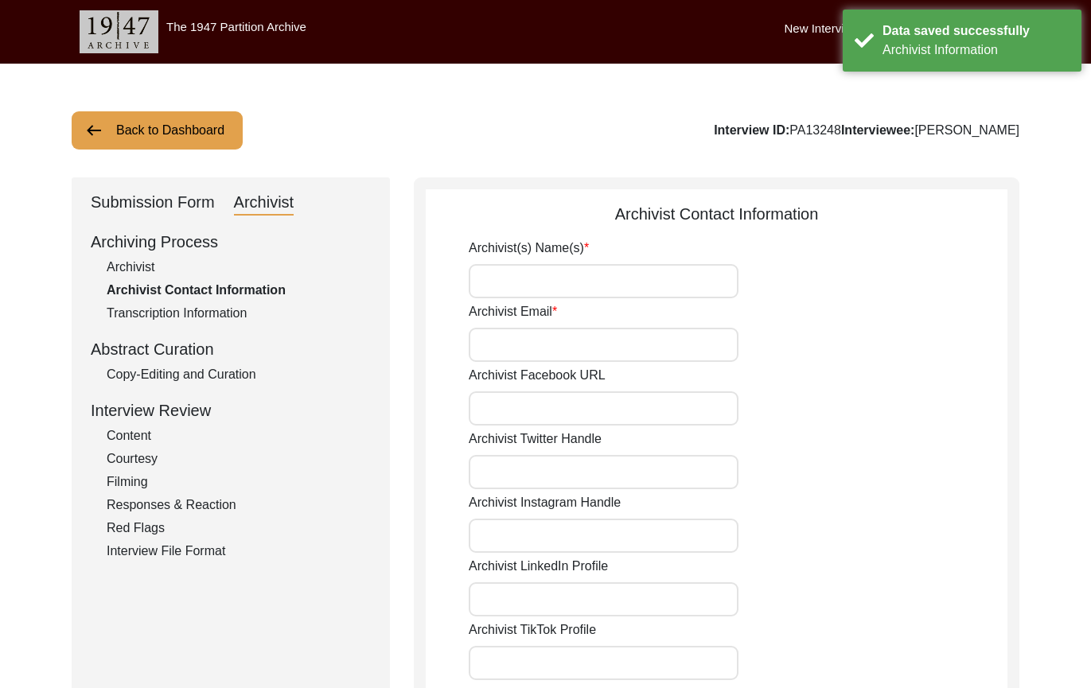
drag, startPoint x: 611, startPoint y: 280, endPoint x: 612, endPoint y: 289, distance: 8.8
click at [611, 280] on input "Archivist(s) Name(s)" at bounding box center [604, 281] width 270 height 34
click at [749, 322] on div "Archivist Email" at bounding box center [738, 332] width 539 height 60
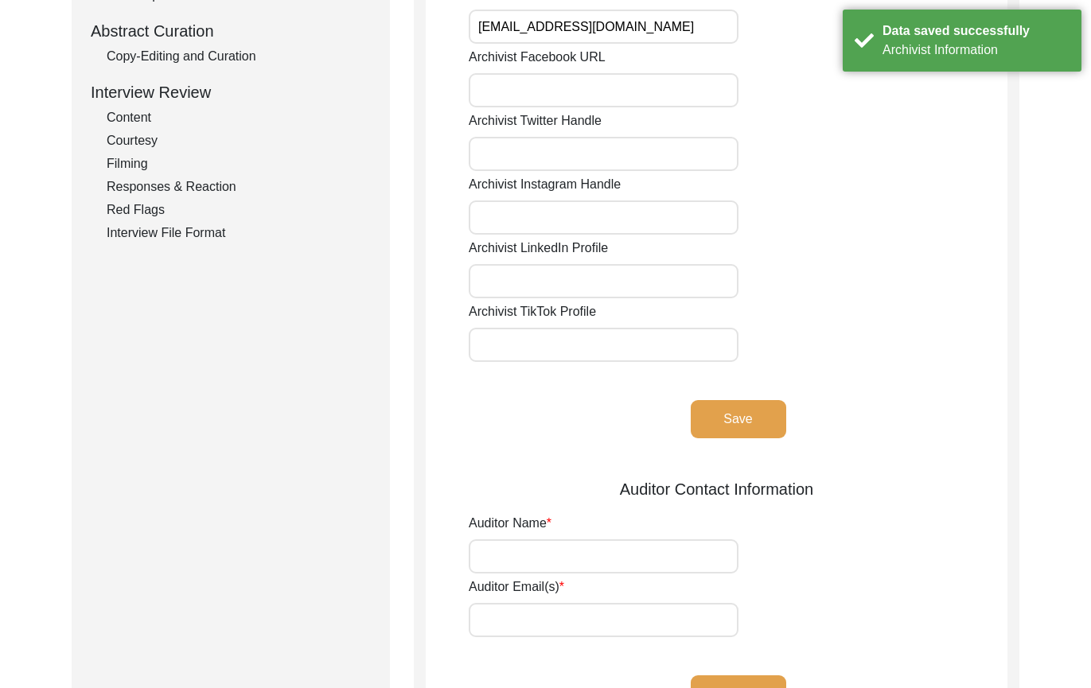
click at [759, 427] on button "Save" at bounding box center [738, 419] width 95 height 38
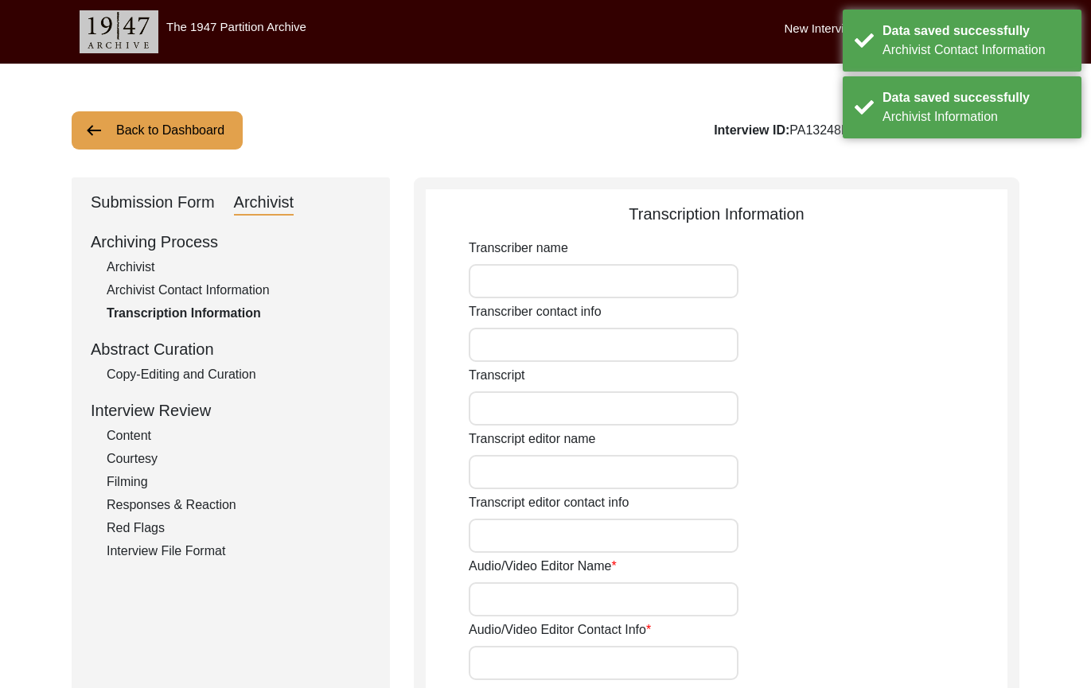
click at [187, 365] on div "Copy-Editing and Curation" at bounding box center [239, 374] width 264 height 19
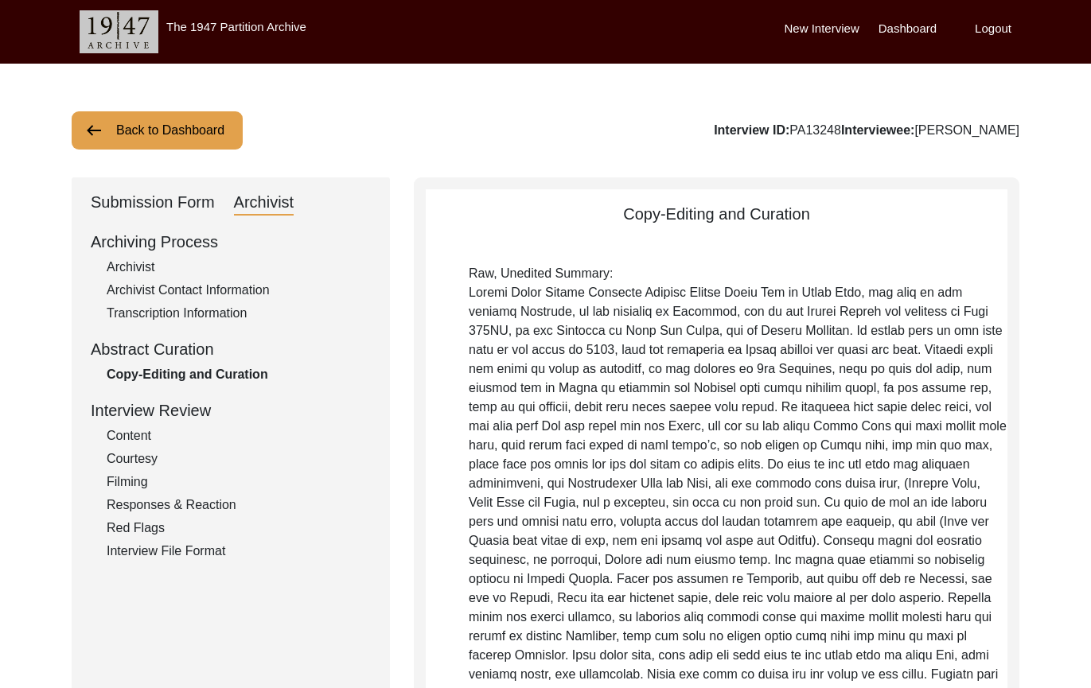
click at [140, 207] on div "Submission Form" at bounding box center [153, 202] width 124 height 25
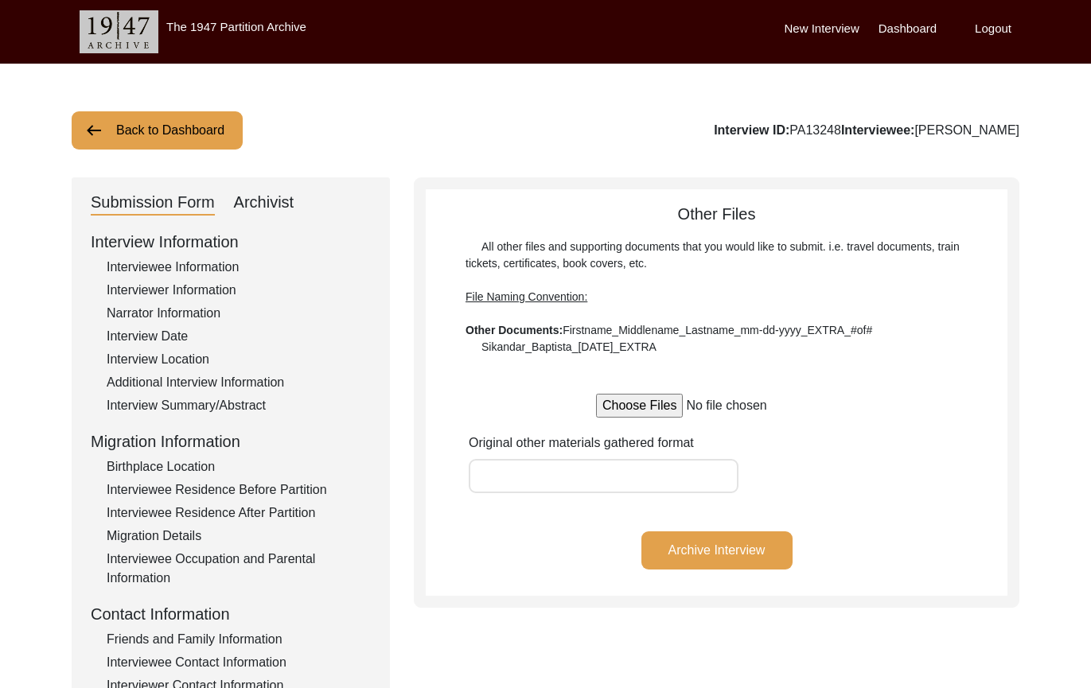
click at [174, 341] on div "Interview Date" at bounding box center [239, 336] width 264 height 19
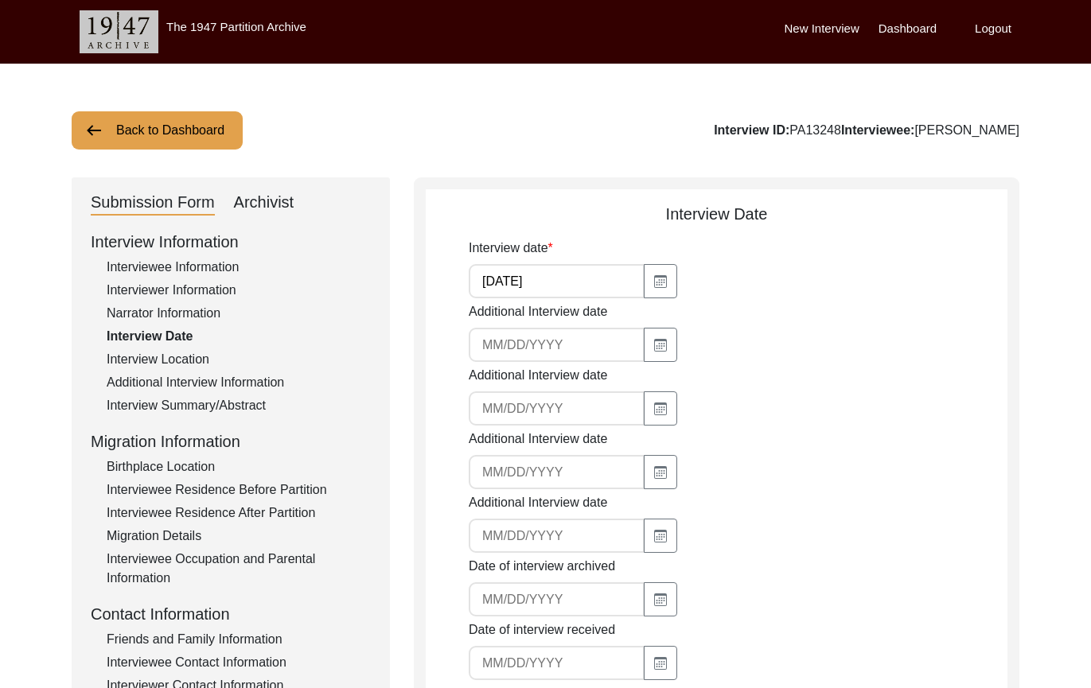
click at [177, 360] on div "Interview Location" at bounding box center [239, 359] width 264 height 19
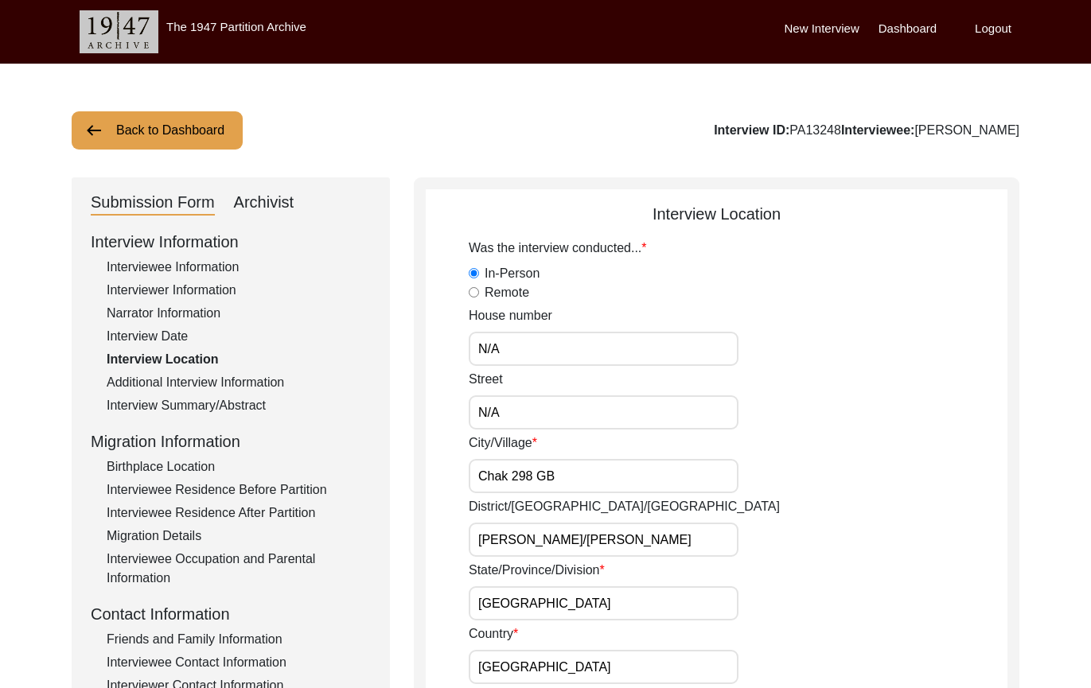
click at [184, 380] on div "Additional Interview Information" at bounding box center [239, 382] width 264 height 19
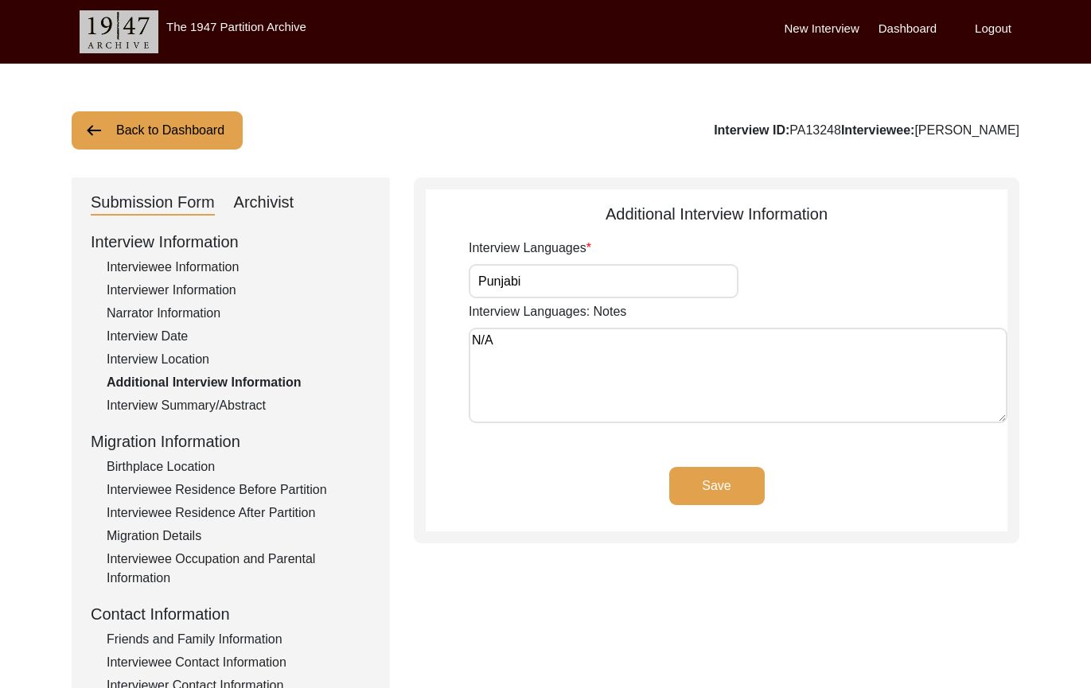
click at [176, 313] on div "Narrator Information" at bounding box center [239, 313] width 264 height 19
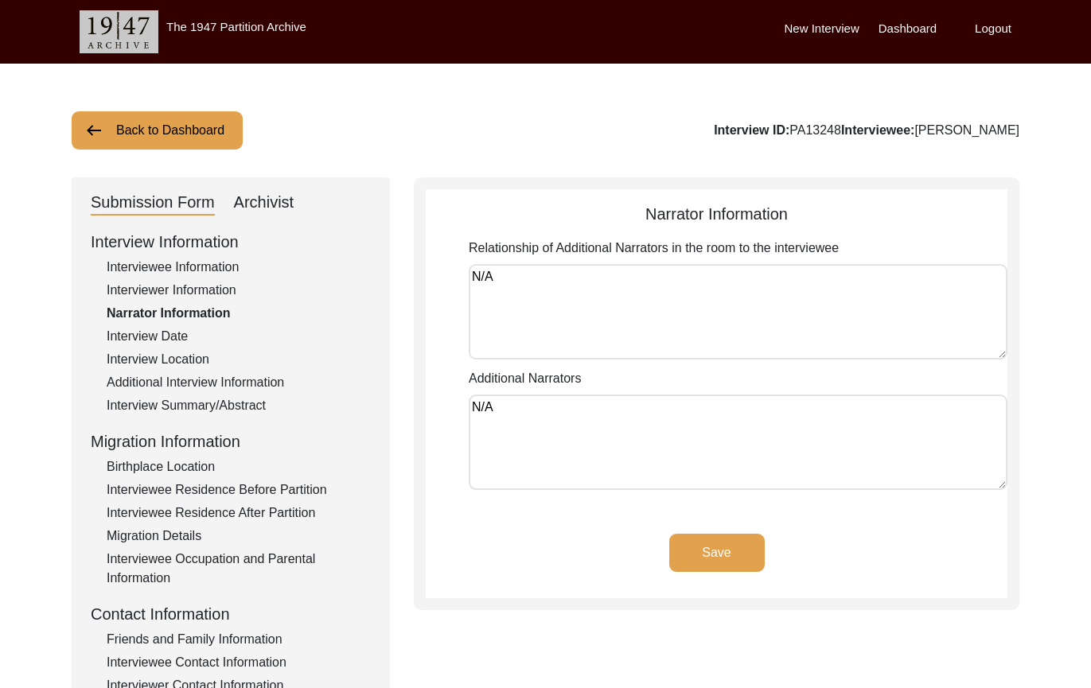
click at [176, 328] on div "Interview Date" at bounding box center [239, 336] width 264 height 19
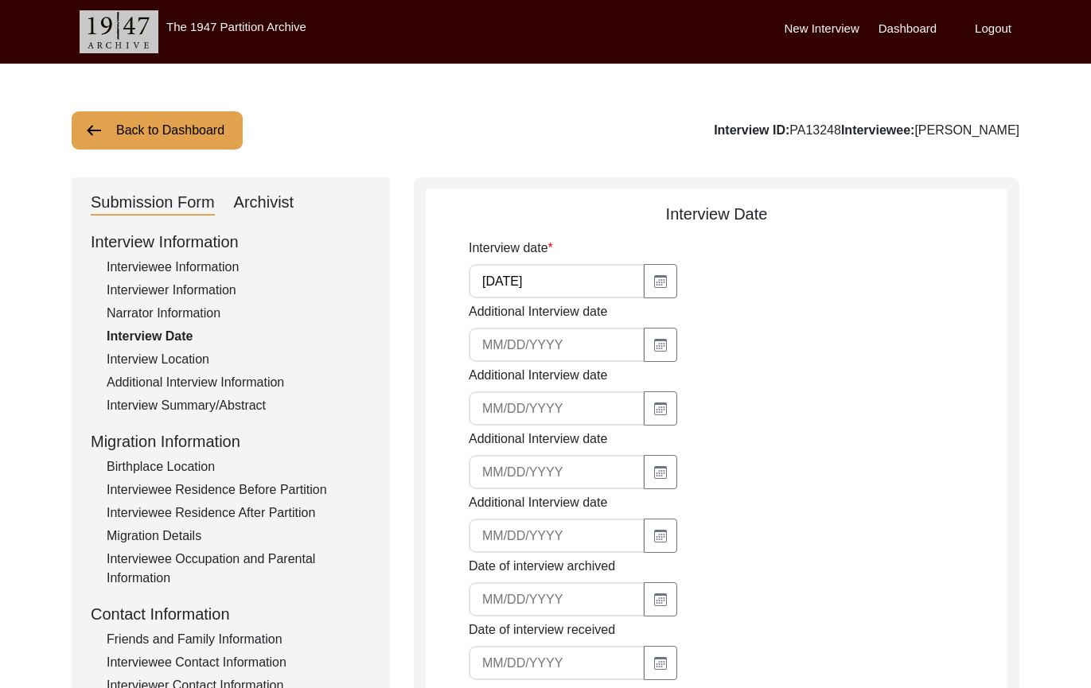
click at [180, 354] on div "Interview Location" at bounding box center [239, 359] width 264 height 19
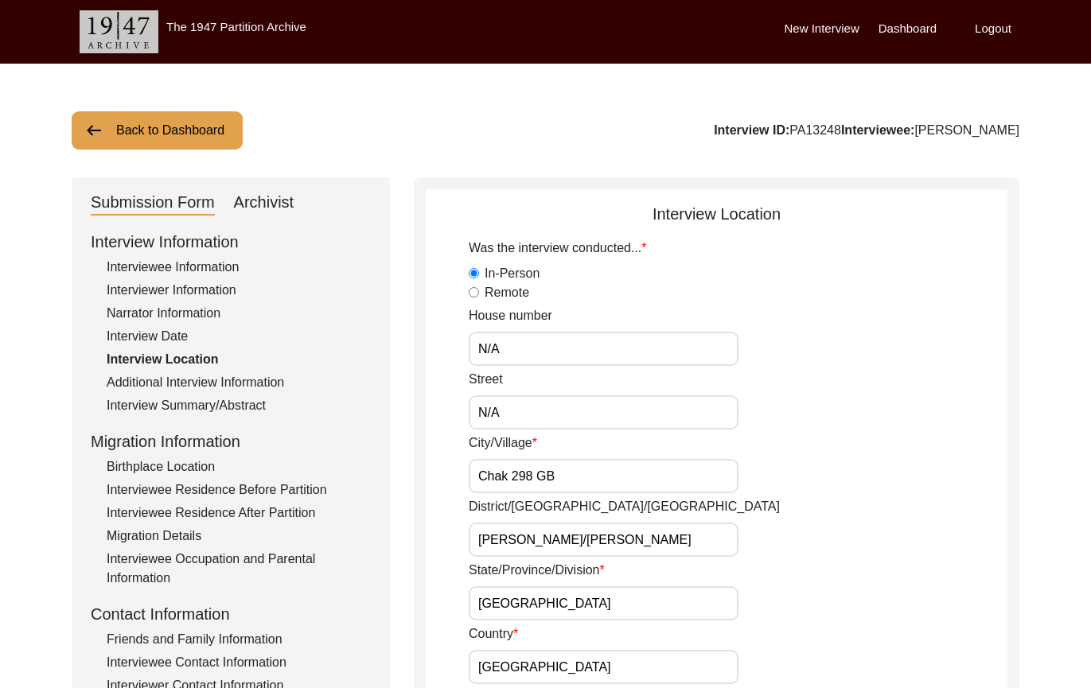
click at [181, 295] on div "Interviewer Information" at bounding box center [239, 290] width 264 height 19
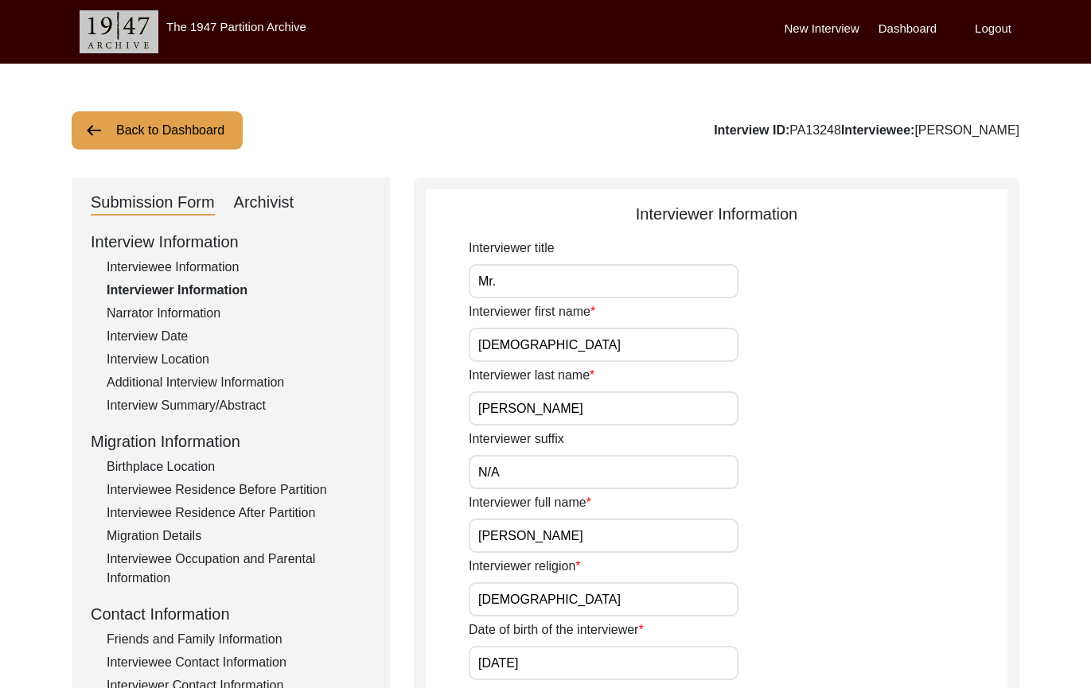
click at [181, 310] on div "Narrator Information" at bounding box center [239, 313] width 264 height 19
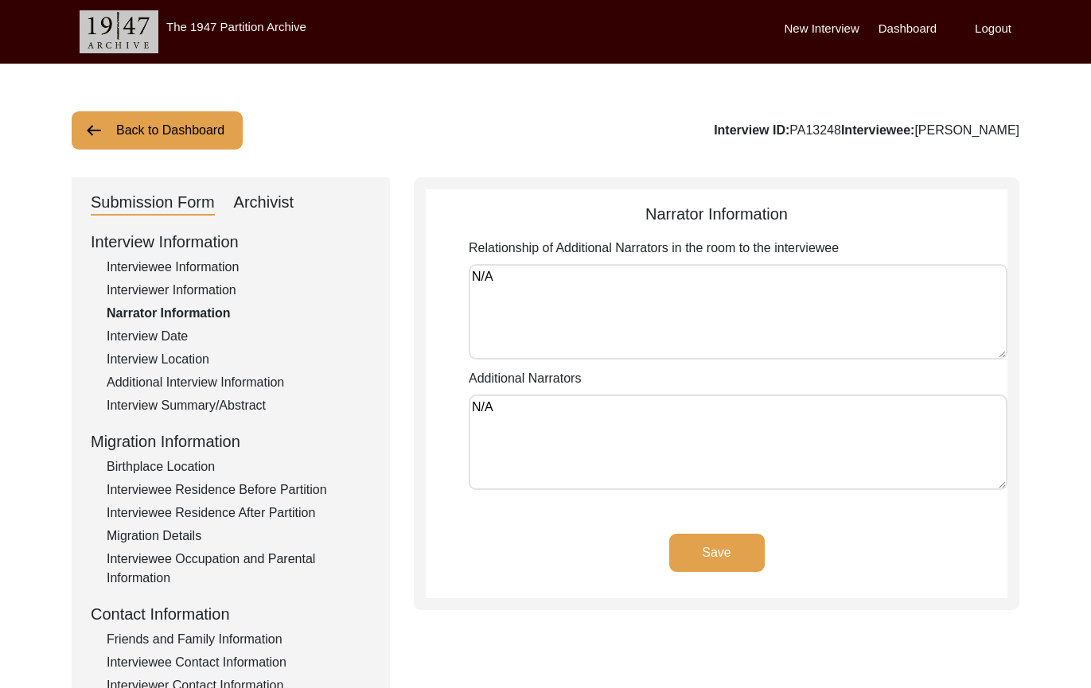
click at [184, 394] on div "Interview Information Interviewee Information Interviewer Information Narrator …" at bounding box center [231, 570] width 280 height 680
click at [190, 399] on div "Interview Summary/Abstract" at bounding box center [239, 405] width 264 height 19
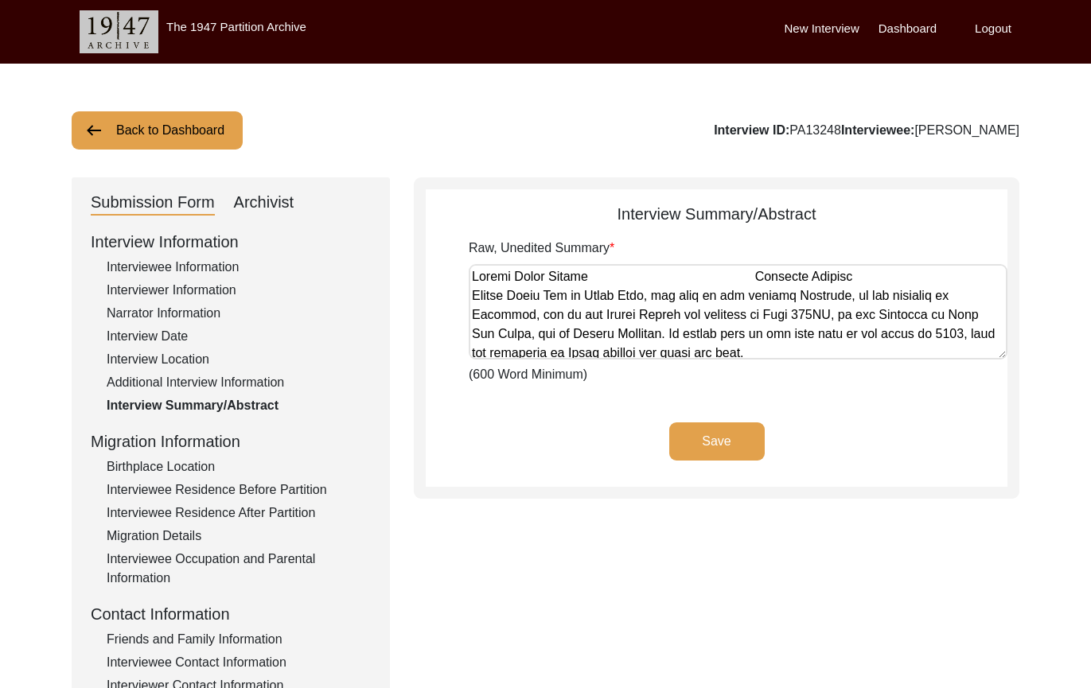
click at [566, 316] on textarea "Raw, Unedited Summary" at bounding box center [738, 311] width 539 height 95
click at [588, 426] on div "Save" at bounding box center [717, 454] width 582 height 64
click at [290, 203] on div "Archivist" at bounding box center [264, 202] width 60 height 25
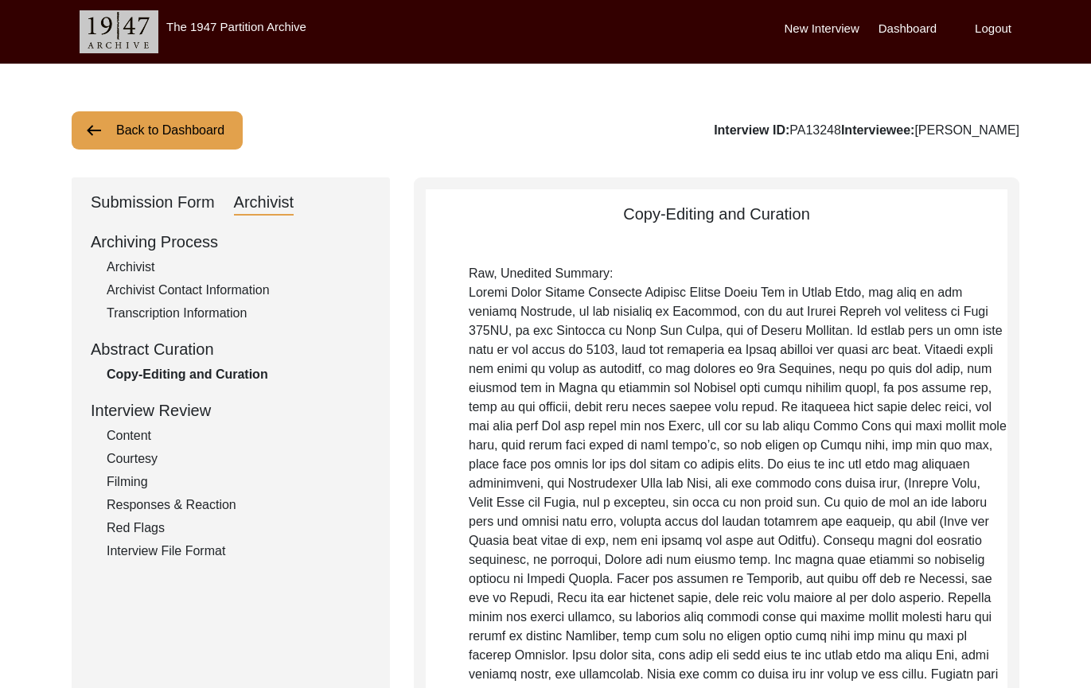
click at [733, 144] on div "Back to Dashboard Interview ID: PA13248 Interviewee: [PERSON_NAME]" at bounding box center [546, 130] width 948 height 38
